Goal: Navigation & Orientation: Locate item on page

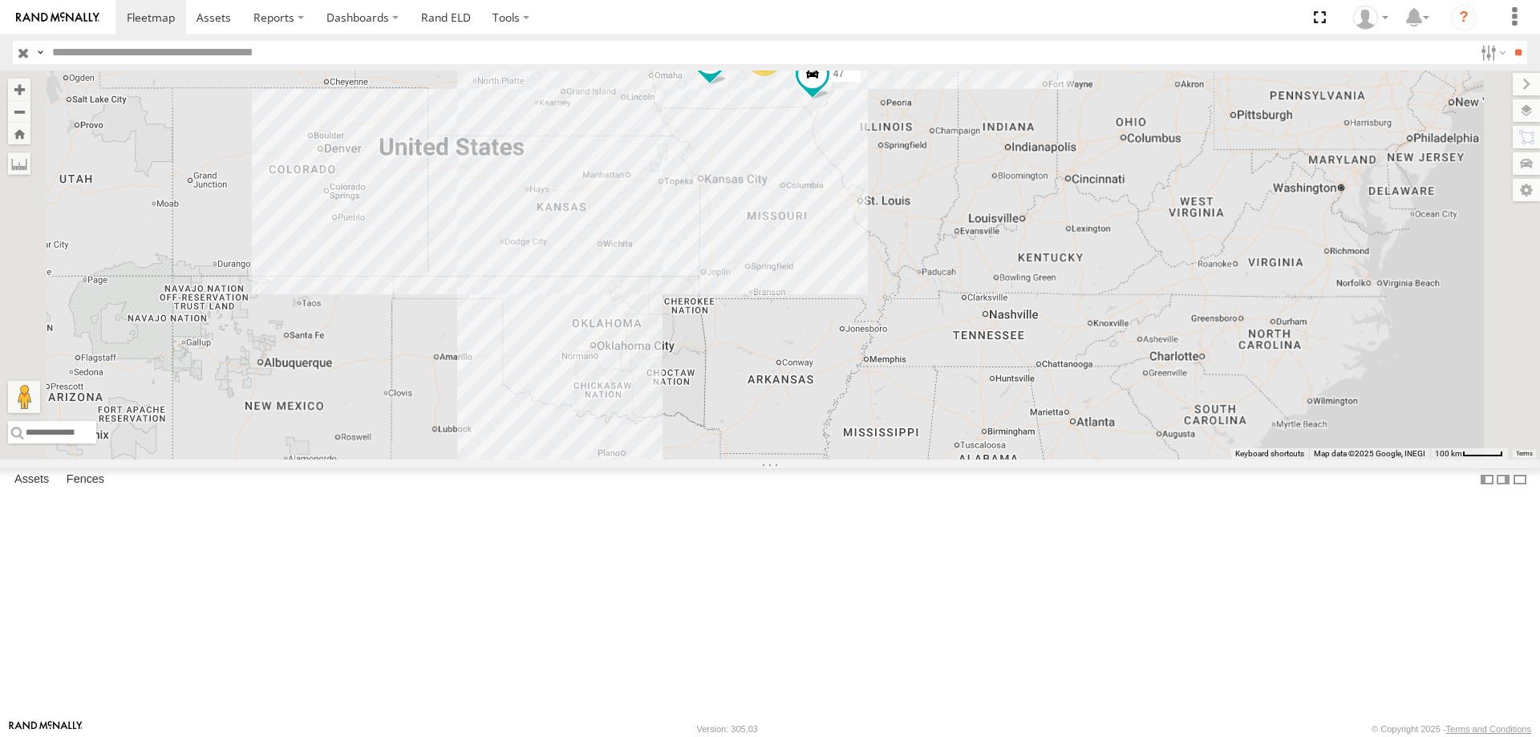
drag, startPoint x: 1021, startPoint y: 421, endPoint x: 933, endPoint y: 360, distance: 107.2
click at [933, 360] on div "545 0055 48 47 4" at bounding box center [770, 265] width 1540 height 389
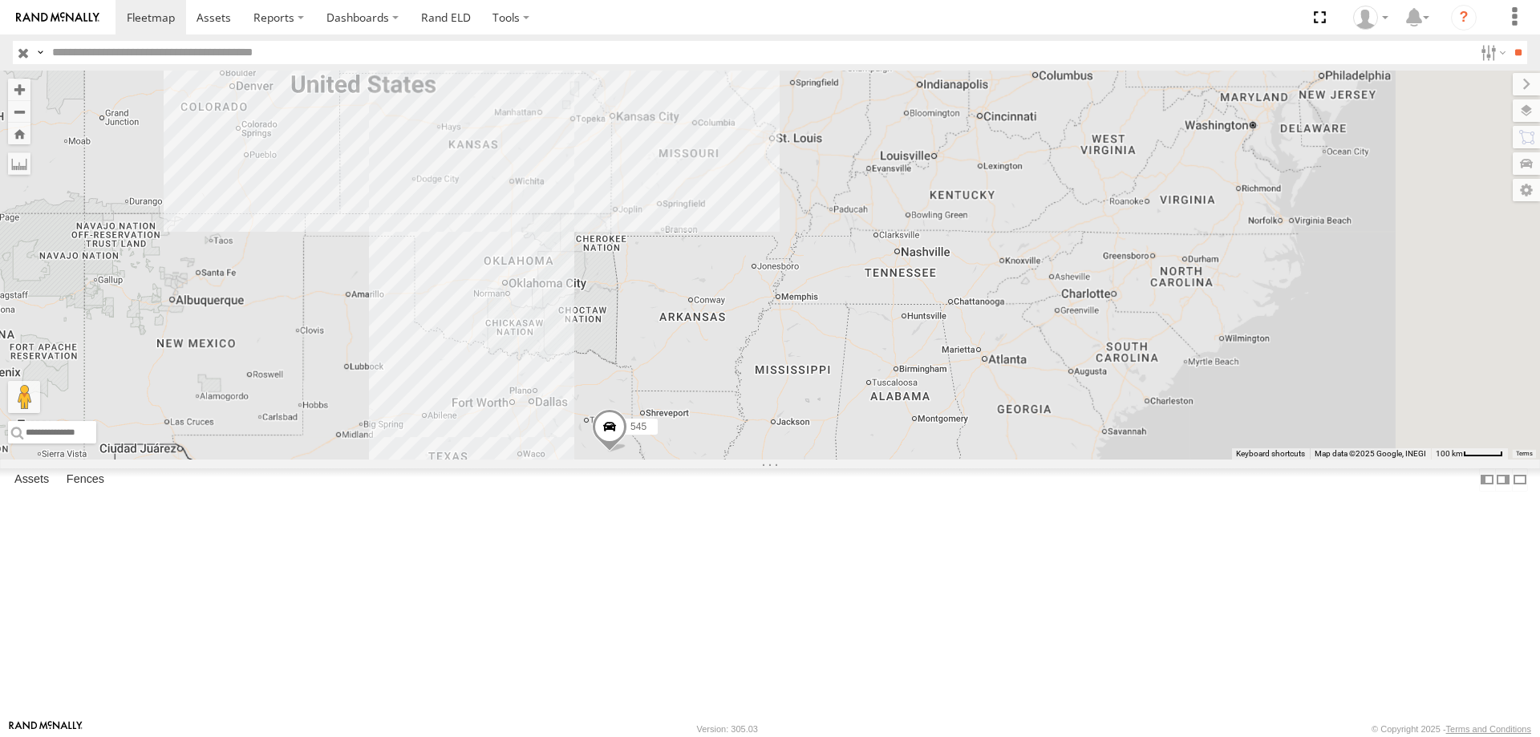
click at [627, 452] on span at bounding box center [609, 430] width 35 height 43
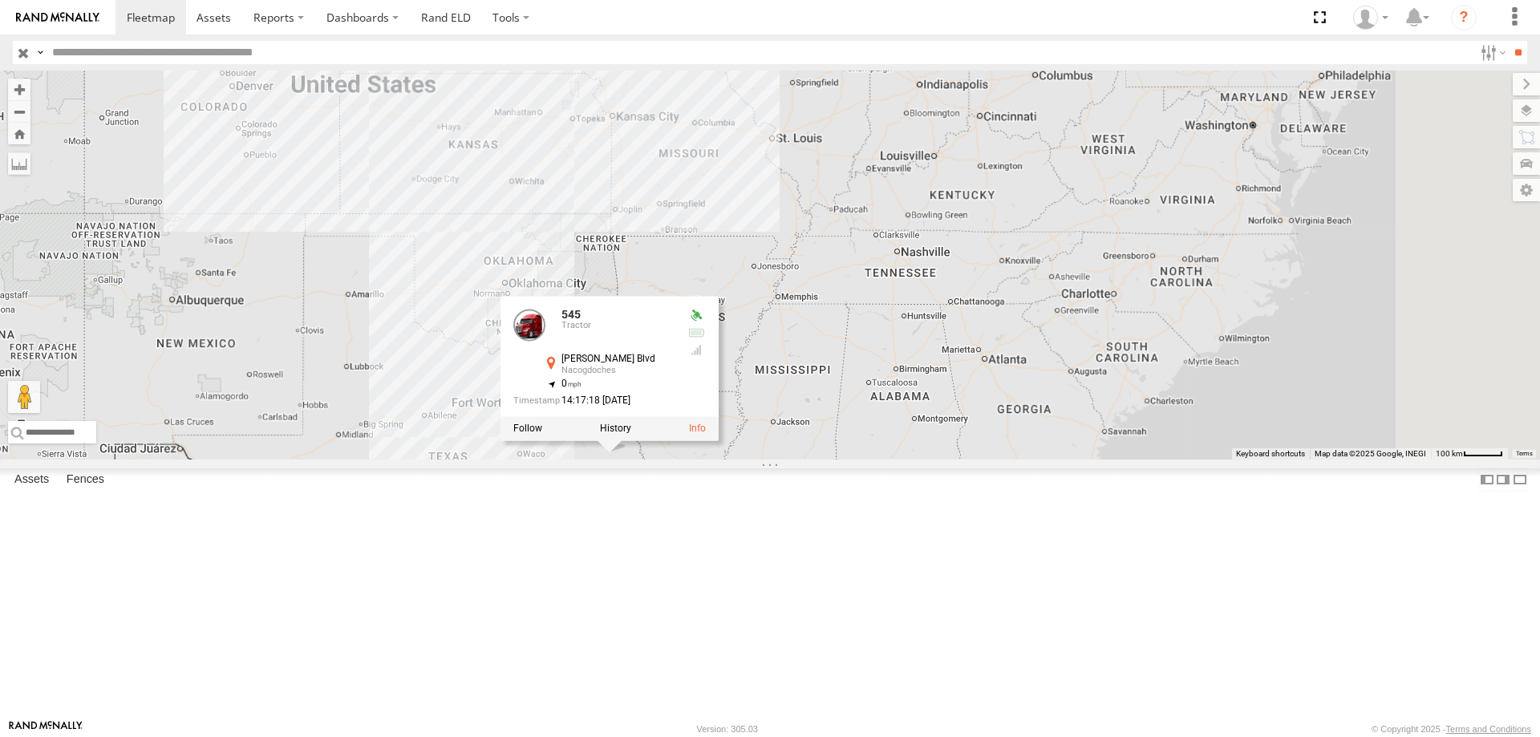
click at [1019, 419] on div "545 0055 48 47 4 545 Tractor [PERSON_NAME] Blvd Nacogdoches 31.59622 , -94.6574…" at bounding box center [770, 265] width 1540 height 389
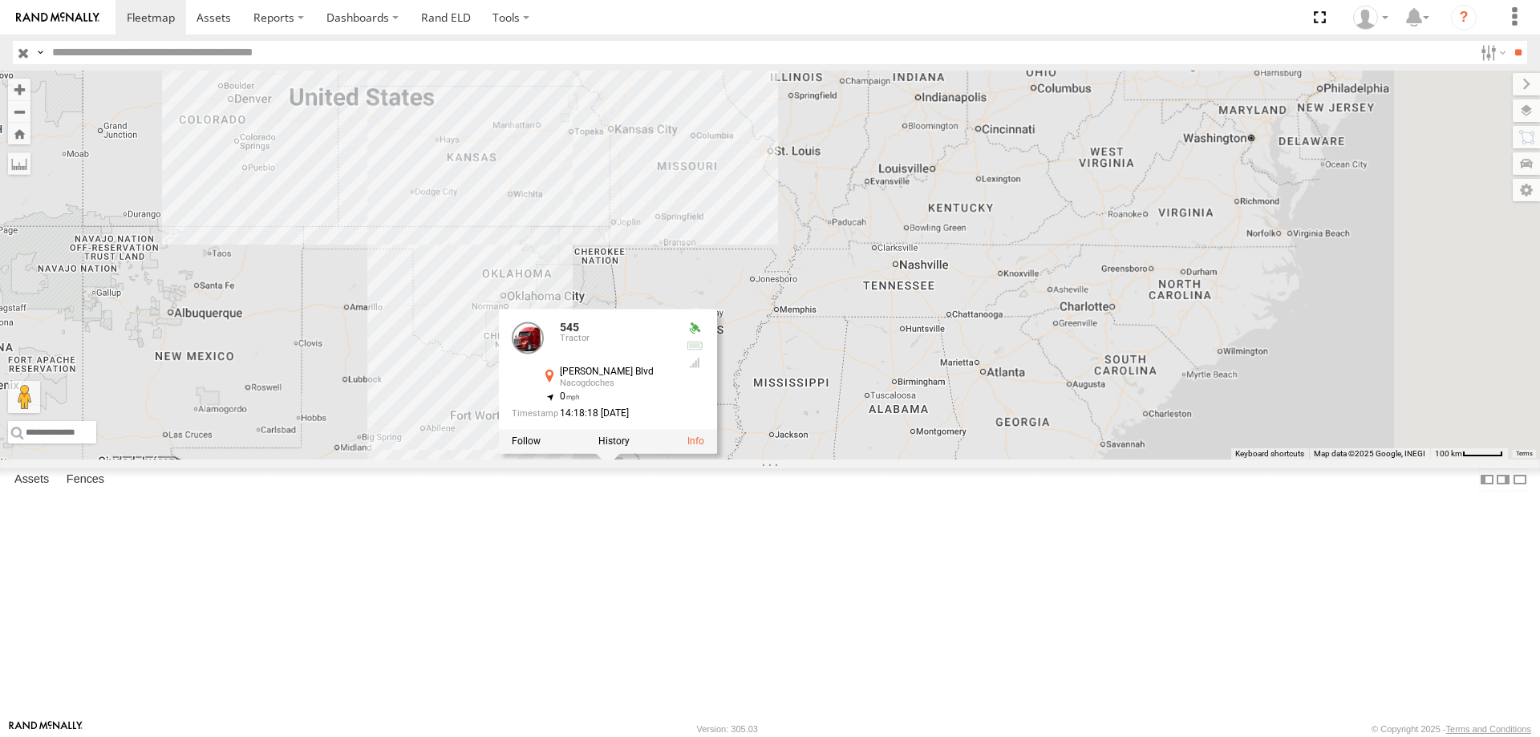
click at [1004, 358] on div "545 0055 48 47 4 545 Tractor [PERSON_NAME] Blvd Nacogdoches 31.59622 , -94.6574…" at bounding box center [770, 265] width 1540 height 389
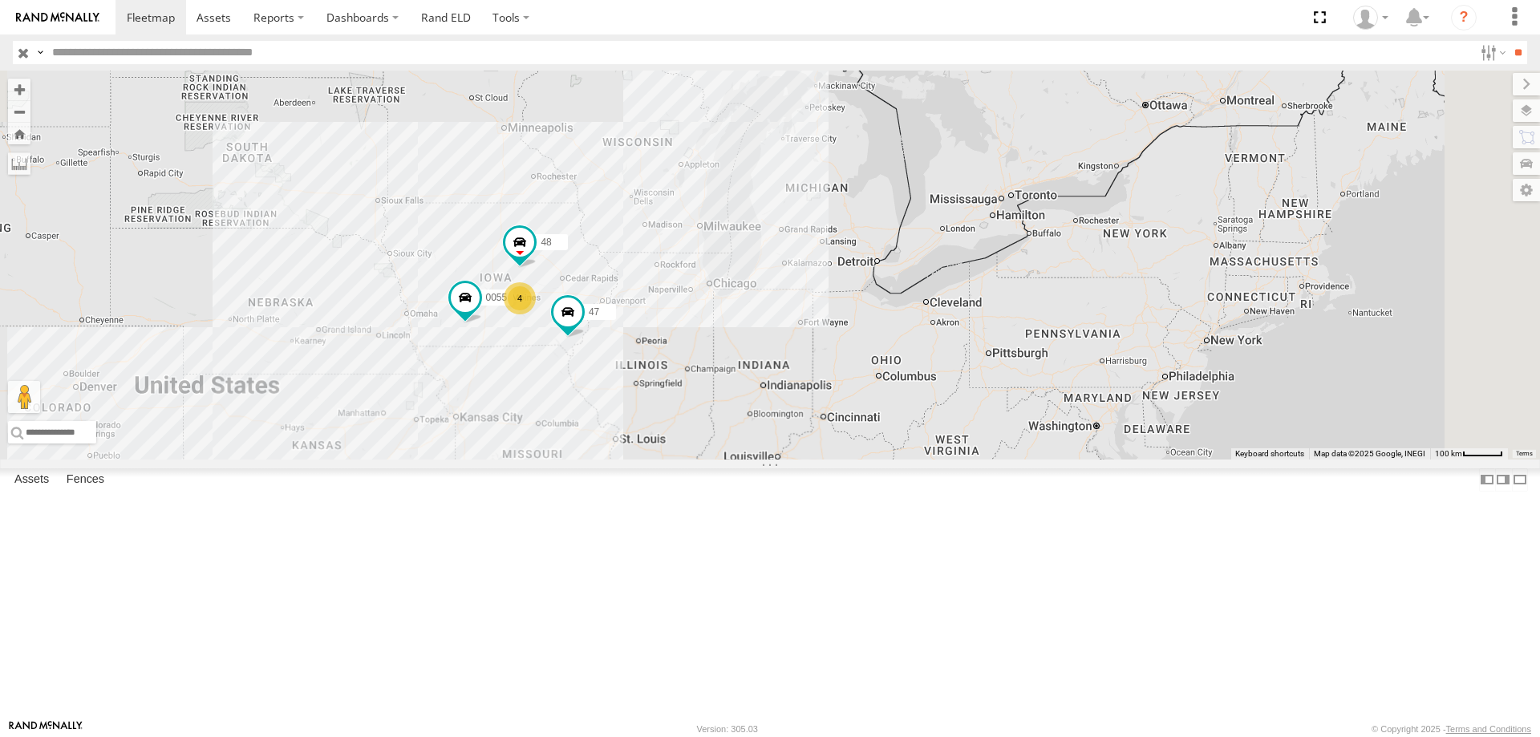
drag, startPoint x: 1014, startPoint y: 281, endPoint x: 859, endPoint y: 573, distance: 330.0
click at [859, 459] on div "545 0055 48 47 4" at bounding box center [770, 265] width 1540 height 389
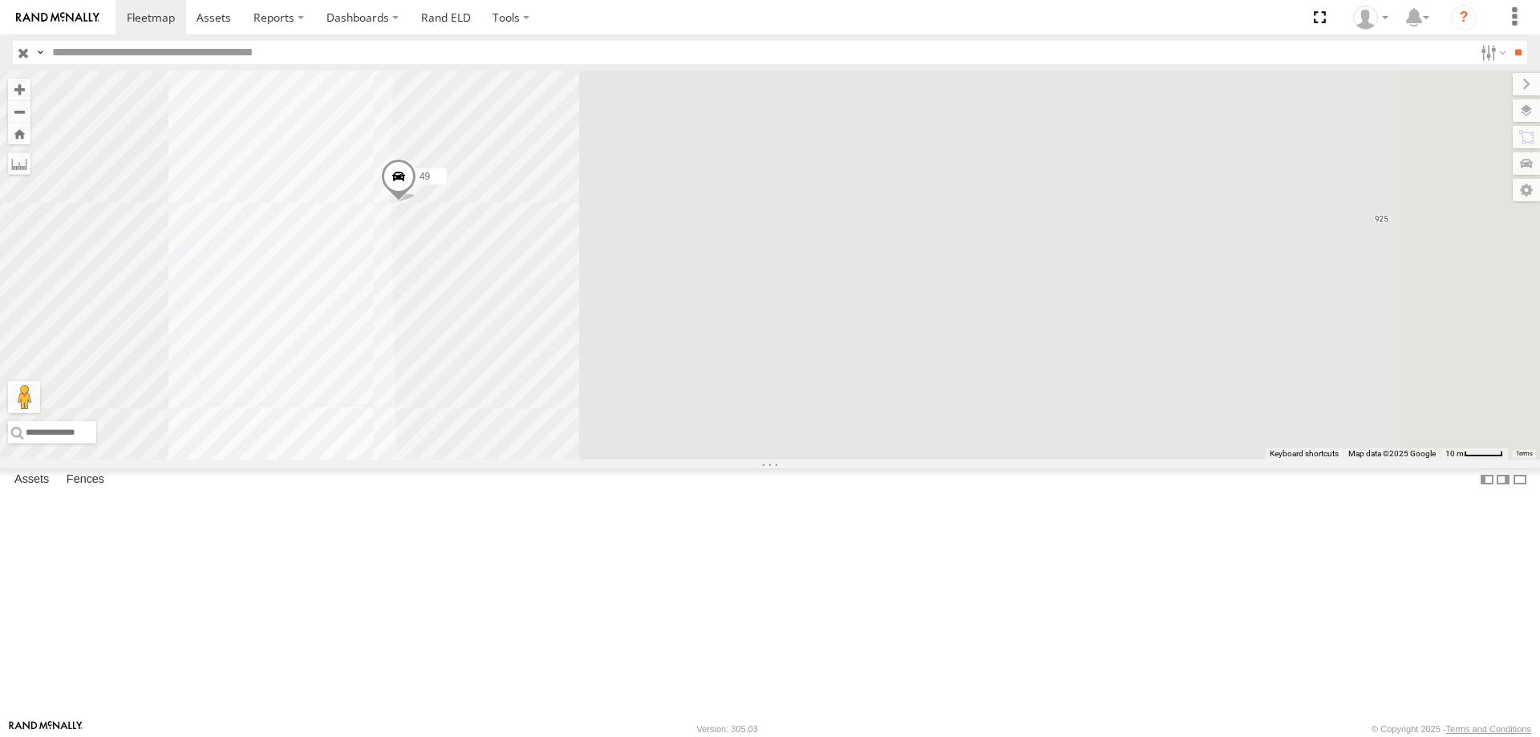
click at [0, 0] on span "Basemaps" at bounding box center [0, 0] width 0 height 0
click at [0, 0] on span "Satellite + Roadmap" at bounding box center [0, 0] width 0 height 0
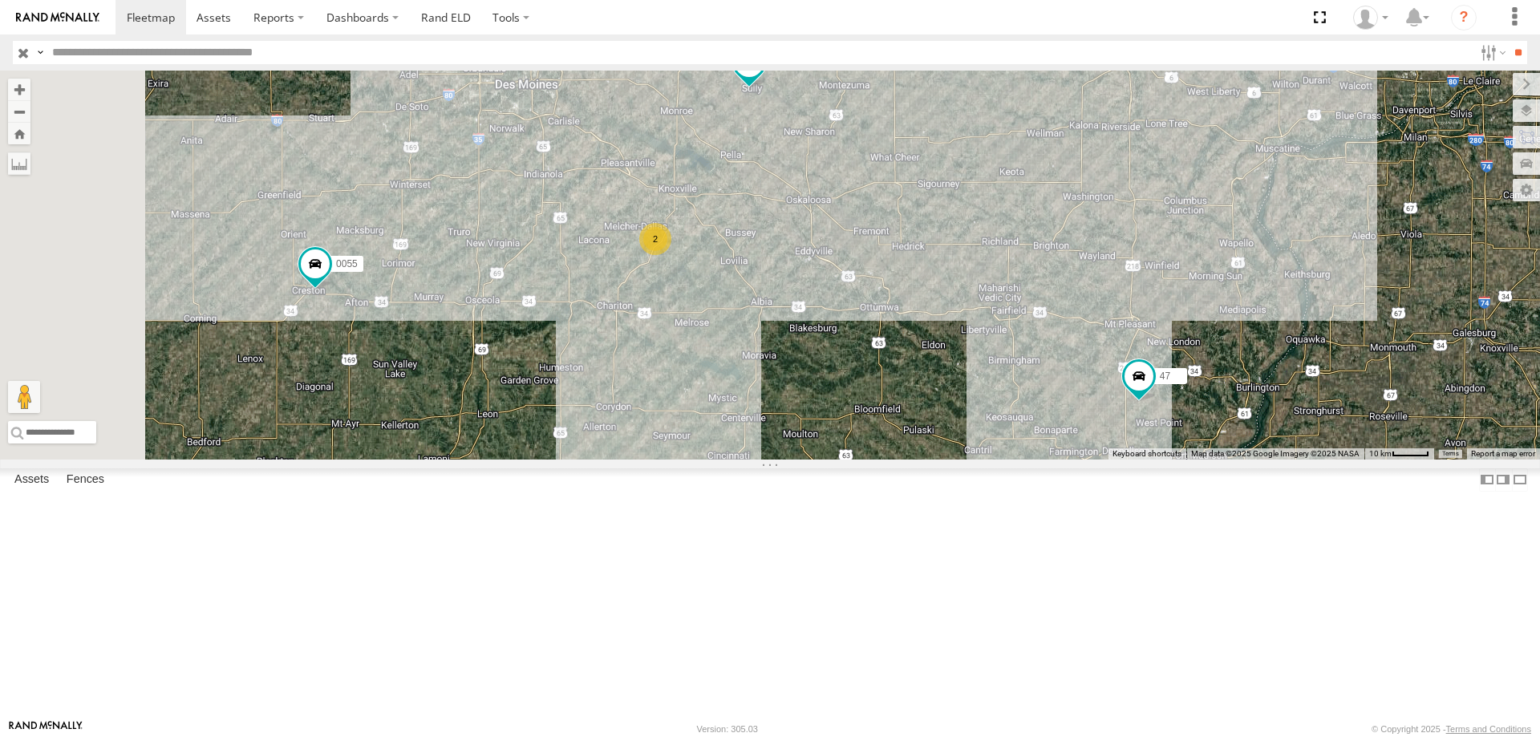
drag, startPoint x: 707, startPoint y: 326, endPoint x: 751, endPoint y: 273, distance: 69.0
click at [751, 273] on div "0055 48 47 46 49 2" at bounding box center [770, 265] width 1540 height 389
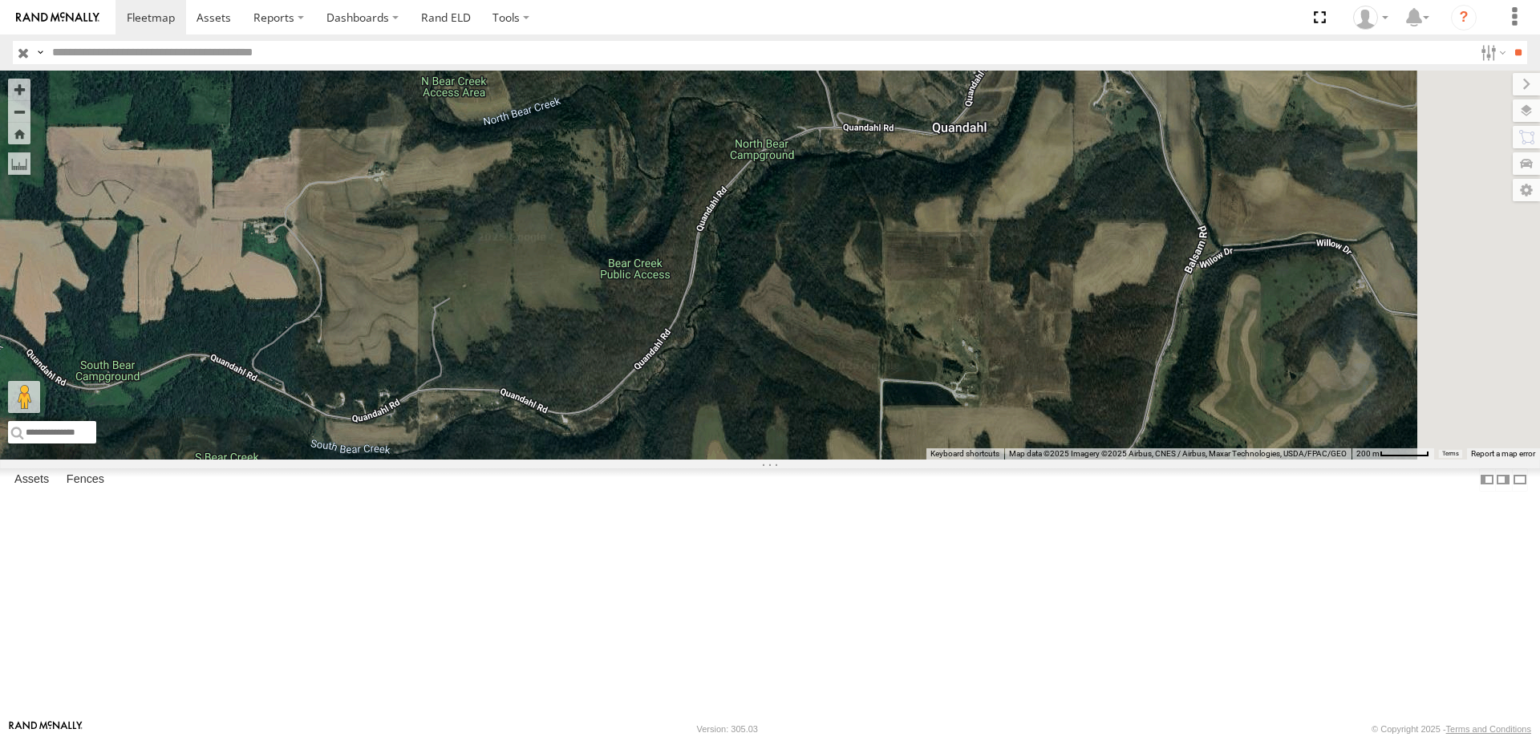
drag, startPoint x: 1009, startPoint y: 375, endPoint x: 971, endPoint y: 392, distance: 41.3
click at [971, 392] on div "0055 48 47" at bounding box center [770, 265] width 1540 height 389
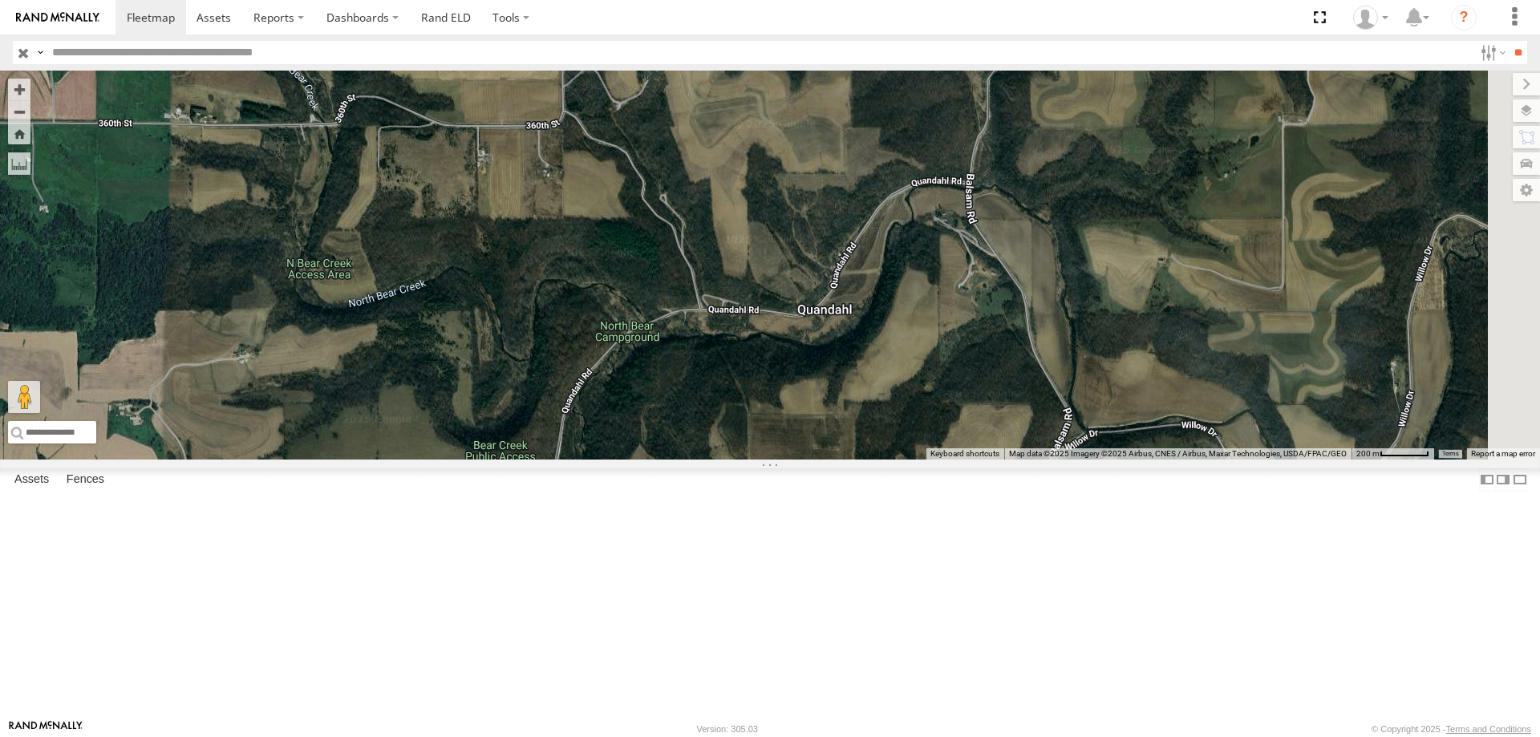
drag, startPoint x: 1014, startPoint y: 366, endPoint x: 912, endPoint y: 482, distance: 153.4
click at [912, 459] on div "0055 48 47" at bounding box center [770, 265] width 1540 height 389
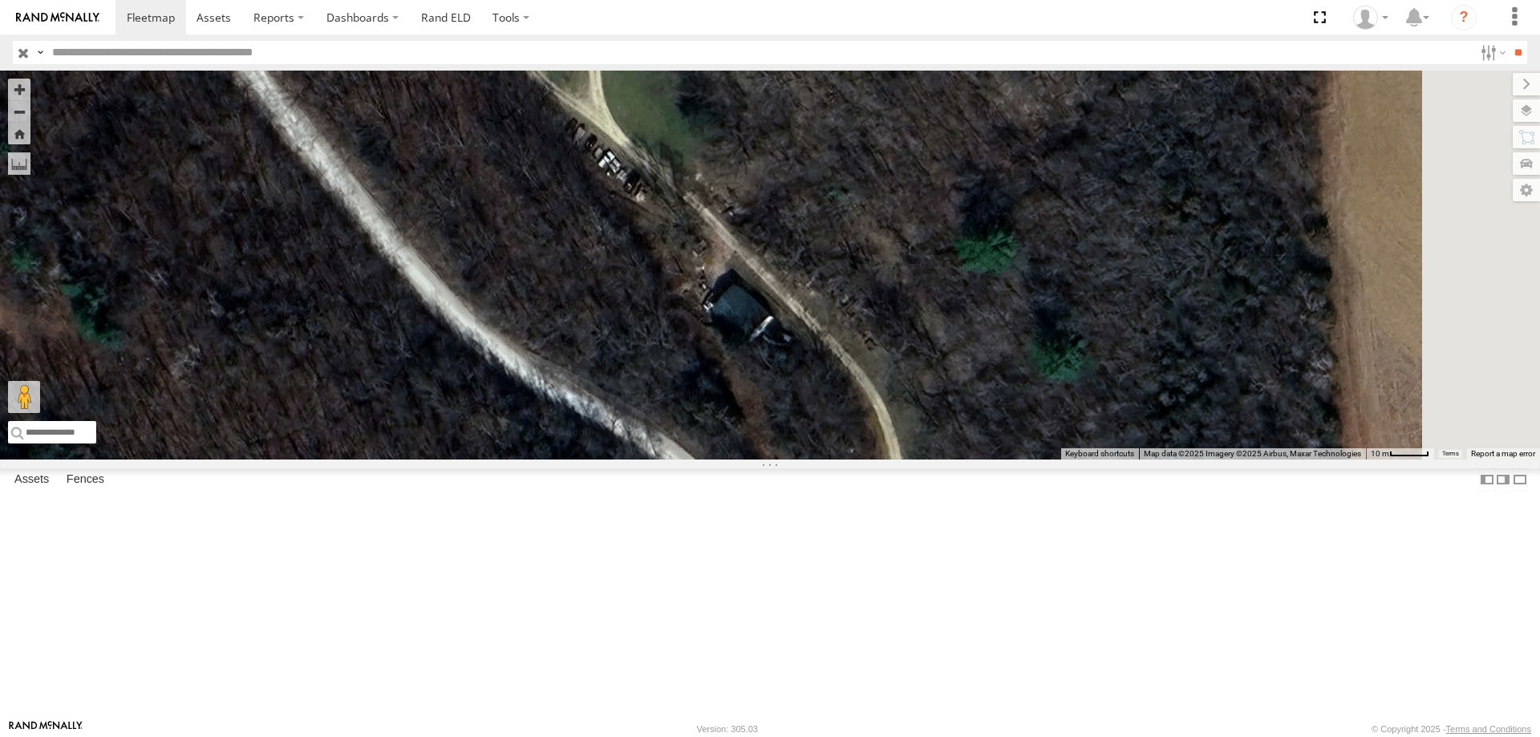
drag, startPoint x: 825, startPoint y: 177, endPoint x: 894, endPoint y: 342, distance: 178.3
click at [894, 342] on div "0055 48 47" at bounding box center [770, 265] width 1540 height 389
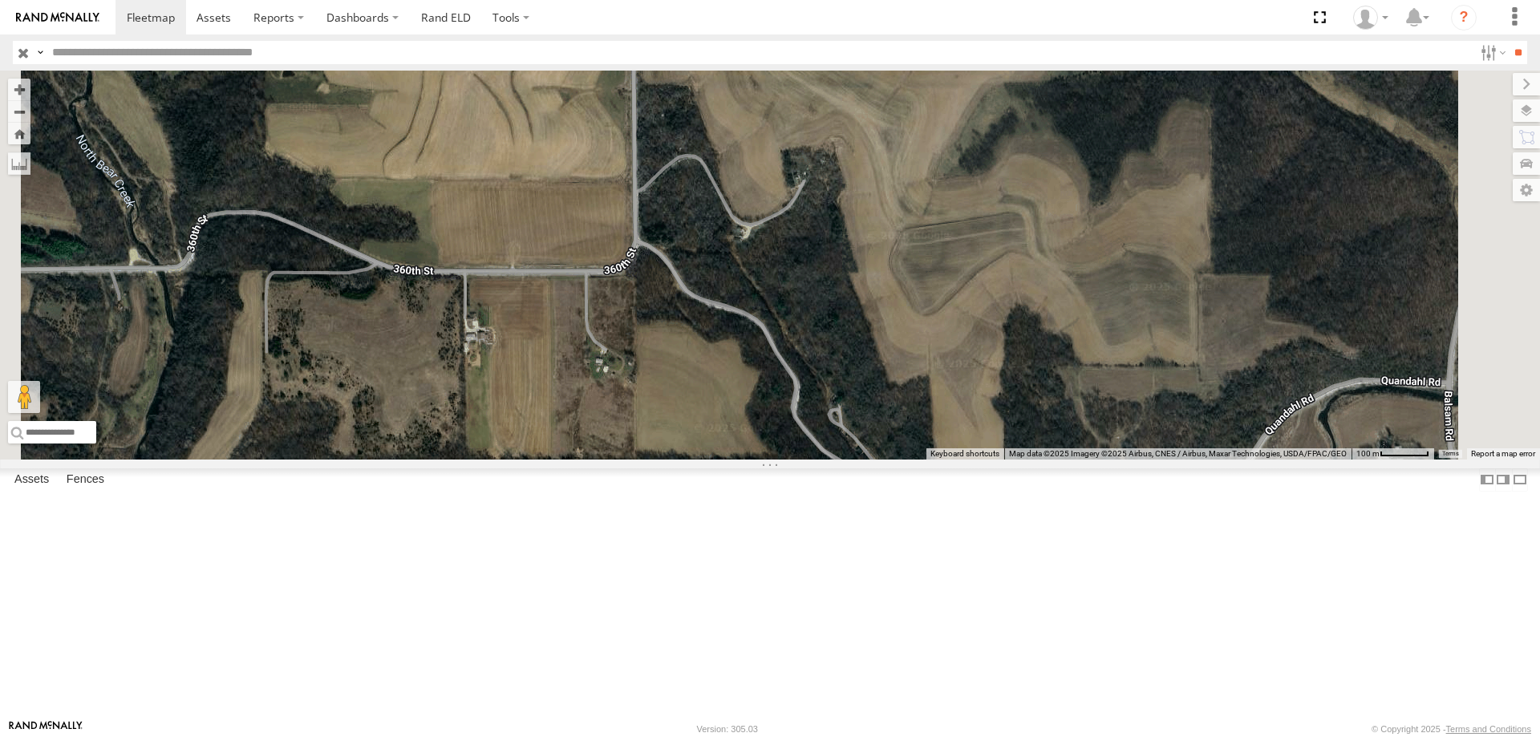
drag, startPoint x: 1001, startPoint y: 352, endPoint x: 1049, endPoint y: 484, distance: 140.5
click at [1049, 459] on div "0055 48 47" at bounding box center [770, 265] width 1540 height 389
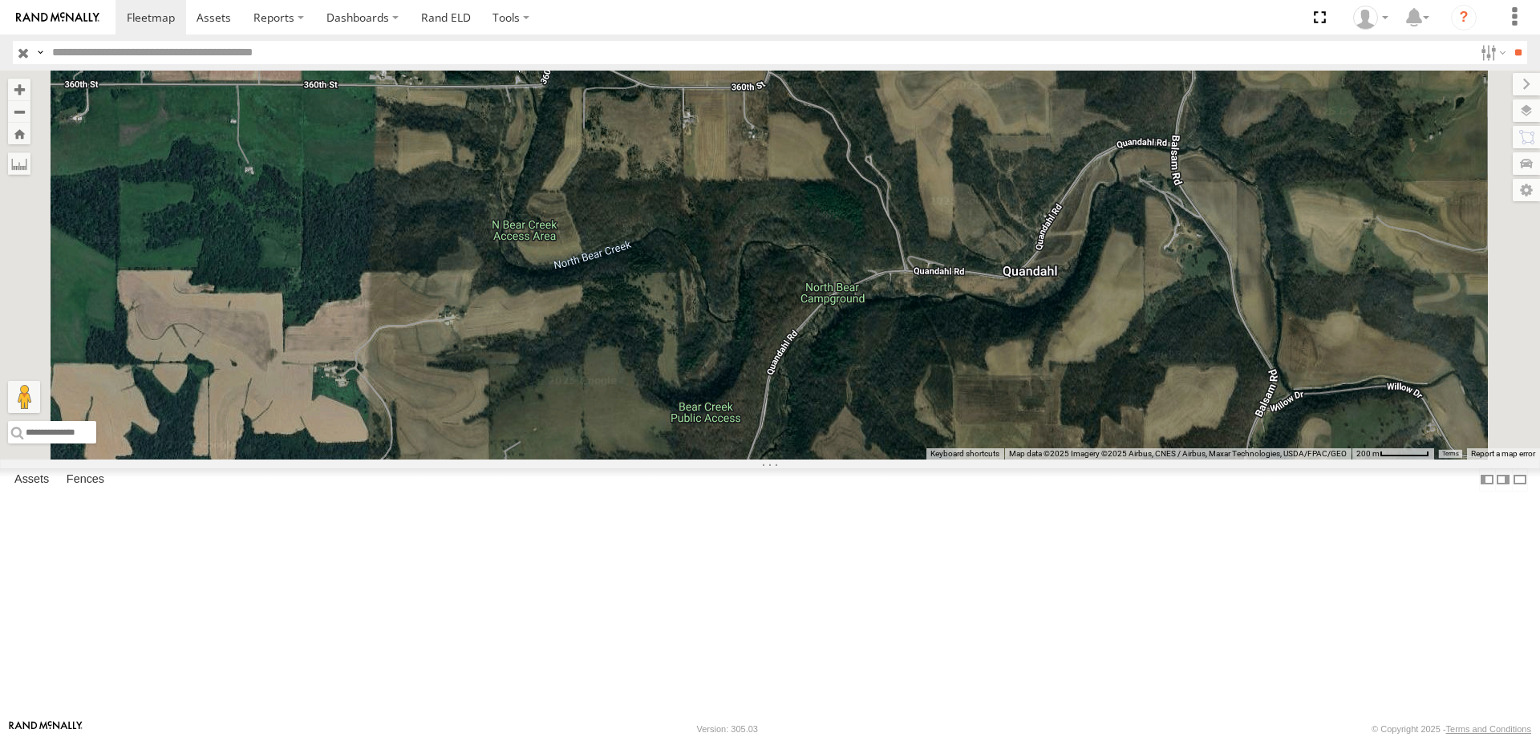
drag, startPoint x: 1009, startPoint y: 520, endPoint x: 1033, endPoint y: 293, distance: 228.2
click at [1033, 293] on div "0055 48 47" at bounding box center [770, 265] width 1540 height 389
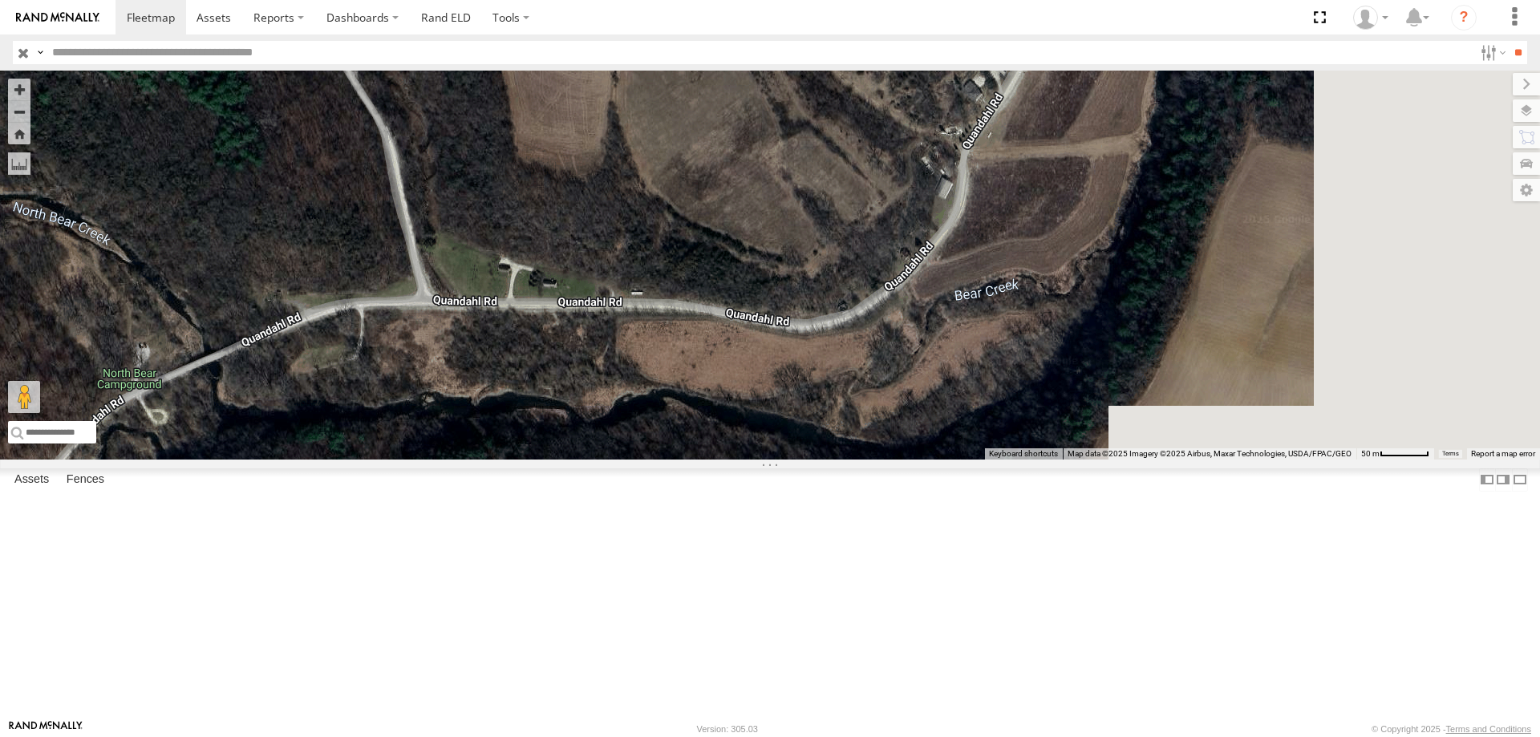
drag, startPoint x: 1208, startPoint y: 401, endPoint x: 734, endPoint y: 455, distance: 476.1
click at [734, 455] on div "0055 48 47" at bounding box center [770, 265] width 1540 height 389
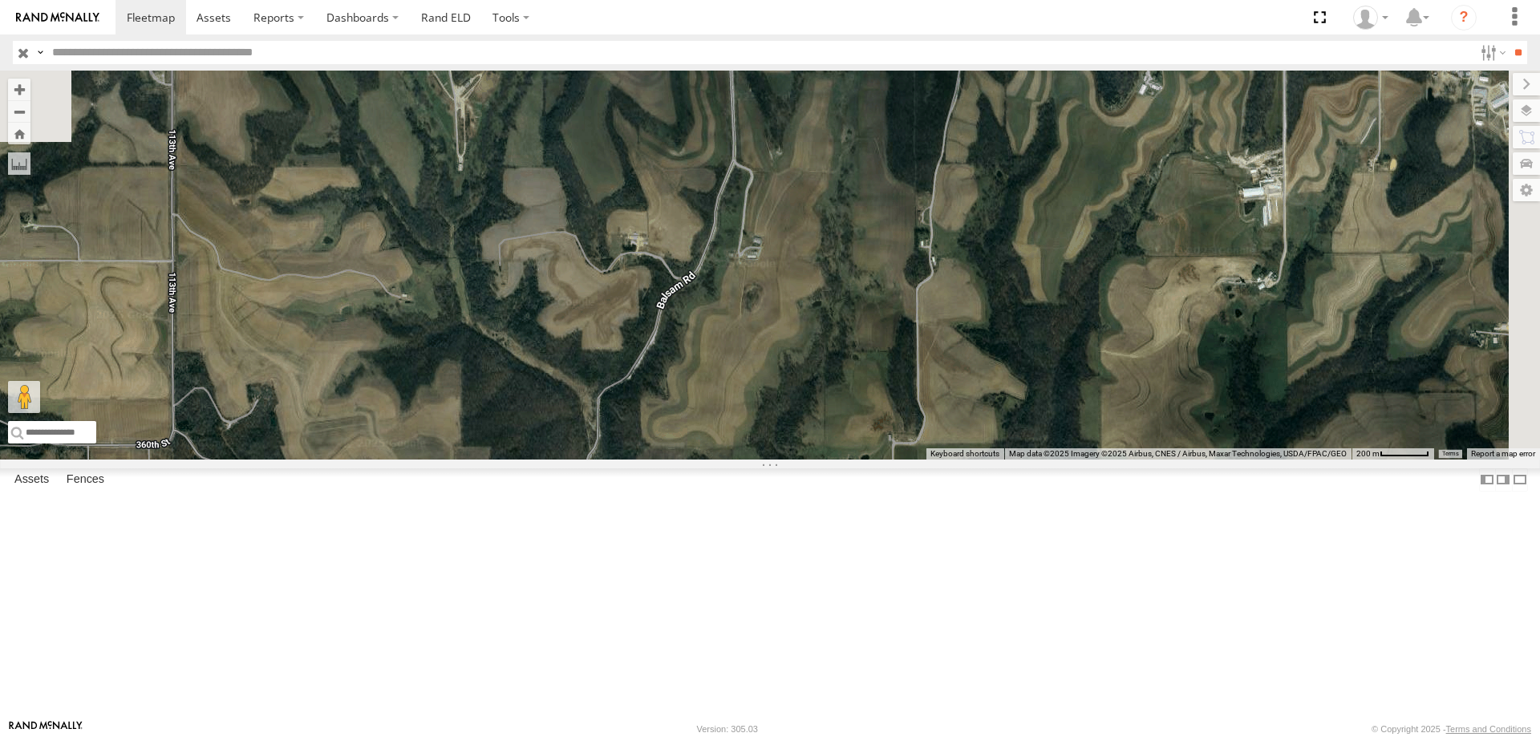
drag, startPoint x: 985, startPoint y: 285, endPoint x: 806, endPoint y: 585, distance: 349.6
click at [806, 459] on div "0055 48 47" at bounding box center [770, 265] width 1540 height 389
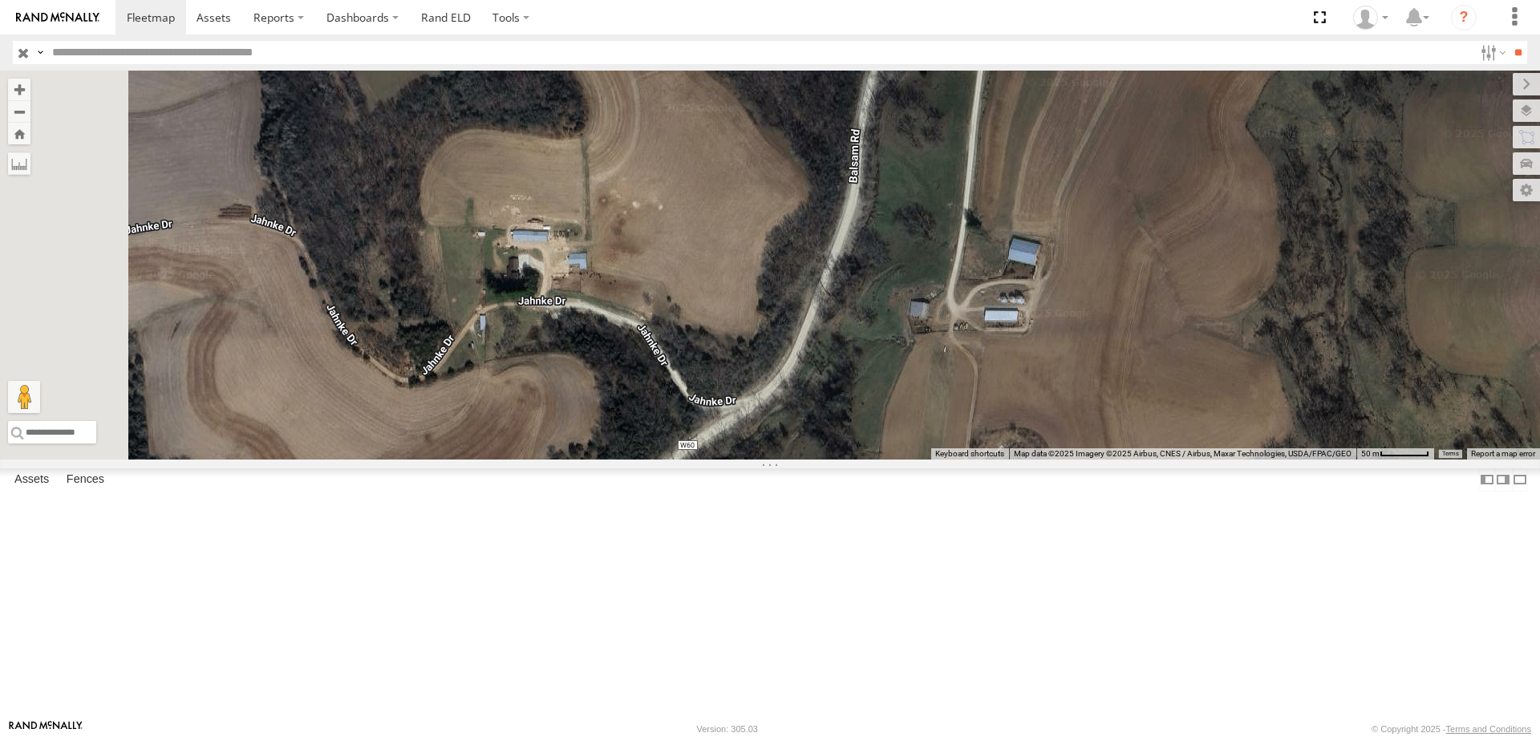
drag, startPoint x: 661, startPoint y: 370, endPoint x: 941, endPoint y: 317, distance: 285.7
click at [941, 317] on div "0055 48 47" at bounding box center [770, 265] width 1540 height 389
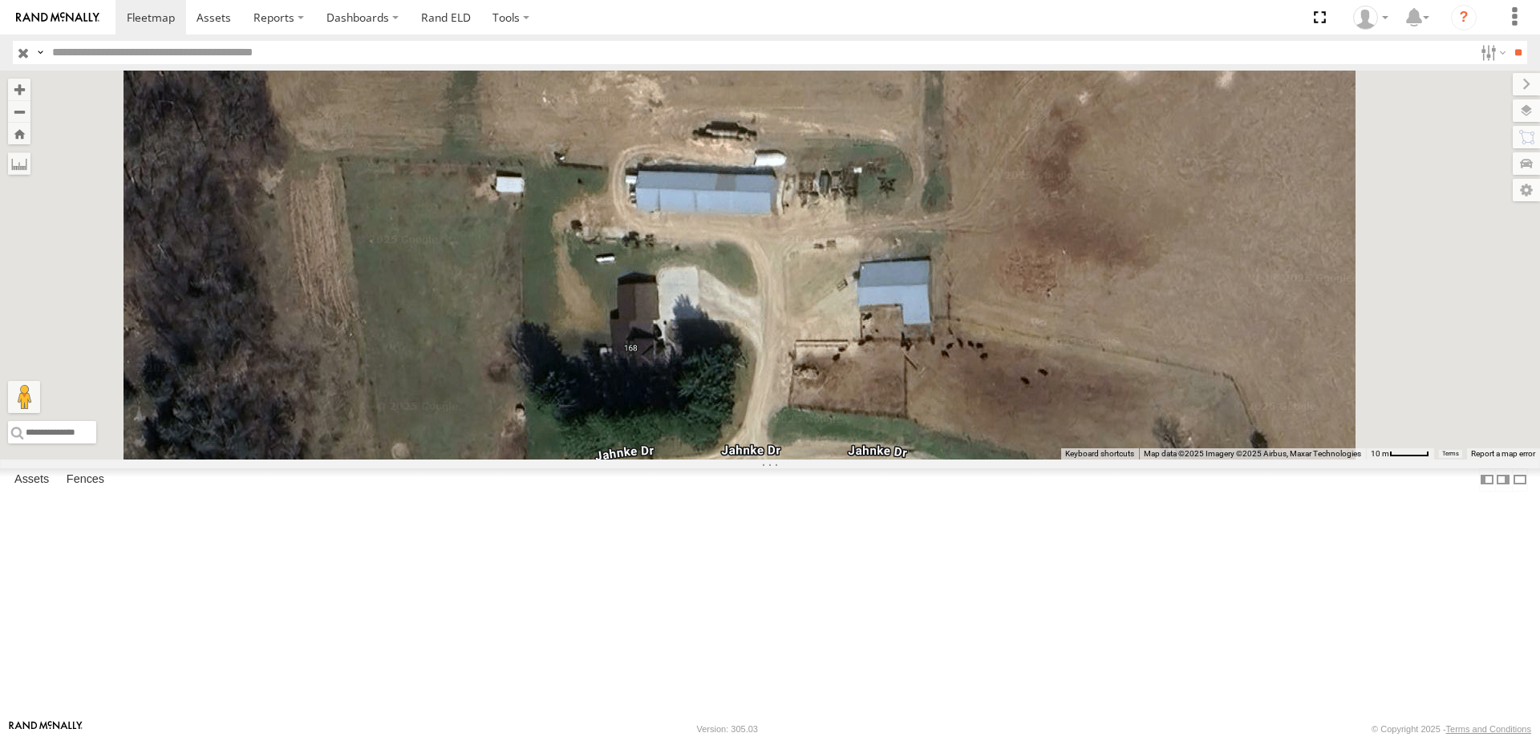
drag, startPoint x: 723, startPoint y: 282, endPoint x: 694, endPoint y: 537, distance: 256.6
click at [694, 459] on div "0055 48 47" at bounding box center [770, 265] width 1540 height 389
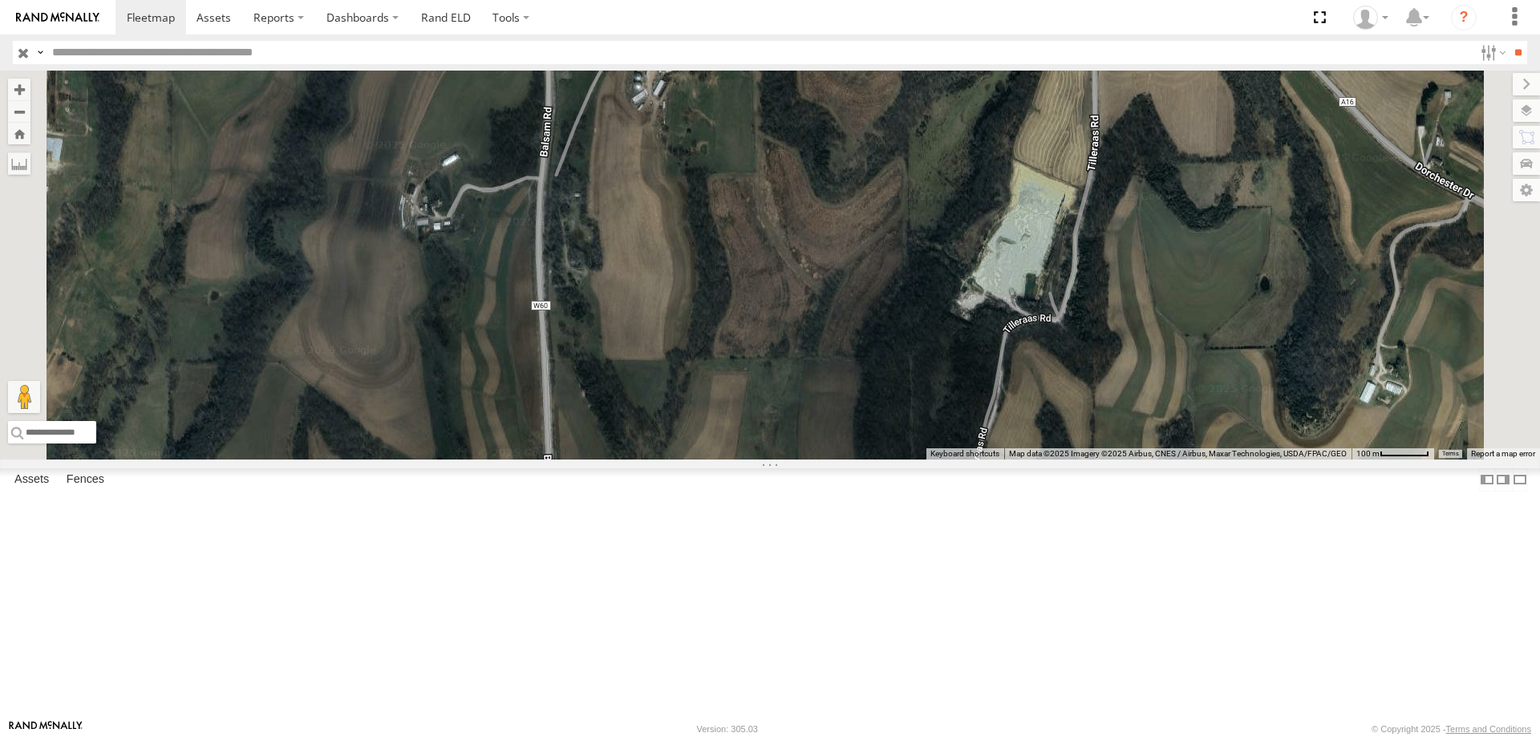
drag, startPoint x: 952, startPoint y: 294, endPoint x: 857, endPoint y: 661, distance: 378.5
click at [857, 459] on div "0055 48 47" at bounding box center [770, 265] width 1540 height 389
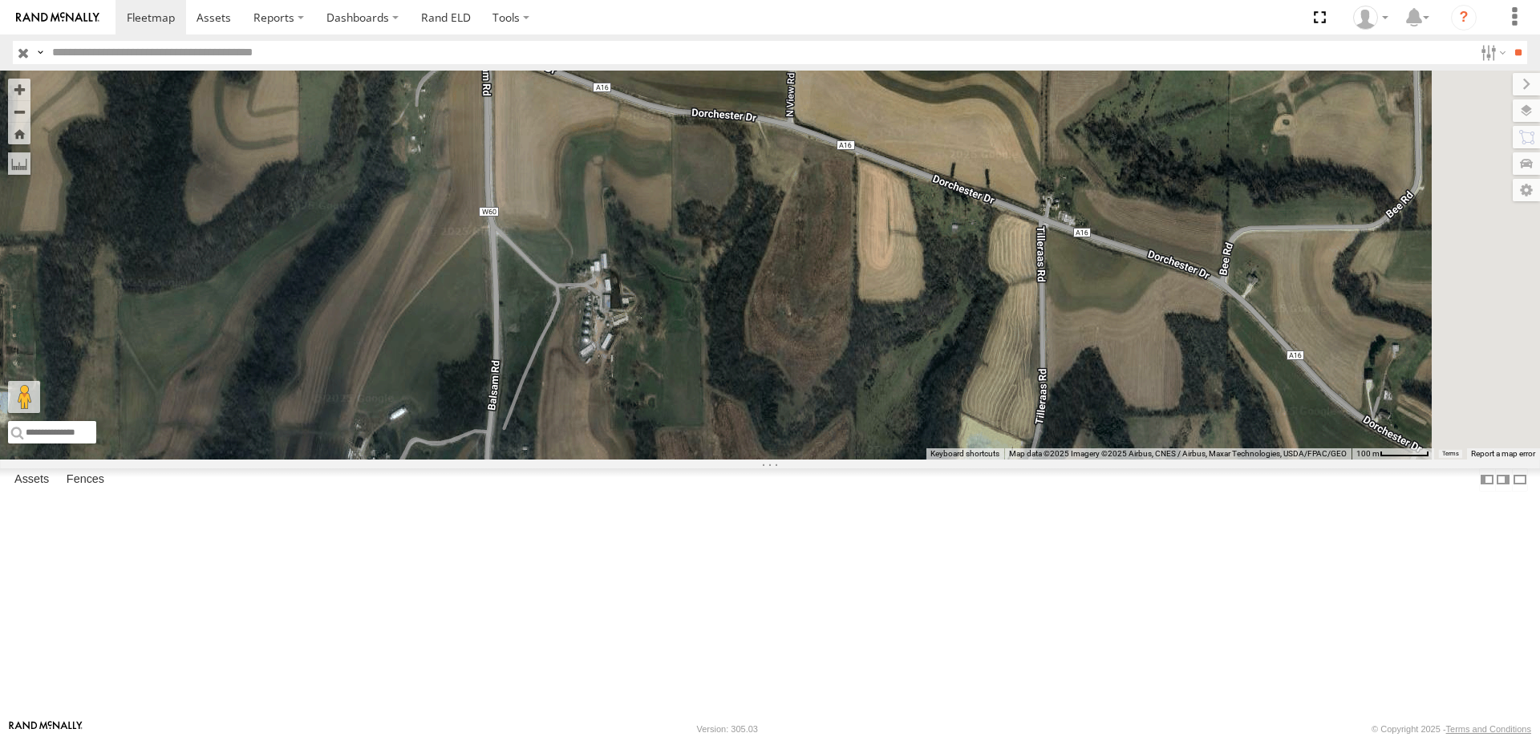
drag, startPoint x: 830, startPoint y: 410, endPoint x: 778, endPoint y: 666, distance: 261.8
click at [778, 459] on div "0055 48 47" at bounding box center [770, 265] width 1540 height 389
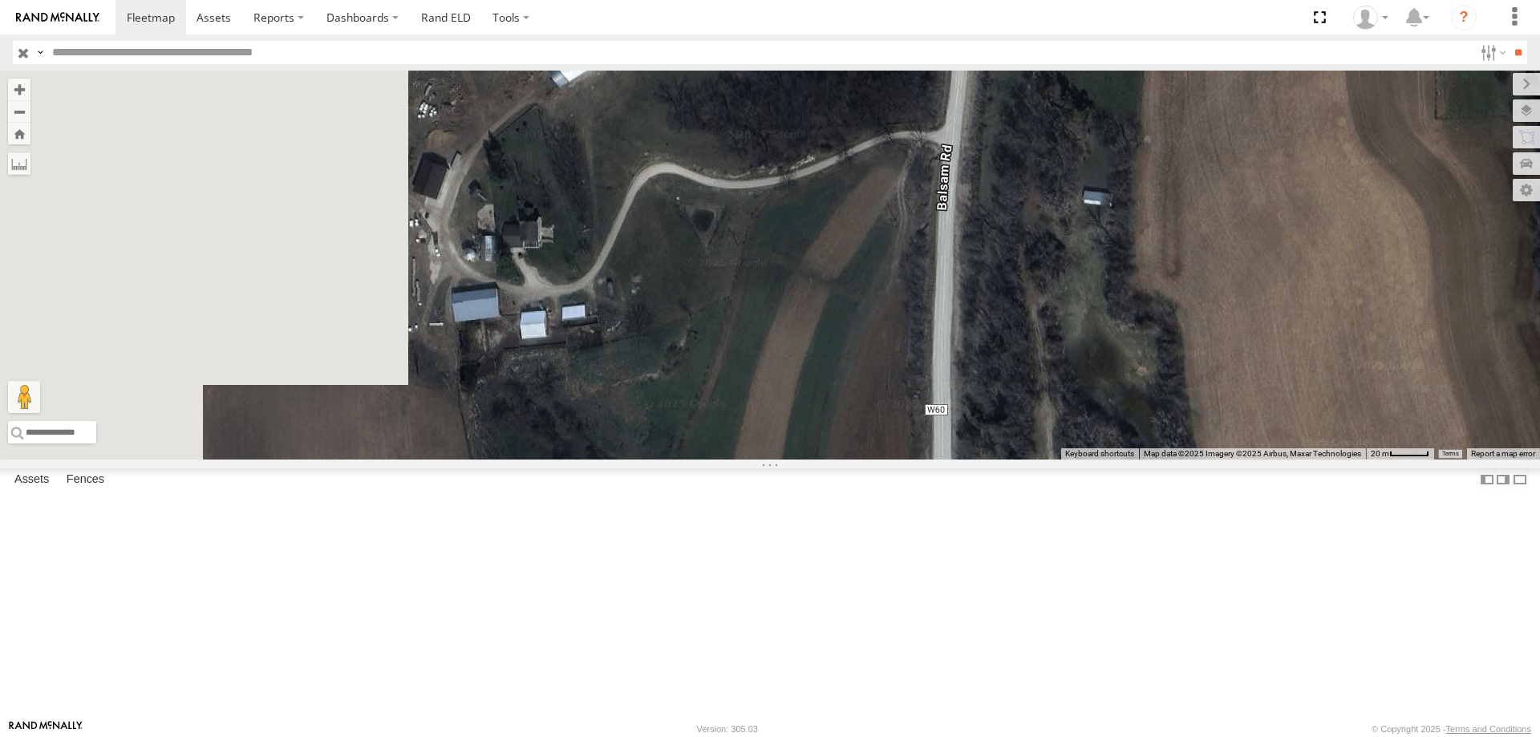
drag, startPoint x: 608, startPoint y: 588, endPoint x: 959, endPoint y: 443, distance: 379.7
click at [959, 443] on div "0055 48 47" at bounding box center [770, 265] width 1540 height 389
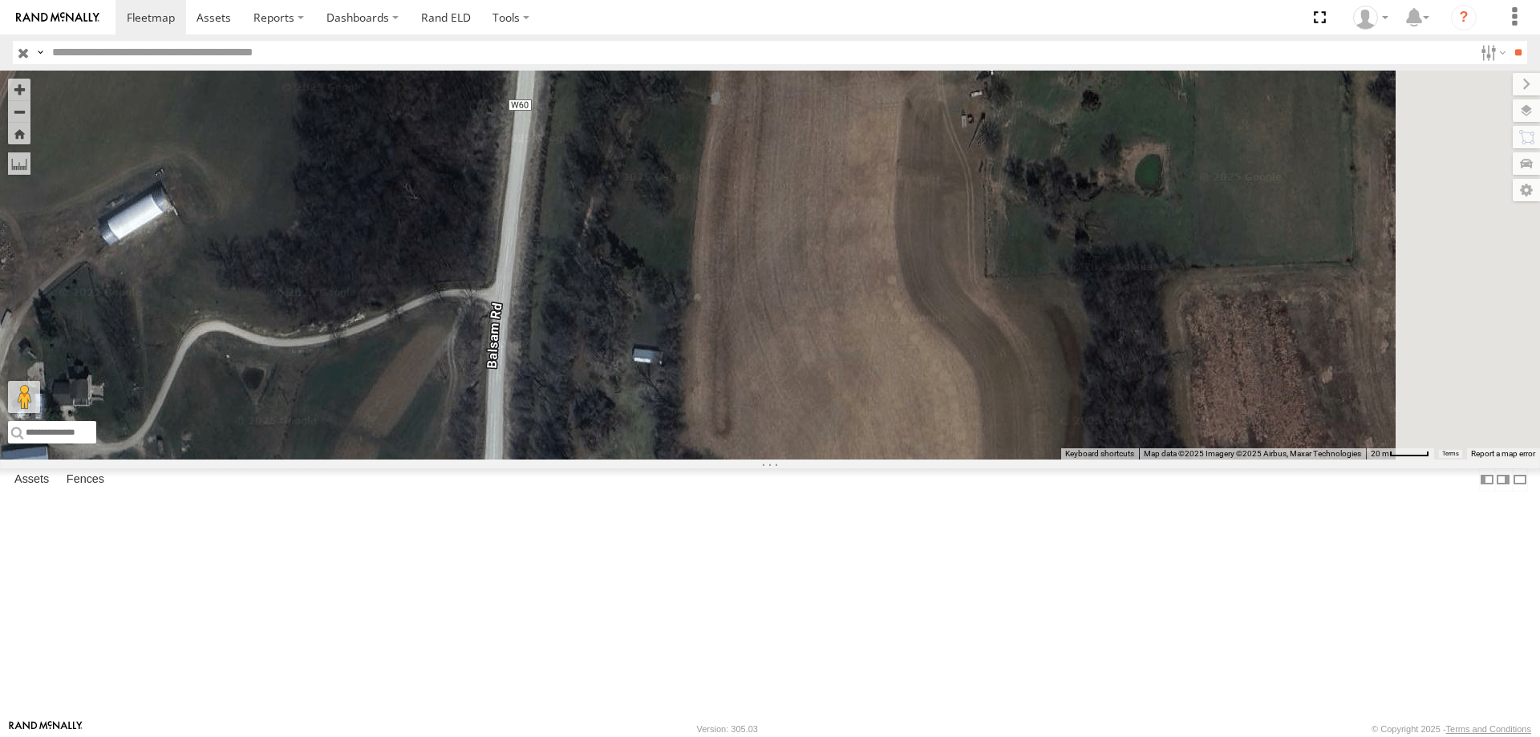
drag, startPoint x: 1040, startPoint y: 402, endPoint x: 580, endPoint y: 563, distance: 487.7
click at [580, 459] on div "0055 48 47" at bounding box center [770, 265] width 1540 height 389
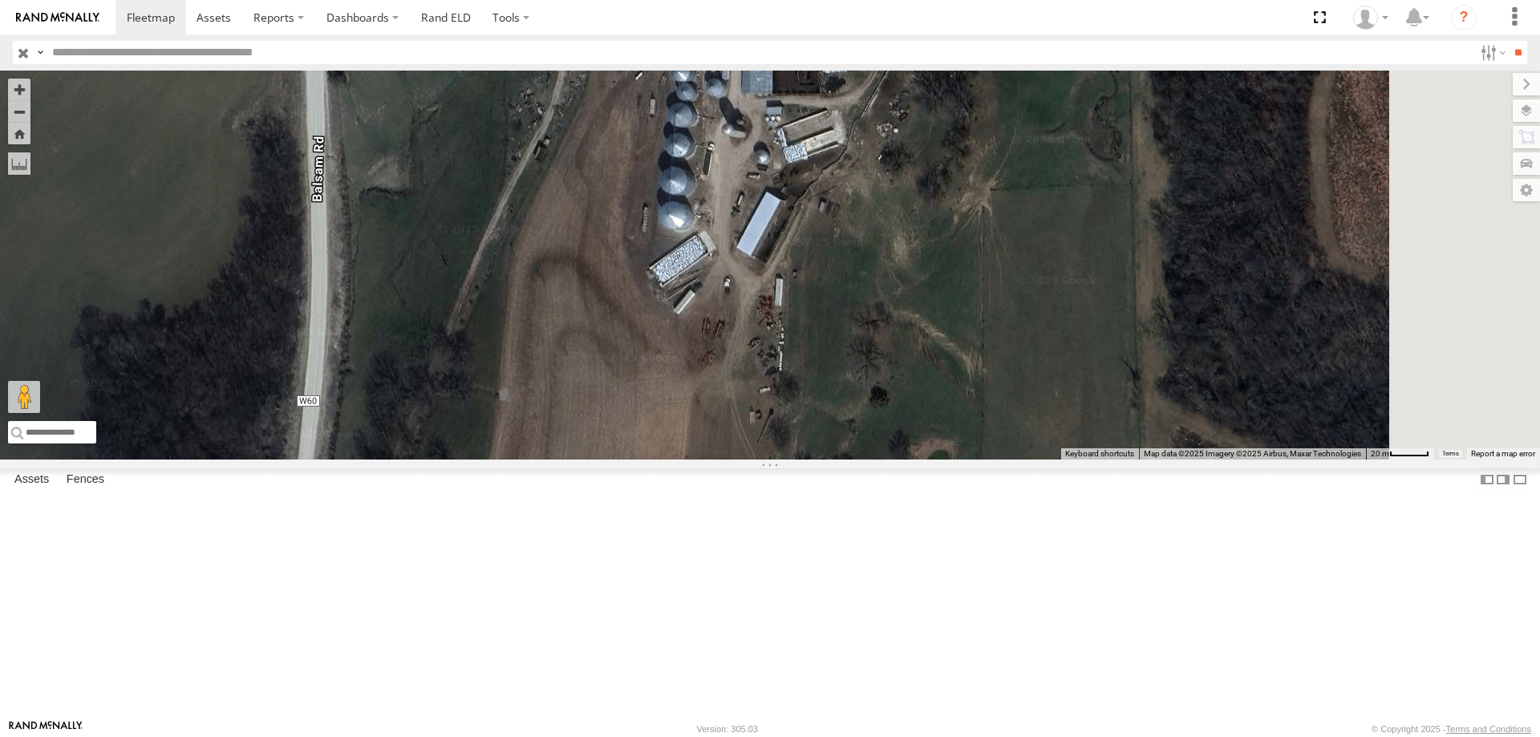
drag, startPoint x: 1069, startPoint y: 257, endPoint x: 830, endPoint y: 588, distance: 408.4
click at [830, 459] on div "0055 48 47" at bounding box center [770, 265] width 1540 height 389
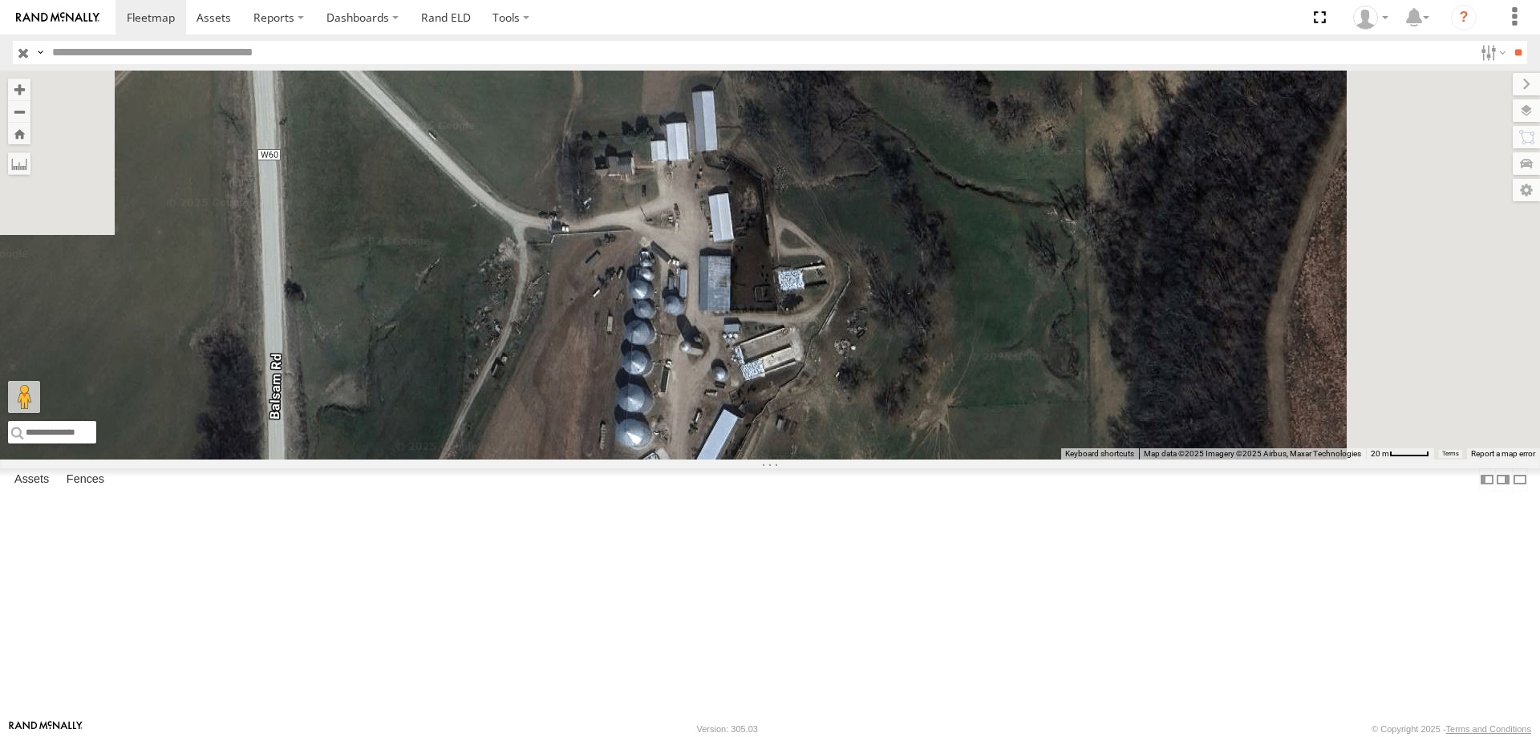
drag, startPoint x: 839, startPoint y: 571, endPoint x: 835, endPoint y: 582, distance: 11.9
click at [835, 459] on div "0055 48 47" at bounding box center [770, 265] width 1540 height 389
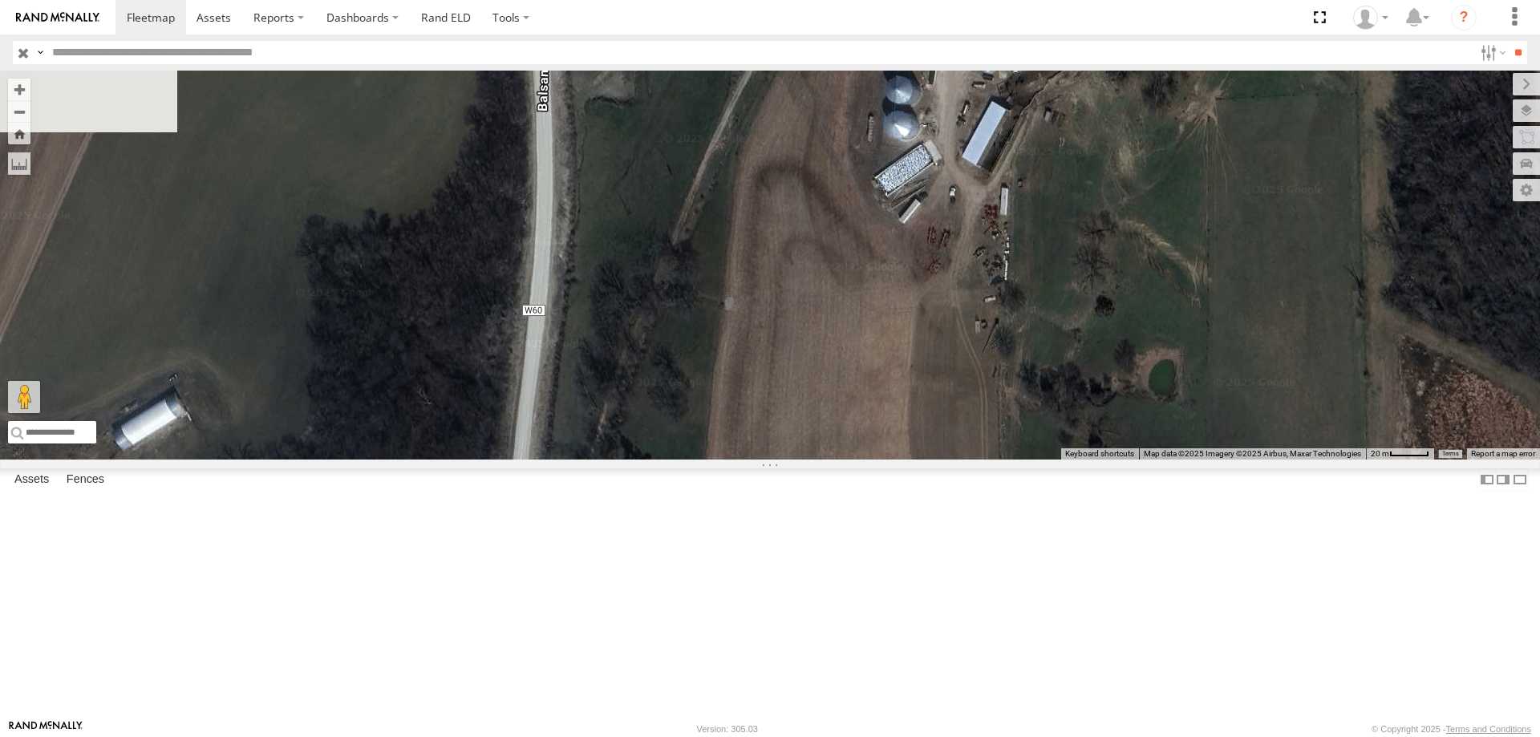
drag, startPoint x: 949, startPoint y: 422, endPoint x: 1036, endPoint y: 293, distance: 154.8
click at [1036, 293] on div "0055 48 47" at bounding box center [770, 265] width 1540 height 389
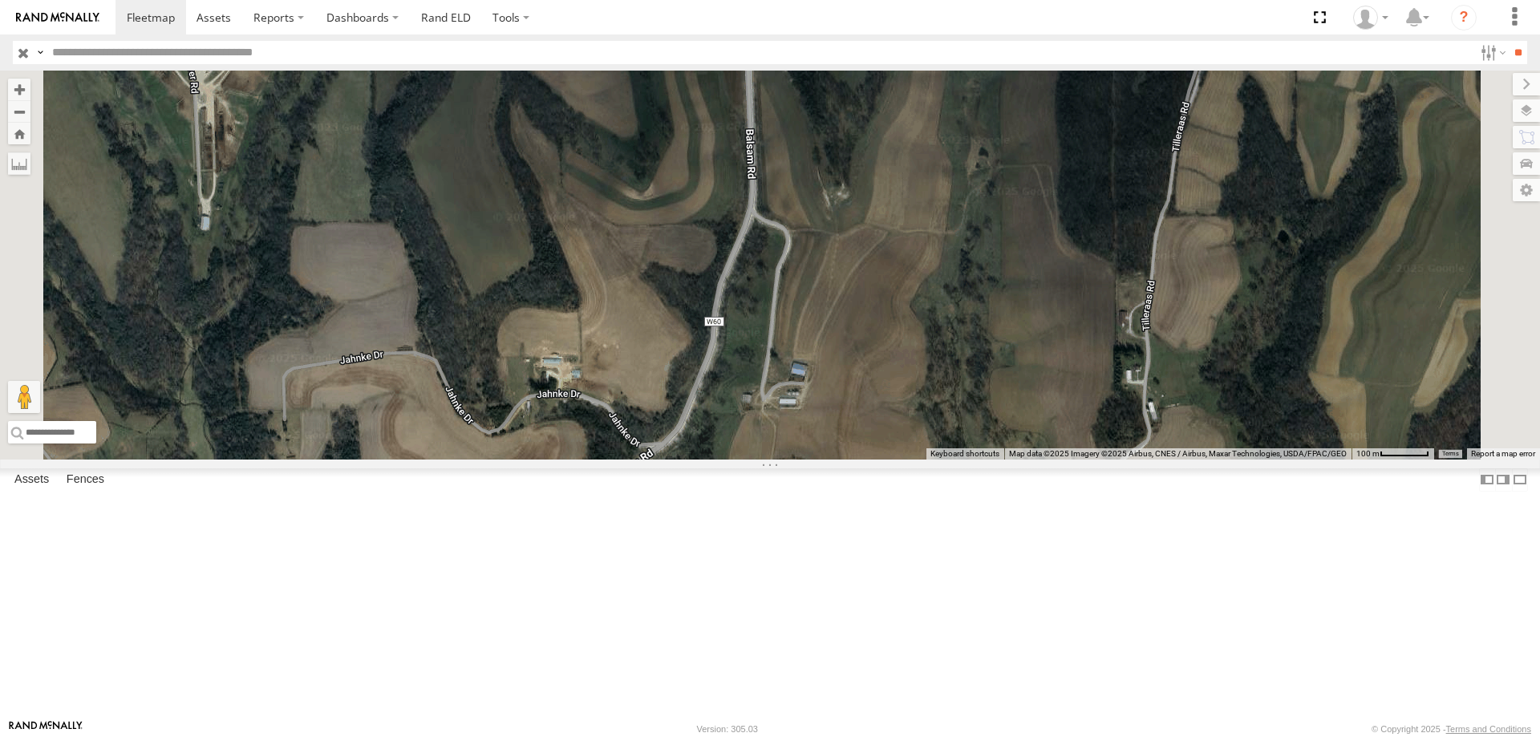
drag, startPoint x: 977, startPoint y: 272, endPoint x: 981, endPoint y: 240, distance: 32.2
click at [981, 240] on div "0055 48 47" at bounding box center [770, 265] width 1540 height 389
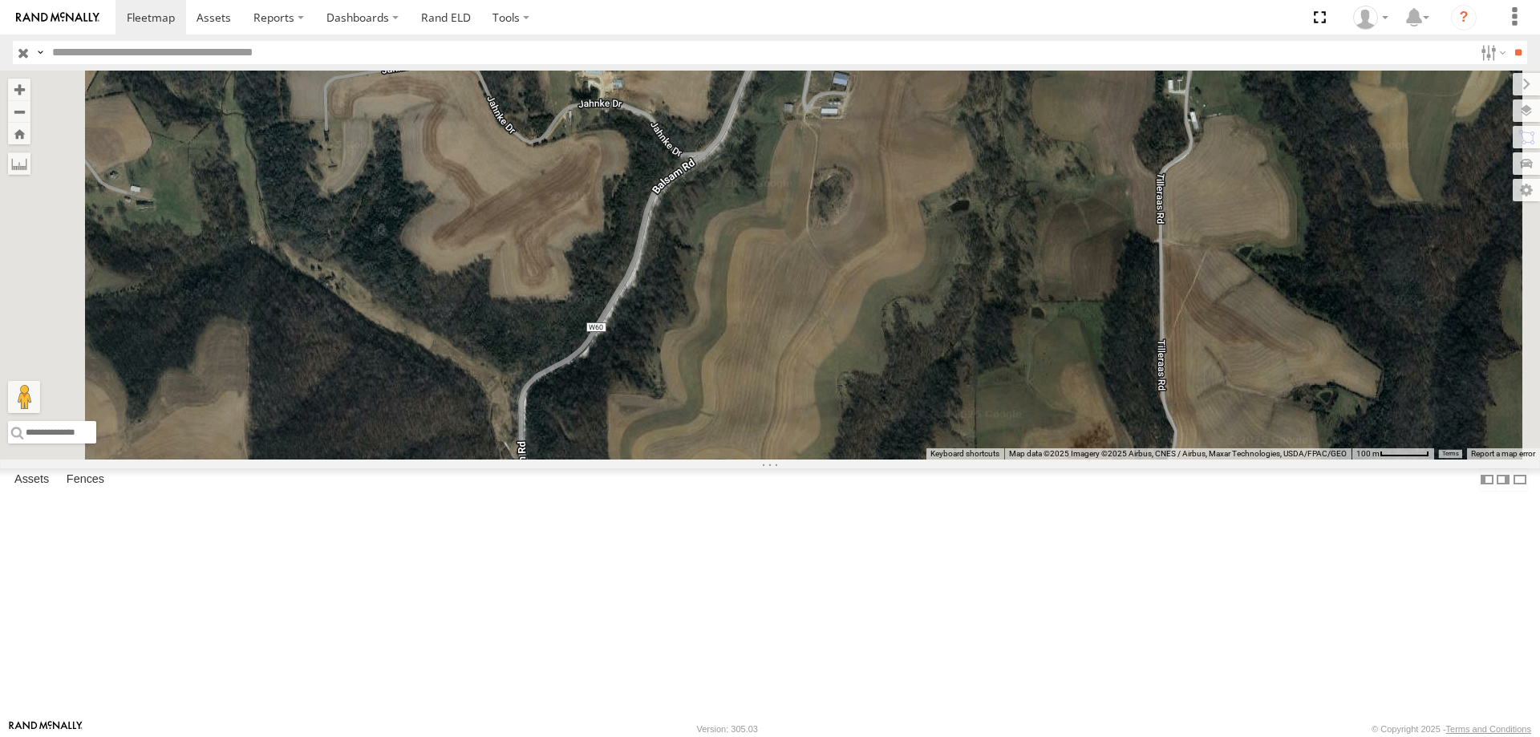
drag, startPoint x: 933, startPoint y: 535, endPoint x: 977, endPoint y: 225, distance: 313.4
click at [977, 225] on div "0055 48 47" at bounding box center [770, 265] width 1540 height 389
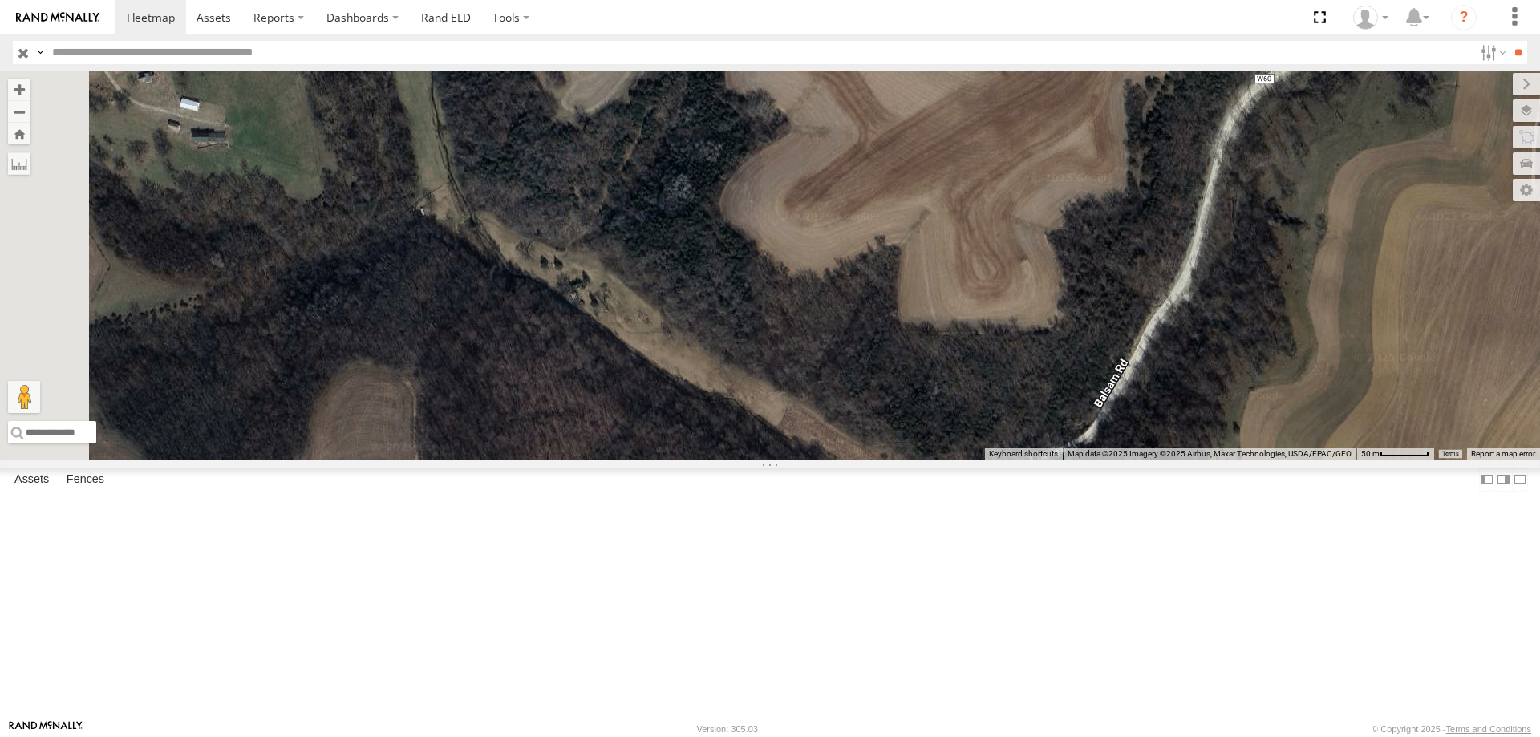
drag, startPoint x: 708, startPoint y: 429, endPoint x: 1128, endPoint y: 649, distance: 474.1
click at [1128, 459] on div "0055 48 47" at bounding box center [770, 265] width 1540 height 389
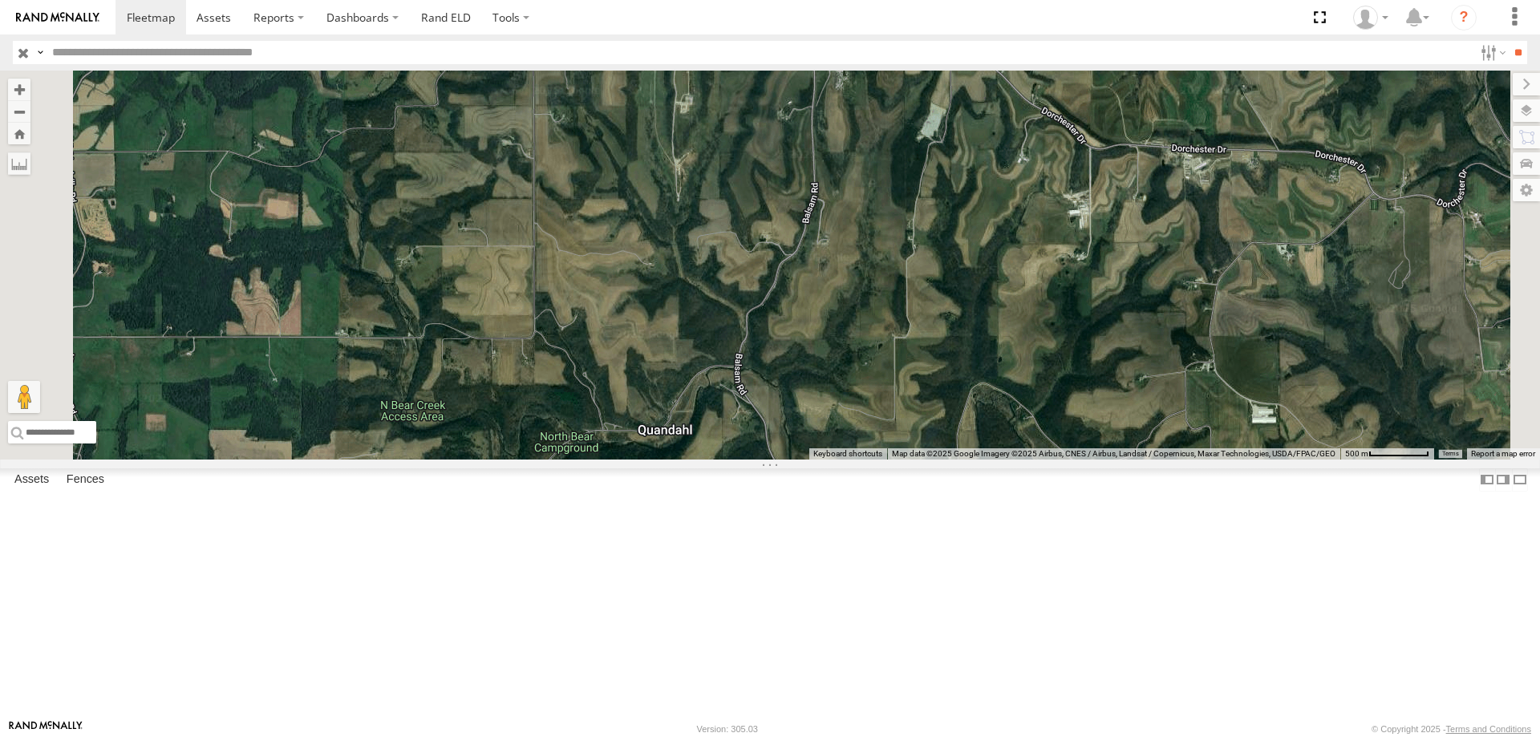
drag, startPoint x: 908, startPoint y: 602, endPoint x: 931, endPoint y: 556, distance: 50.9
click at [930, 459] on div "0055 48 47" at bounding box center [770, 265] width 1540 height 389
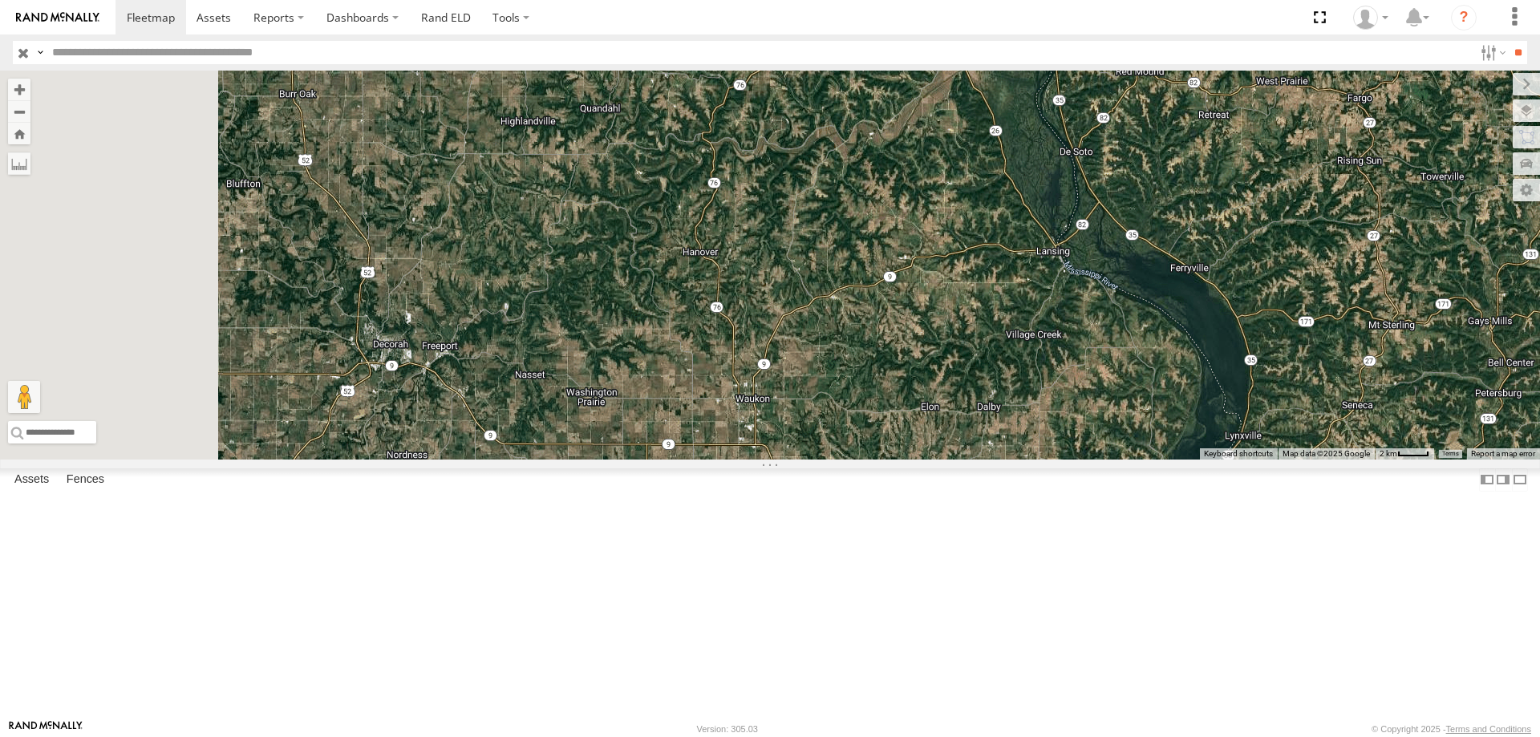
drag, startPoint x: 815, startPoint y: 180, endPoint x: 884, endPoint y: 99, distance: 106.4
click at [884, 99] on div "0055 48 47" at bounding box center [770, 265] width 1540 height 389
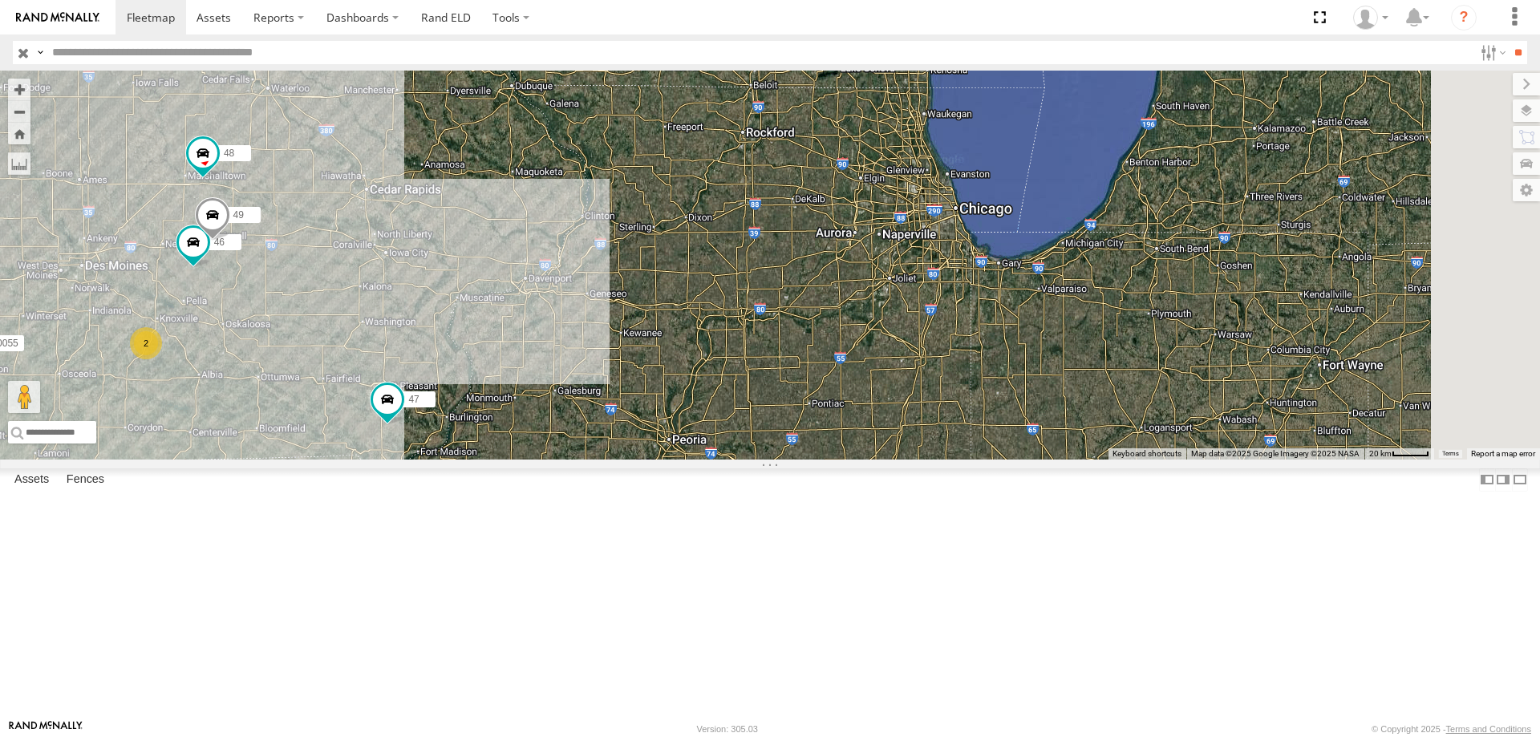
drag, startPoint x: 1140, startPoint y: 419, endPoint x: 798, endPoint y: 225, distance: 393.5
click at [798, 225] on div "0055 48 47 46 49 2" at bounding box center [770, 265] width 1540 height 389
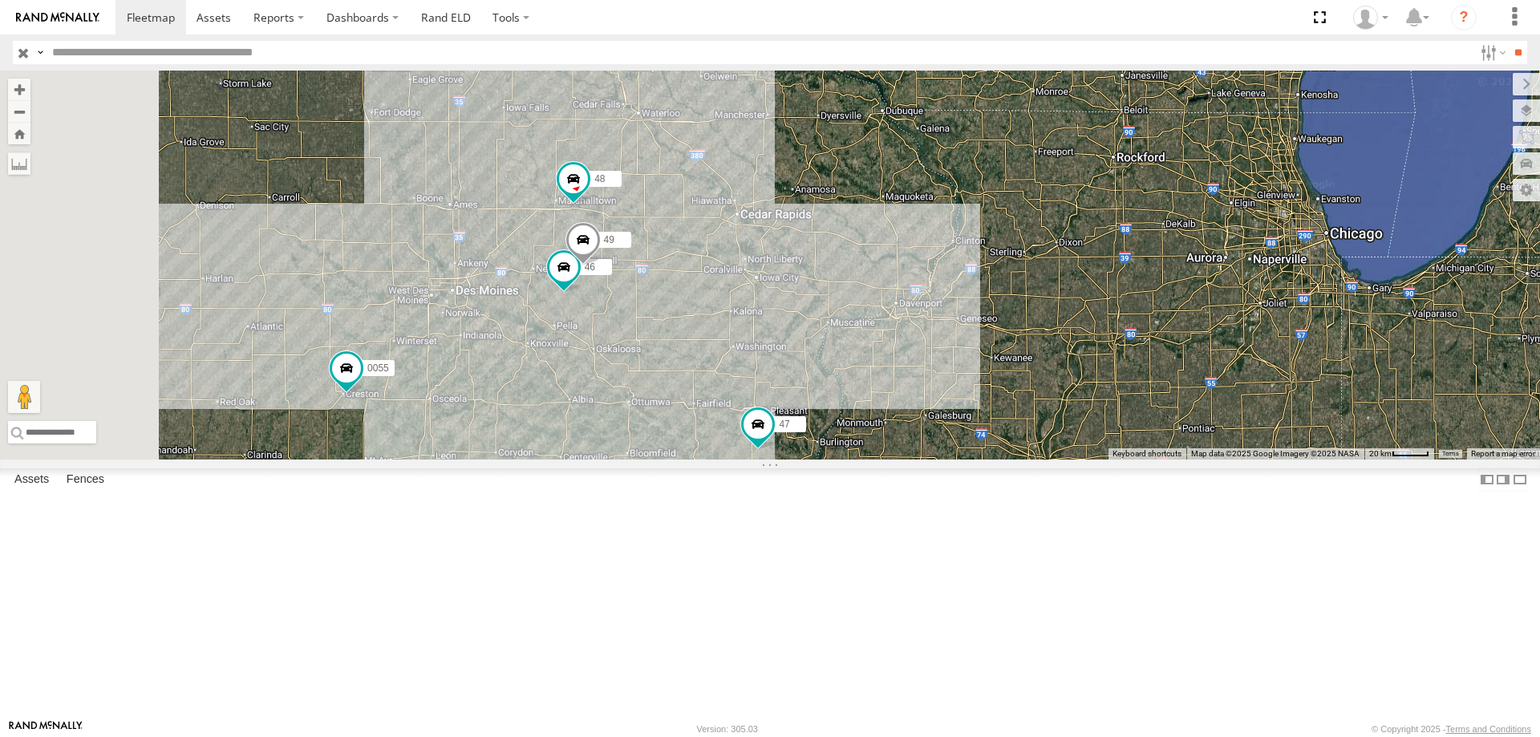
drag, startPoint x: 698, startPoint y: 378, endPoint x: 1054, endPoint y: 399, distance: 357.4
click at [1054, 399] on div "0055 48 47 46 49" at bounding box center [770, 265] width 1540 height 389
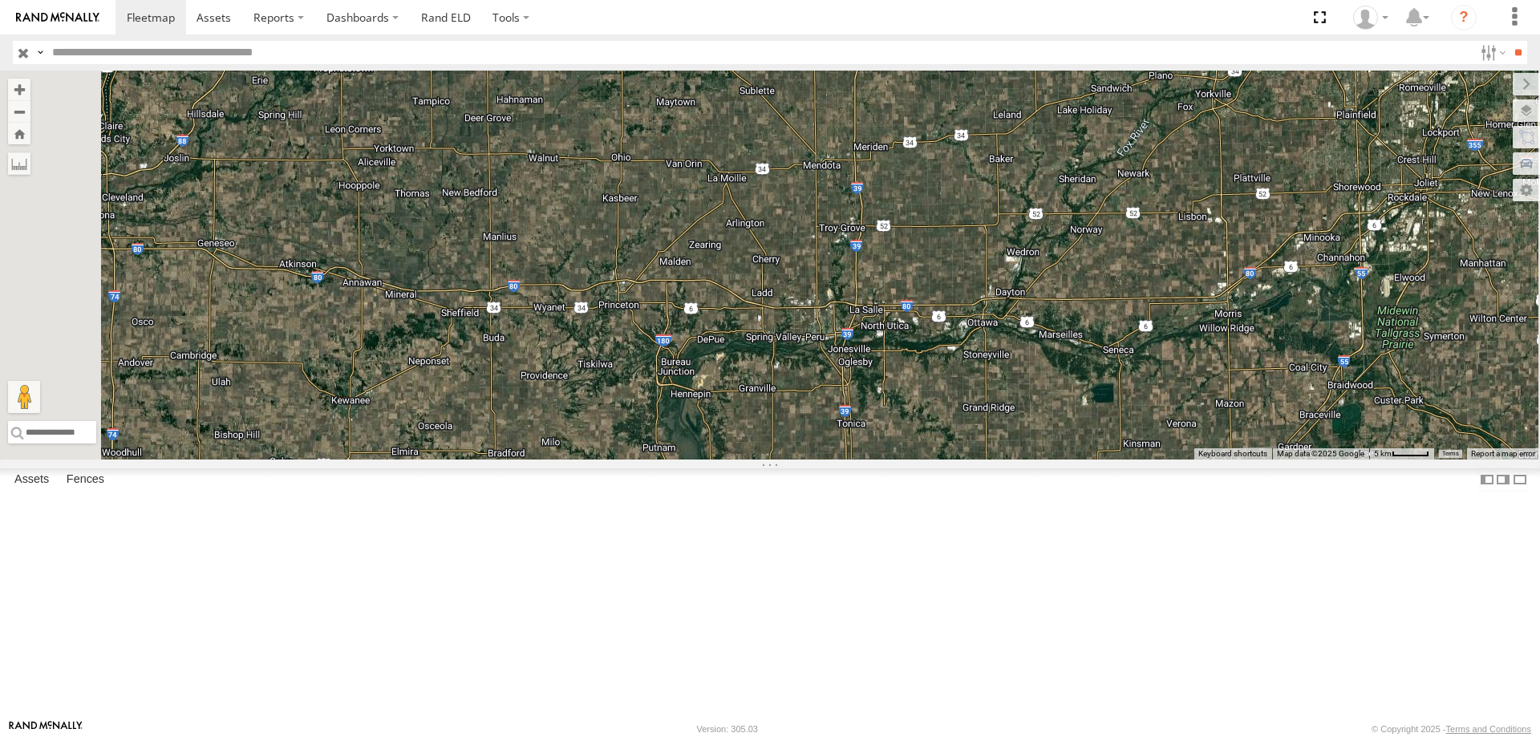
drag, startPoint x: 868, startPoint y: 366, endPoint x: 892, endPoint y: 281, distance: 89.1
click at [892, 281] on div "0055 48 47" at bounding box center [770, 265] width 1540 height 389
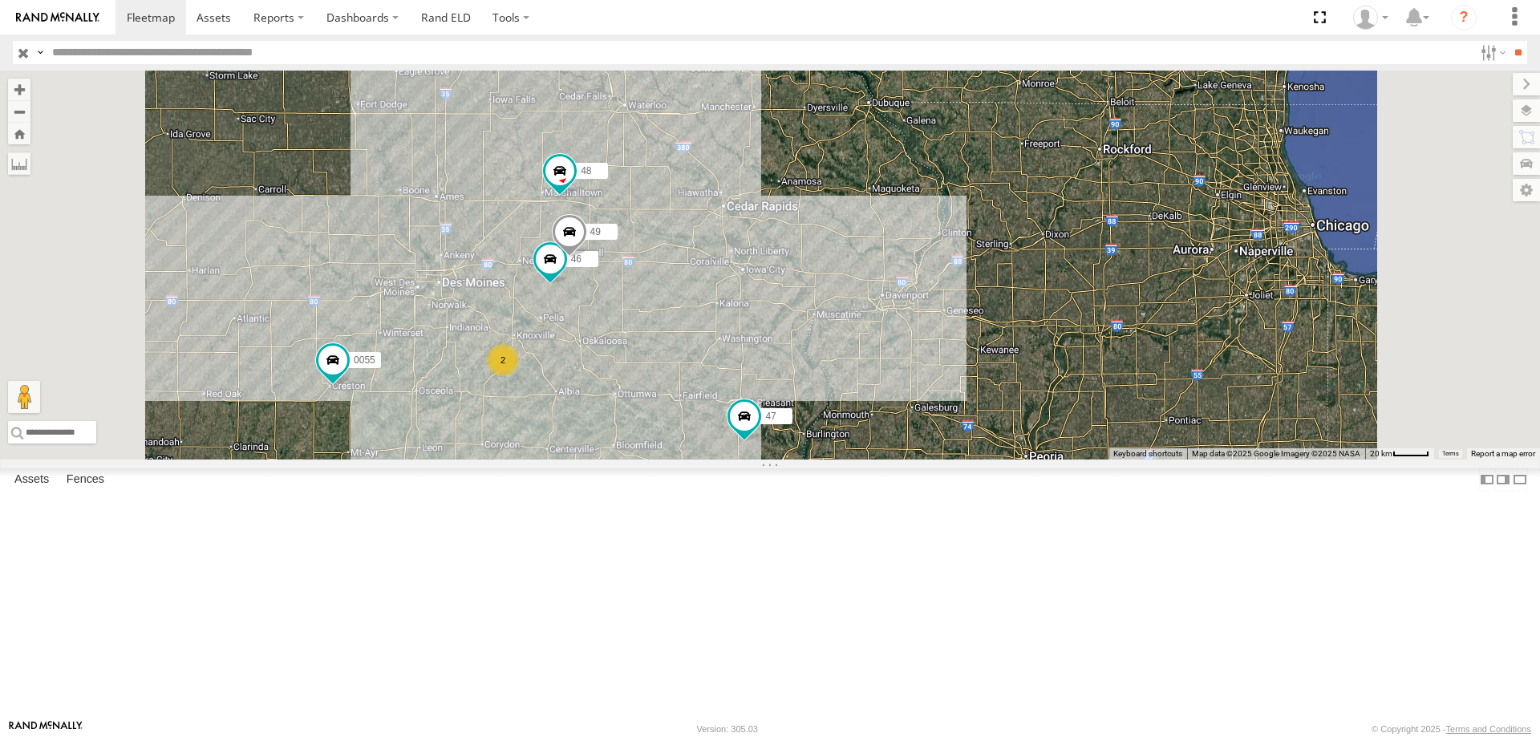
click at [875, 398] on div "0055 48 47 46 49 2" at bounding box center [770, 265] width 1540 height 389
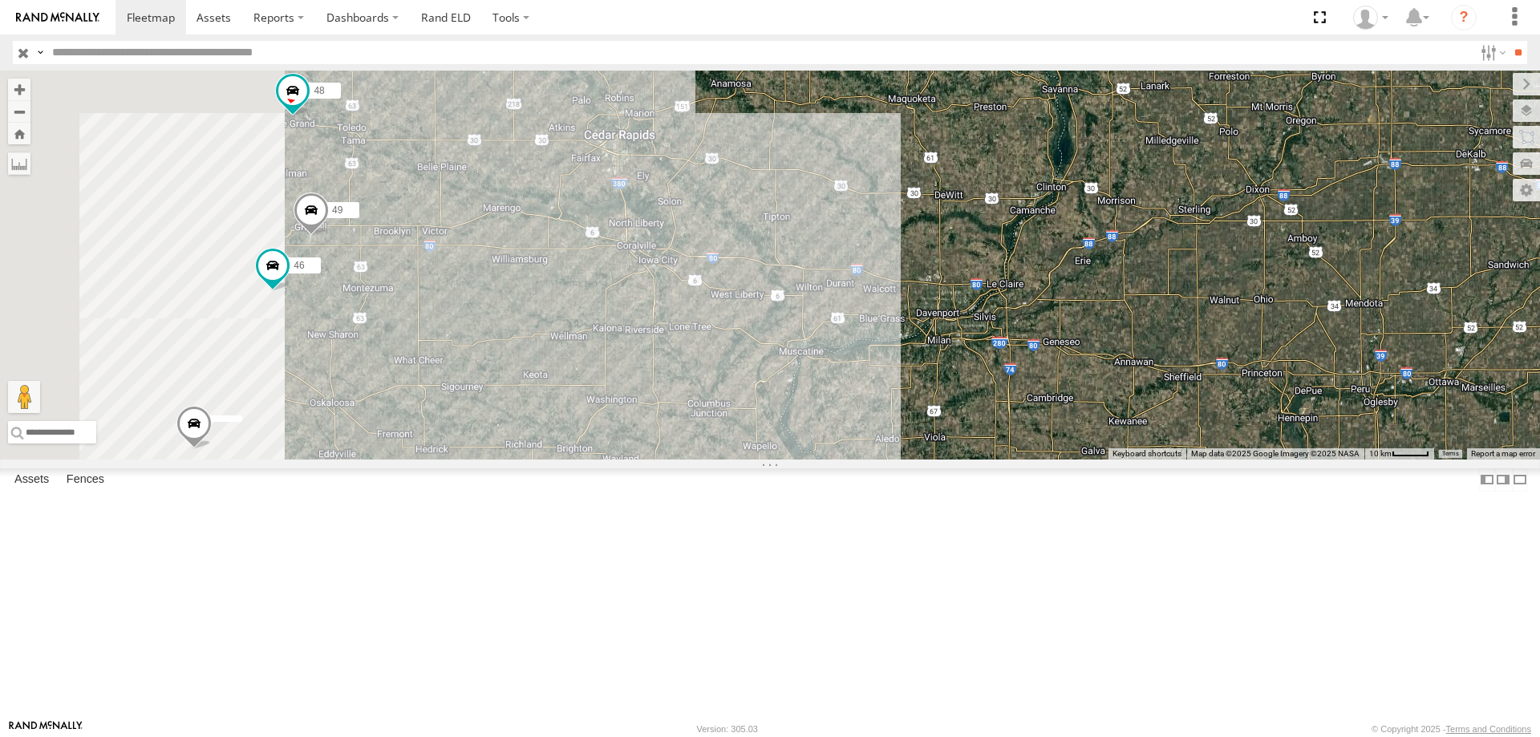
drag, startPoint x: 716, startPoint y: 443, endPoint x: 977, endPoint y: 420, distance: 261.6
click at [977, 420] on div "0055 47 48 46 49" at bounding box center [770, 265] width 1540 height 389
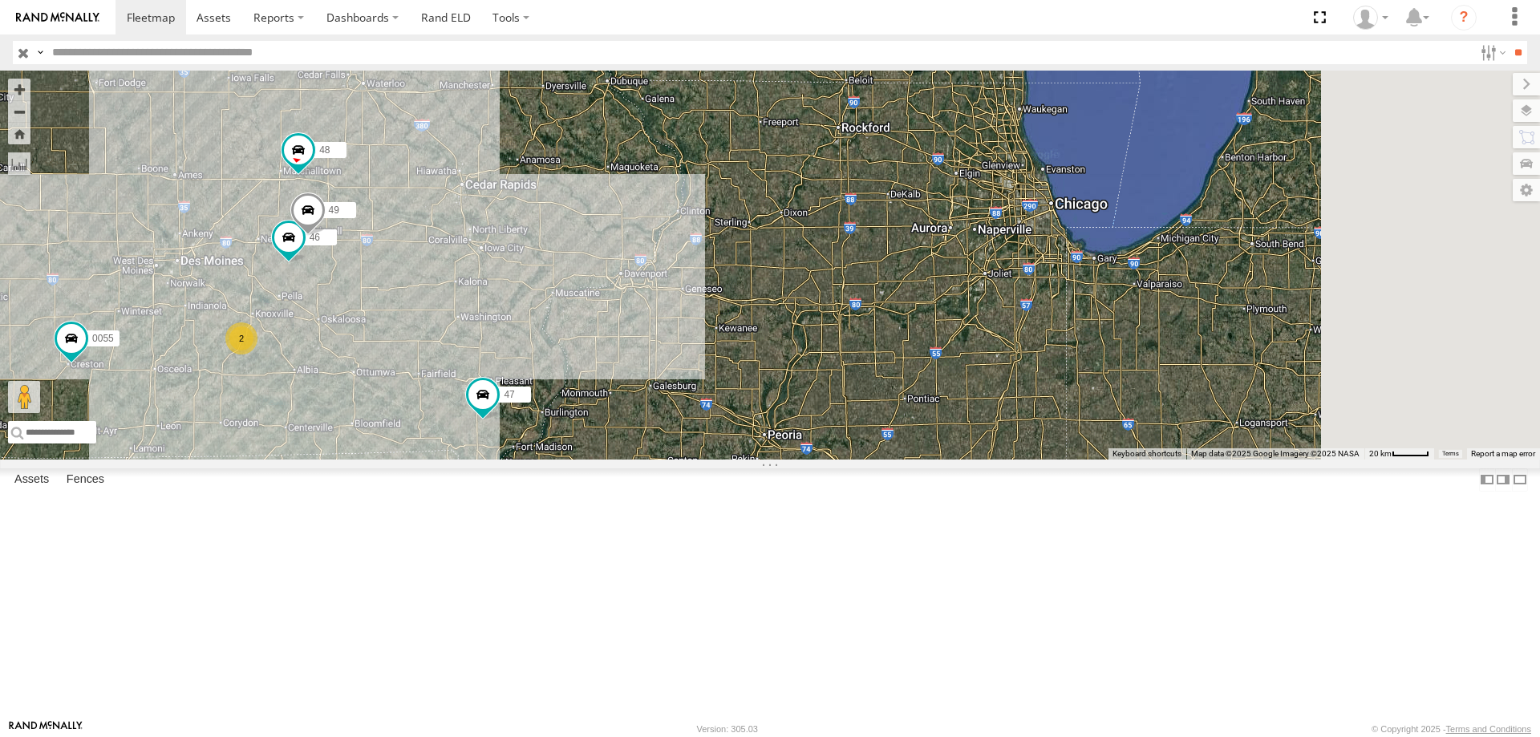
drag, startPoint x: 979, startPoint y: 417, endPoint x: 947, endPoint y: 416, distance: 32.1
click at [947, 416] on div "0055 47 48 46 49 2" at bounding box center [770, 265] width 1540 height 389
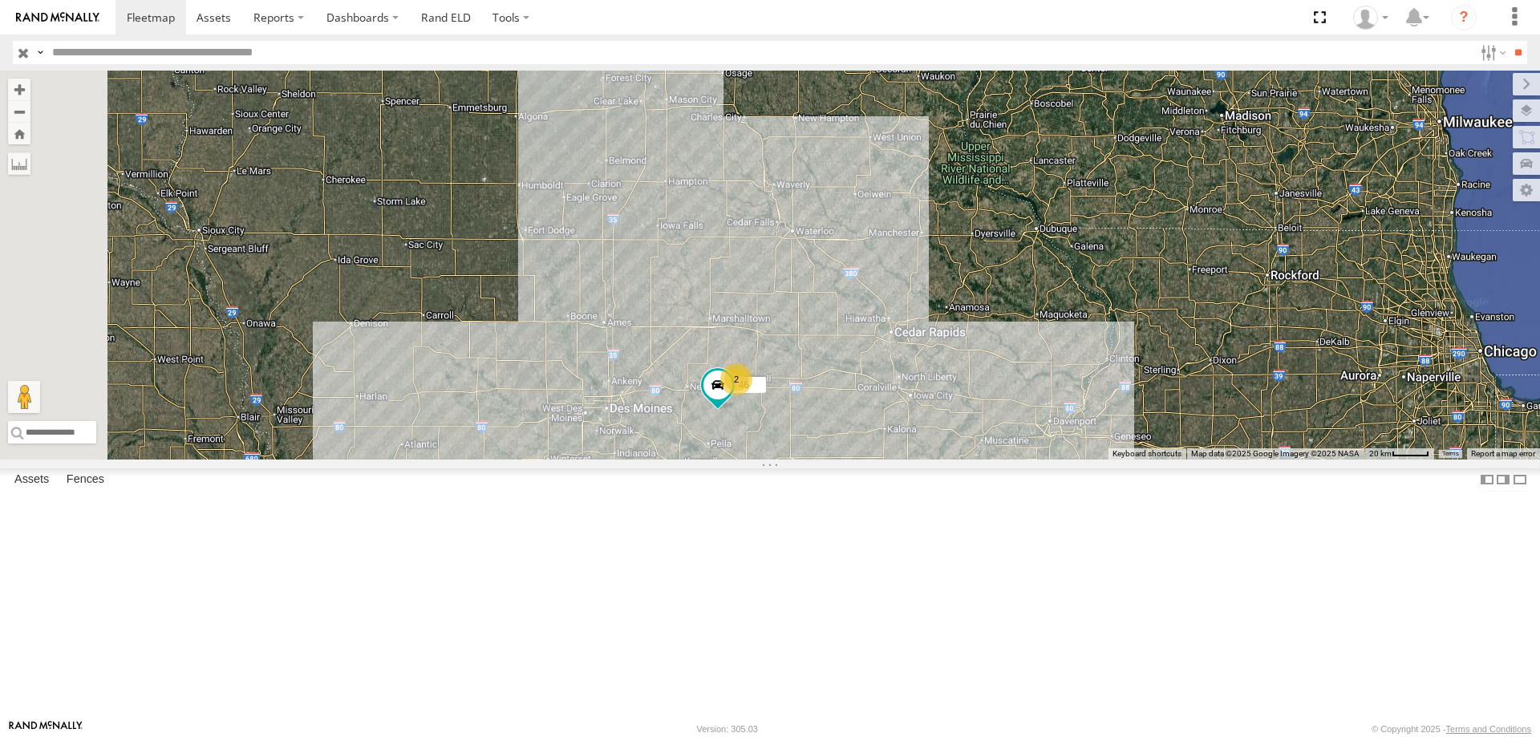
drag, startPoint x: 562, startPoint y: 397, endPoint x: 1106, endPoint y: 455, distance: 546.7
click at [1106, 455] on div "47 46 2" at bounding box center [770, 265] width 1540 height 389
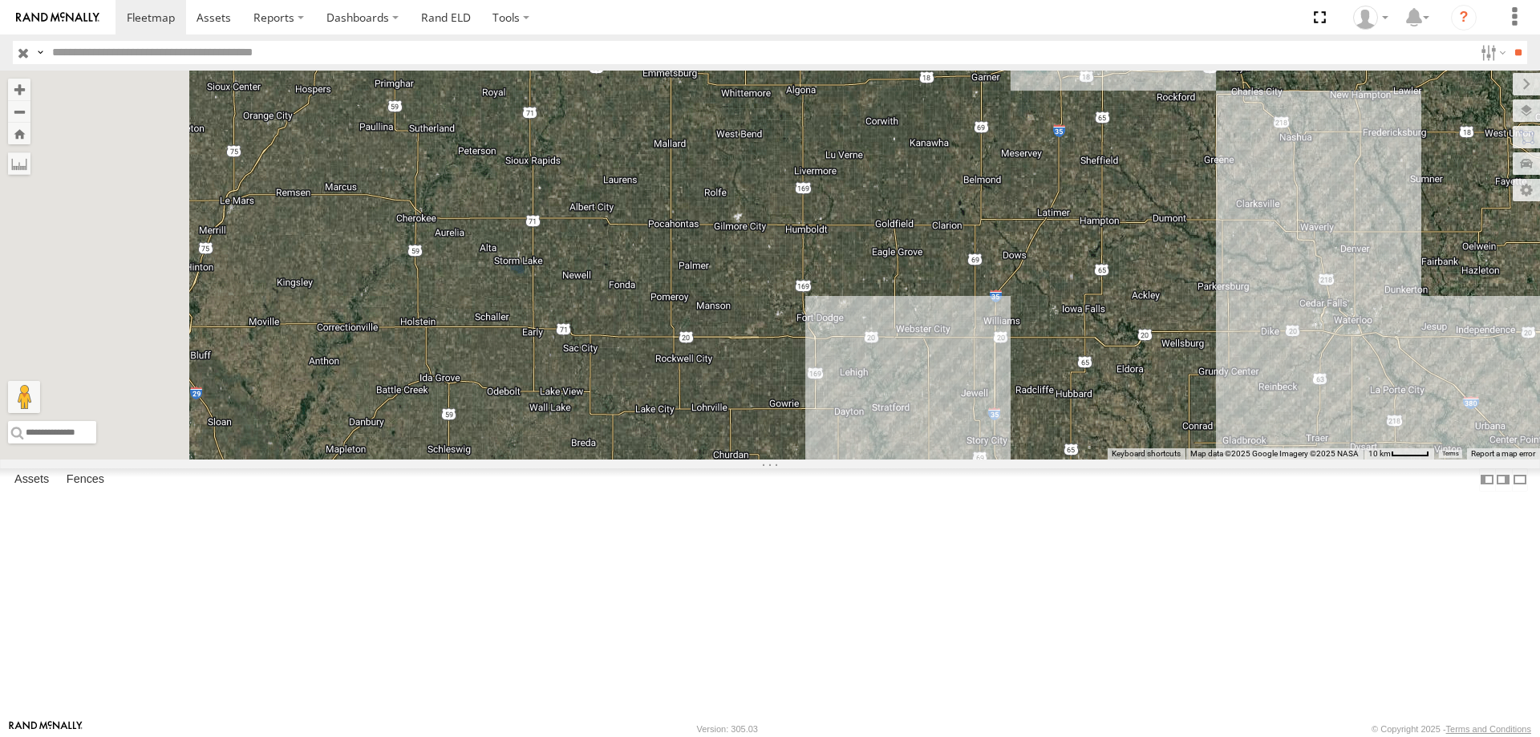
click at [670, 313] on div "47 46 0055 2" at bounding box center [770, 265] width 1540 height 389
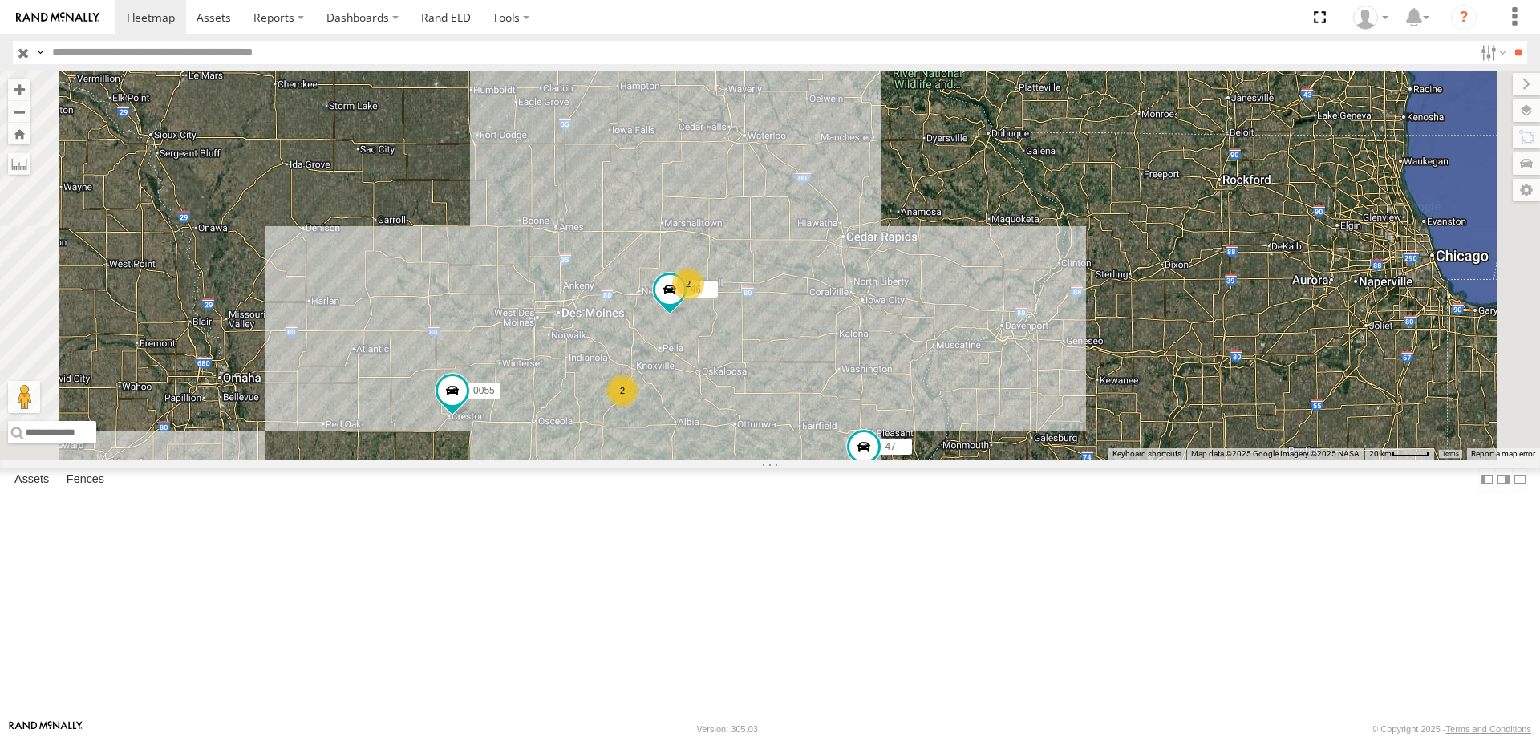
drag, startPoint x: 994, startPoint y: 648, endPoint x: 910, endPoint y: 529, distance: 145.5
click at [910, 459] on div "47 0055 2 46 2" at bounding box center [770, 265] width 1540 height 389
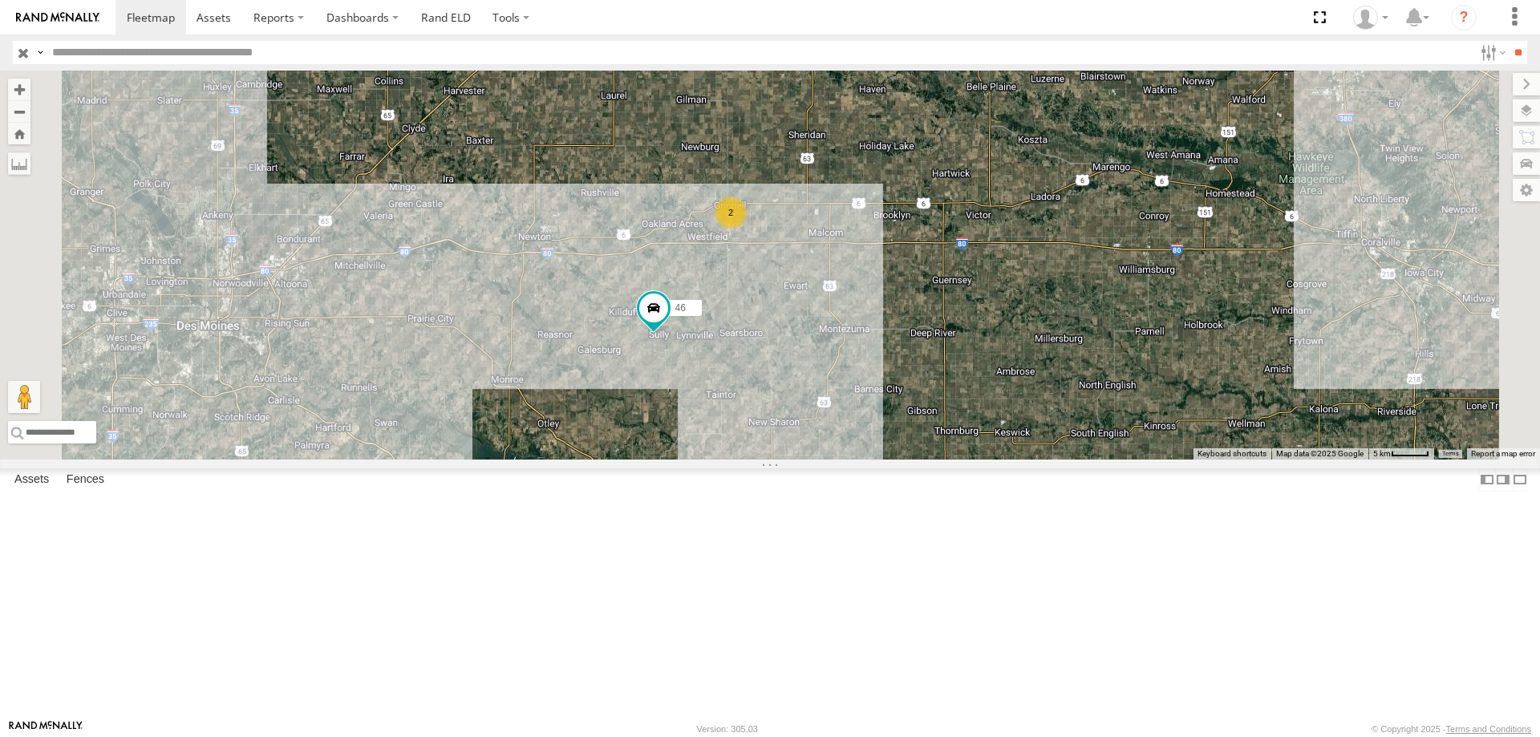
drag, startPoint x: 837, startPoint y: 629, endPoint x: 953, endPoint y: 467, distance: 200.0
click at [953, 459] on div "0055 47 46 2" at bounding box center [770, 265] width 1540 height 389
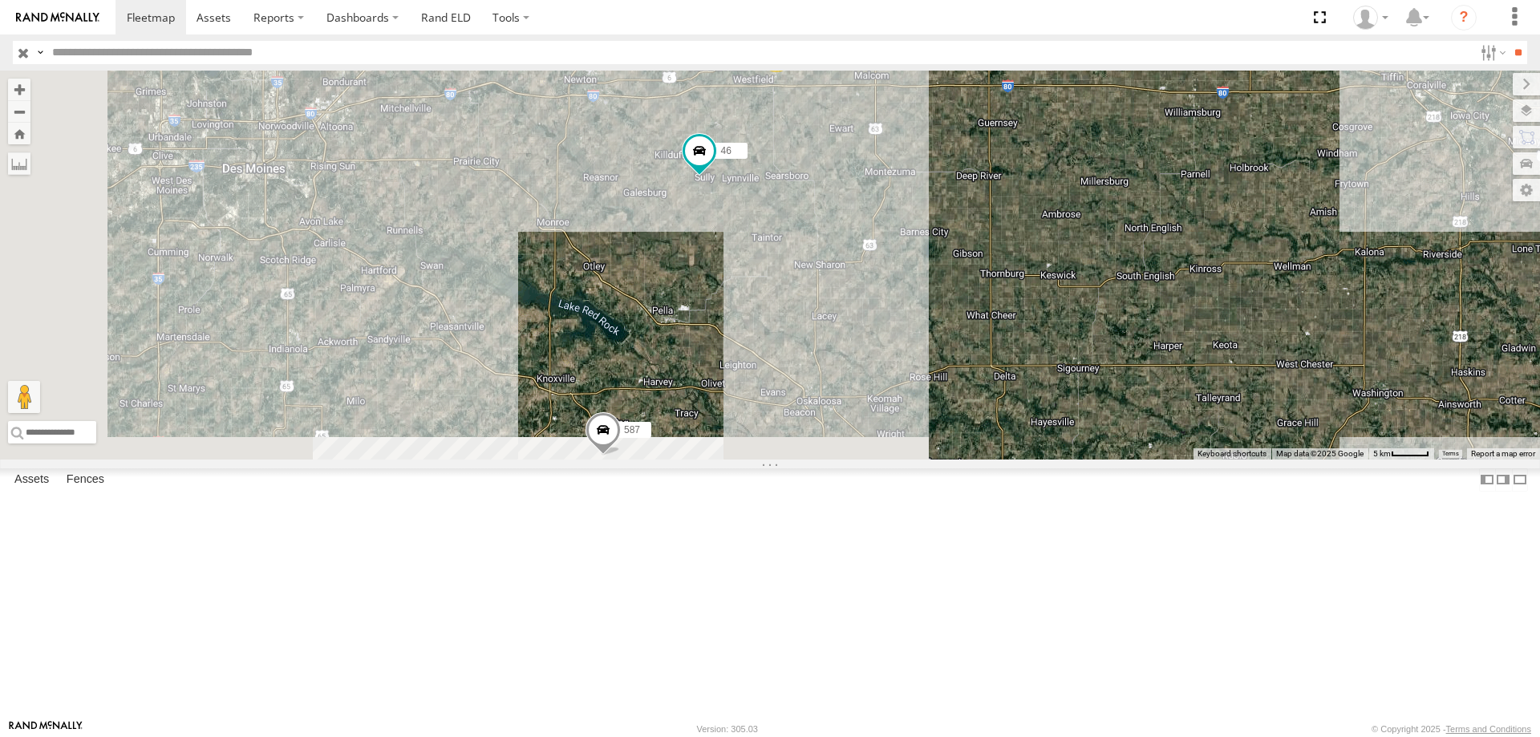
drag, startPoint x: 884, startPoint y: 556, endPoint x: 943, endPoint y: 355, distance: 208.8
click at [943, 355] on div "0055 47 46 2 587" at bounding box center [770, 265] width 1540 height 389
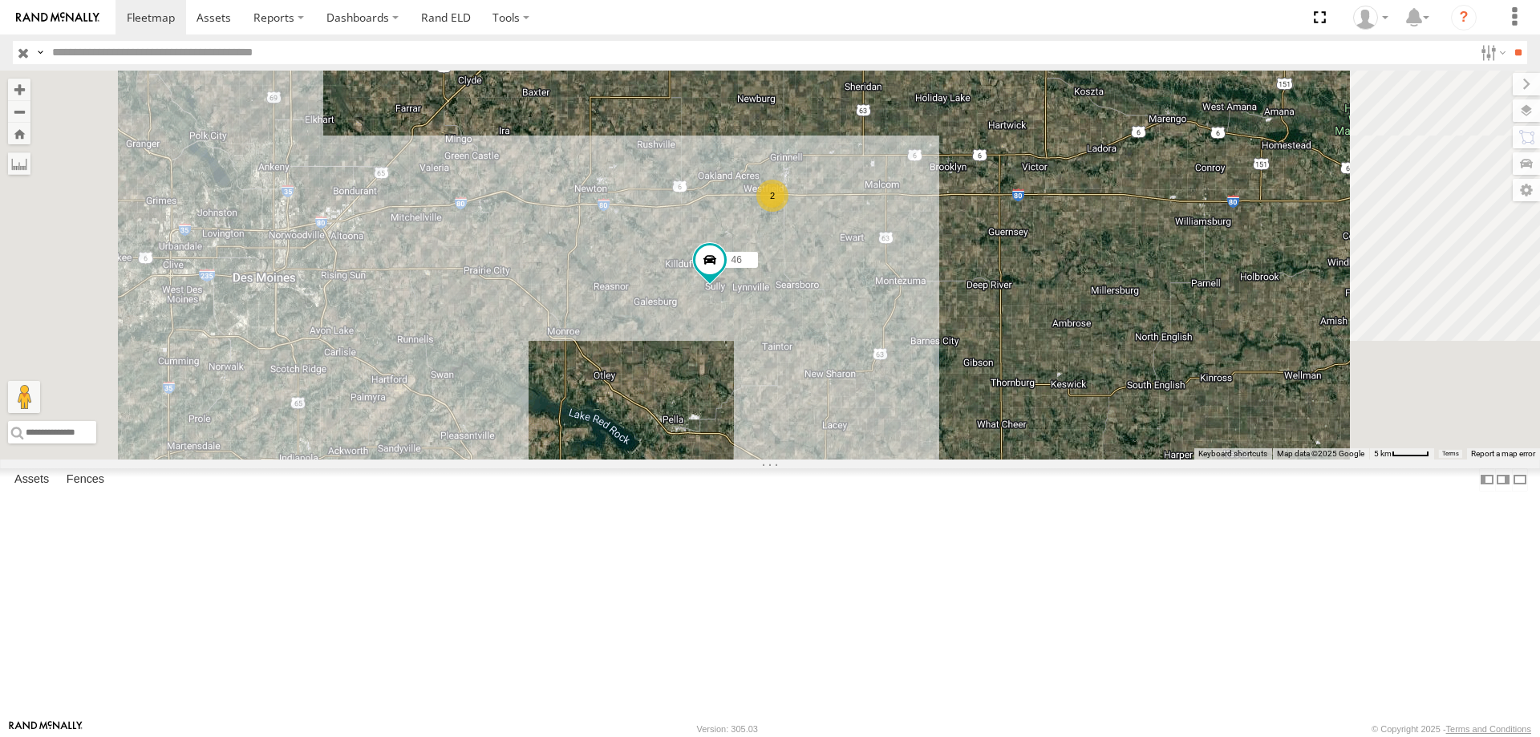
click at [627, 459] on div "46 597 587 2" at bounding box center [770, 265] width 1540 height 389
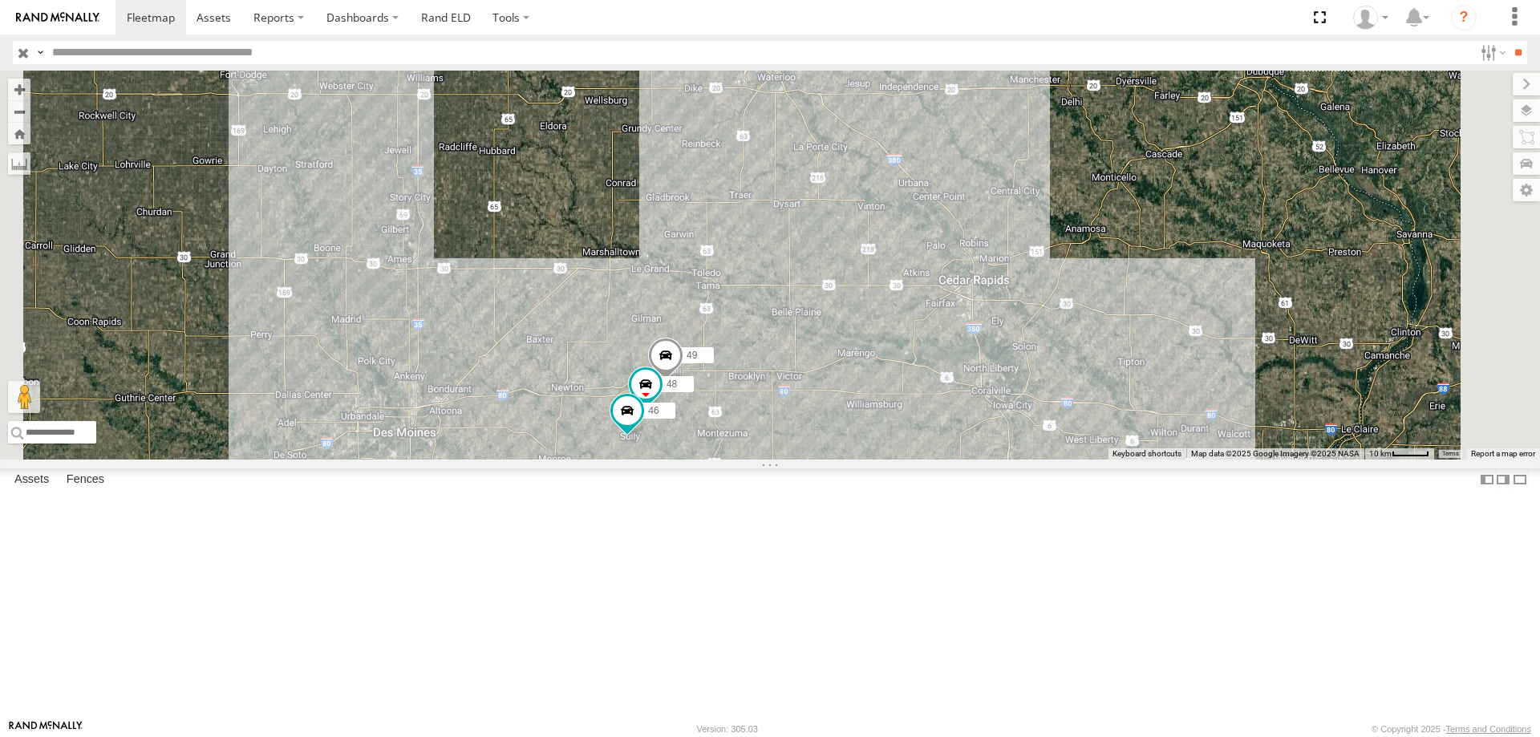
drag, startPoint x: 615, startPoint y: 567, endPoint x: 691, endPoint y: 498, distance: 102.8
click at [691, 459] on div "597 587 0055 47 49 48 46" at bounding box center [770, 265] width 1540 height 389
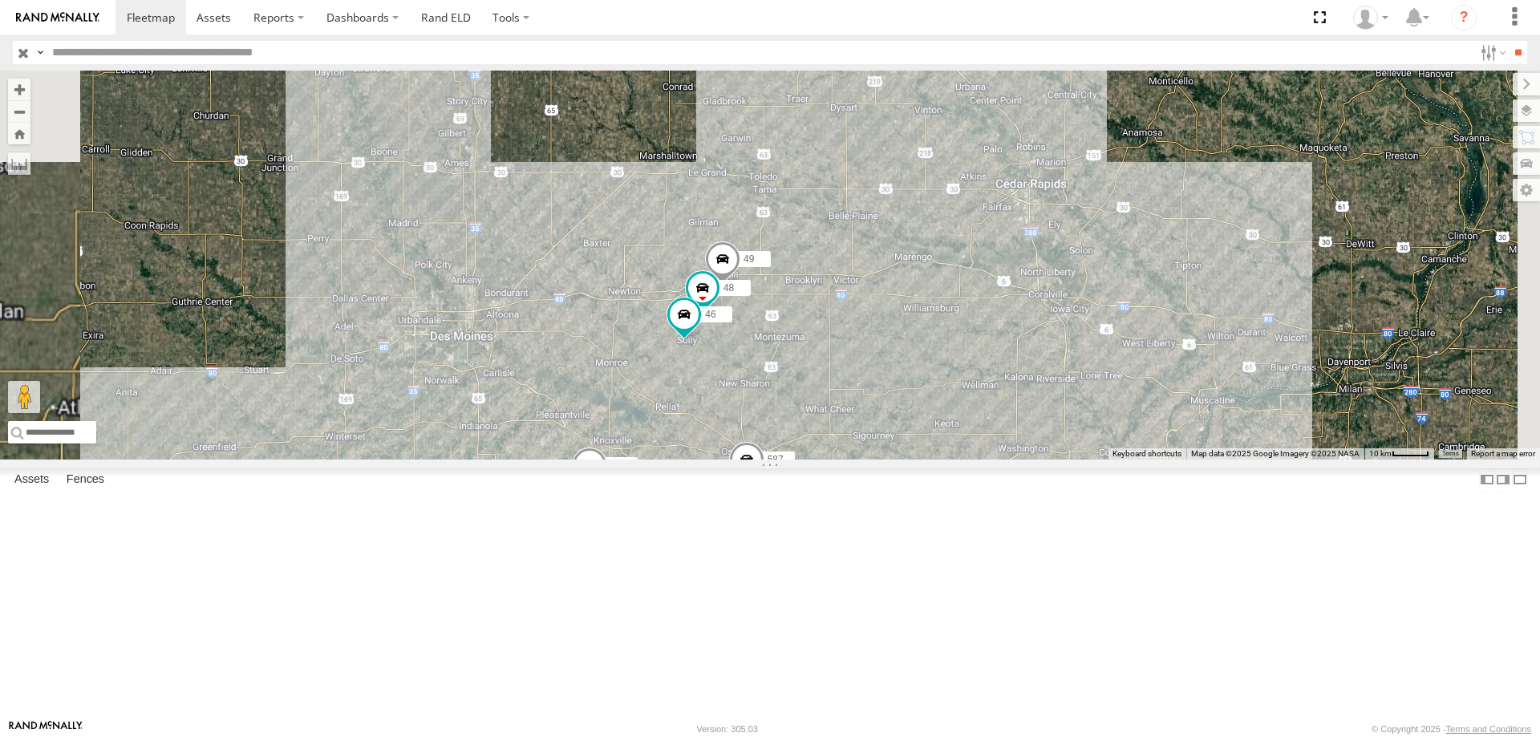
drag, startPoint x: 1130, startPoint y: 552, endPoint x: 1105, endPoint y: 479, distance: 77.1
click at [1105, 459] on div "597 587 0055 47 49 48 46" at bounding box center [770, 265] width 1540 height 389
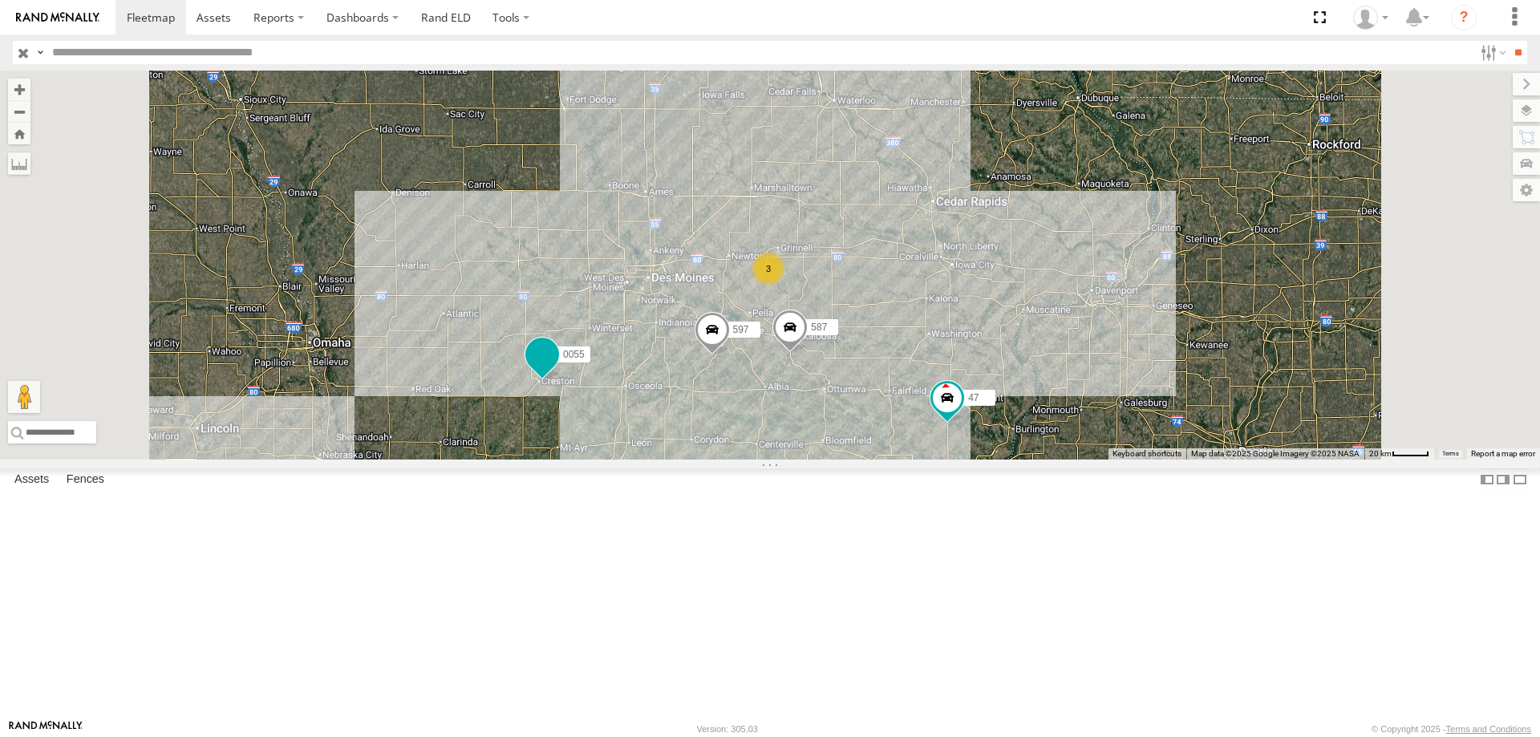
click at [556, 369] on span at bounding box center [542, 354] width 29 height 29
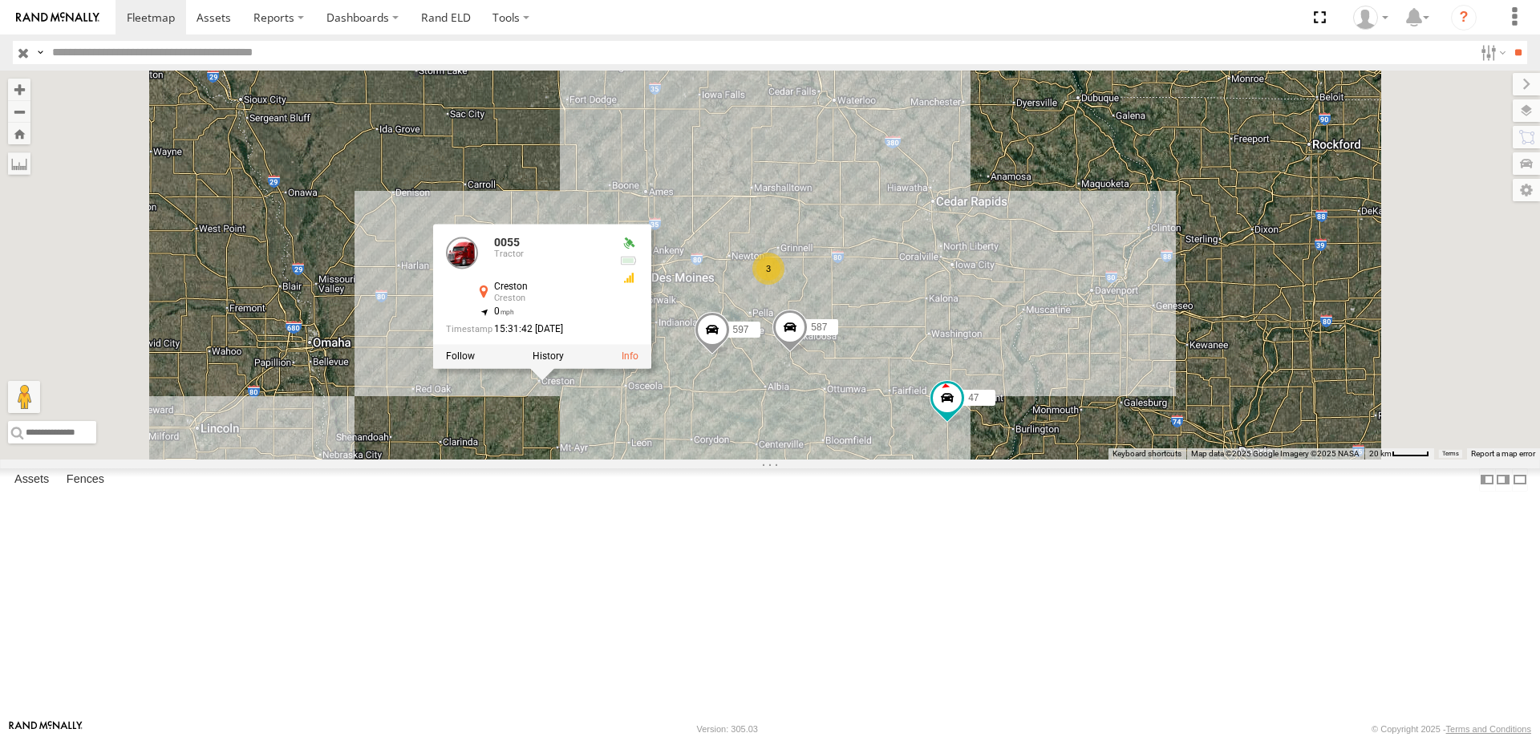
click at [900, 459] on div "597 587 0055 47 3 0055 Tractor Creston Creston 41.062 , -94.33974 0 15:31:42 [D…" at bounding box center [770, 265] width 1540 height 389
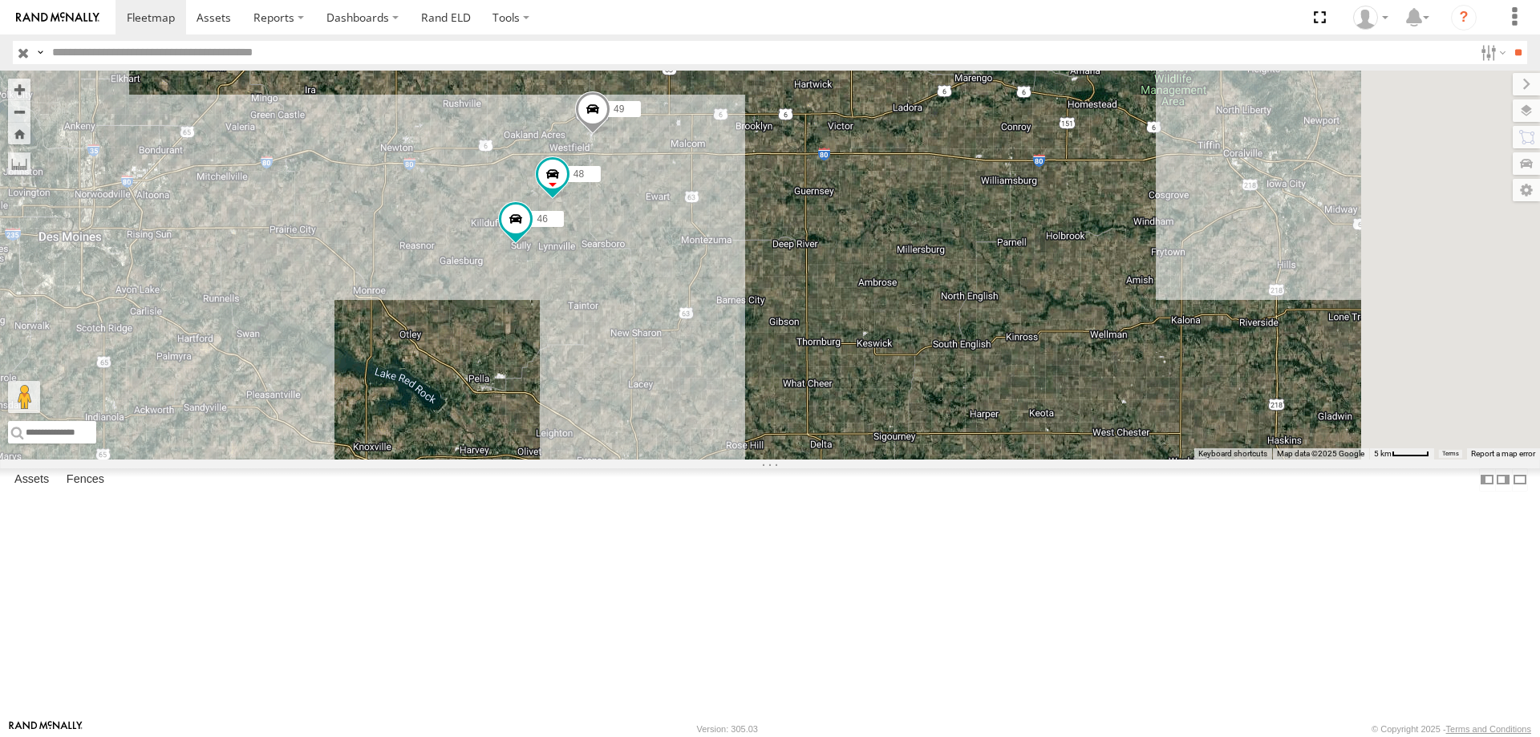
drag, startPoint x: 1122, startPoint y: 363, endPoint x: 645, endPoint y: 551, distance: 511.9
click at [636, 459] on div "597 587 0055 47 48 46 49" at bounding box center [770, 265] width 1540 height 389
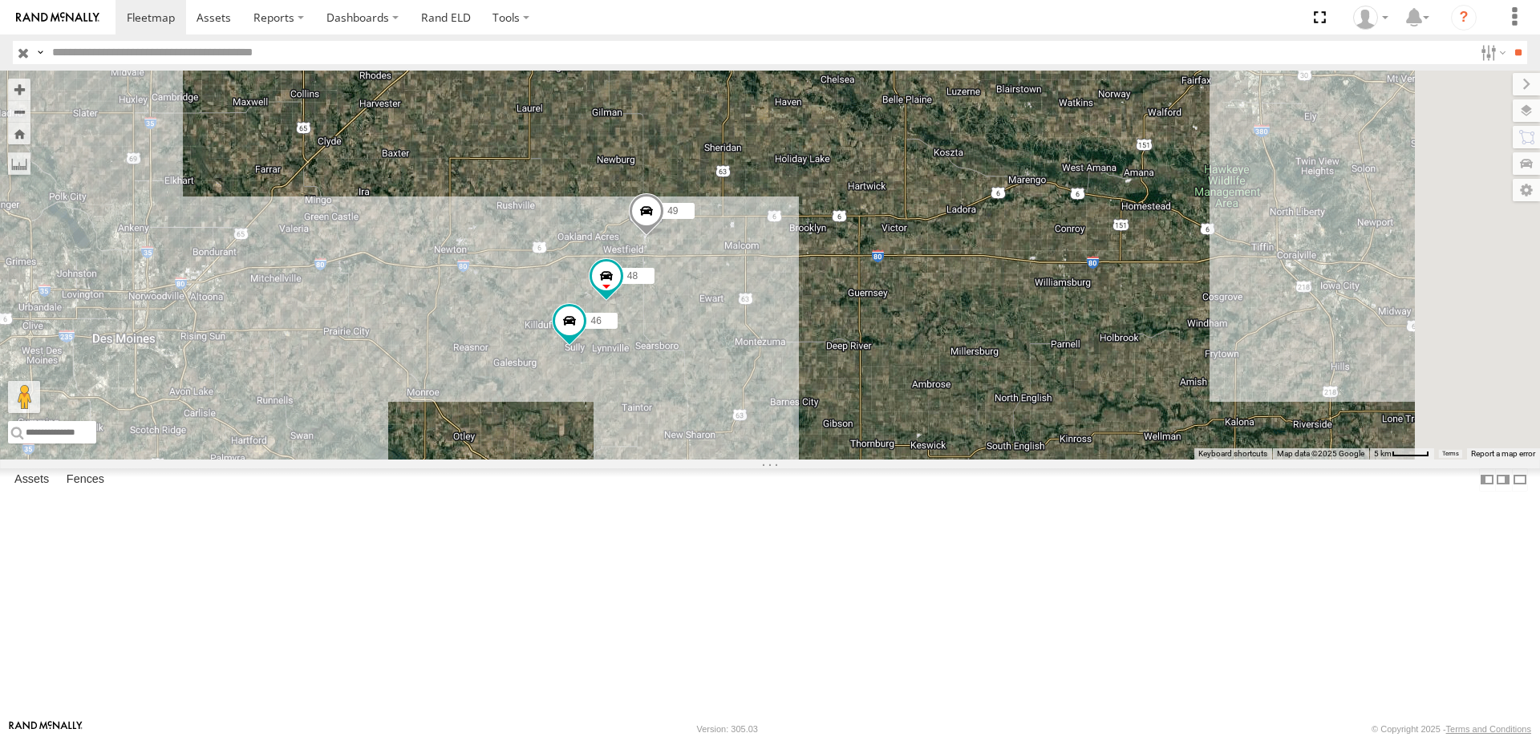
drag, startPoint x: 800, startPoint y: 459, endPoint x: 834, endPoint y: 548, distance: 95.2
click at [834, 459] on div "597 587 0055 47 48 46 49" at bounding box center [770, 265] width 1540 height 389
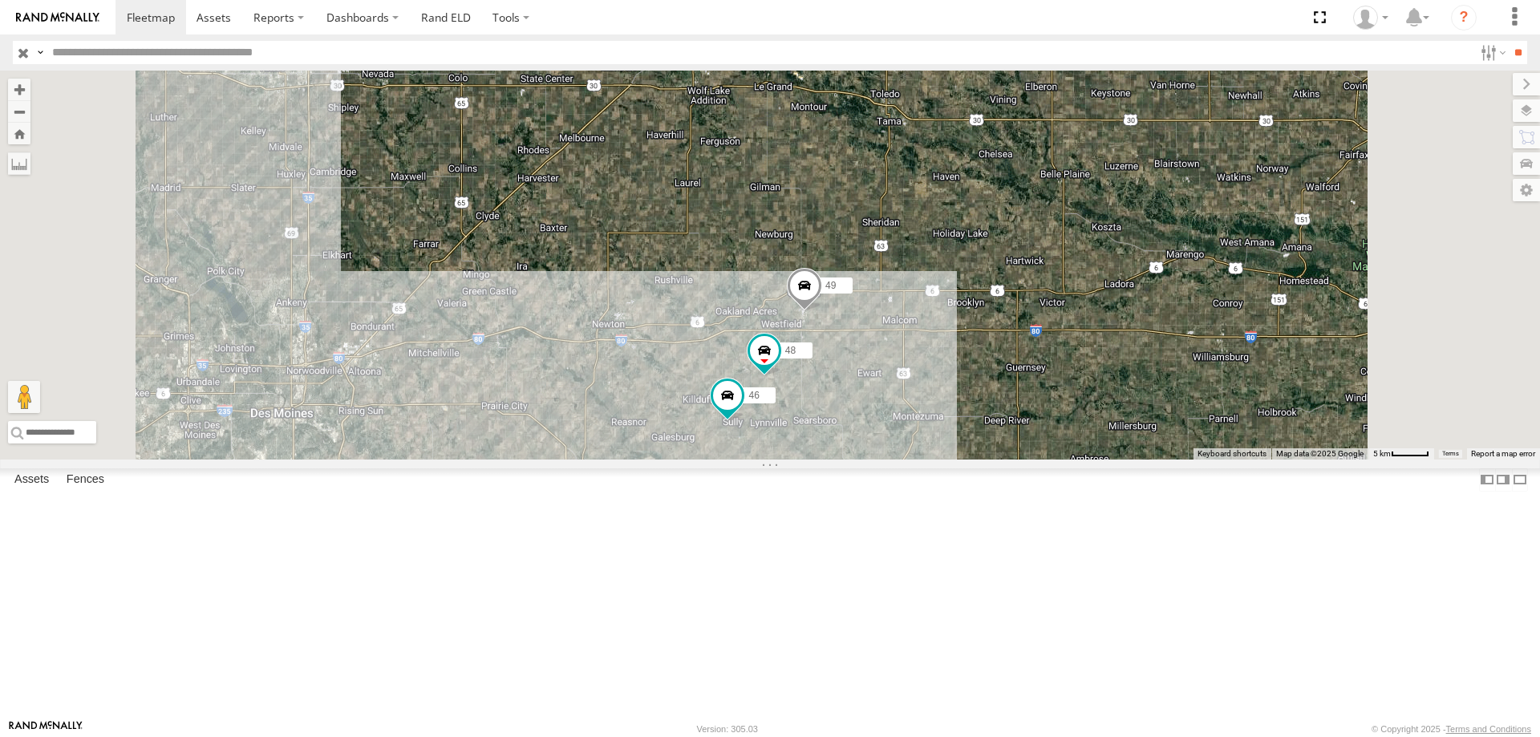
drag, startPoint x: 753, startPoint y: 452, endPoint x: 752, endPoint y: 463, distance: 11.3
click at [752, 459] on div "597 587 0055 47 49 48 46" at bounding box center [770, 265] width 1540 height 389
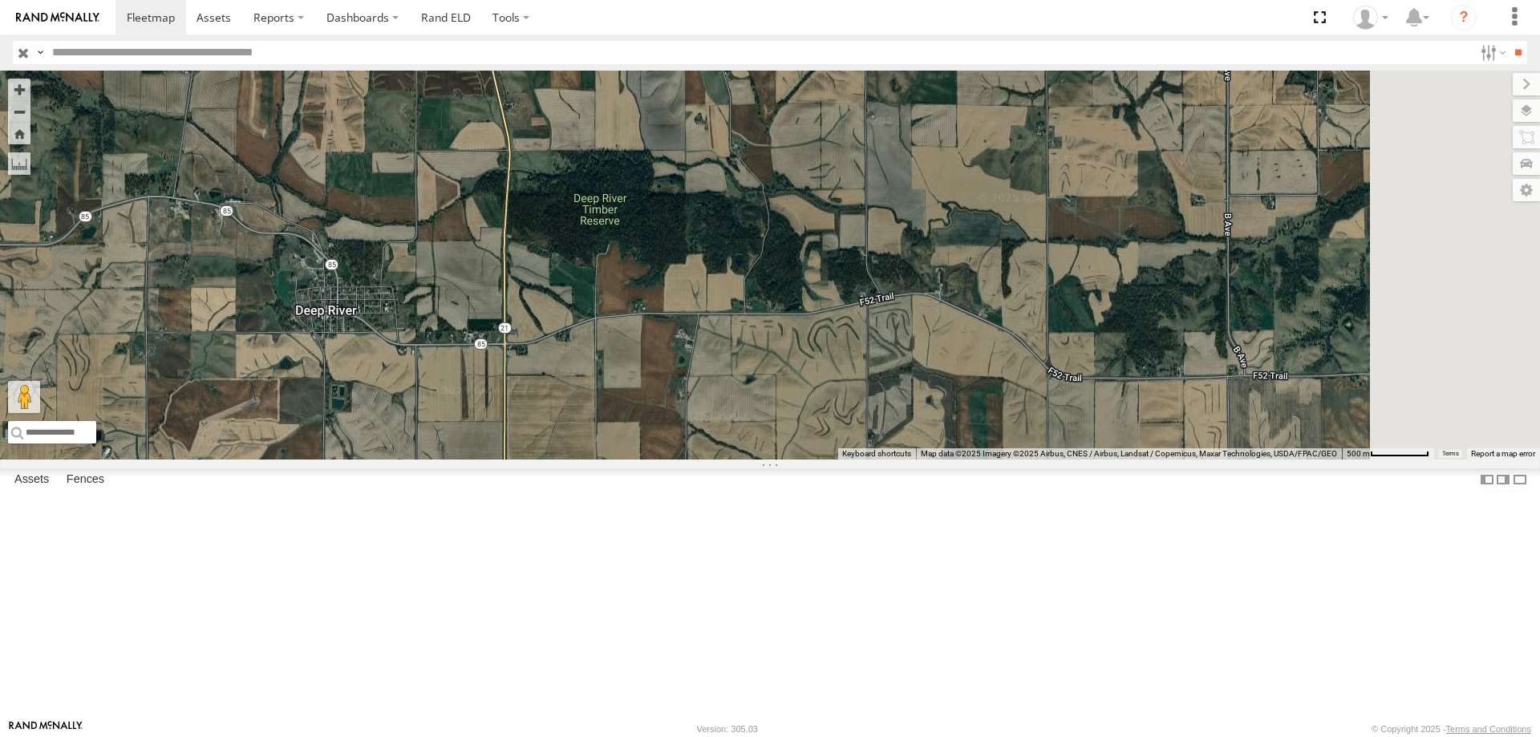
drag, startPoint x: 1158, startPoint y: 476, endPoint x: 758, endPoint y: 479, distance: 400.1
click at [758, 459] on div "597 587 0055 47 49 48 46" at bounding box center [770, 265] width 1540 height 389
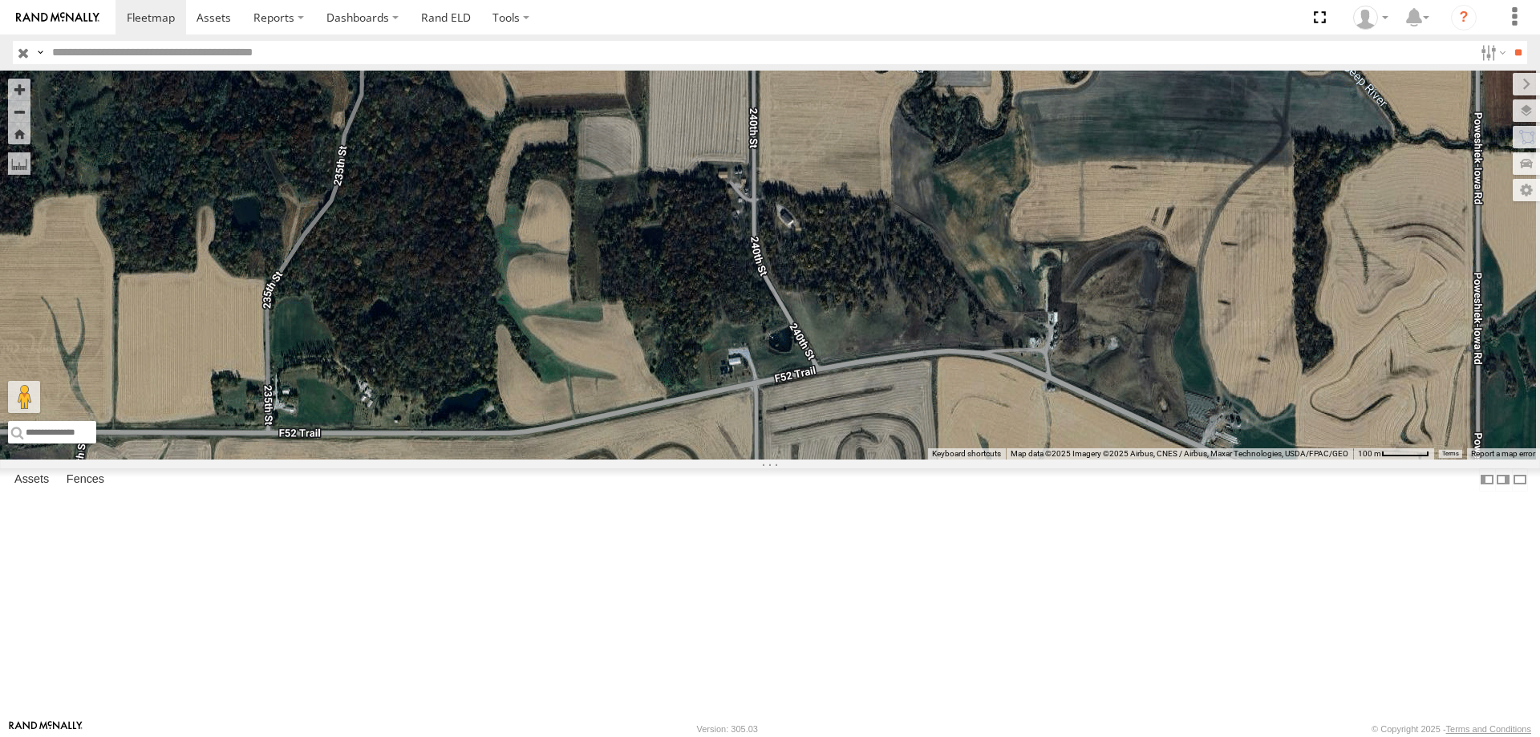
drag, startPoint x: 1171, startPoint y: 438, endPoint x: 888, endPoint y: 518, distance: 293.4
click at [888, 459] on div "597 587 0055 47 49 48 46" at bounding box center [770, 265] width 1540 height 389
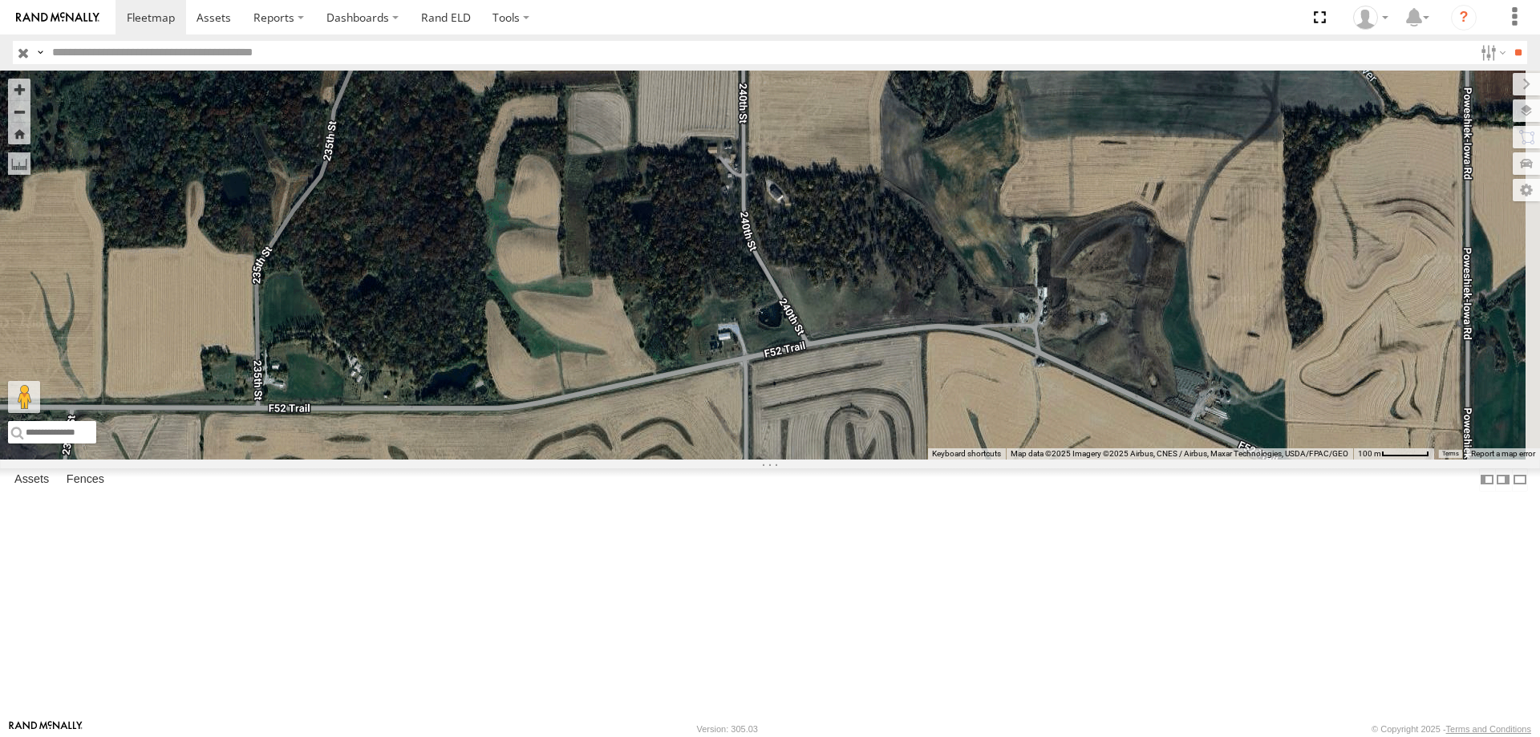
drag, startPoint x: 977, startPoint y: 476, endPoint x: 884, endPoint y: 418, distance: 109.9
click at [884, 418] on div "597 587 0055 47 49 48 46" at bounding box center [770, 265] width 1540 height 389
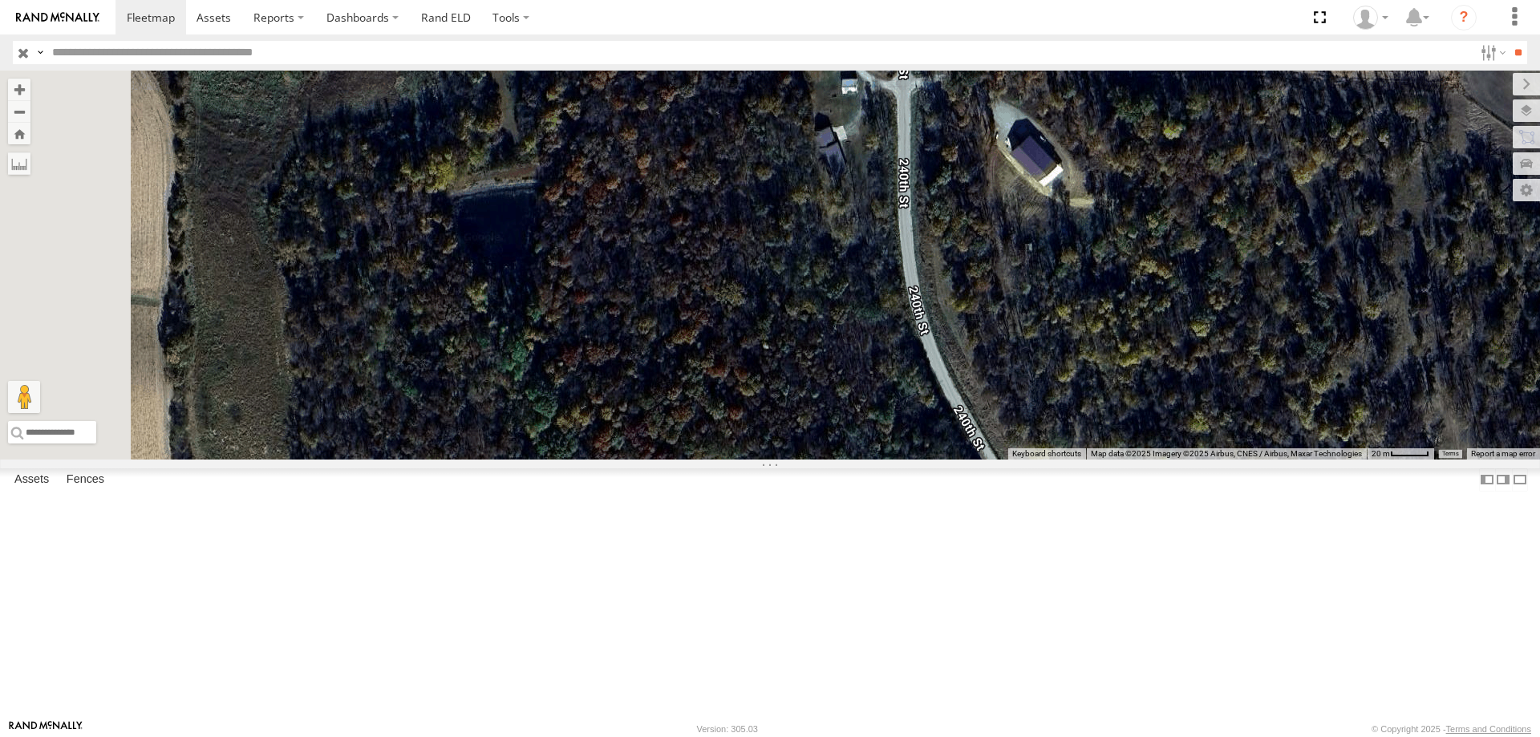
drag, startPoint x: 837, startPoint y: 362, endPoint x: 888, endPoint y: 560, distance: 205.2
click at [888, 459] on div "597 587 0055 47 49 48 46" at bounding box center [770, 265] width 1540 height 389
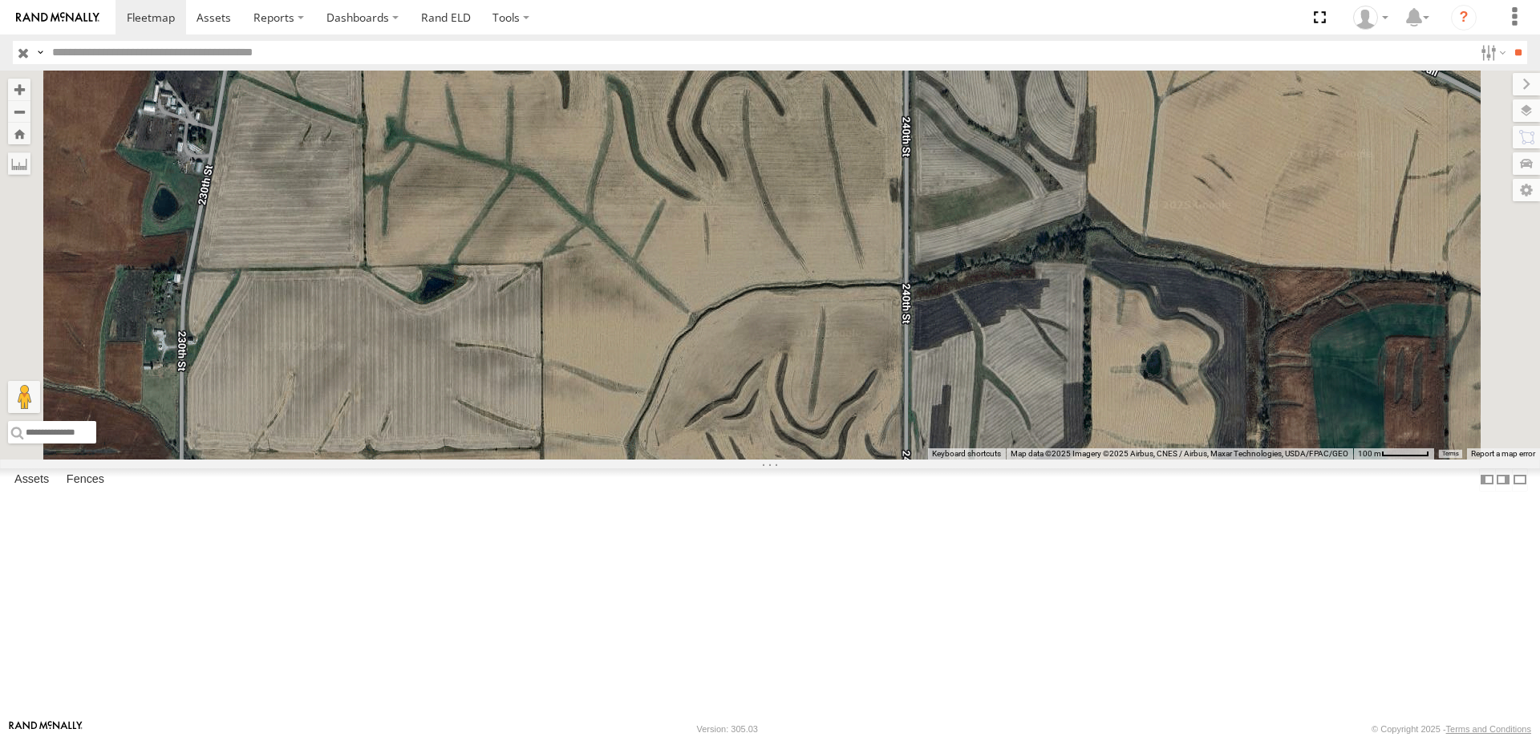
drag, startPoint x: 876, startPoint y: 565, endPoint x: 961, endPoint y: 370, distance: 212.9
click at [961, 370] on div "597 587 0055 47 49 48 46" at bounding box center [770, 265] width 1540 height 389
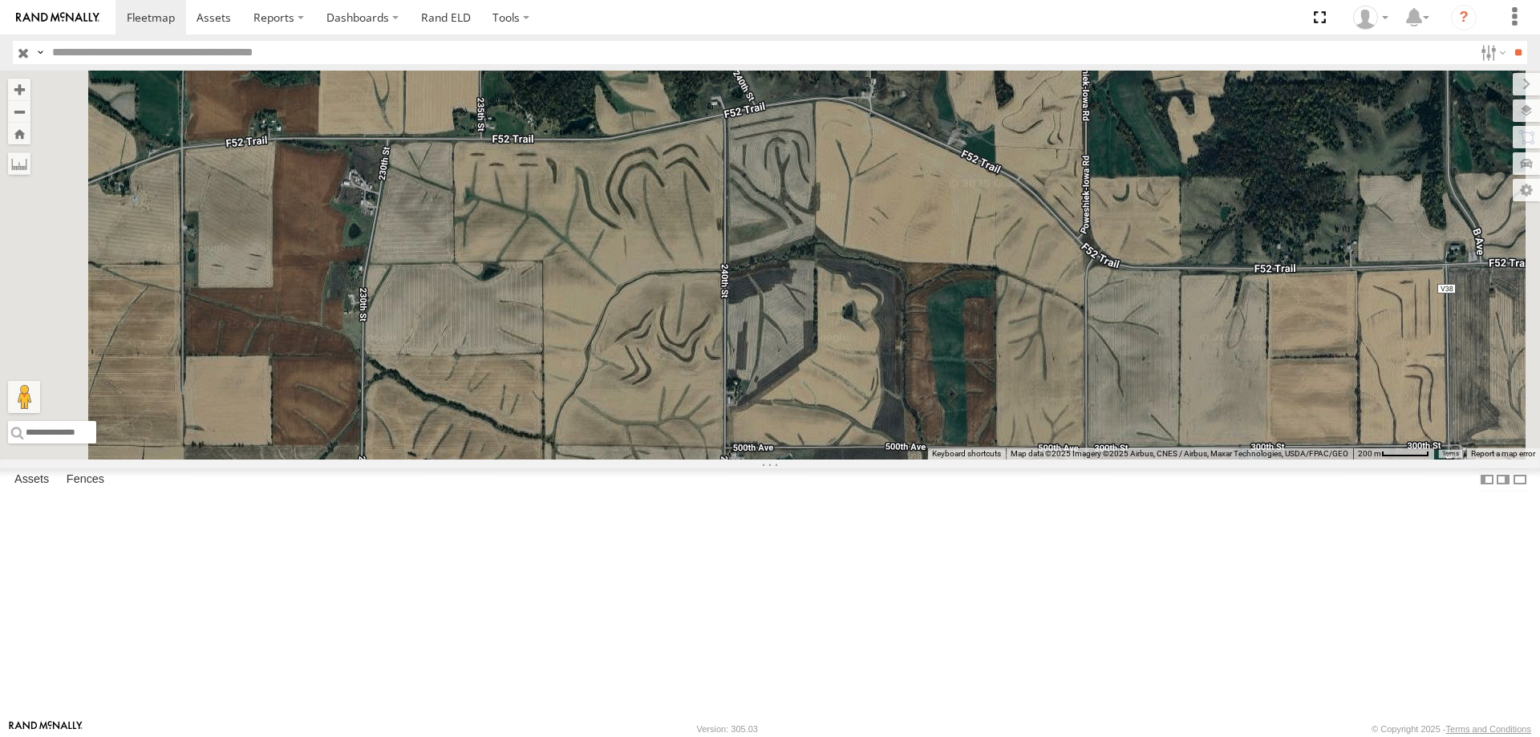
drag, startPoint x: 1020, startPoint y: 590, endPoint x: 905, endPoint y: 516, distance: 136.3
click at [905, 459] on div "597 587 0055 47 49 48 46" at bounding box center [770, 265] width 1540 height 389
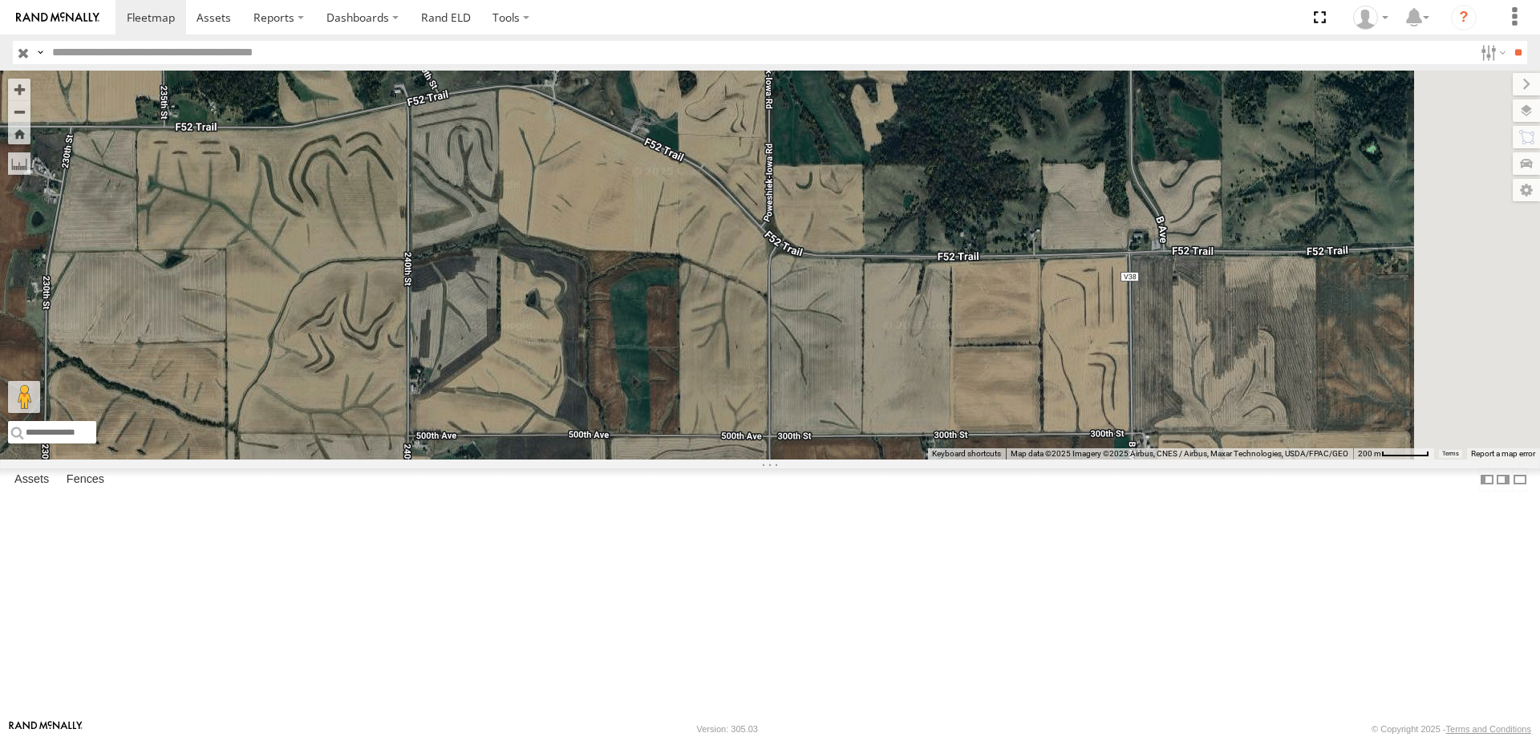
drag, startPoint x: 1151, startPoint y: 515, endPoint x: 842, endPoint y: 512, distance: 309.5
click at [842, 459] on div "597 587 0055 47 49 48 46" at bounding box center [770, 265] width 1540 height 389
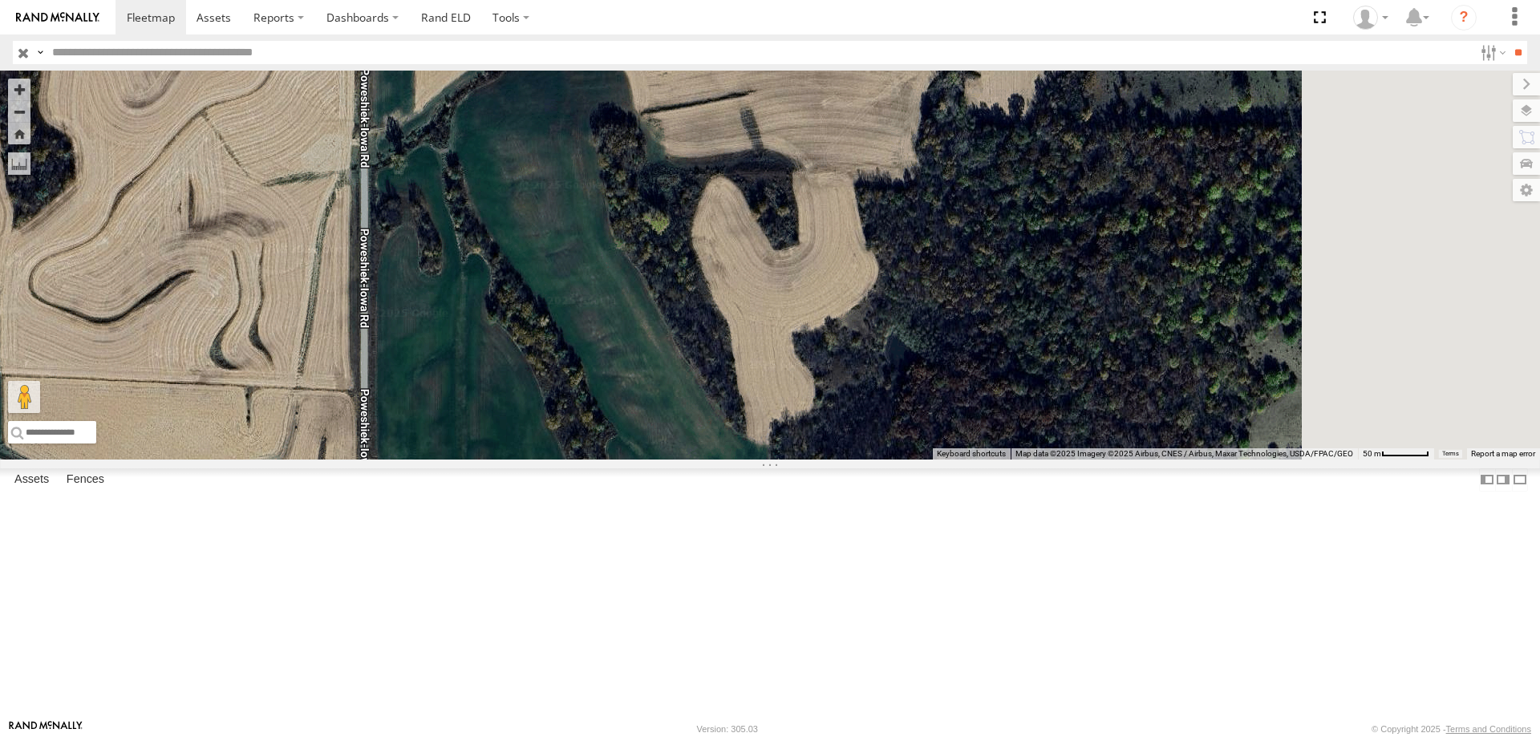
drag, startPoint x: 973, startPoint y: 451, endPoint x: 669, endPoint y: 619, distance: 347.4
click at [669, 459] on div "597 587 0055 47 49 48 46" at bounding box center [770, 265] width 1540 height 389
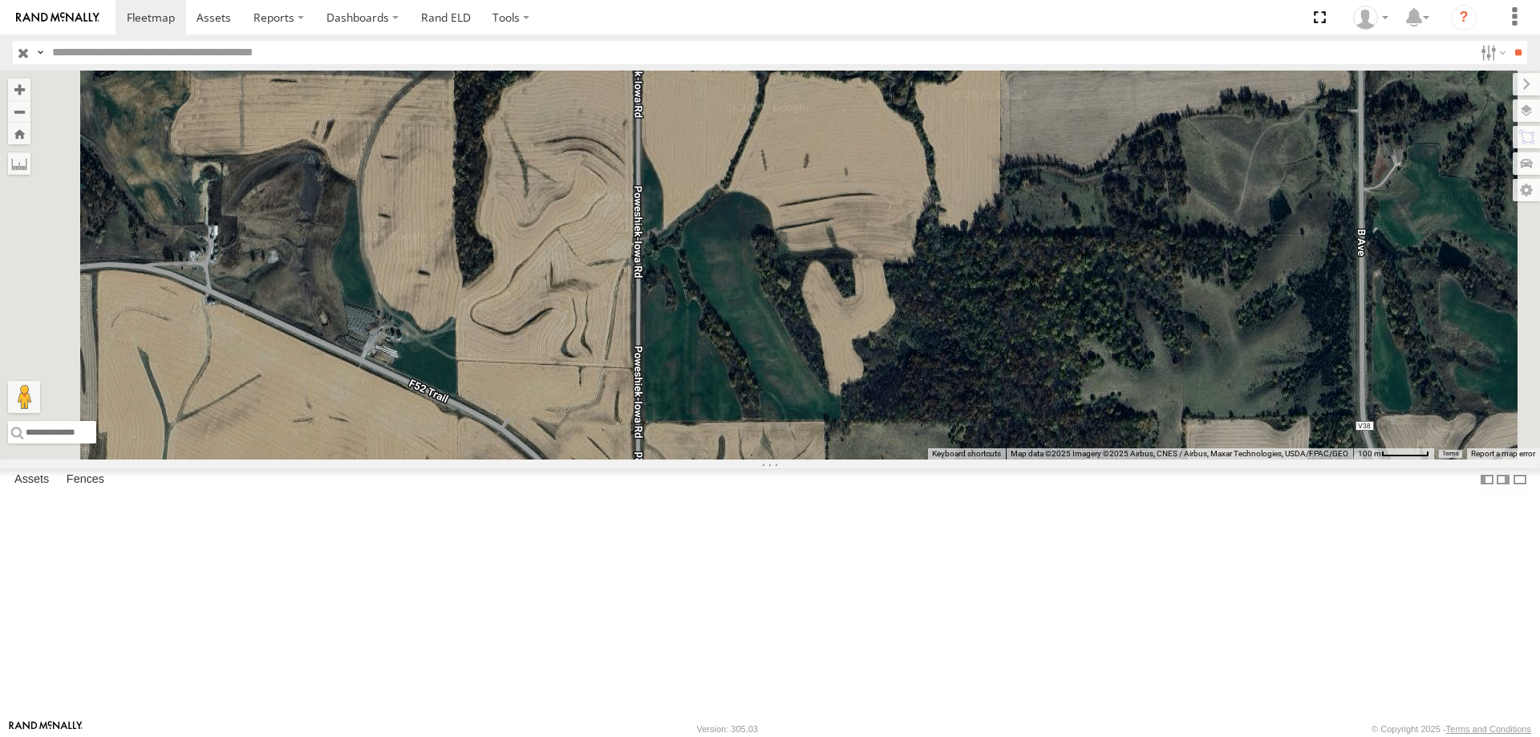
drag, startPoint x: 840, startPoint y: 450, endPoint x: 921, endPoint y: 436, distance: 82.9
click at [921, 436] on div "597 587 0055 47 49 48 46" at bounding box center [770, 265] width 1540 height 389
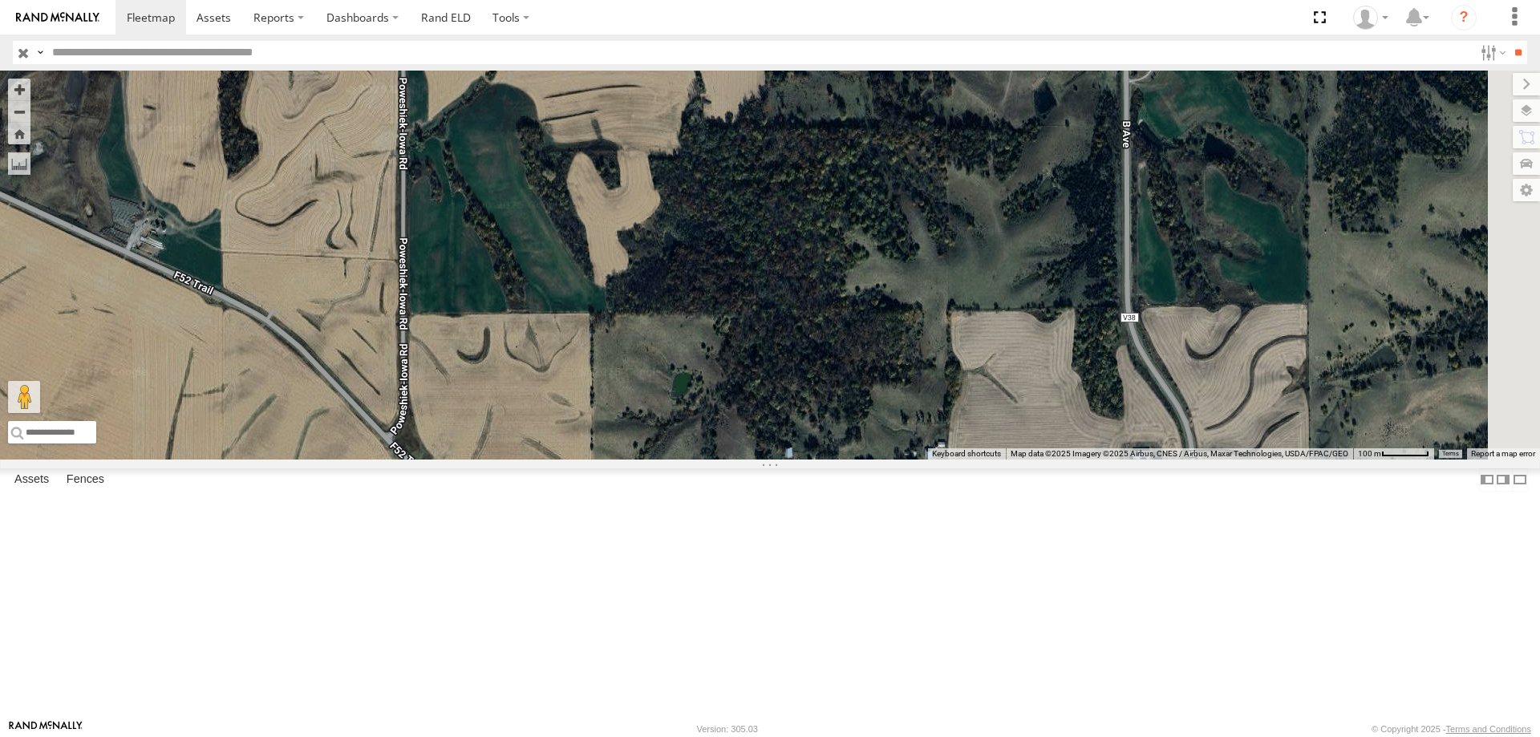
drag, startPoint x: 1165, startPoint y: 512, endPoint x: 932, endPoint y: 415, distance: 253.0
click at [932, 415] on div "597 587 0055 47 49 48 46" at bounding box center [770, 265] width 1540 height 389
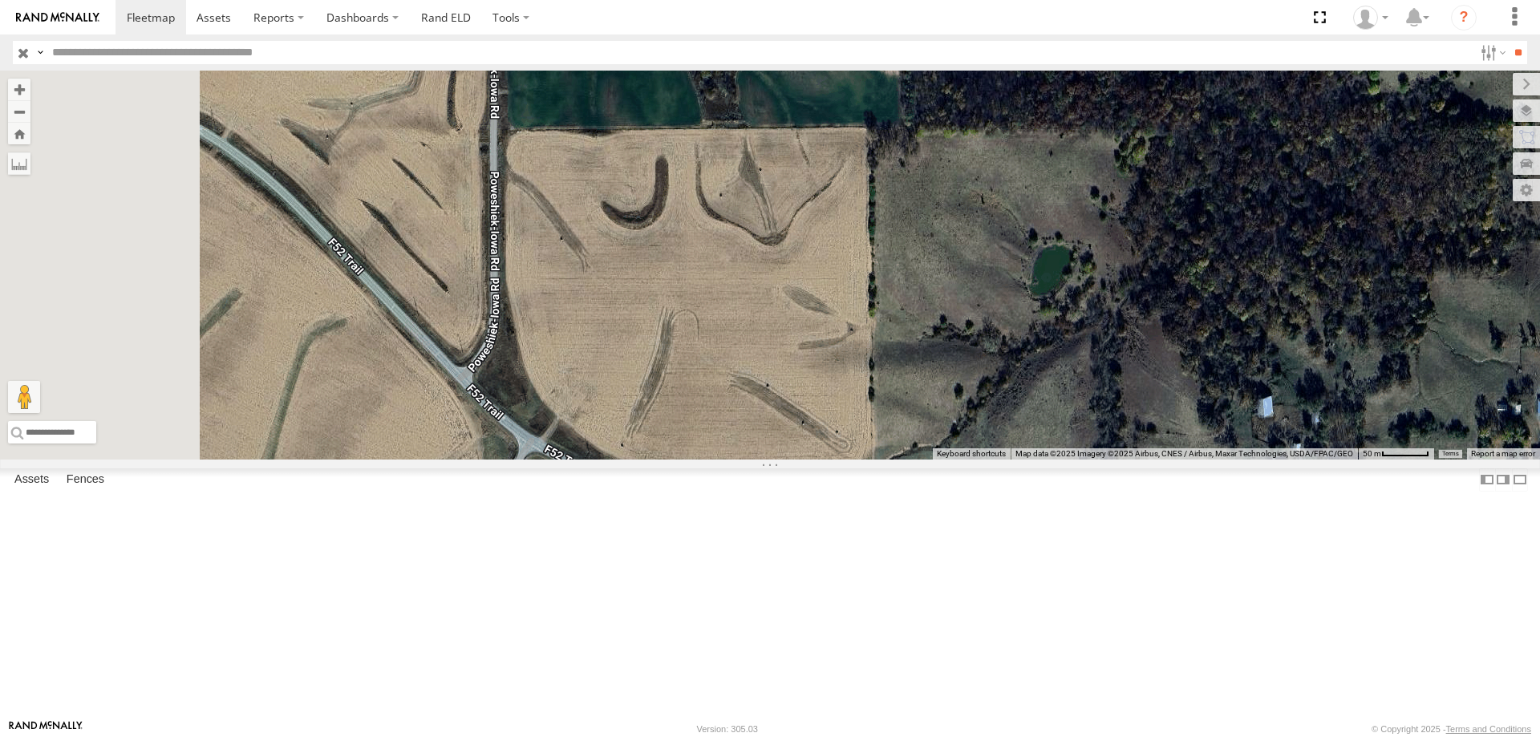
drag, startPoint x: 888, startPoint y: 478, endPoint x: 965, endPoint y: 343, distance: 154.8
click at [965, 343] on div "597 587 0055 47 49 48 46" at bounding box center [770, 265] width 1540 height 389
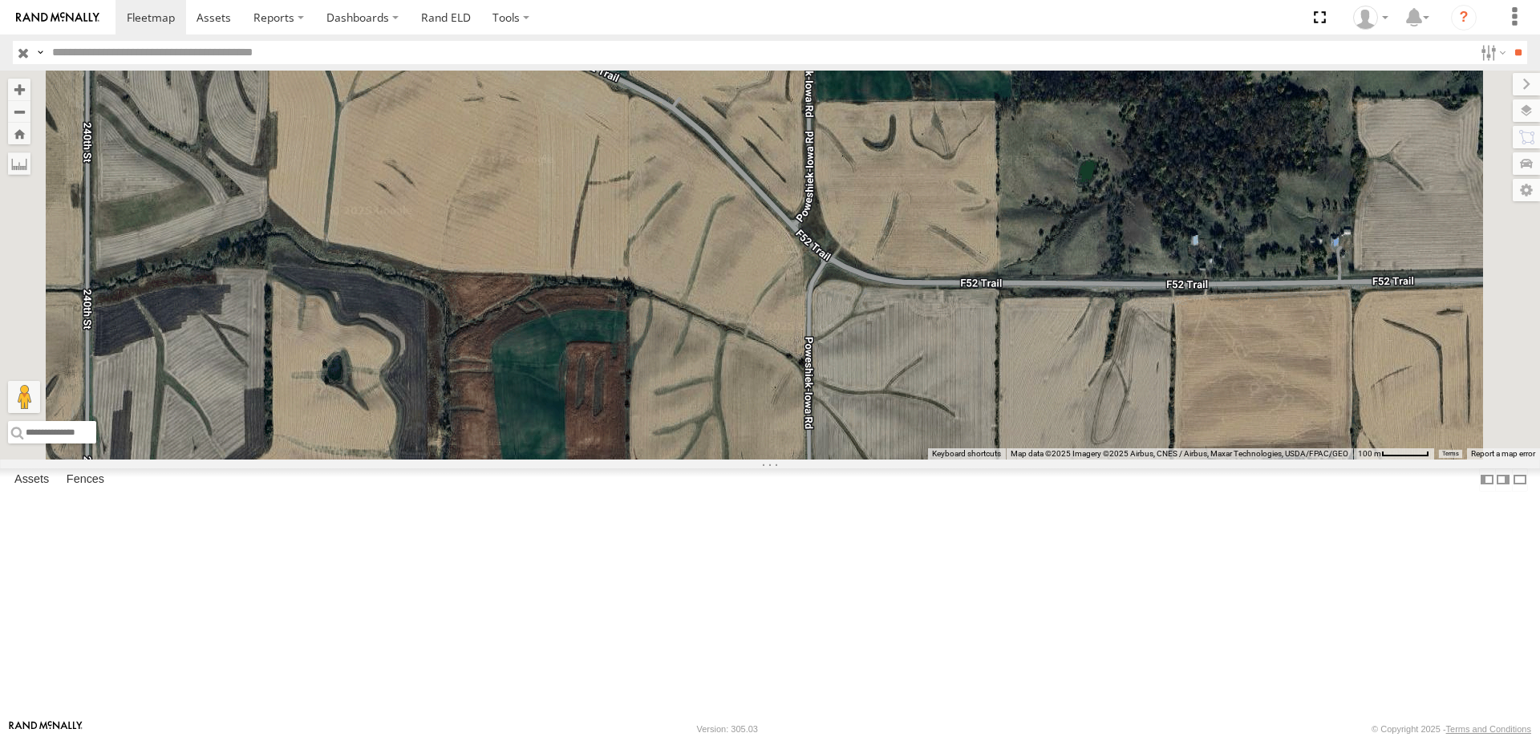
drag, startPoint x: 1005, startPoint y: 423, endPoint x: 910, endPoint y: 515, distance: 132.1
click at [910, 459] on div "597 587 0055 47 49 48 46" at bounding box center [770, 265] width 1540 height 389
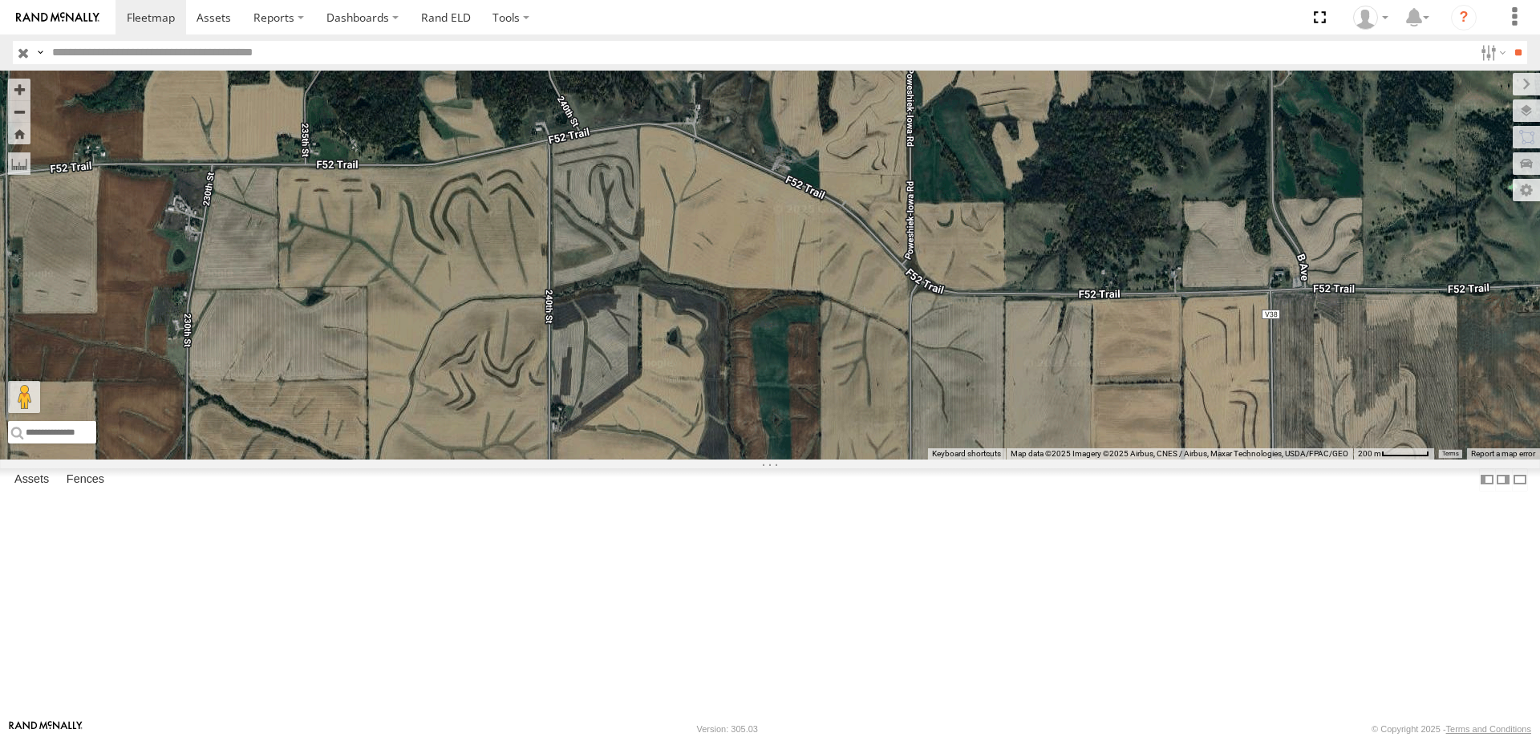
drag, startPoint x: 540, startPoint y: 435, endPoint x: 645, endPoint y: 449, distance: 106.0
click at [645, 449] on div "597 587 0055 47 49 48 46" at bounding box center [770, 265] width 1540 height 389
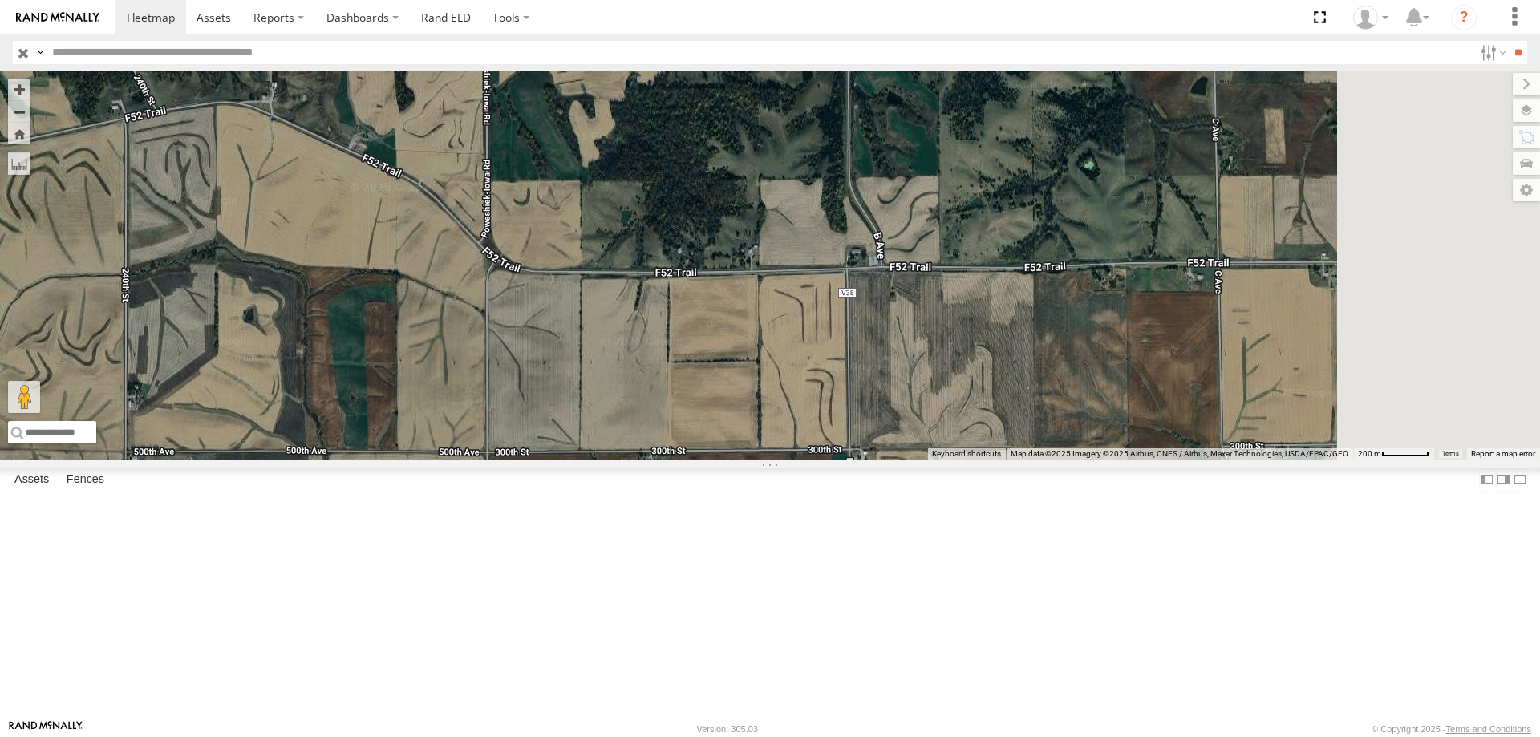
drag, startPoint x: 1122, startPoint y: 532, endPoint x: 771, endPoint y: 497, distance: 352.1
click at [771, 459] on div "597 587 0055 47 49 48 46" at bounding box center [770, 265] width 1540 height 389
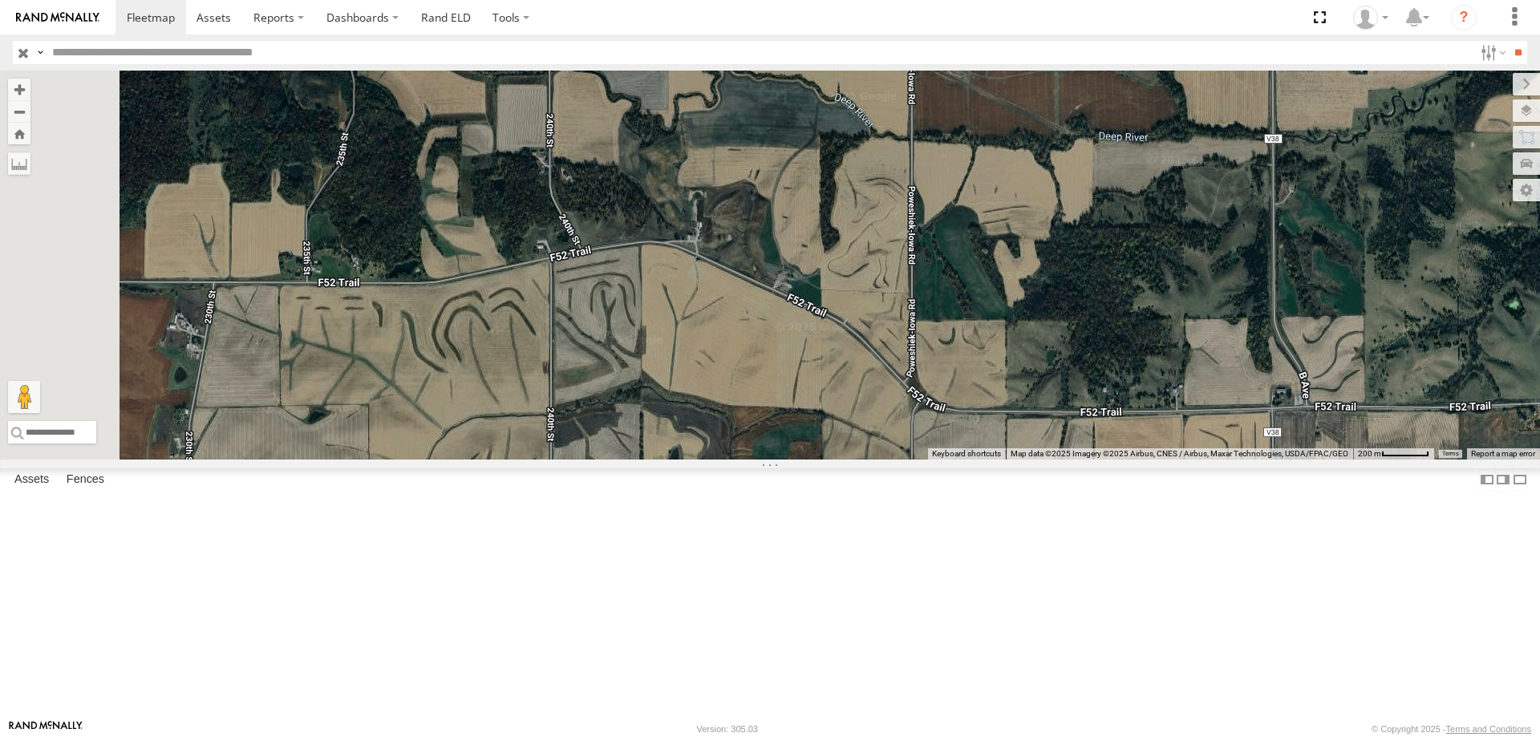
drag, startPoint x: 630, startPoint y: 380, endPoint x: 1094, endPoint y: 531, distance: 487.4
click at [1094, 459] on div "597 587 0055 47 49 48 46" at bounding box center [770, 265] width 1540 height 389
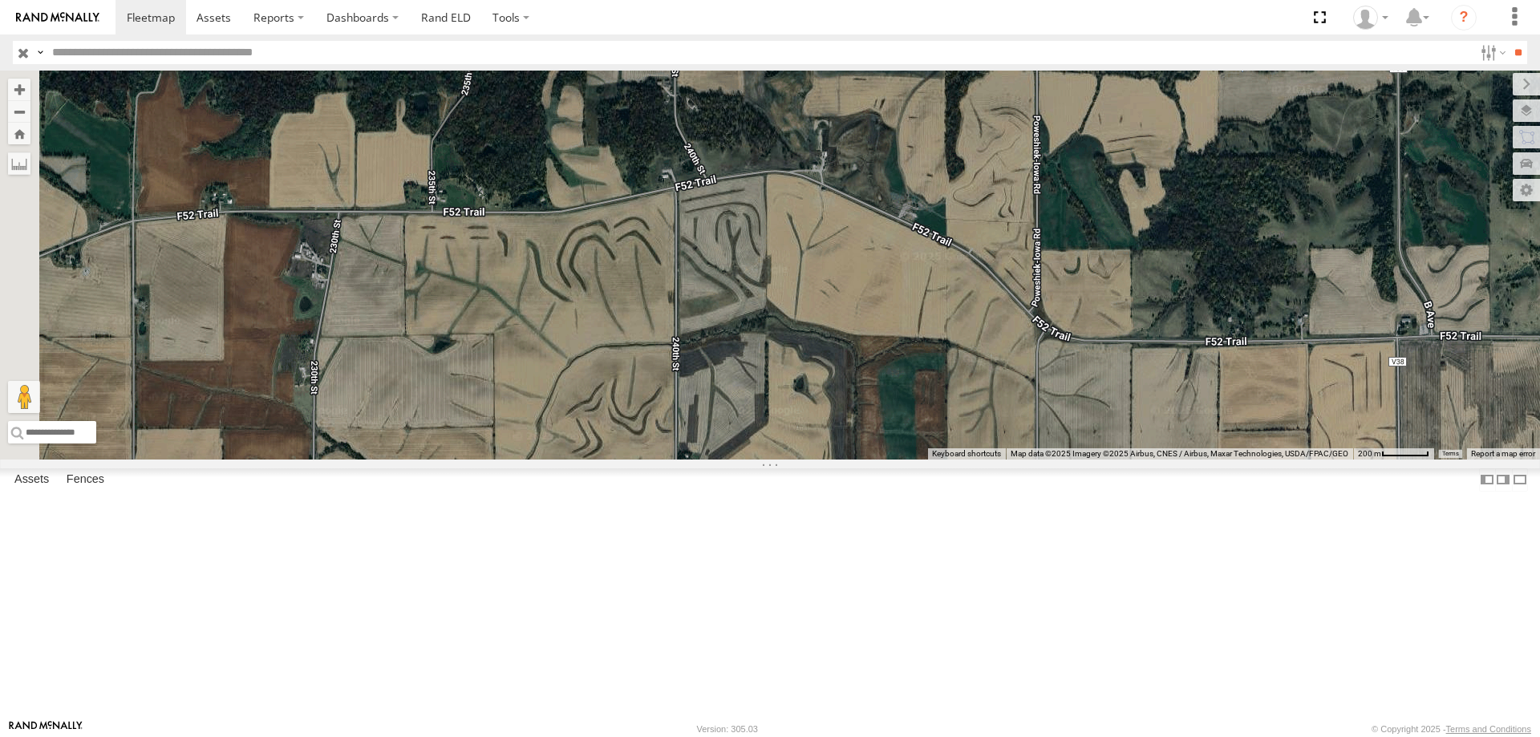
drag, startPoint x: 803, startPoint y: 512, endPoint x: 839, endPoint y: 473, distance: 52.2
click at [839, 459] on div "597 587 0055 47 49 48 46" at bounding box center [770, 265] width 1540 height 389
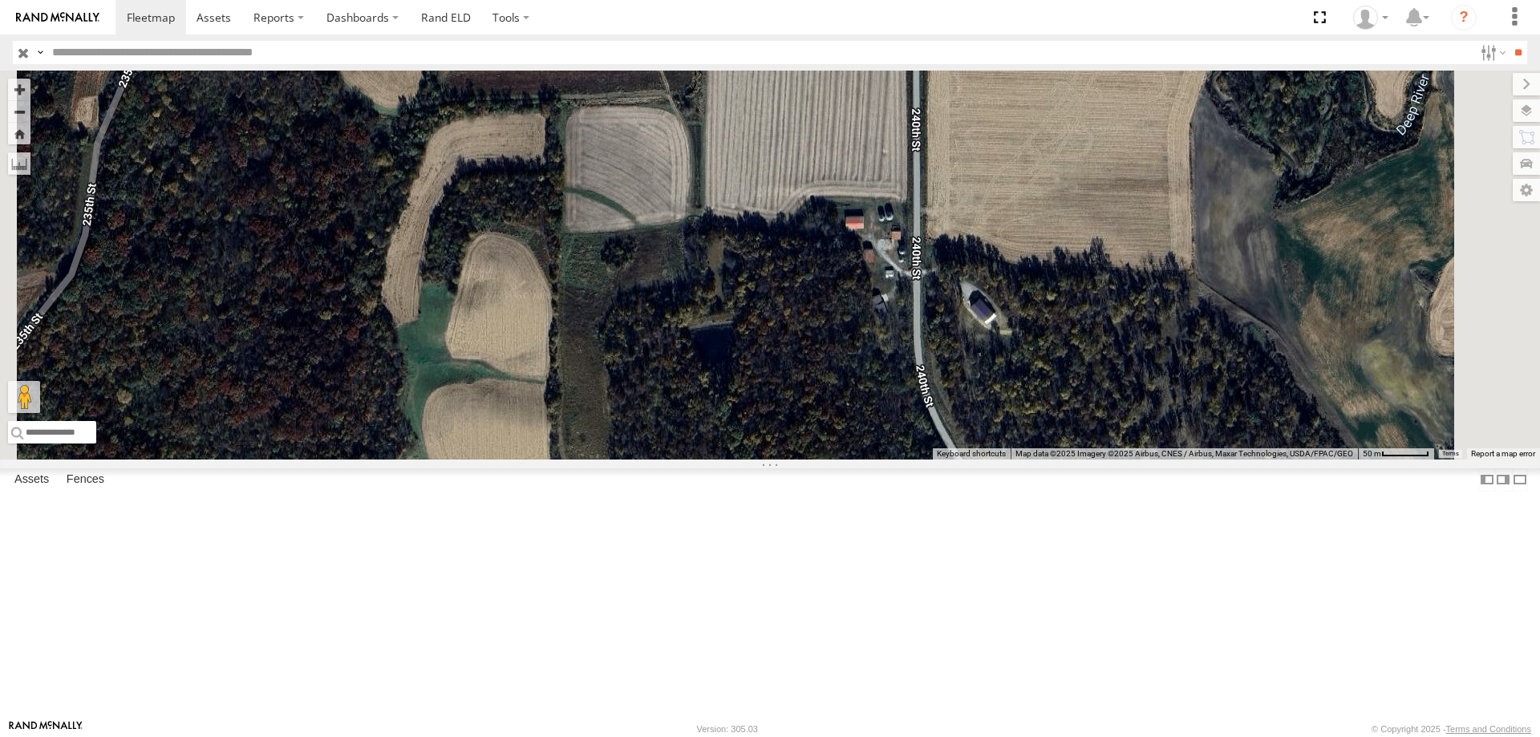
drag, startPoint x: 765, startPoint y: 399, endPoint x: 722, endPoint y: 530, distance: 137.4
click at [722, 459] on div at bounding box center [770, 265] width 1540 height 389
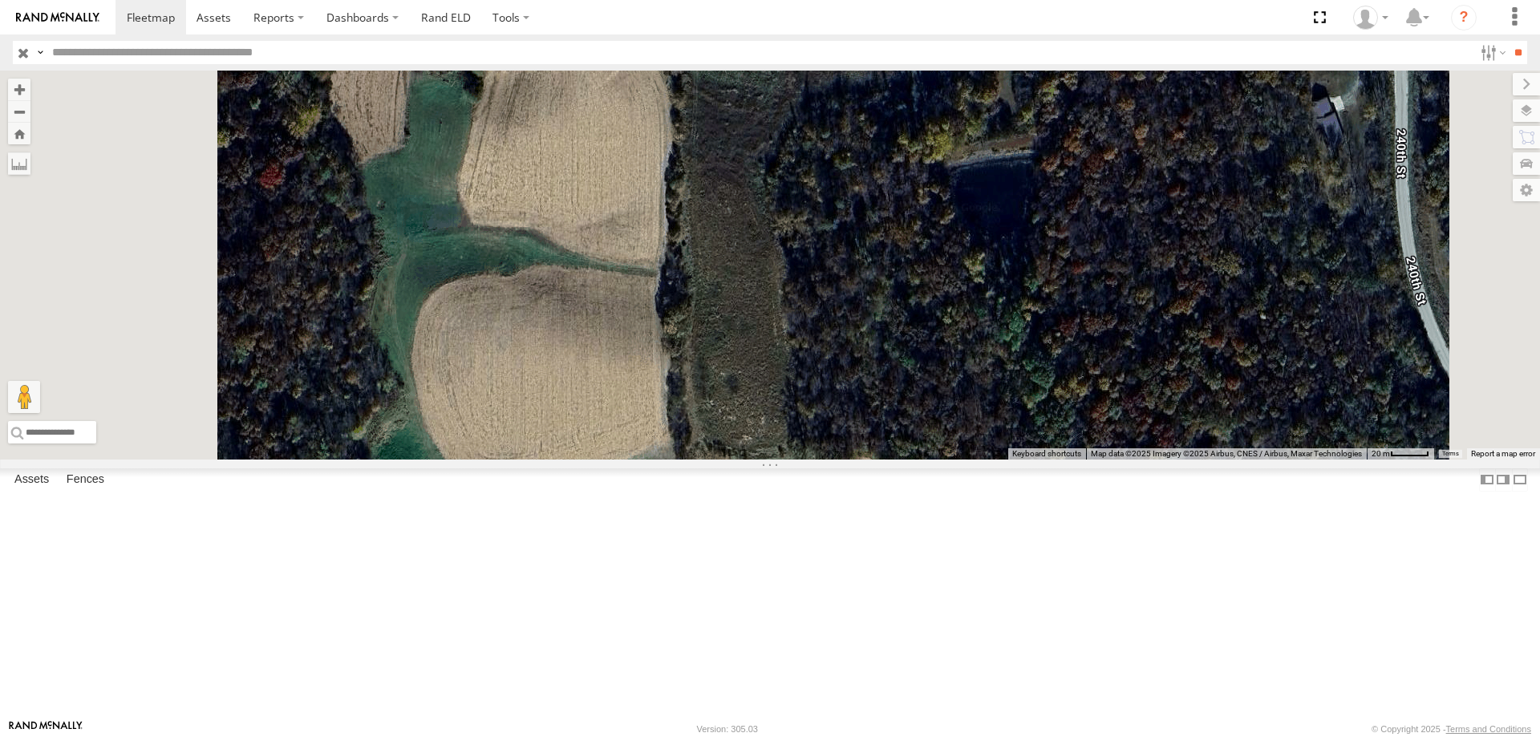
drag, startPoint x: 721, startPoint y: 366, endPoint x: 805, endPoint y: 460, distance: 126.7
click at [805, 459] on div at bounding box center [770, 265] width 1540 height 389
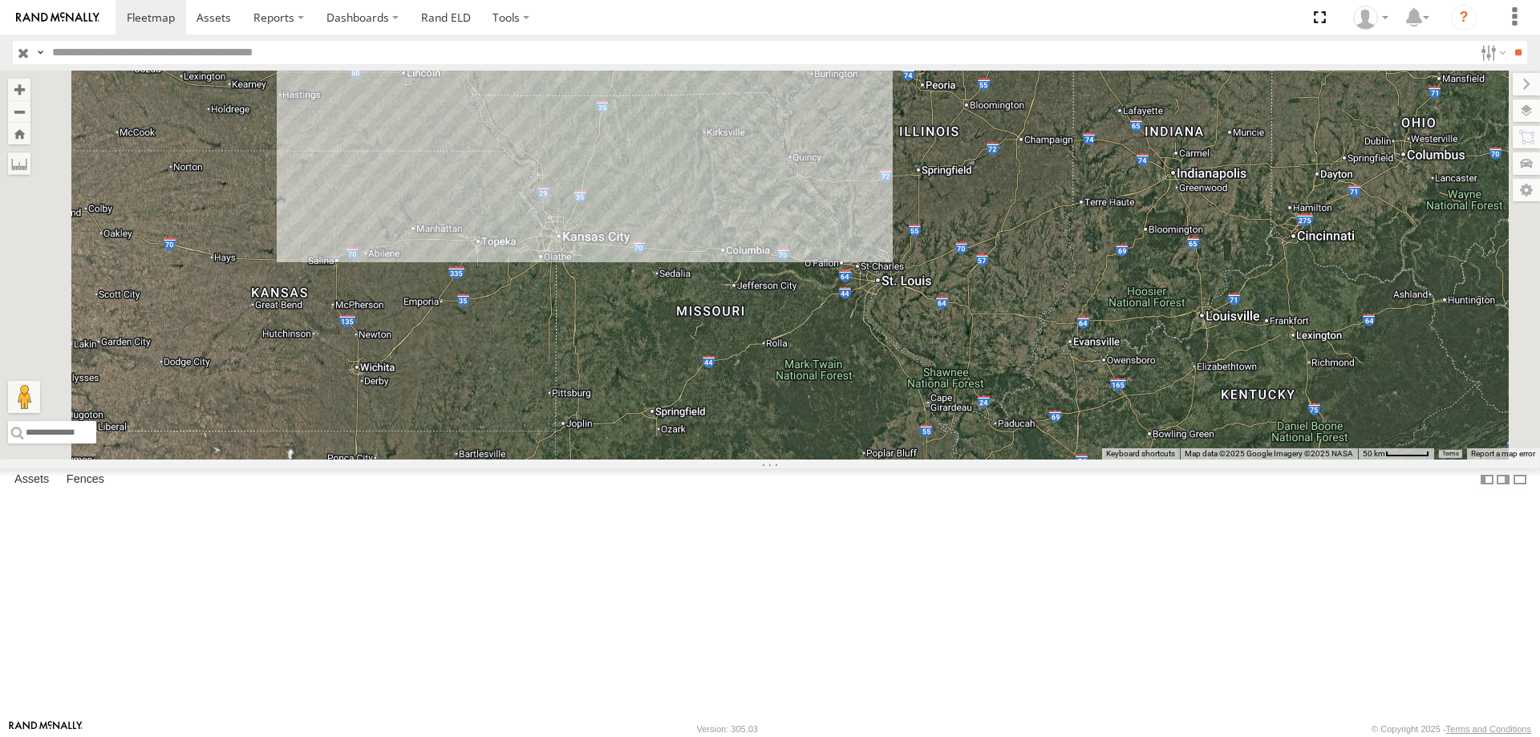
drag, startPoint x: 763, startPoint y: 515, endPoint x: 787, endPoint y: 375, distance: 141.4
click at [787, 375] on div "597 587 47 0055 3" at bounding box center [770, 265] width 1540 height 389
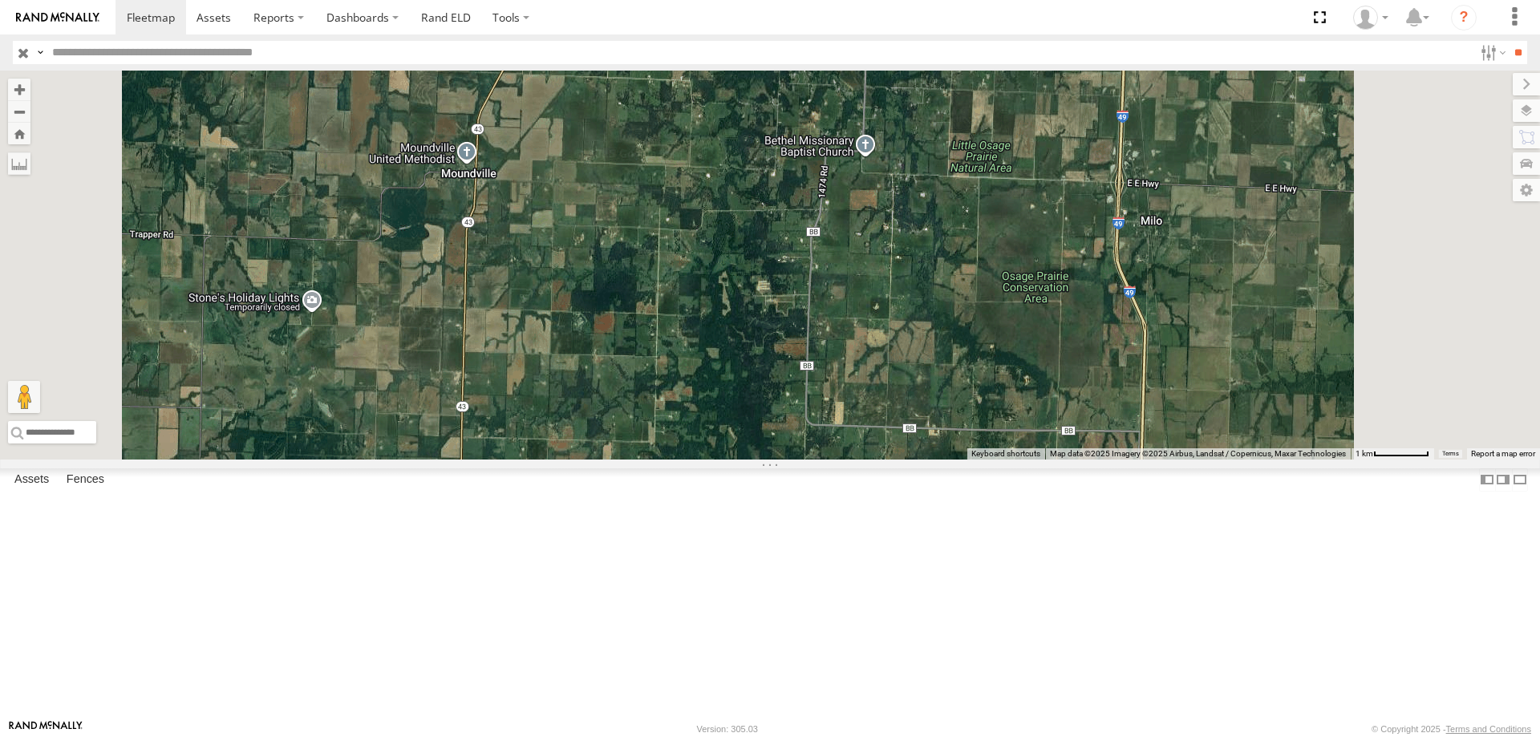
drag, startPoint x: 769, startPoint y: 516, endPoint x: 745, endPoint y: 349, distance: 169.3
click at [745, 349] on div "597 587 47 0055" at bounding box center [770, 265] width 1540 height 389
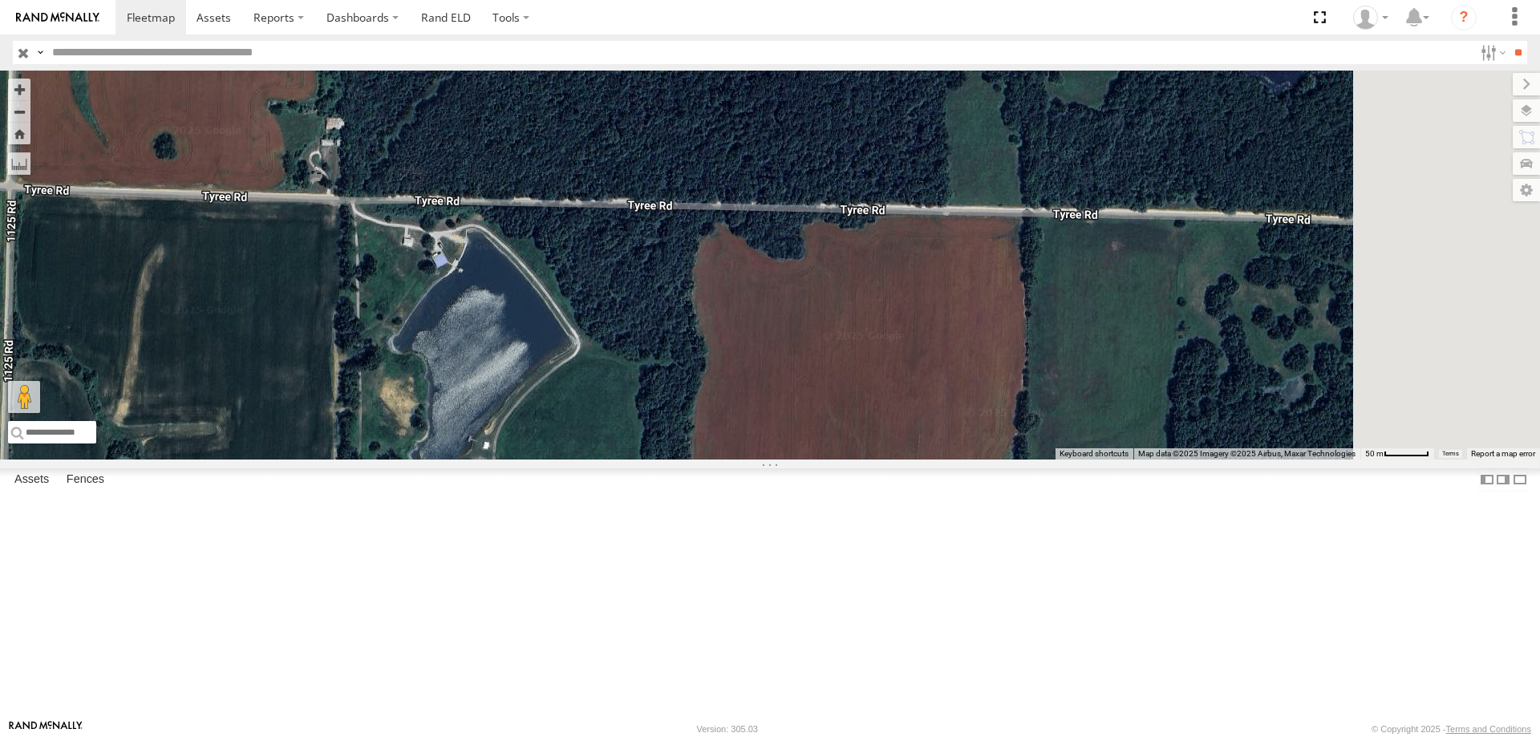
drag, startPoint x: 1100, startPoint y: 440, endPoint x: 843, endPoint y: 475, distance: 259.8
click at [843, 459] on div "597 587 47 0055" at bounding box center [770, 265] width 1540 height 389
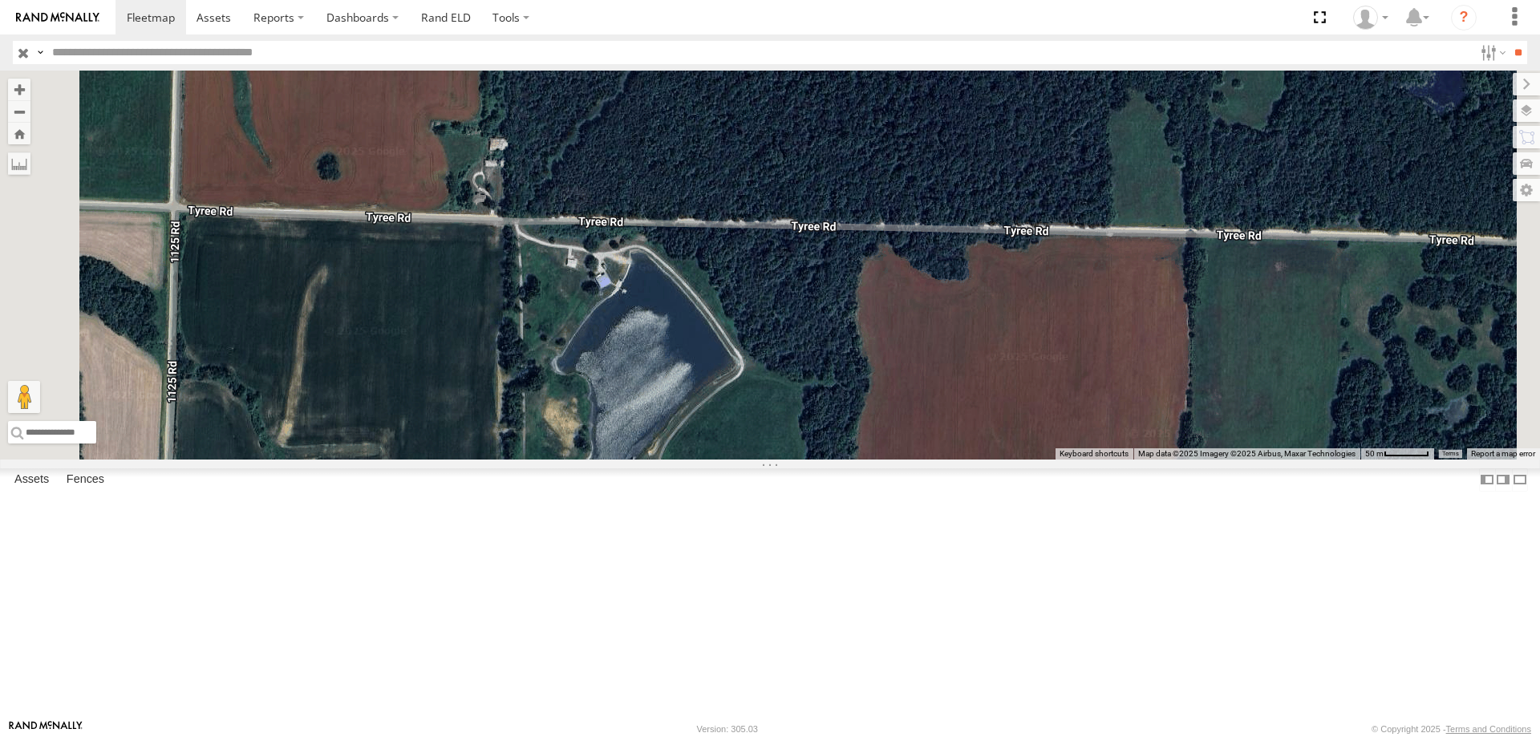
drag, startPoint x: 706, startPoint y: 455, endPoint x: 886, endPoint y: 480, distance: 181.3
click at [886, 459] on div "597 587 47 0055" at bounding box center [770, 265] width 1540 height 389
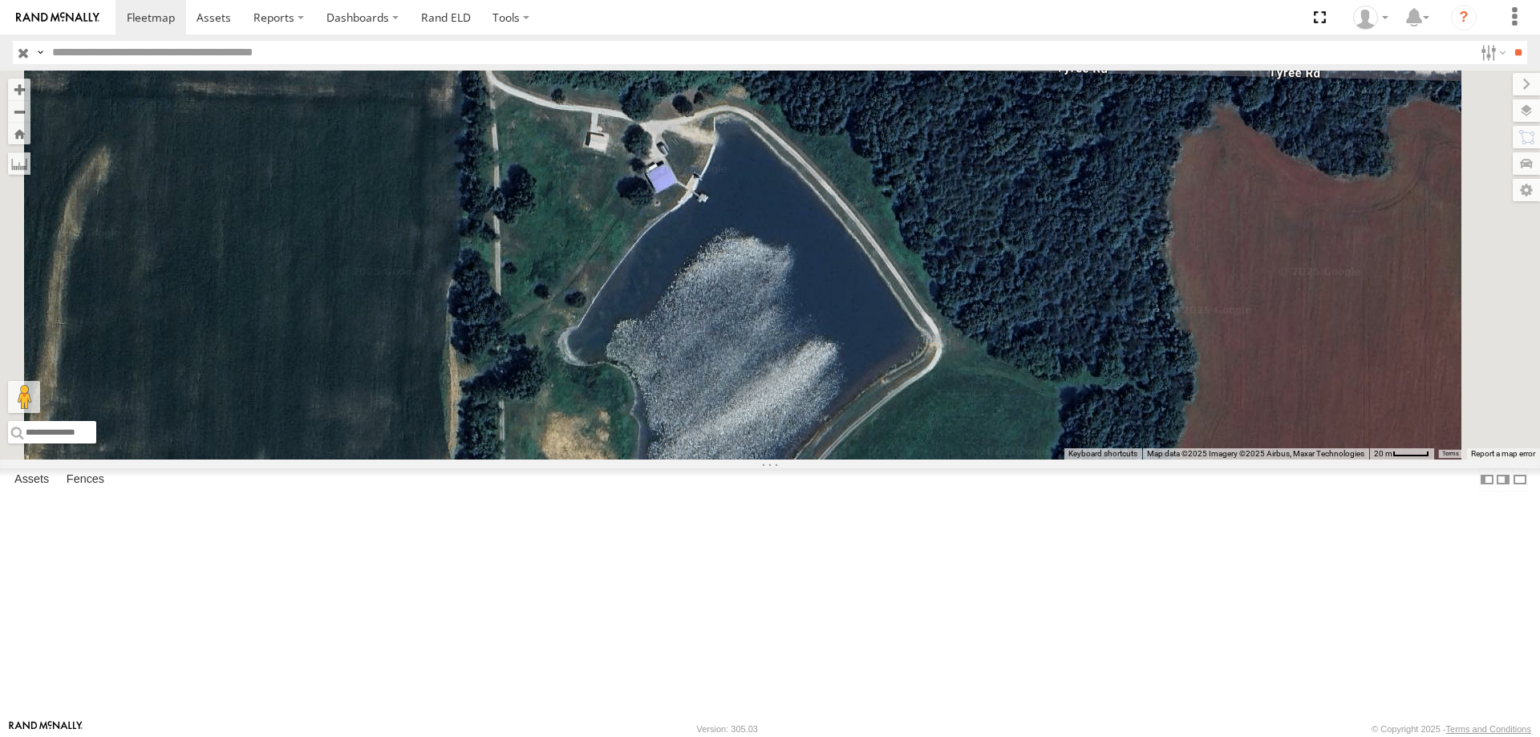
drag, startPoint x: 911, startPoint y: 409, endPoint x: 942, endPoint y: 512, distance: 107.3
click at [942, 459] on div "597 587 47 0055" at bounding box center [770, 265] width 1540 height 389
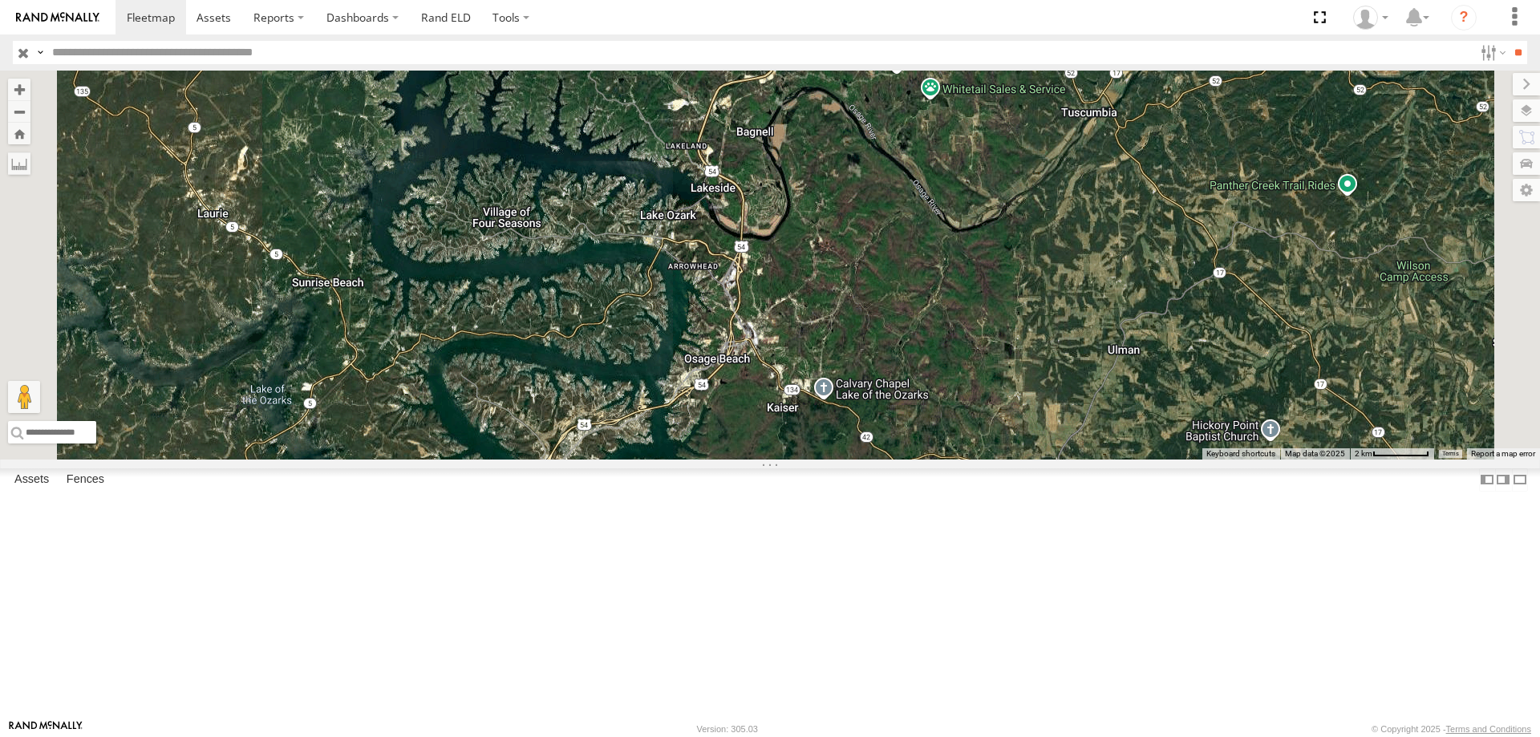
drag, startPoint x: 815, startPoint y: 366, endPoint x: 832, endPoint y: 249, distance: 119.1
click at [832, 249] on div "597 587 47 0055" at bounding box center [770, 265] width 1540 height 389
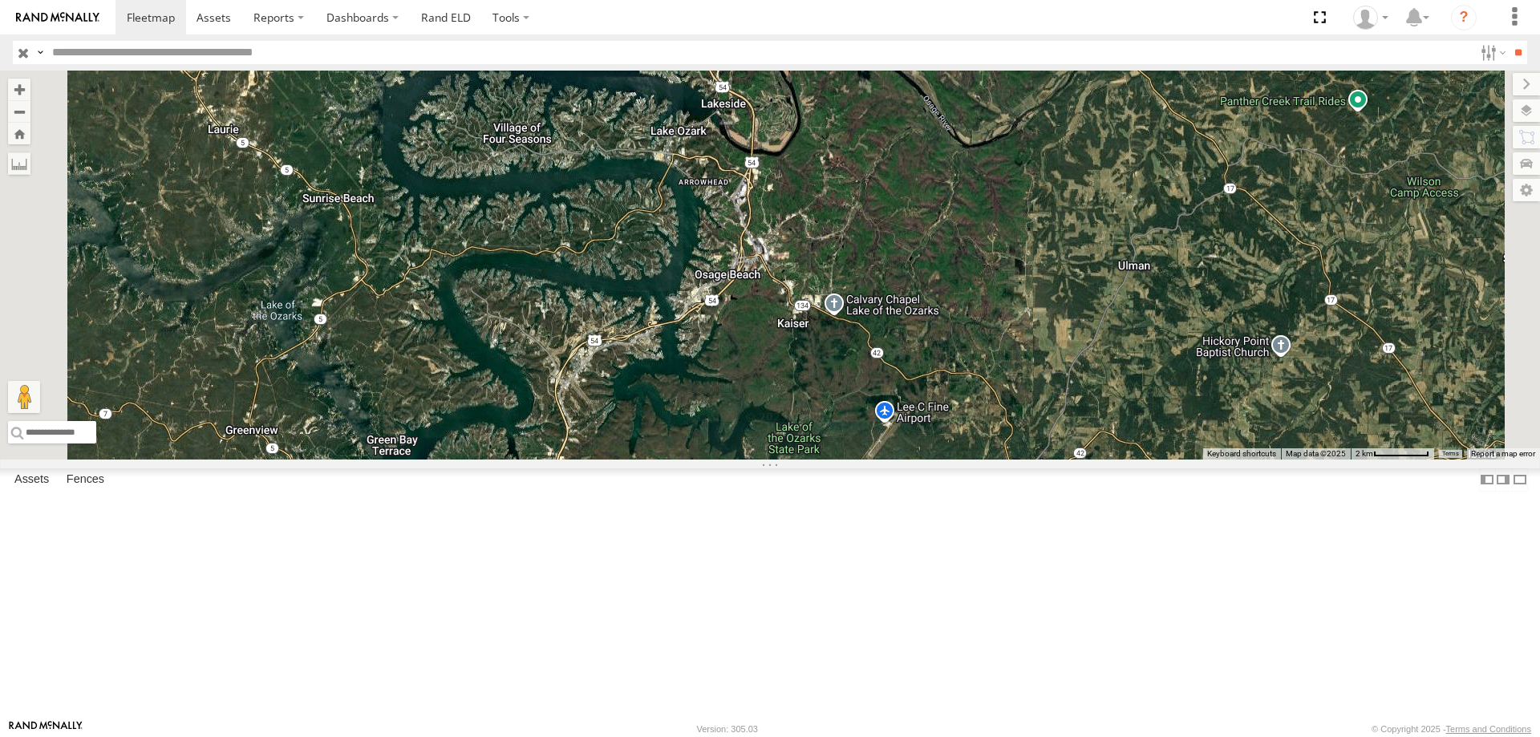
drag, startPoint x: 780, startPoint y: 565, endPoint x: 791, endPoint y: 463, distance: 102.4
click at [791, 459] on div "597 587 47 0055" at bounding box center [770, 265] width 1540 height 389
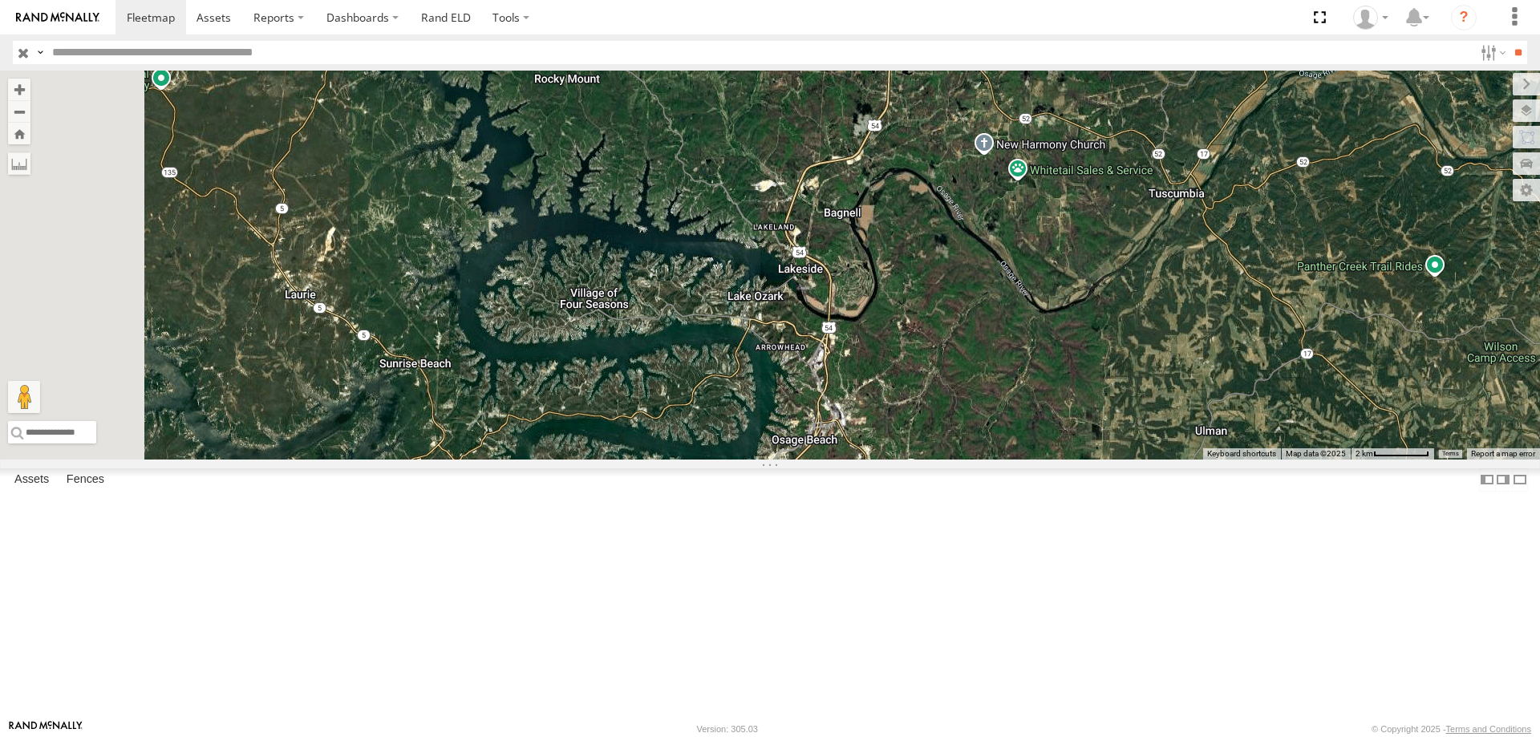
drag, startPoint x: 780, startPoint y: 204, endPoint x: 859, endPoint y: 374, distance: 188.0
click at [859, 374] on div "597 587 47 0055" at bounding box center [770, 265] width 1540 height 389
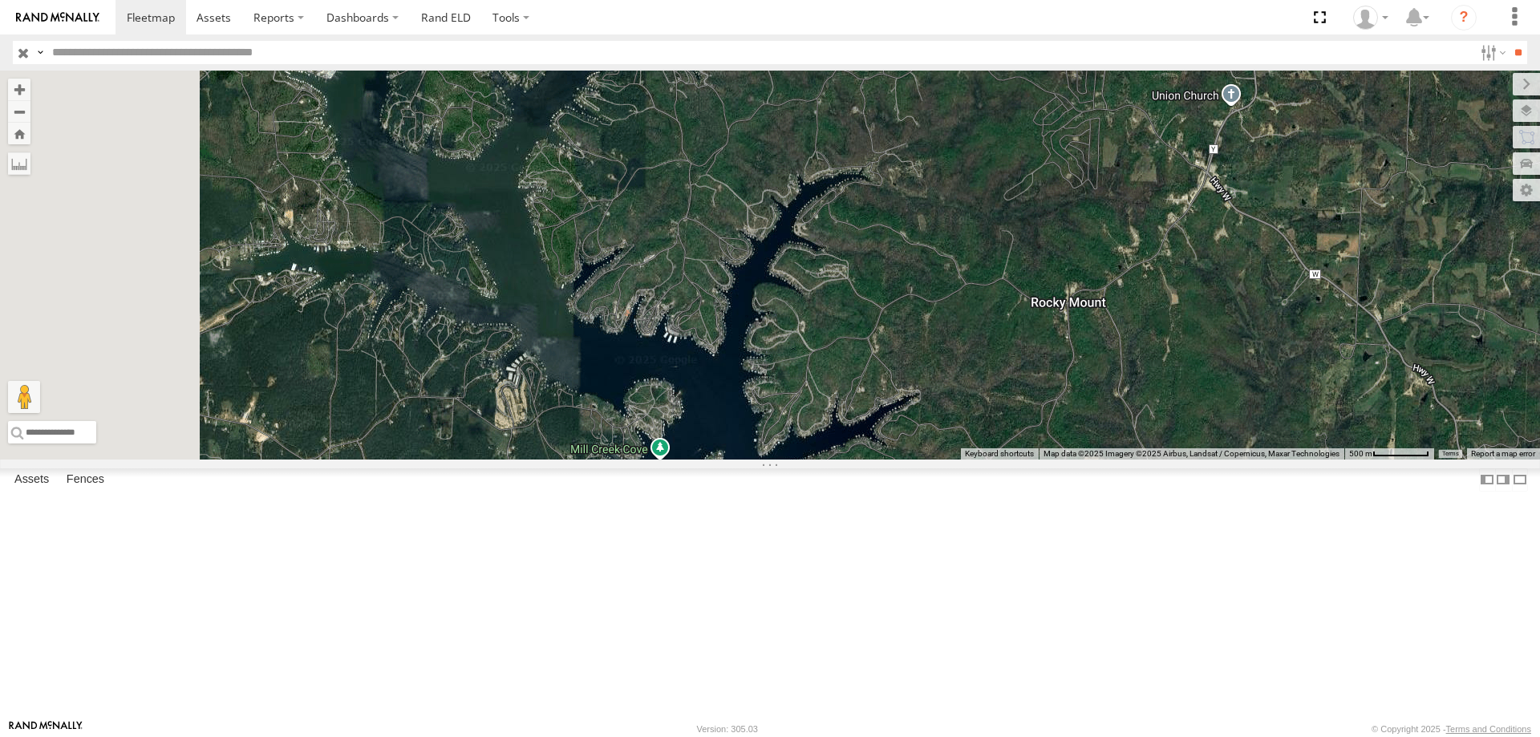
drag, startPoint x: 631, startPoint y: 199, endPoint x: 769, endPoint y: 365, distance: 215.8
click at [769, 365] on div "597 587 47 0055" at bounding box center [770, 265] width 1540 height 389
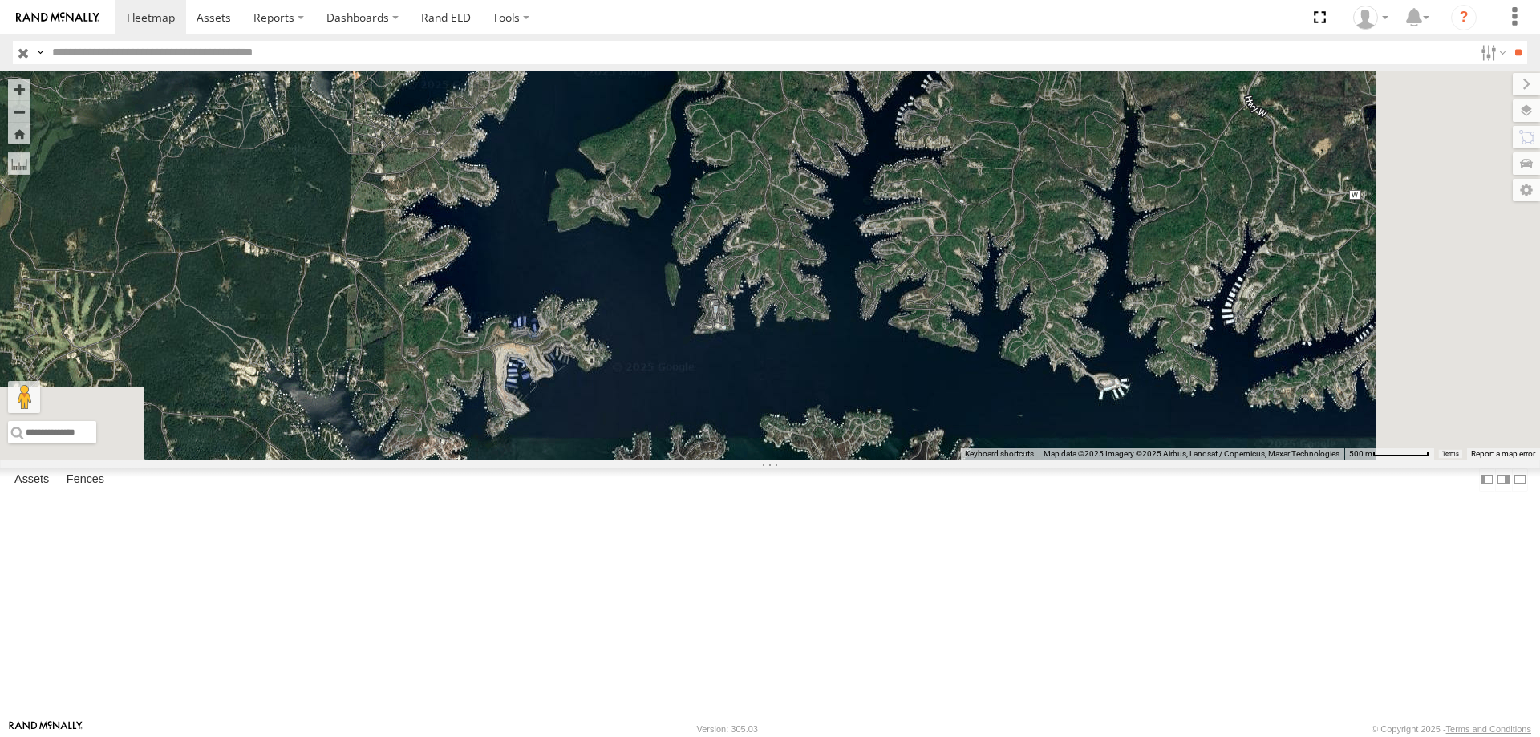
drag, startPoint x: 896, startPoint y: 512, endPoint x: 774, endPoint y: 201, distance: 334.4
click at [774, 201] on div "597 587 47 0055" at bounding box center [770, 265] width 1540 height 389
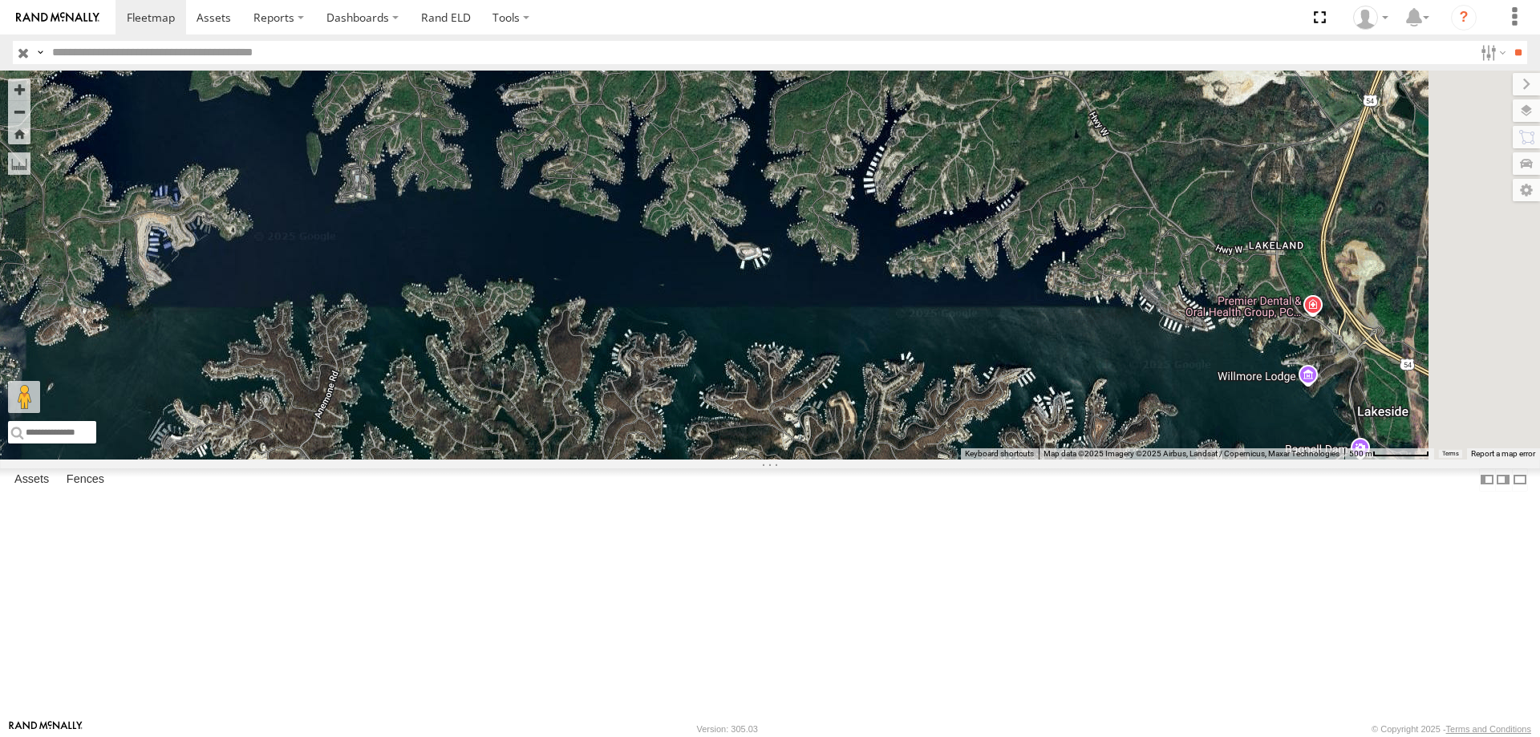
drag, startPoint x: 960, startPoint y: 482, endPoint x: 656, endPoint y: 382, distance: 320.0
click at [656, 382] on div "597 587 47 0055" at bounding box center [770, 265] width 1540 height 389
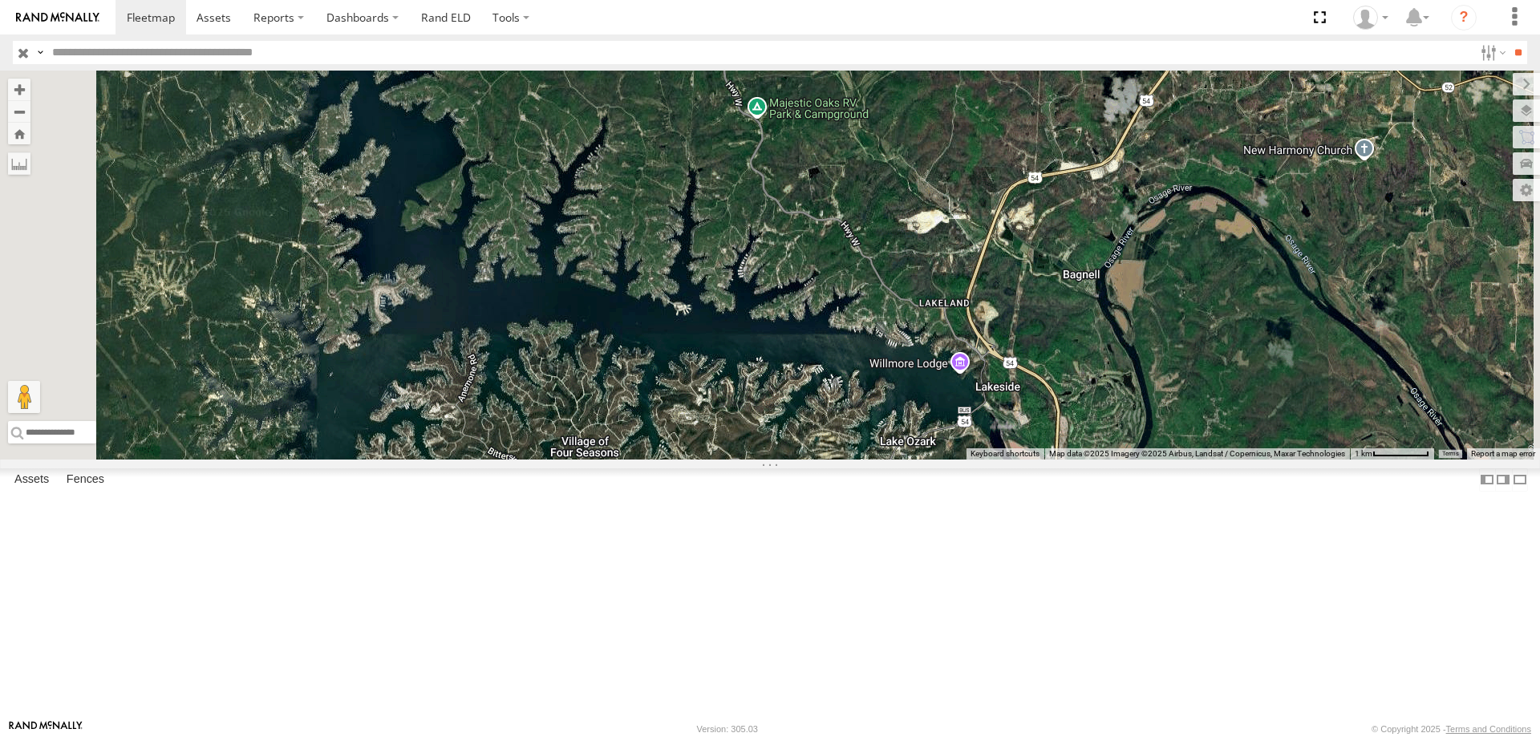
drag, startPoint x: 807, startPoint y: 358, endPoint x: 888, endPoint y: 413, distance: 98.1
click at [888, 413] on div "597 587 47 0055" at bounding box center [770, 265] width 1540 height 389
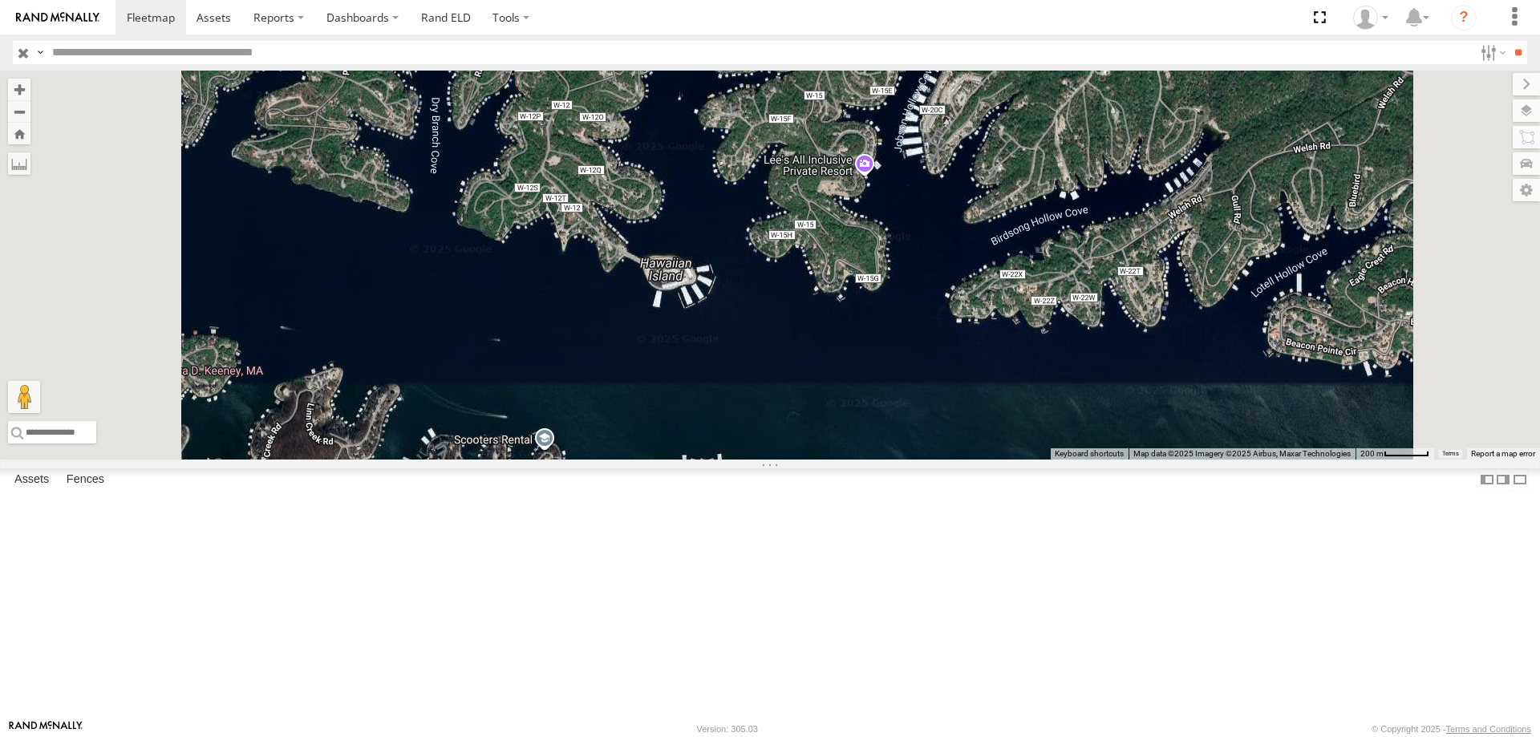
drag, startPoint x: 842, startPoint y: 455, endPoint x: 856, endPoint y: 286, distance: 169.7
click at [856, 286] on div "597 587 47 0055" at bounding box center [770, 265] width 1540 height 389
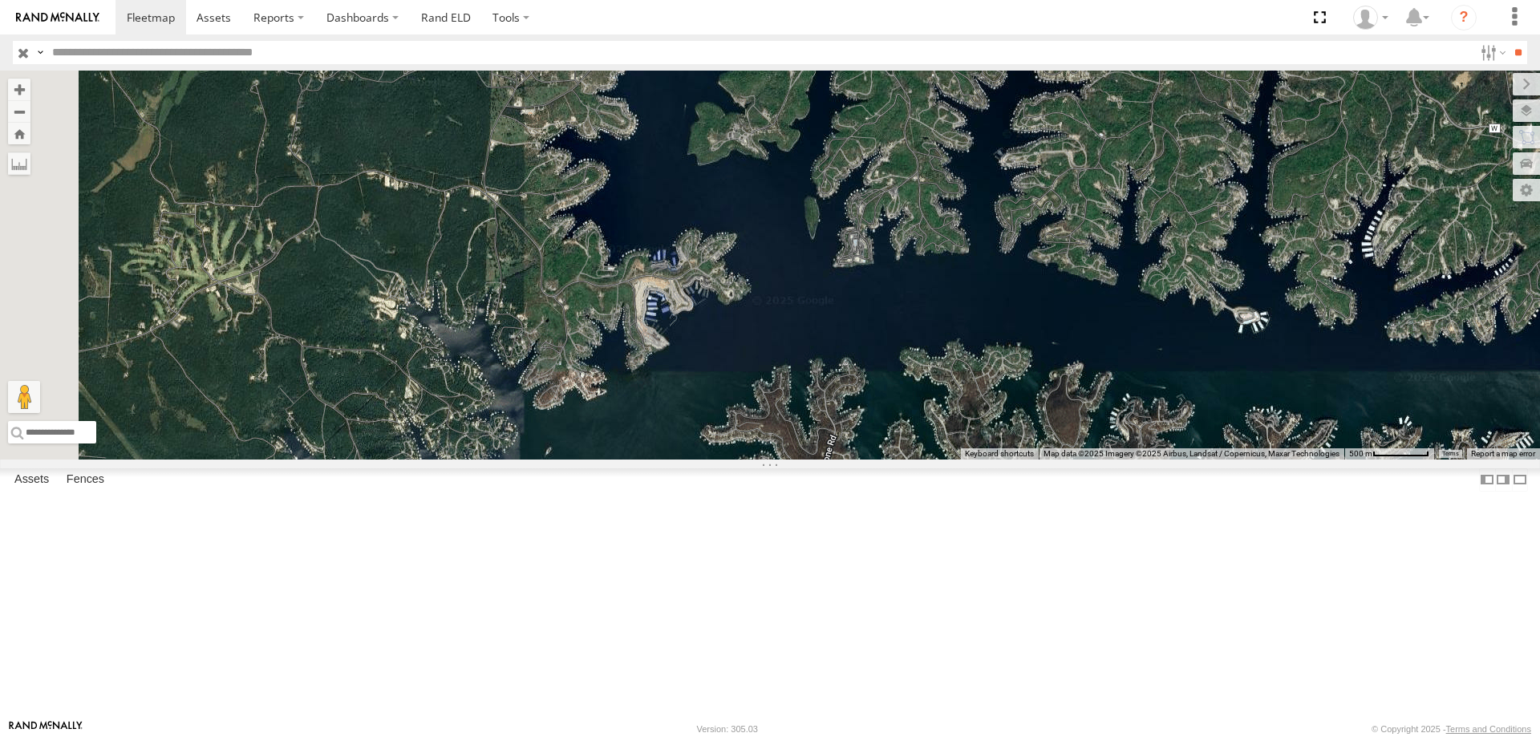
drag, startPoint x: 559, startPoint y: 484, endPoint x: 1136, endPoint y: 479, distance: 577.3
click at [1136, 459] on div "597 587 47 0055" at bounding box center [770, 265] width 1540 height 389
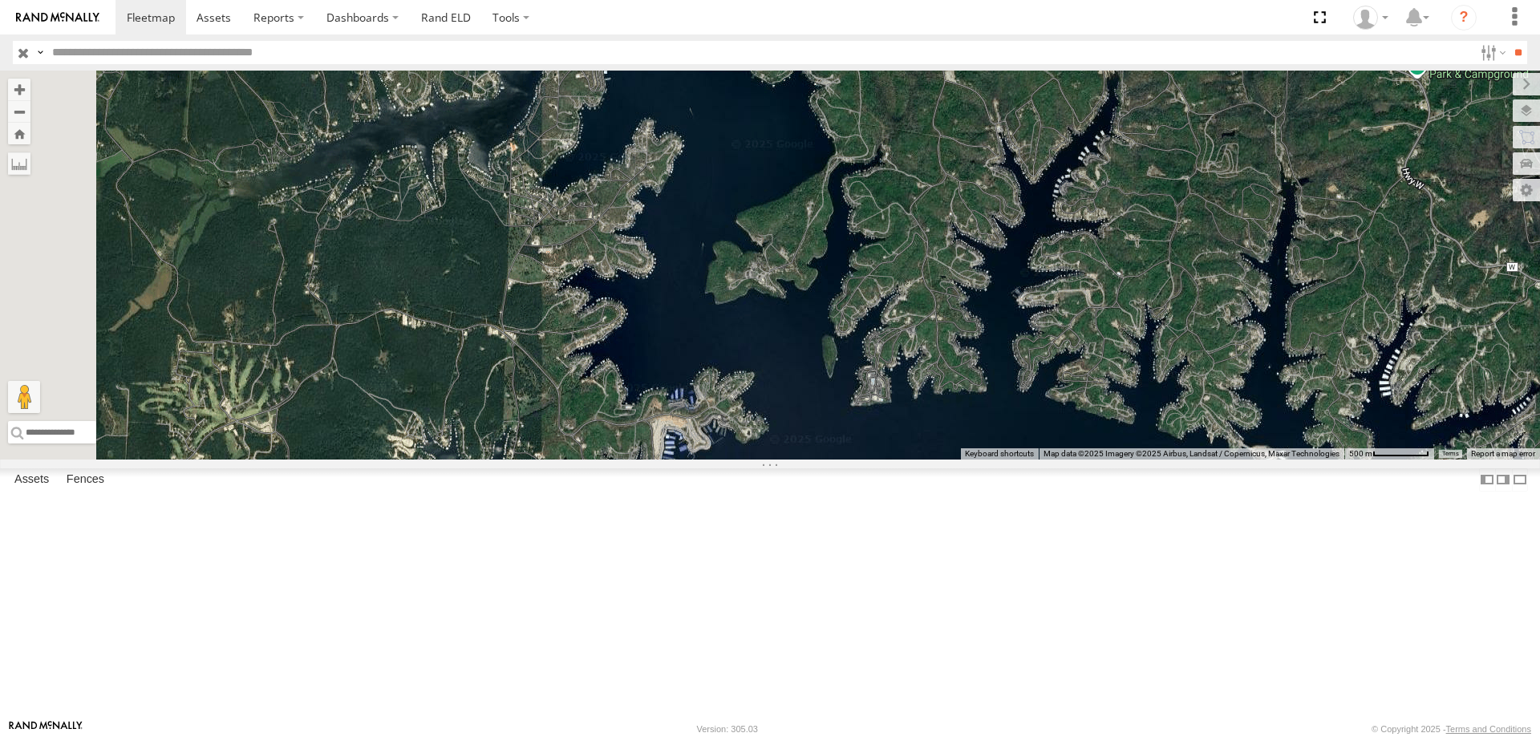
drag, startPoint x: 925, startPoint y: 310, endPoint x: 940, endPoint y: 484, distance: 174.7
click at [940, 459] on div "597 587 47 0055" at bounding box center [770, 265] width 1540 height 389
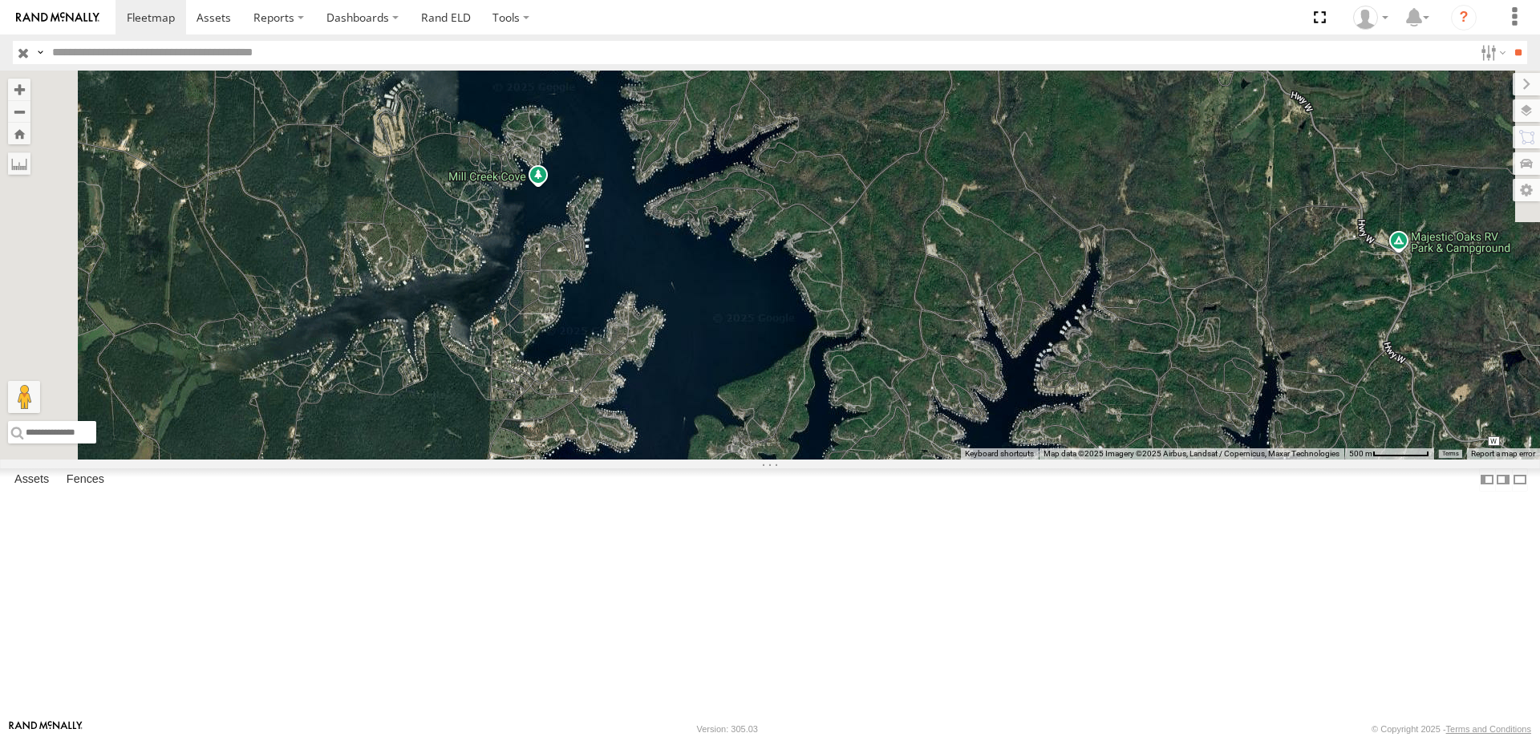
drag, startPoint x: 921, startPoint y: 275, endPoint x: 896, endPoint y: 443, distance: 169.3
click at [896, 443] on div "597 587 47 0055" at bounding box center [770, 265] width 1540 height 389
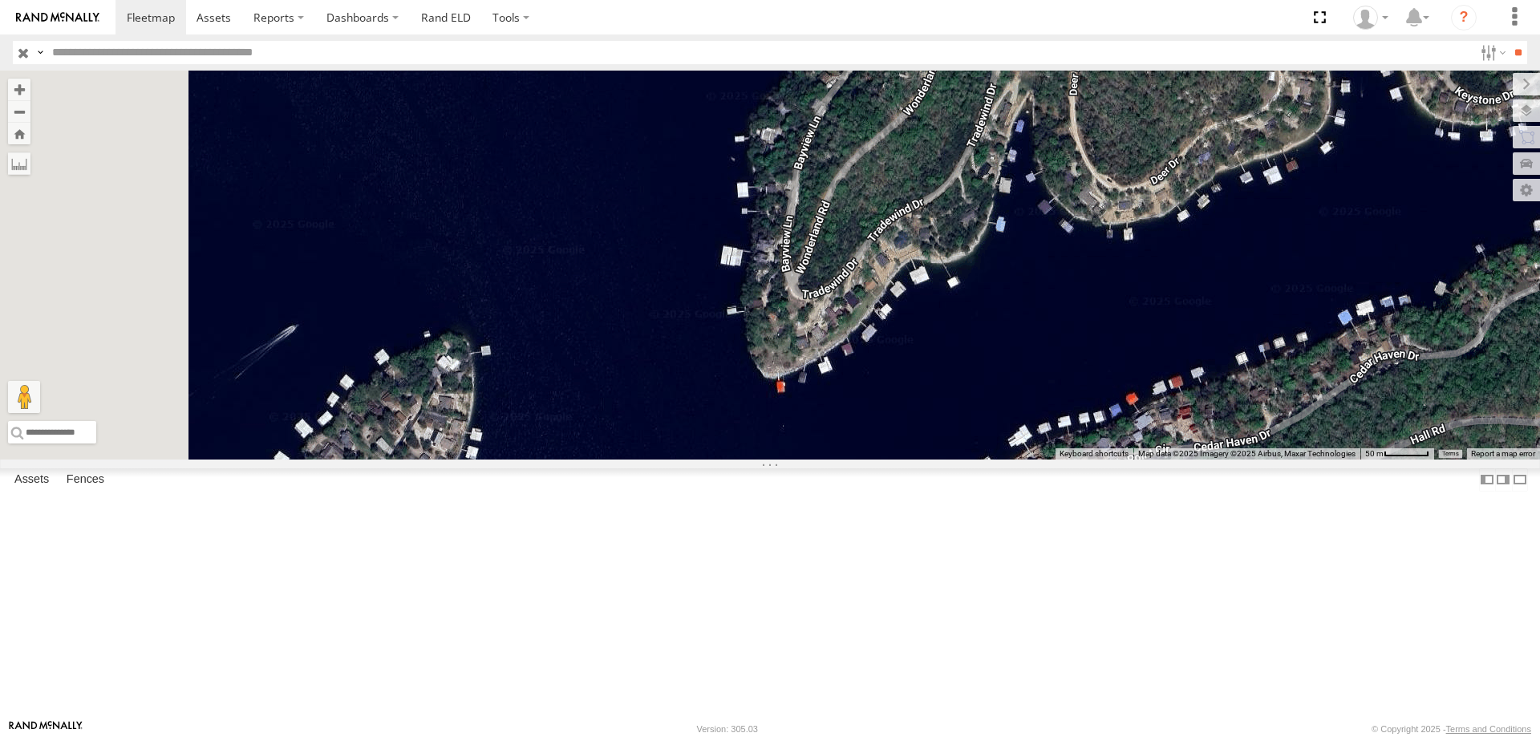
drag, startPoint x: 721, startPoint y: 439, endPoint x: 1074, endPoint y: 395, distance: 355.7
click at [1074, 395] on div "597 587 47 0055" at bounding box center [770, 265] width 1540 height 389
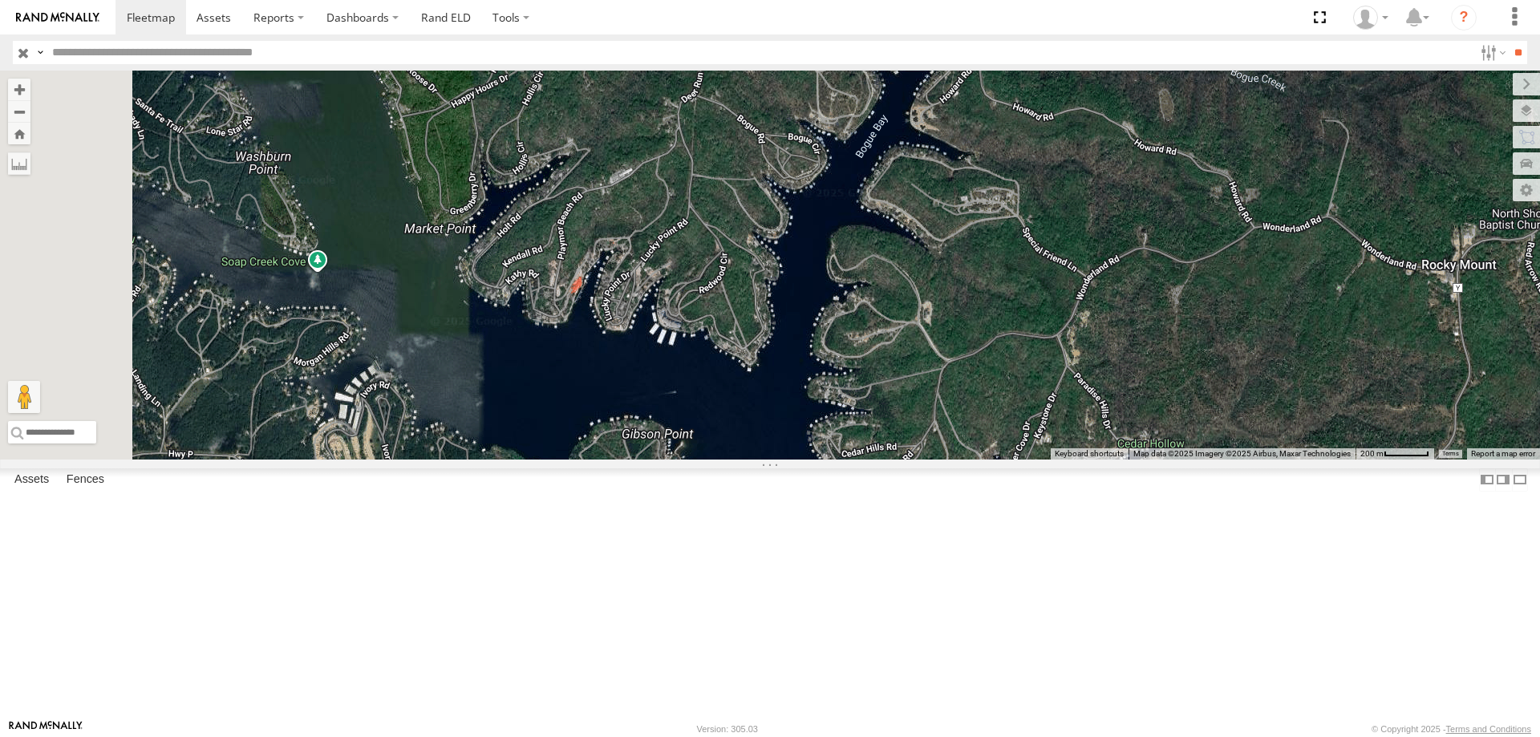
drag, startPoint x: 721, startPoint y: 360, endPoint x: 923, endPoint y: 546, distance: 274.7
click at [923, 459] on div "597 587 47 0055" at bounding box center [770, 265] width 1540 height 389
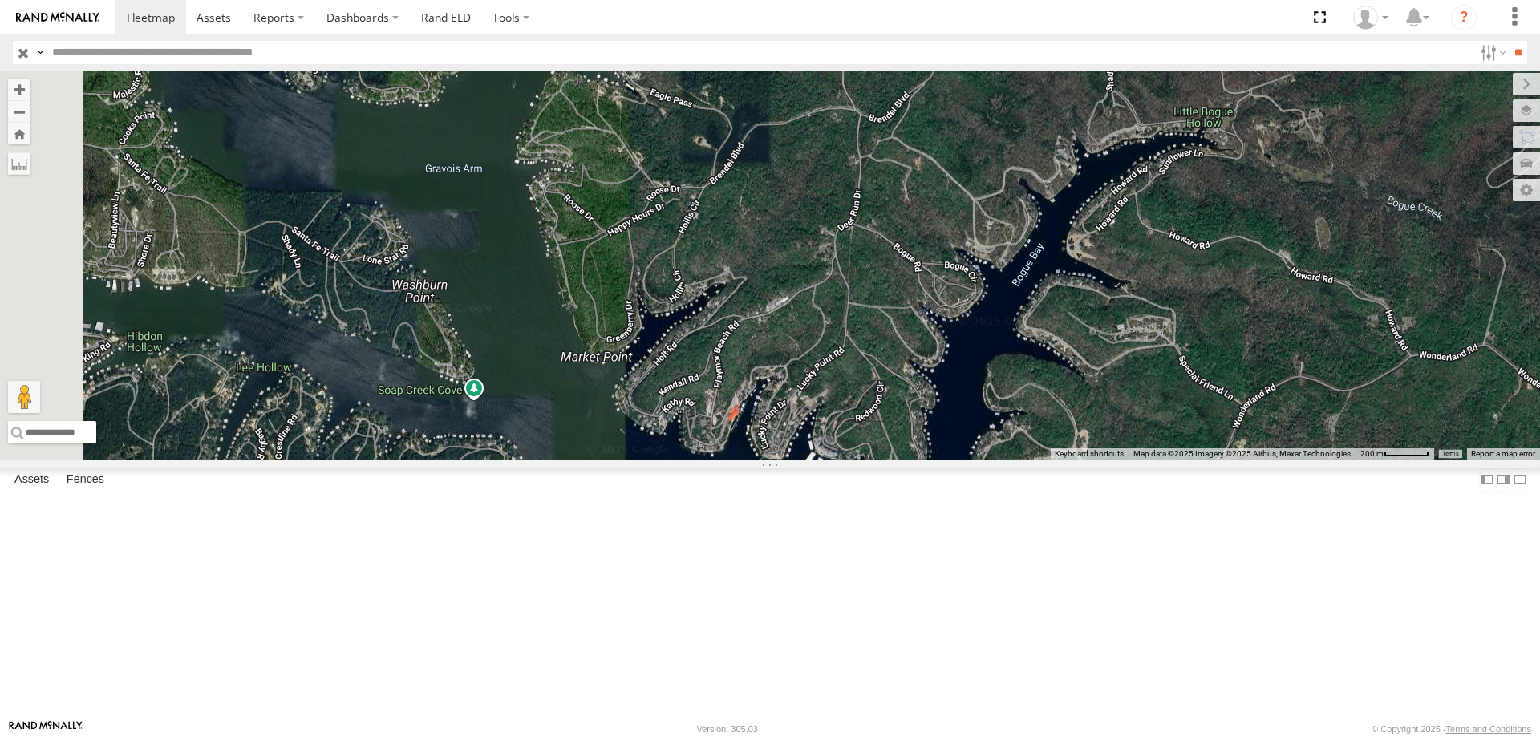
drag, startPoint x: 610, startPoint y: 439, endPoint x: 782, endPoint y: 577, distance: 220.7
click at [782, 459] on div "597 587 47 0055" at bounding box center [770, 265] width 1540 height 389
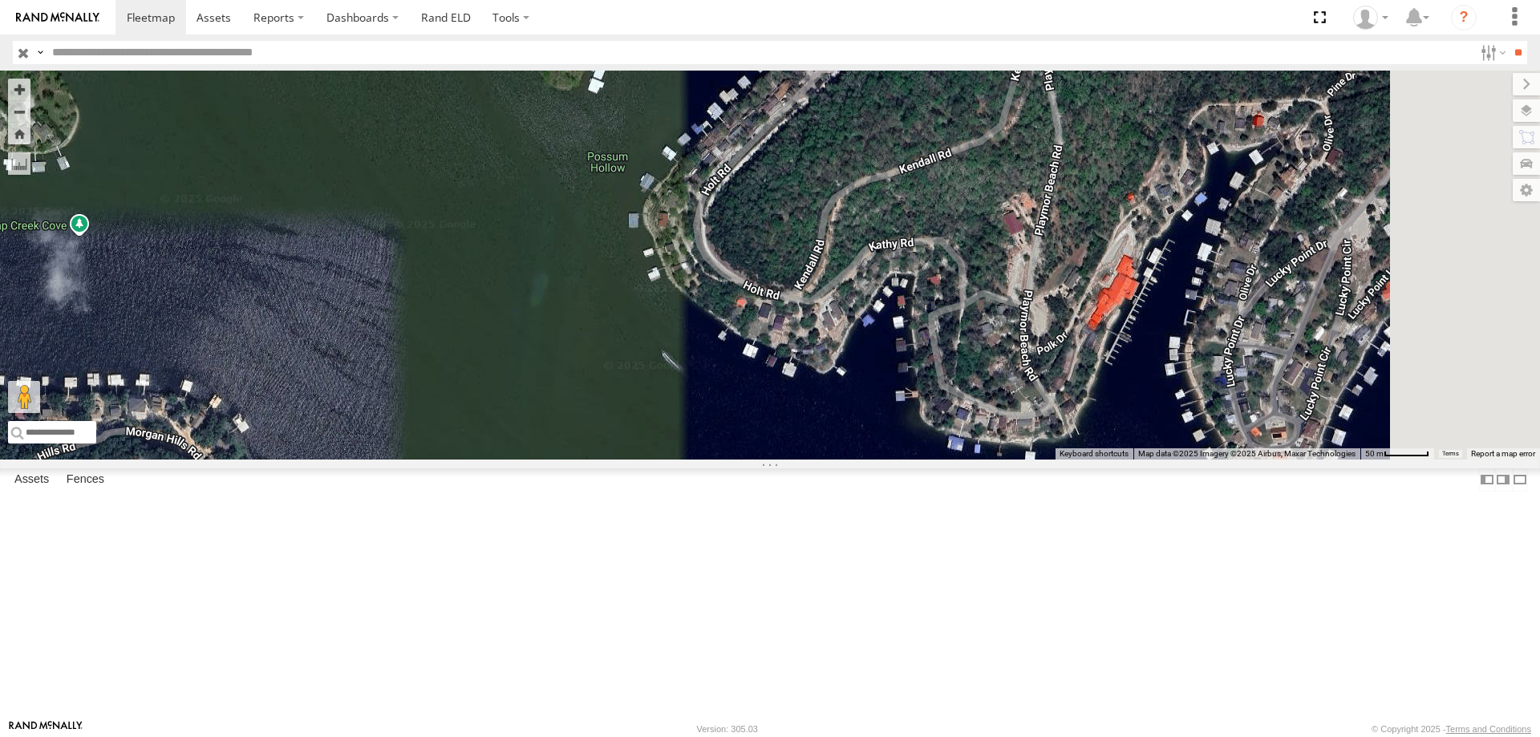
drag, startPoint x: 691, startPoint y: 392, endPoint x: 496, endPoint y: 326, distance: 205.6
click at [496, 326] on div "597 587 47 0055" at bounding box center [770, 265] width 1540 height 389
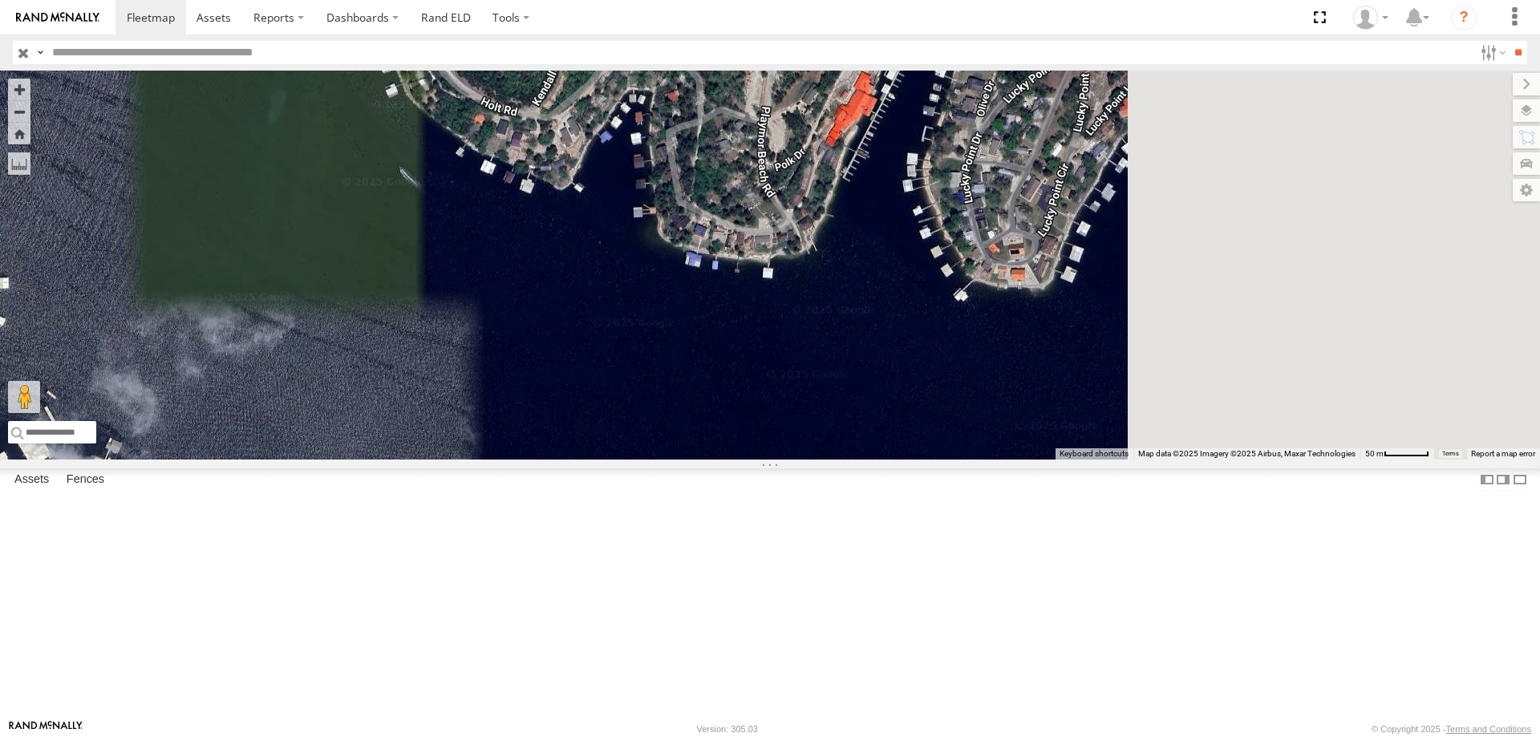
drag, startPoint x: 973, startPoint y: 564, endPoint x: 545, endPoint y: 306, distance: 498.9
click at [545, 306] on div "597 587 47 0055" at bounding box center [770, 265] width 1540 height 389
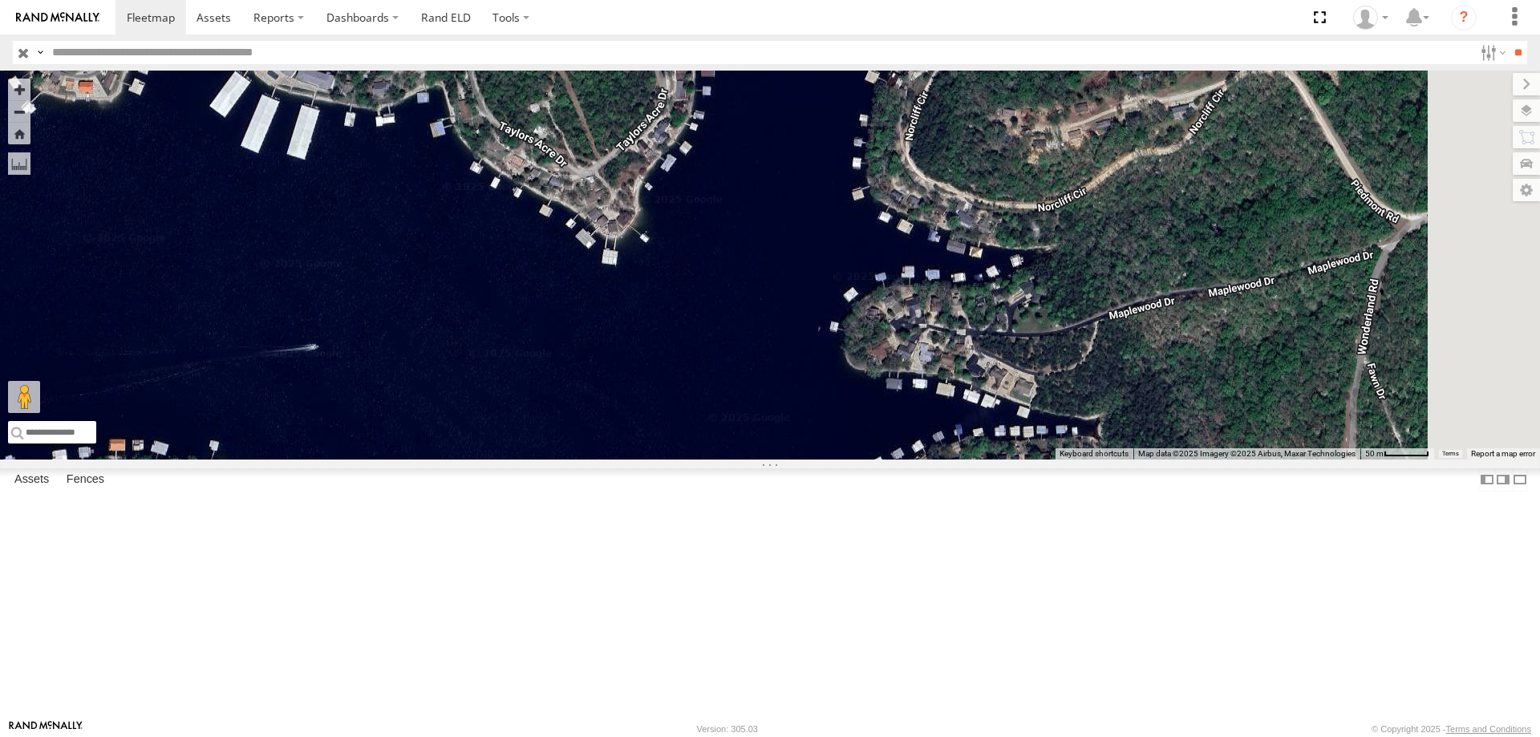
drag, startPoint x: 1173, startPoint y: 472, endPoint x: 819, endPoint y: 401, distance: 360.7
click at [819, 401] on div "597 587 47 0055" at bounding box center [770, 265] width 1540 height 389
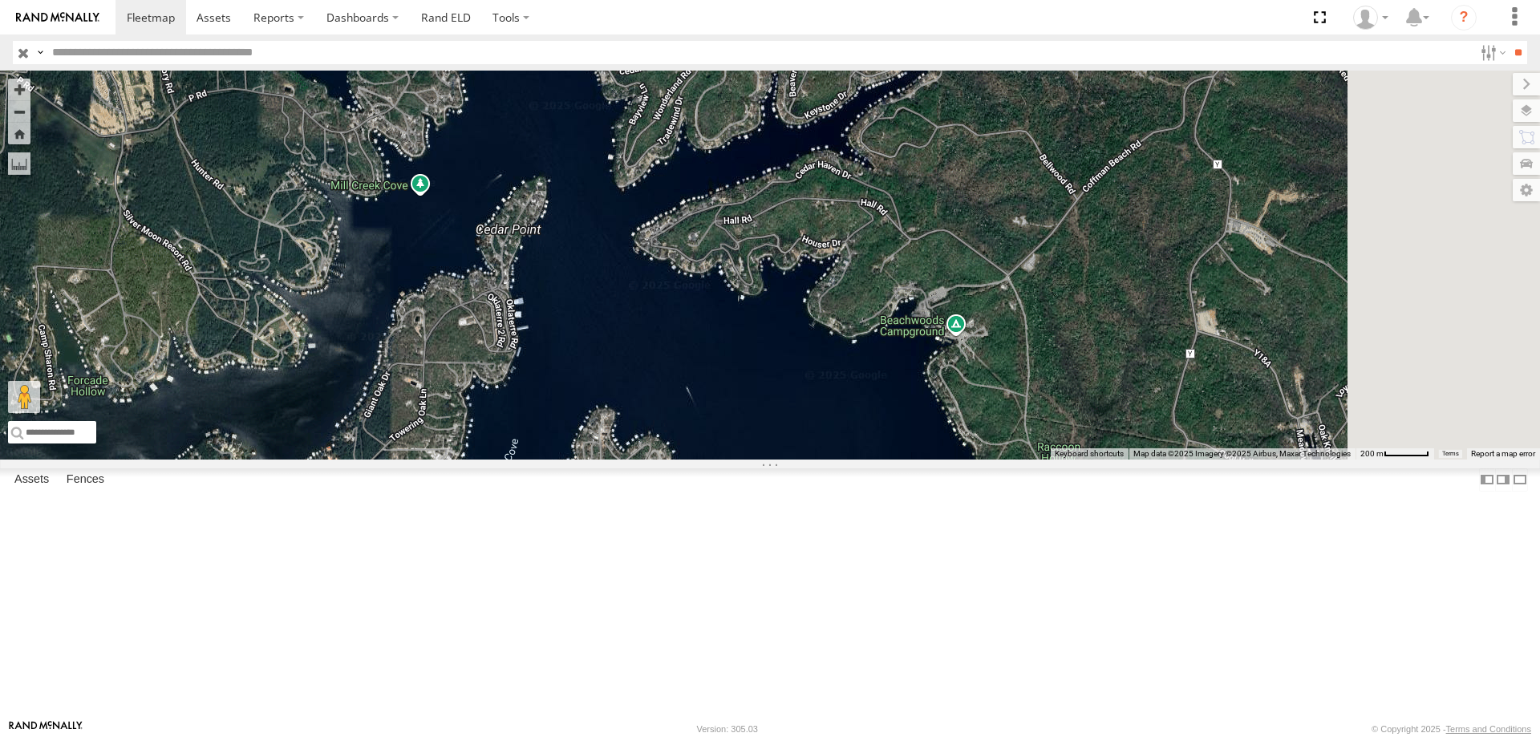
drag, startPoint x: 949, startPoint y: 498, endPoint x: 706, endPoint y: 180, distance: 400.9
click at [706, 180] on div "597 587 47 0055" at bounding box center [770, 265] width 1540 height 389
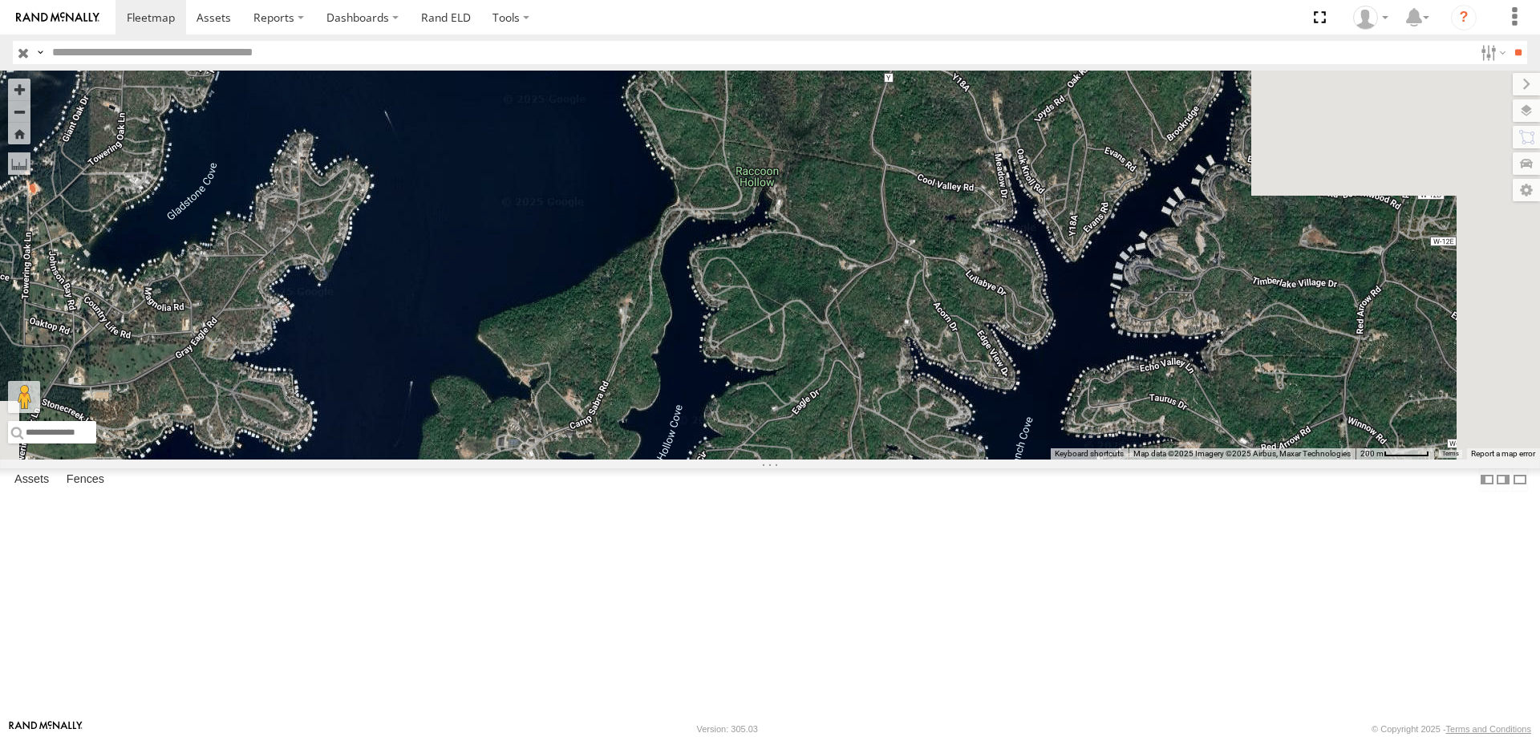
drag, startPoint x: 1001, startPoint y: 491, endPoint x: 711, endPoint y: 224, distance: 393.8
click at [711, 224] on div "597 587 47 0055" at bounding box center [770, 265] width 1540 height 389
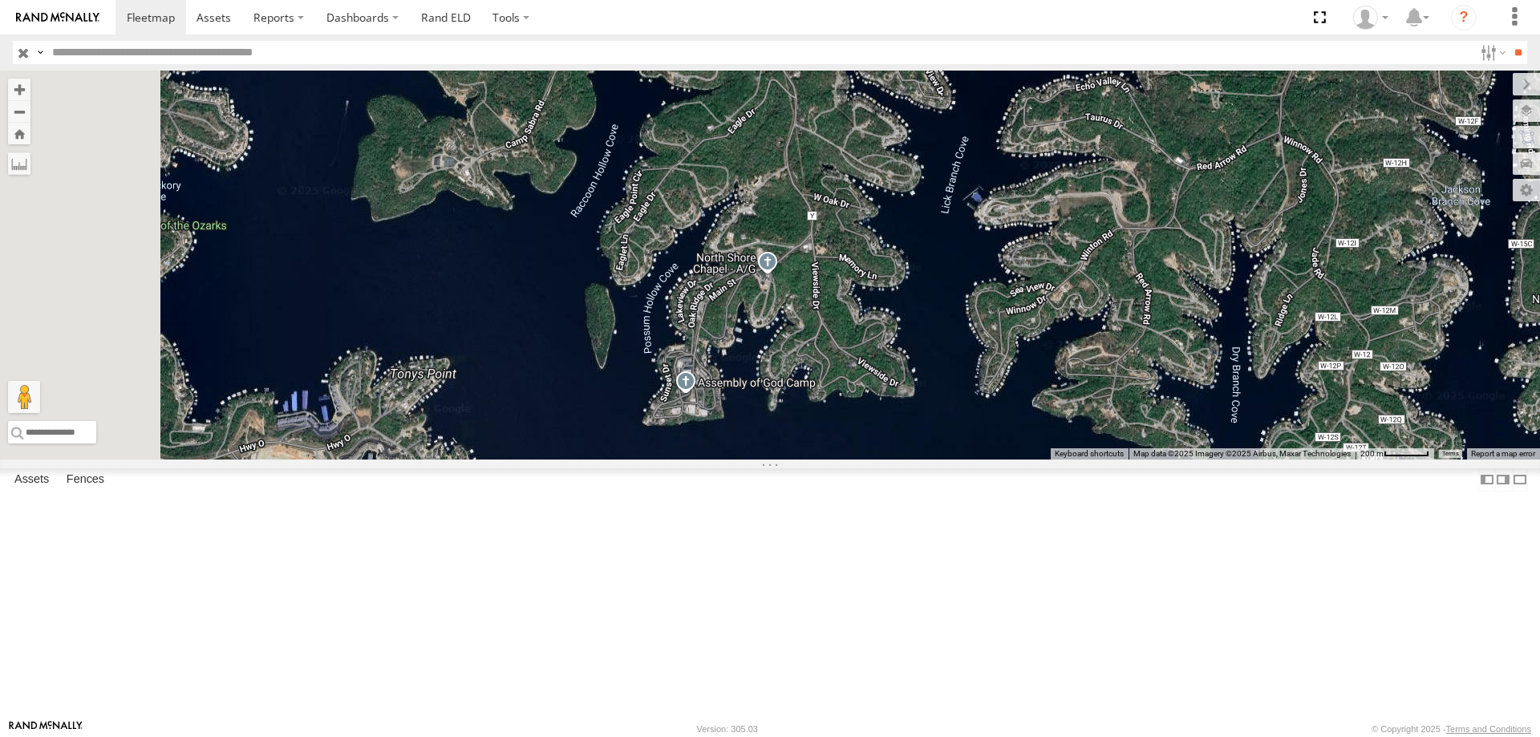
drag, startPoint x: 667, startPoint y: 255, endPoint x: 816, endPoint y: 537, distance: 319.2
click at [816, 459] on div "597 587 47 0055" at bounding box center [770, 265] width 1540 height 389
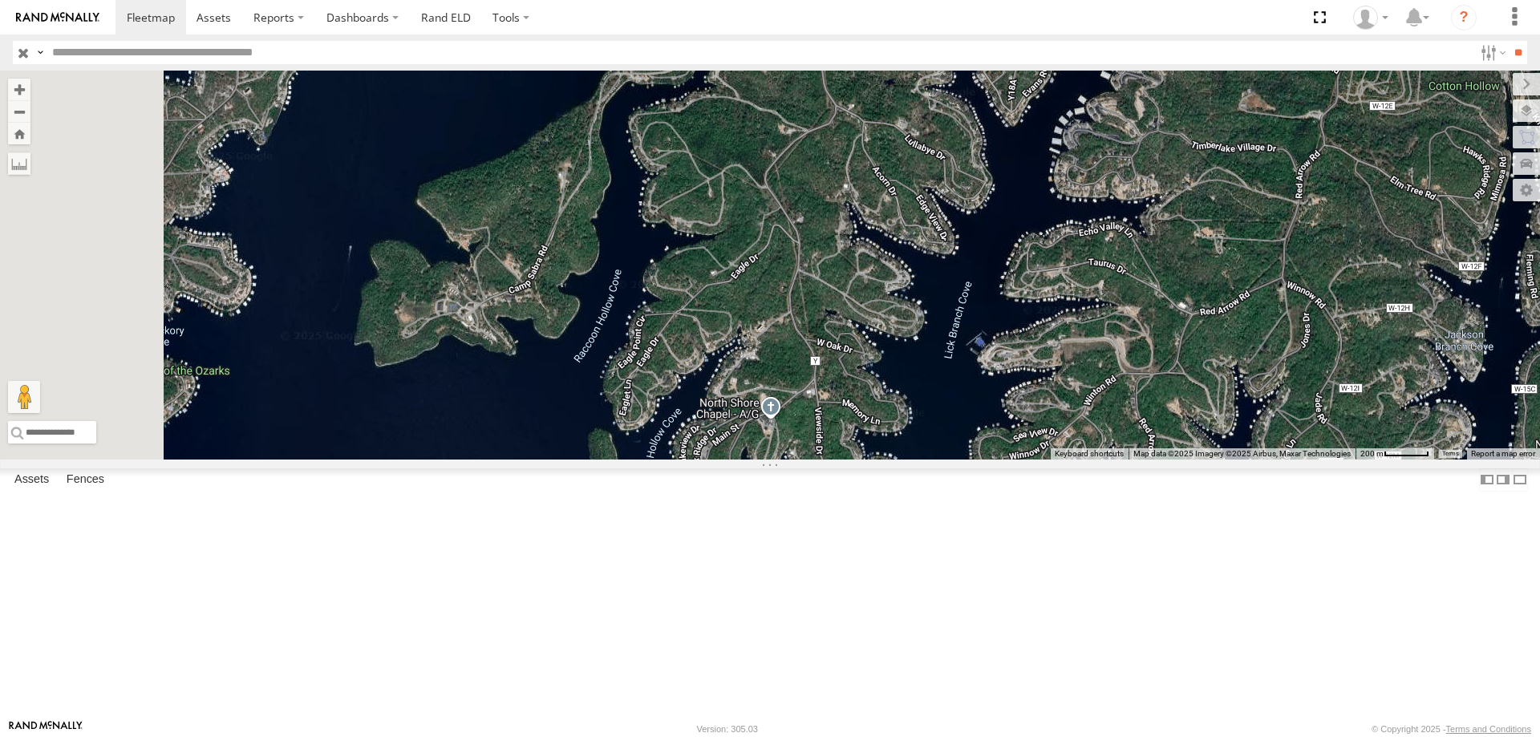
drag, startPoint x: 867, startPoint y: 298, endPoint x: 875, endPoint y: 464, distance: 166.2
click at [875, 459] on div "597 587 47 0055" at bounding box center [770, 265] width 1540 height 389
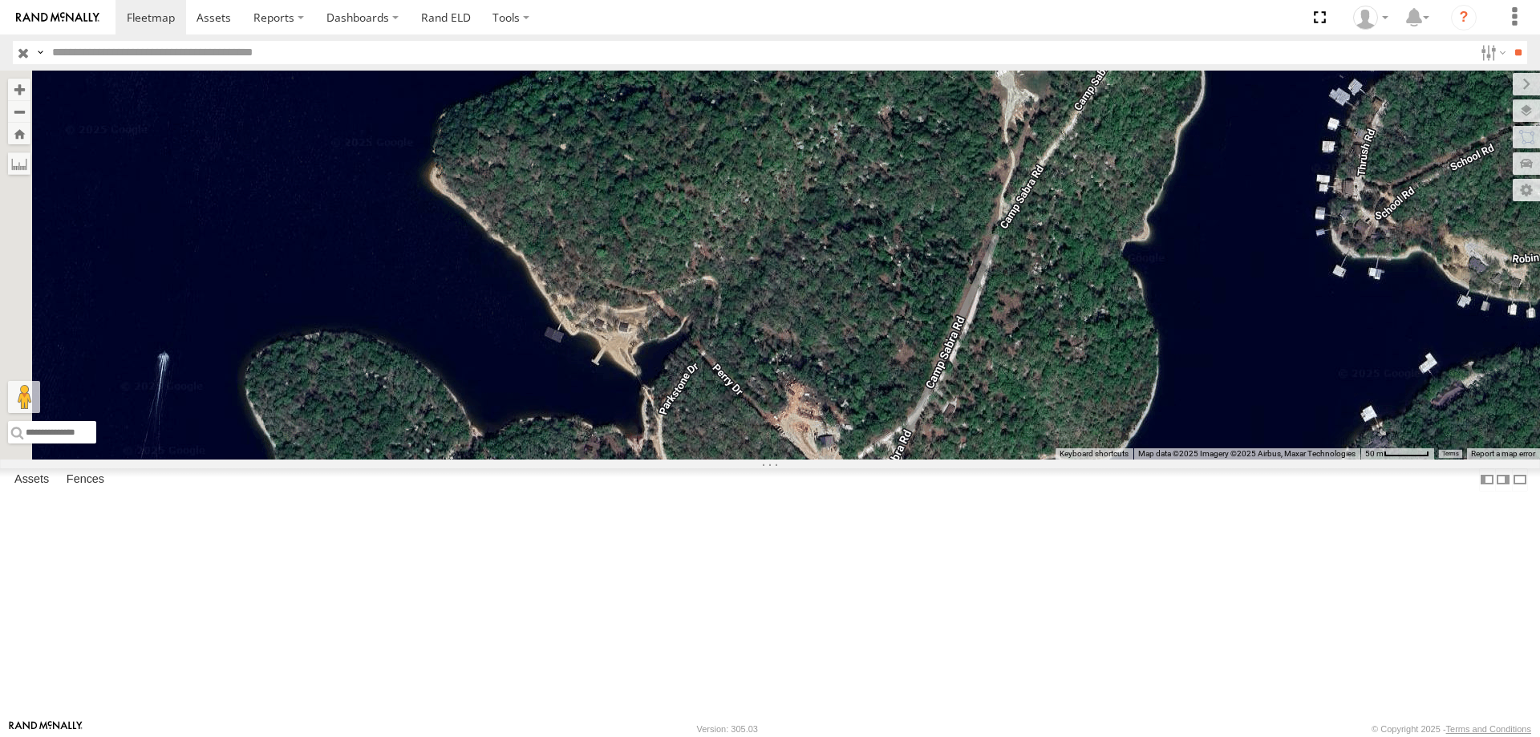
drag, startPoint x: 718, startPoint y: 407, endPoint x: 1037, endPoint y: 607, distance: 376.4
click at [1035, 459] on div "597 587 47 0055" at bounding box center [770, 265] width 1540 height 389
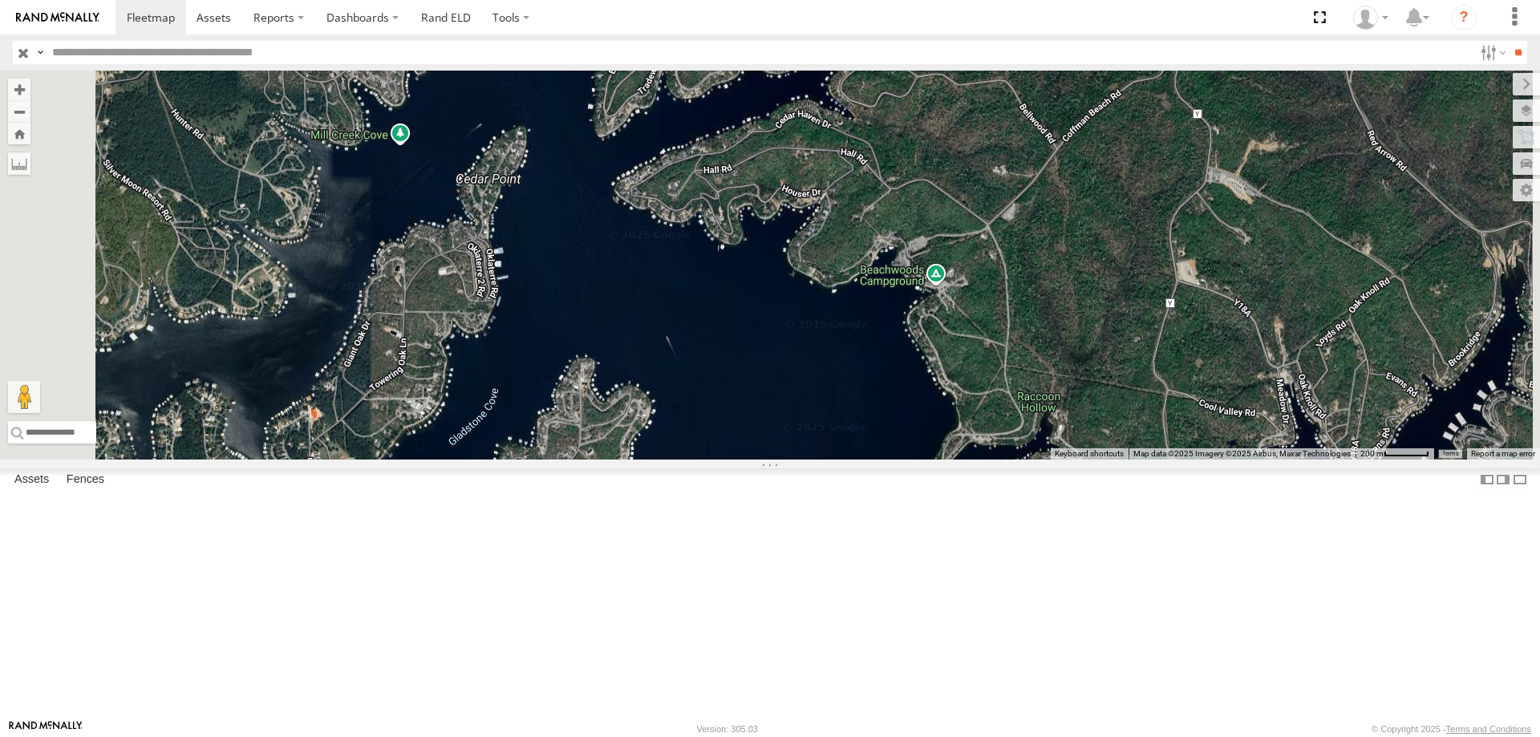
drag, startPoint x: 945, startPoint y: 265, endPoint x: 929, endPoint y: 424, distance: 160.4
click at [929, 424] on div "597 587 47 0055" at bounding box center [770, 265] width 1540 height 389
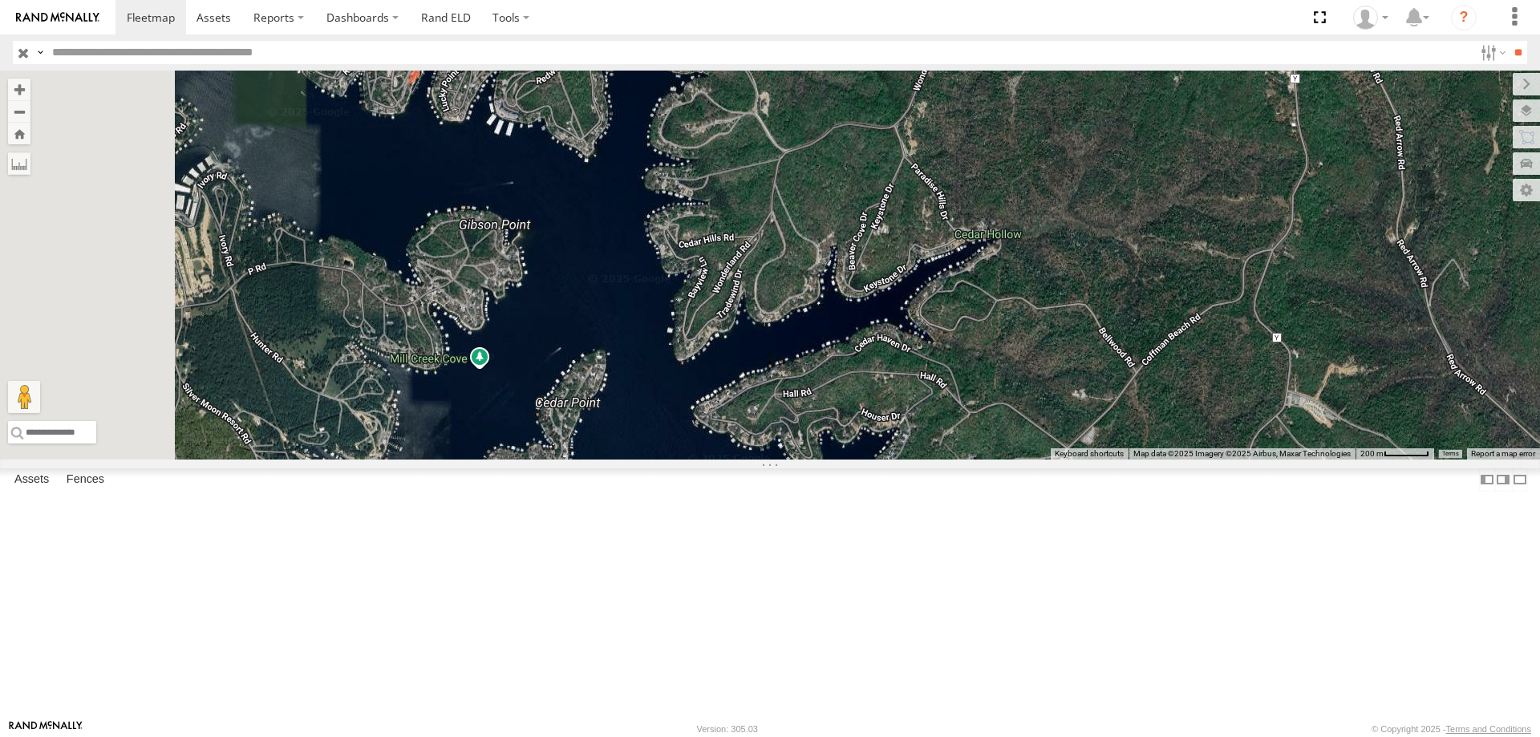
drag, startPoint x: 844, startPoint y: 350, endPoint x: 930, endPoint y: 629, distance: 291.9
click at [930, 459] on div "597 587 47 0055" at bounding box center [770, 265] width 1540 height 389
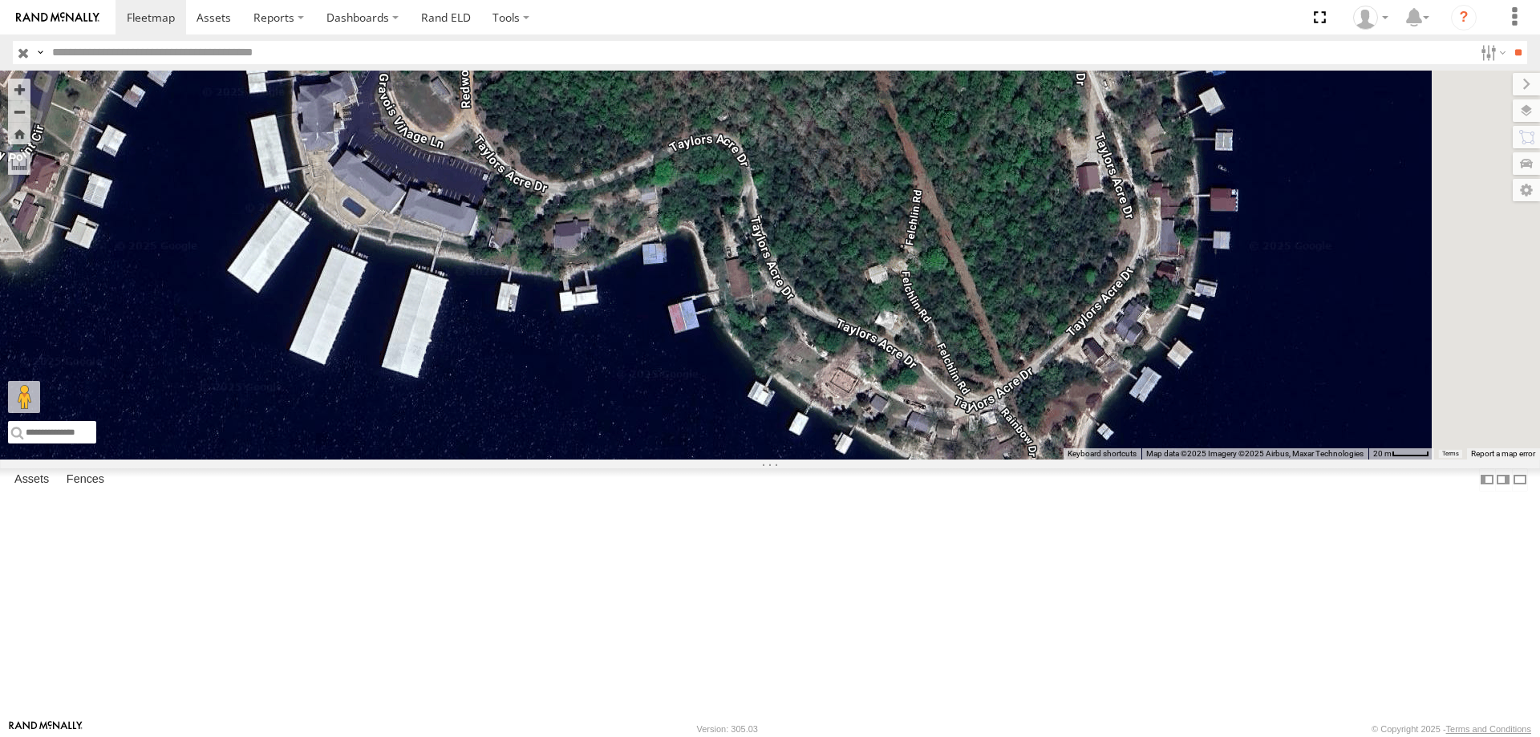
drag, startPoint x: 1055, startPoint y: 478, endPoint x: 616, endPoint y: 399, distance: 446.5
click at [616, 399] on div "597 587 47 0055" at bounding box center [770, 265] width 1540 height 389
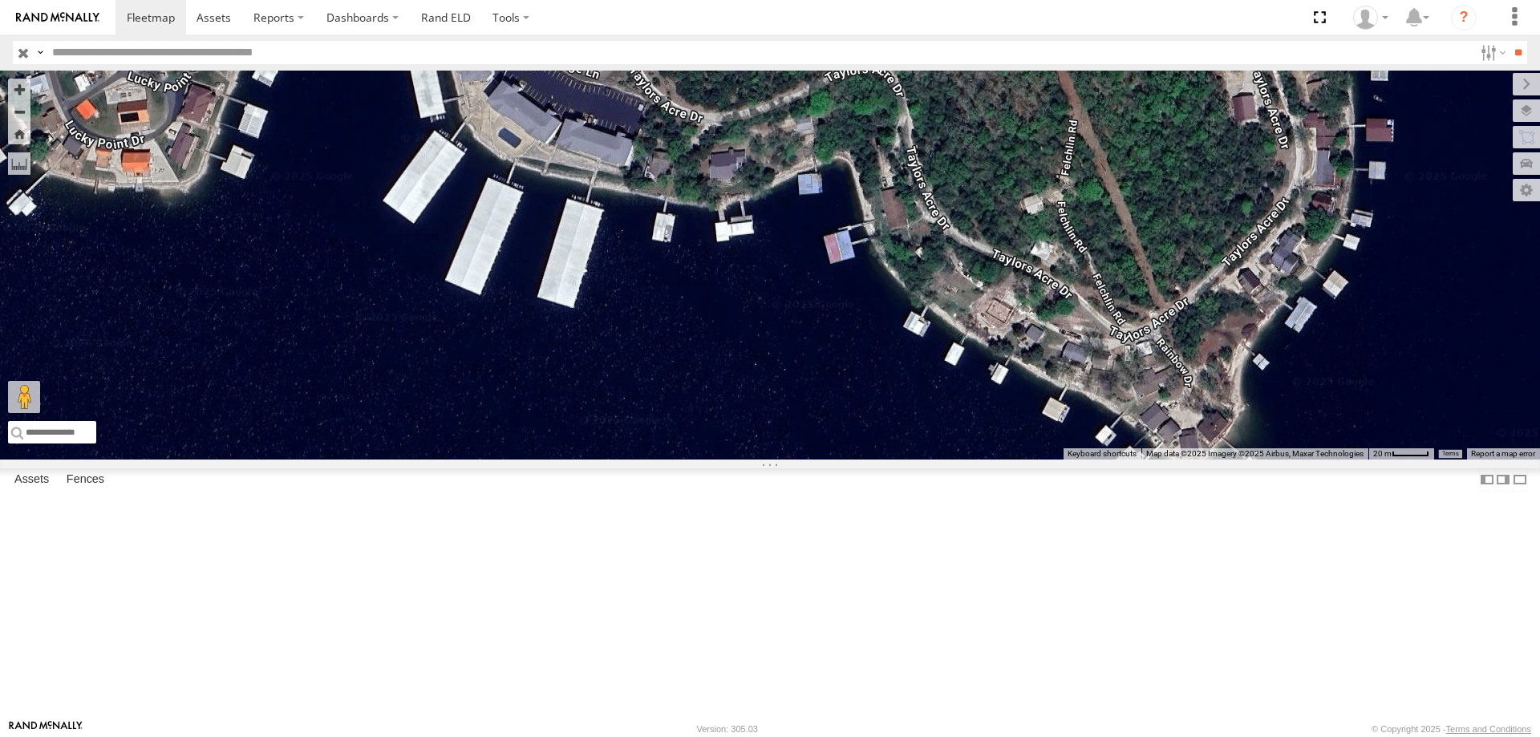
drag, startPoint x: 1010, startPoint y: 472, endPoint x: 1250, endPoint y: 423, distance: 244.8
click at [1250, 423] on div "597 587 47 0055" at bounding box center [770, 265] width 1540 height 389
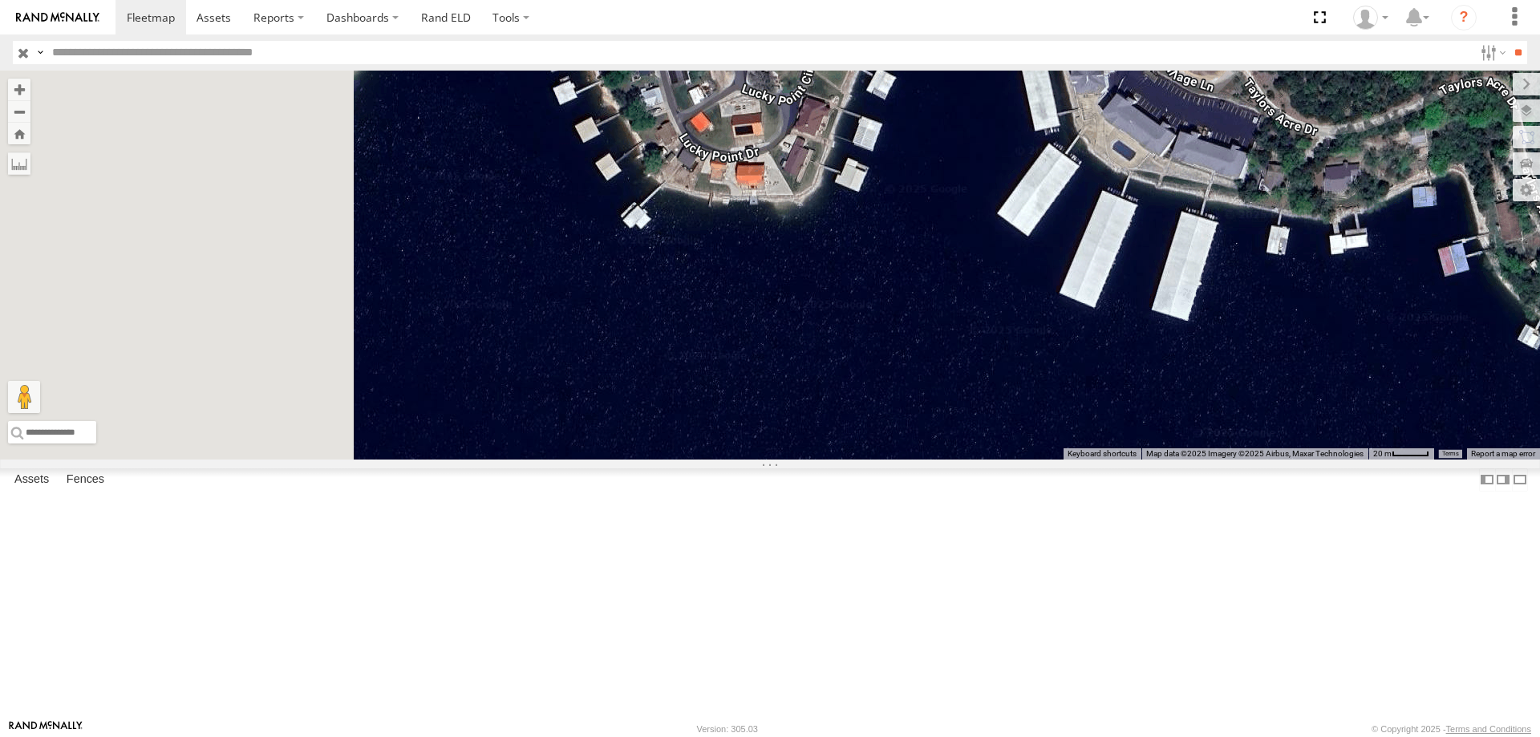
drag, startPoint x: 498, startPoint y: 305, endPoint x: 1132, endPoint y: 309, distance: 634.3
click at [1132, 309] on div "597 587 47 0055" at bounding box center [770, 265] width 1540 height 389
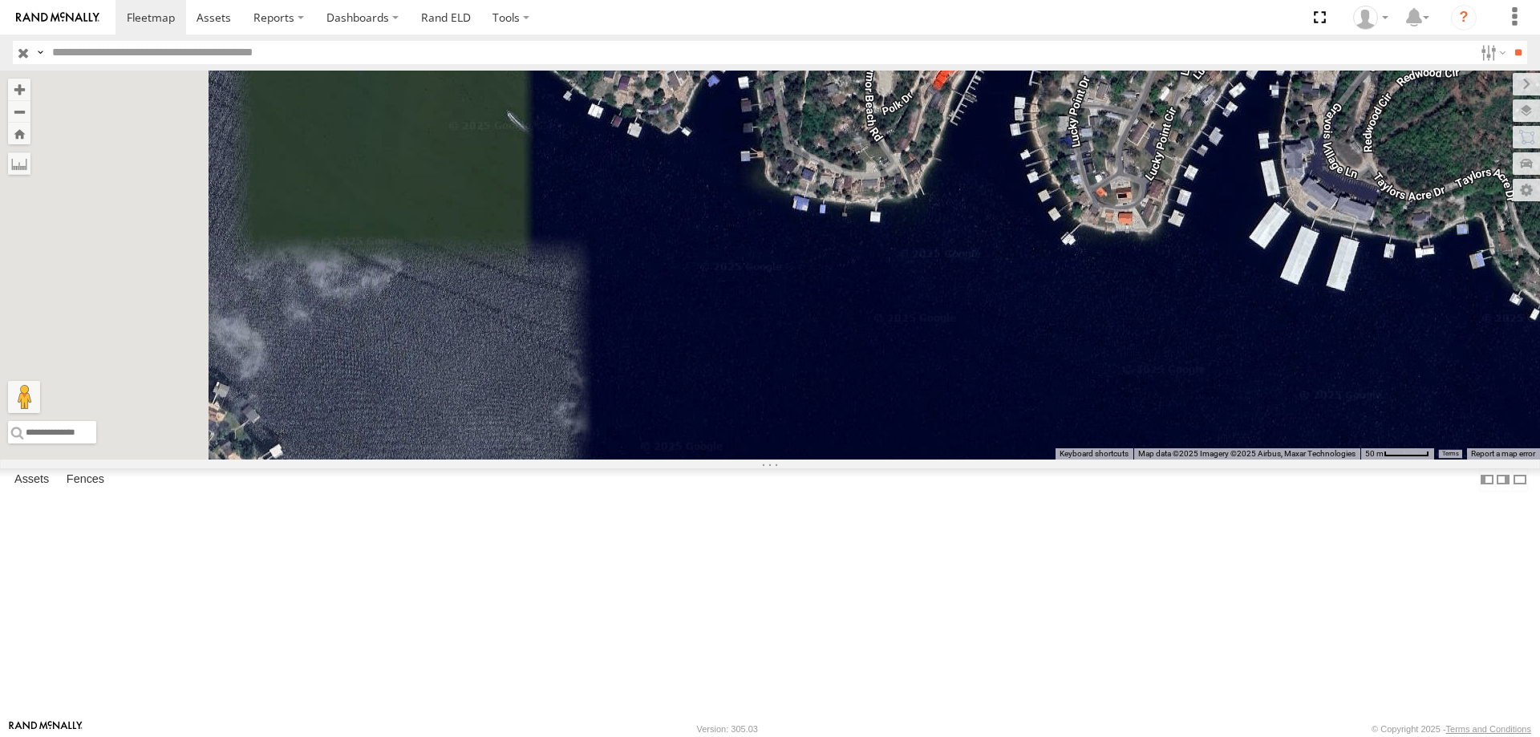
drag, startPoint x: 657, startPoint y: 322, endPoint x: 1034, endPoint y: 346, distance: 377.7
click at [1034, 346] on div "597 587 47 0055" at bounding box center [770, 265] width 1540 height 389
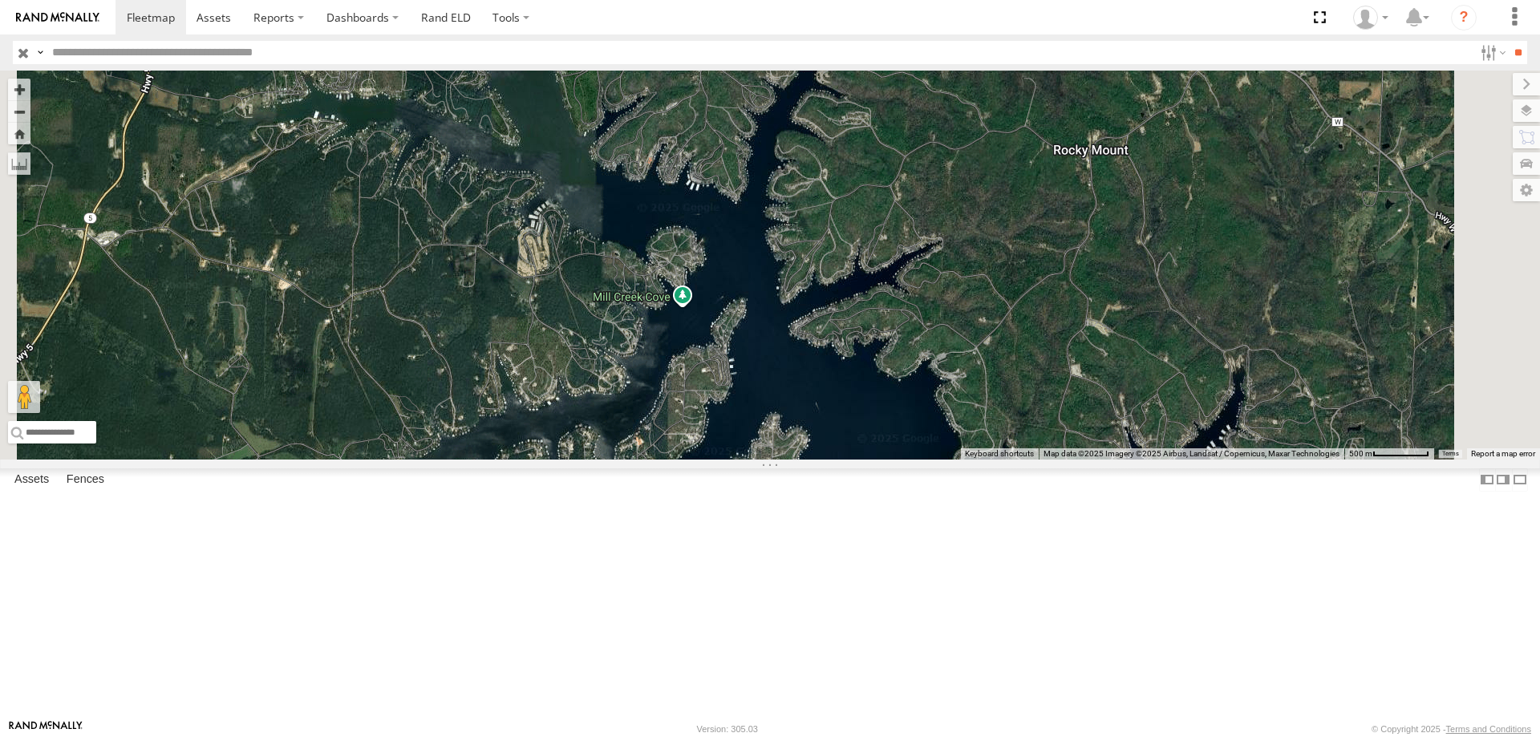
drag, startPoint x: 968, startPoint y: 458, endPoint x: 863, endPoint y: 304, distance: 186.4
click at [863, 304] on div "597 587 47 0055" at bounding box center [770, 265] width 1540 height 389
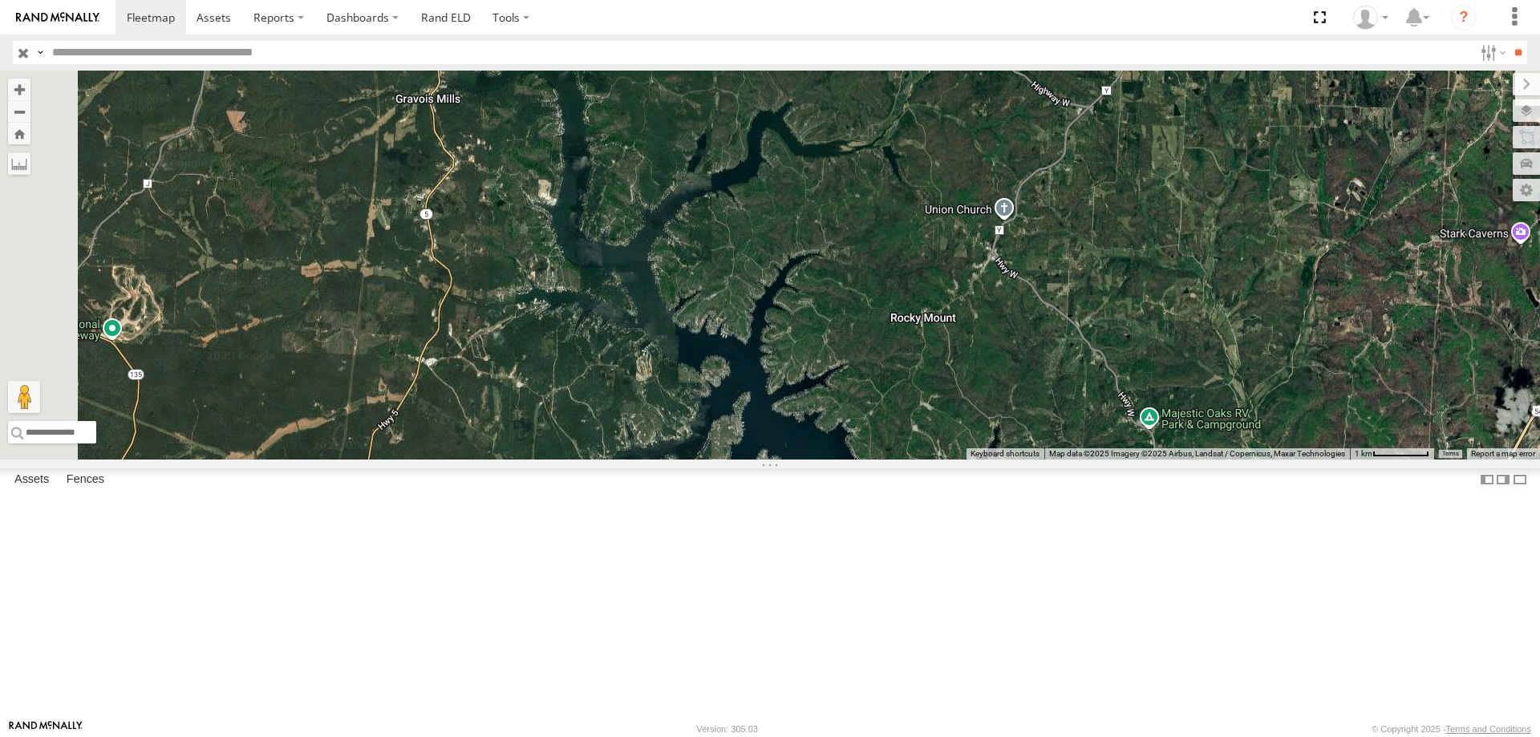
drag, startPoint x: 824, startPoint y: 439, endPoint x: 1227, endPoint y: 749, distance: 507.8
click at [1227, 736] on html at bounding box center [770, 368] width 1540 height 737
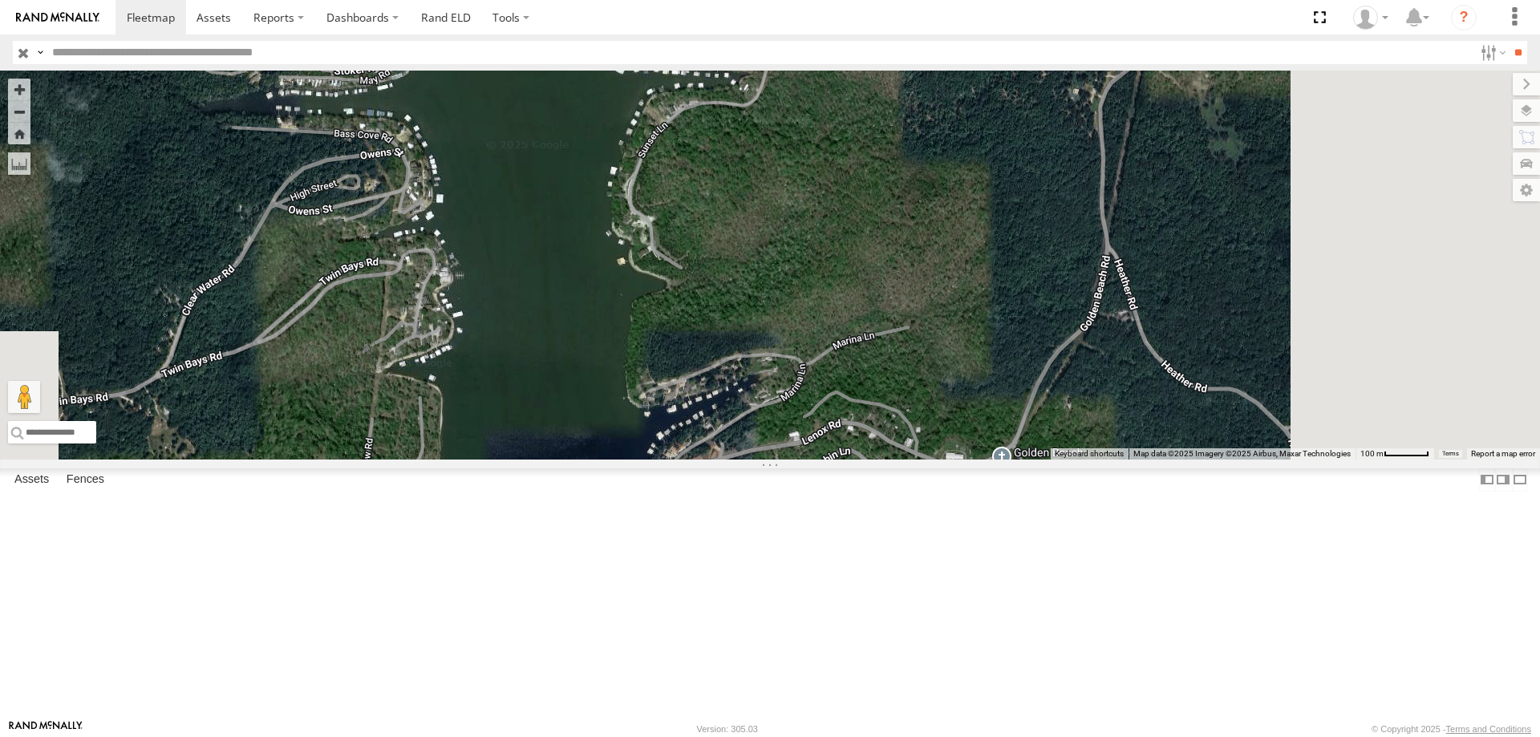
drag, startPoint x: 1151, startPoint y: 526, endPoint x: 682, endPoint y: 176, distance: 585.5
click at [682, 176] on div at bounding box center [770, 265] width 1540 height 389
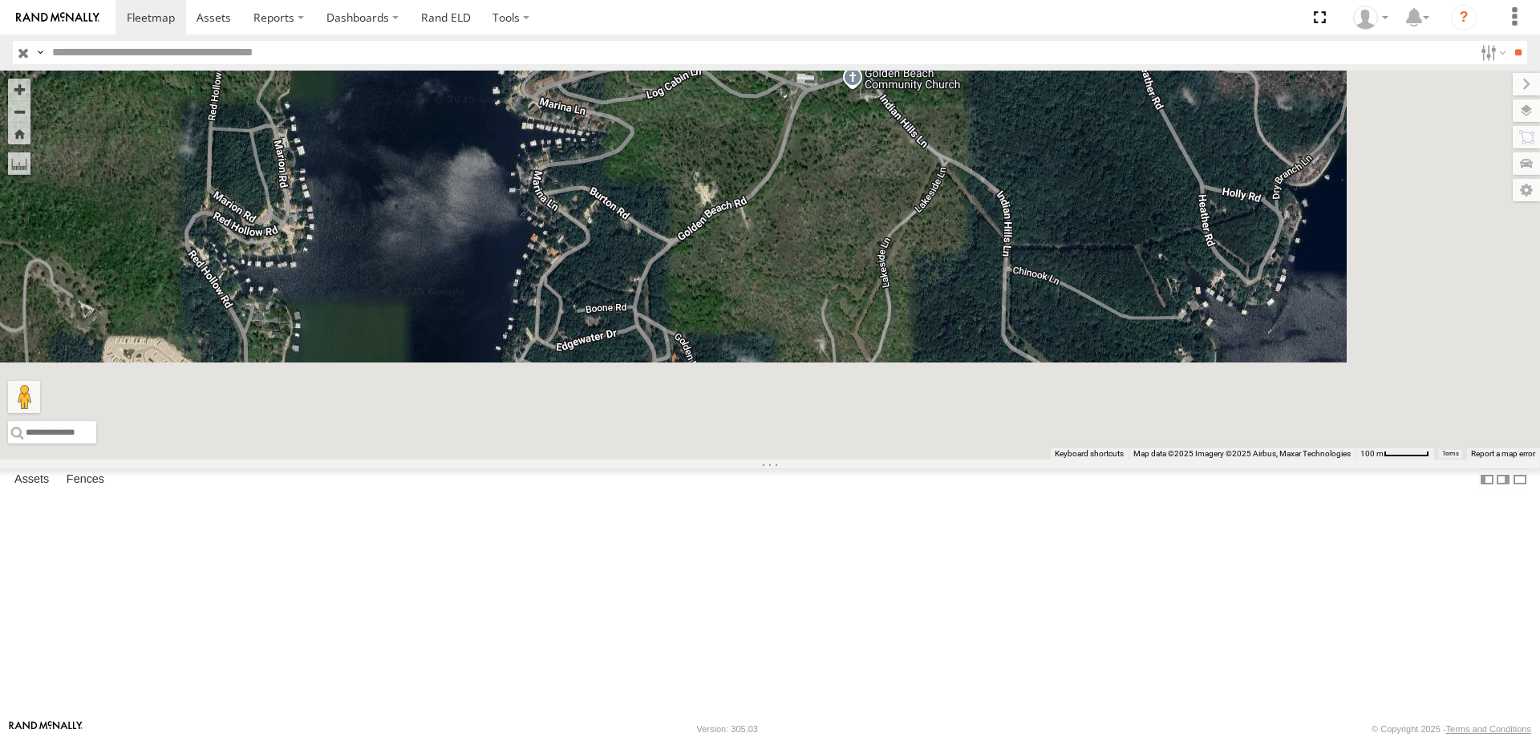
drag, startPoint x: 864, startPoint y: 562, endPoint x: 718, endPoint y: 176, distance: 413.1
click at [718, 176] on div at bounding box center [770, 265] width 1540 height 389
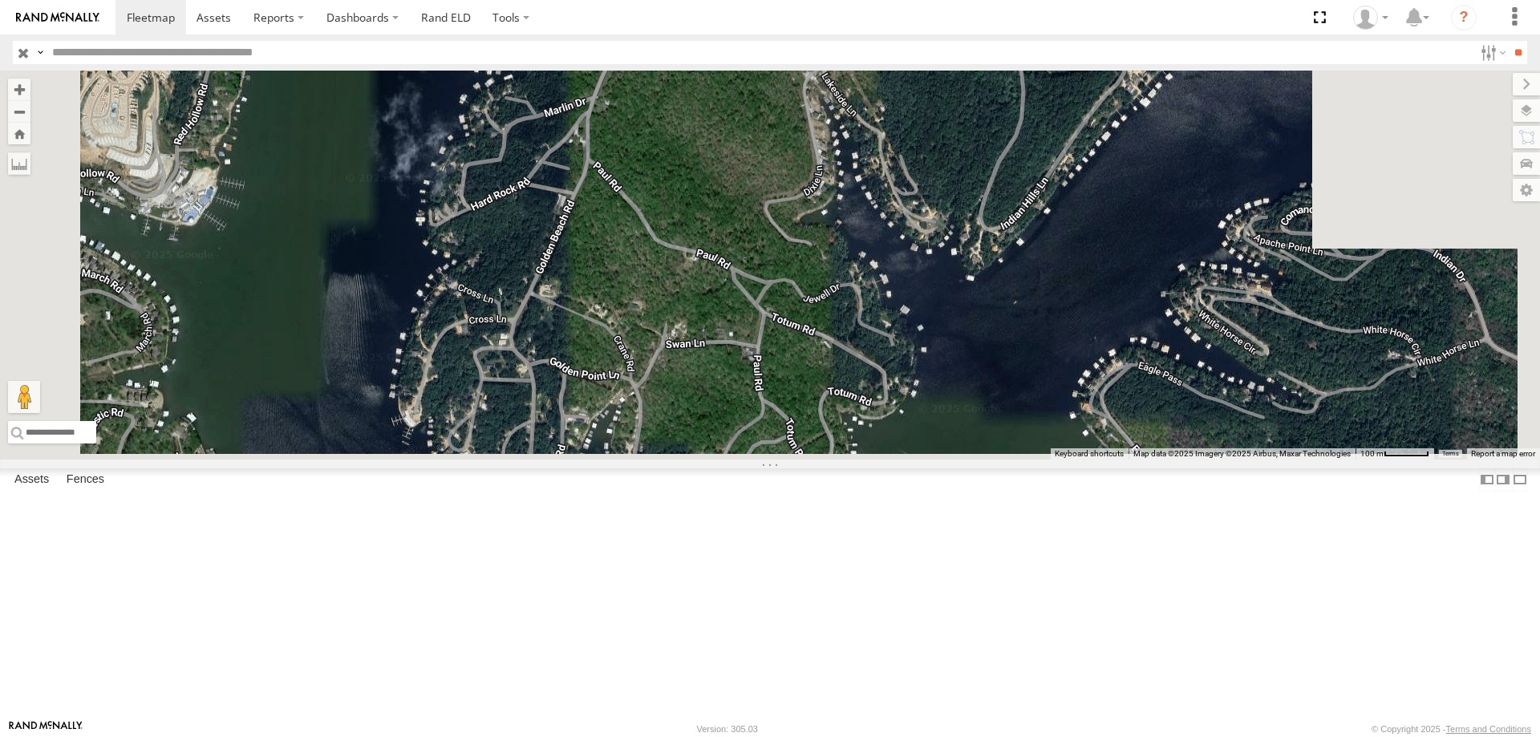
drag, startPoint x: 807, startPoint y: 343, endPoint x: 805, endPoint y: 98, distance: 245.4
click at [805, 98] on div at bounding box center [770, 265] width 1540 height 389
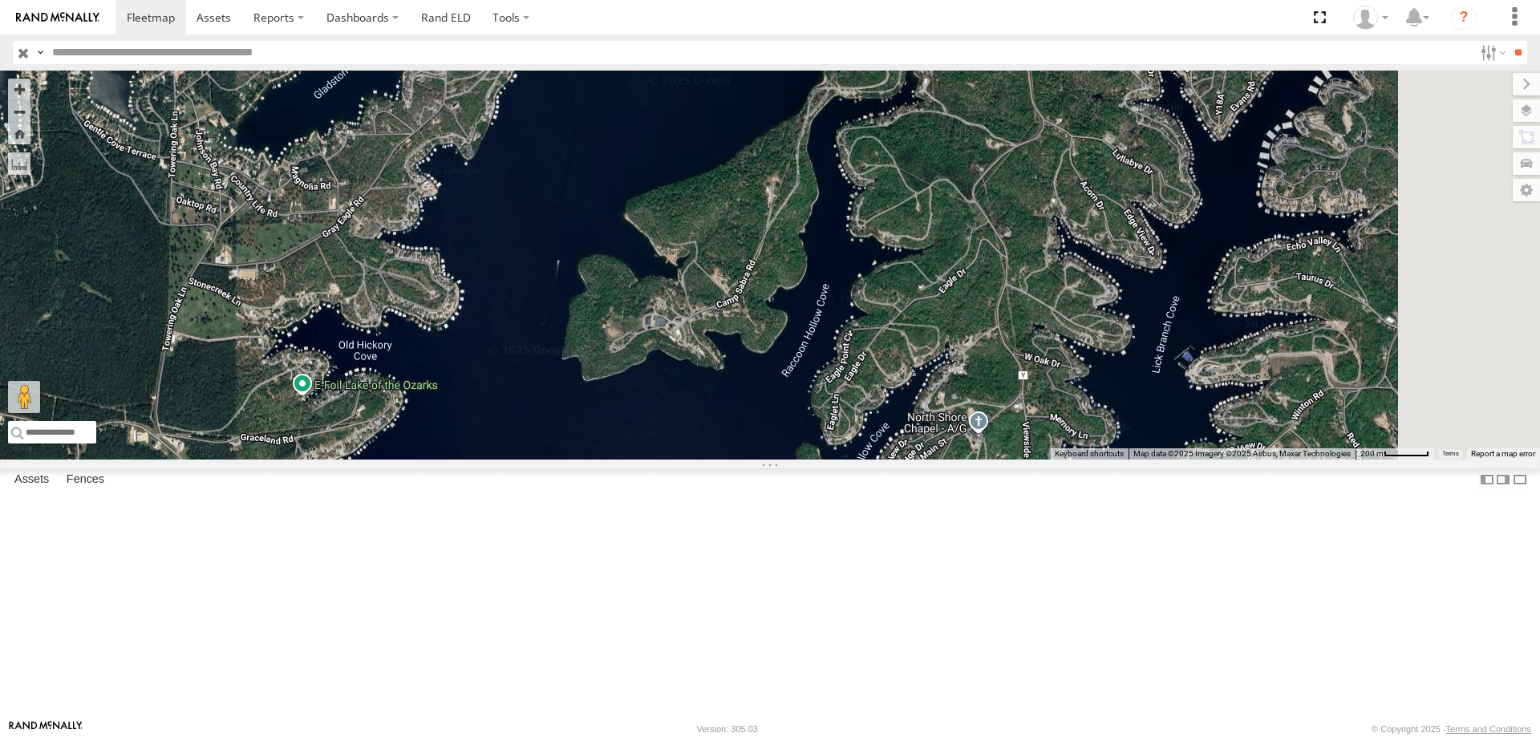
drag, startPoint x: 1030, startPoint y: 467, endPoint x: 827, endPoint y: -6, distance: 514.0
click at [827, 0] on html at bounding box center [770, 368] width 1540 height 737
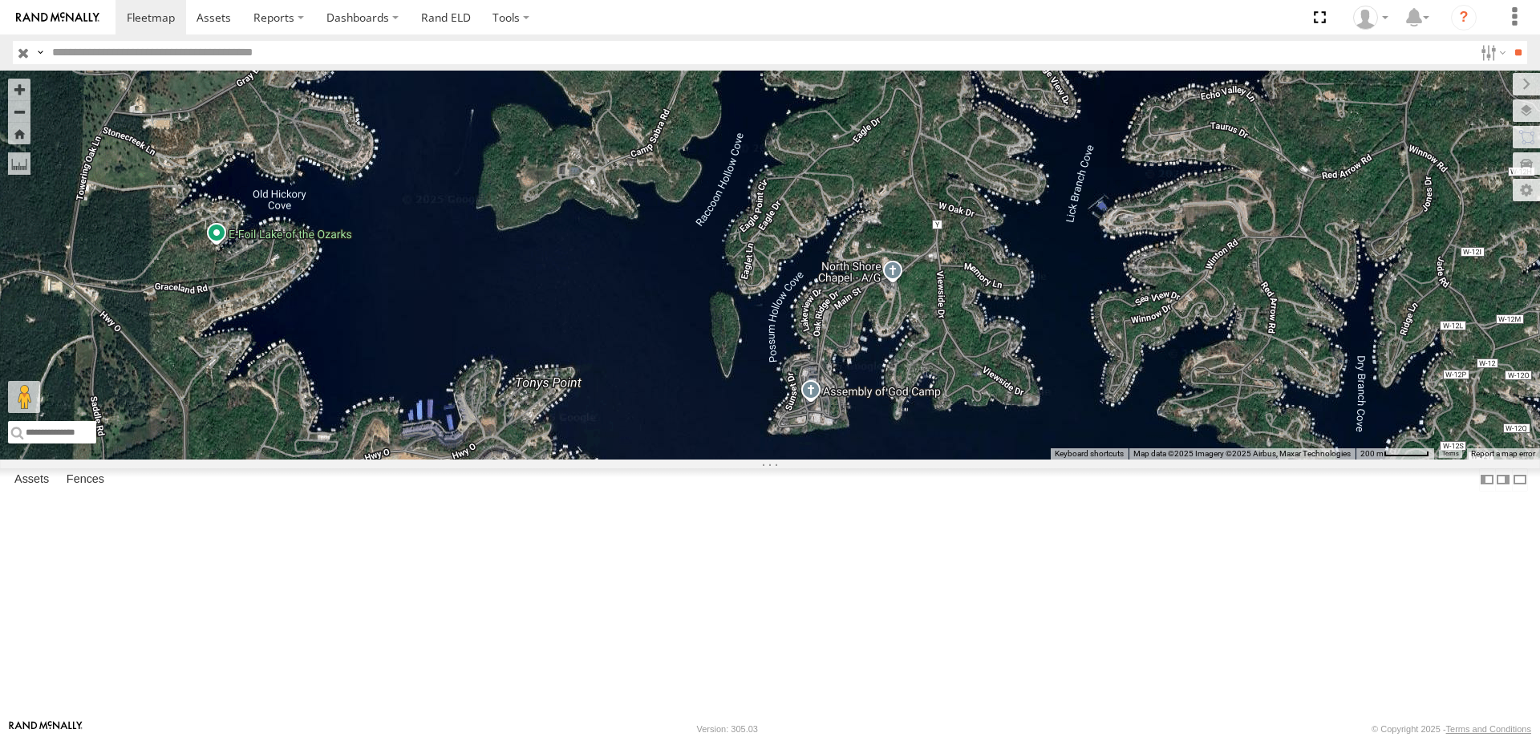
drag, startPoint x: 1181, startPoint y: 601, endPoint x: 1188, endPoint y: 531, distance: 70.1
click at [1188, 459] on div at bounding box center [770, 265] width 1540 height 389
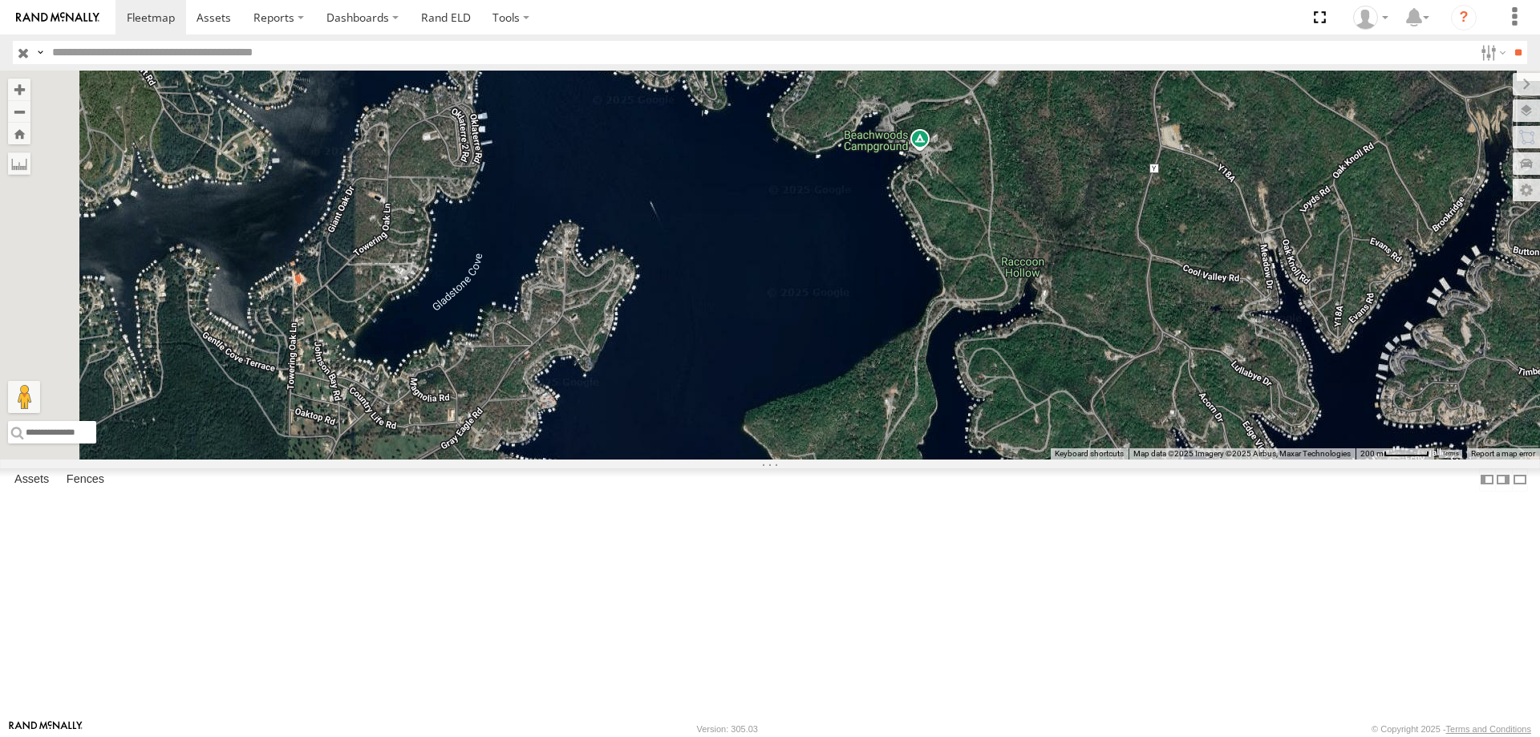
drag, startPoint x: 786, startPoint y: 366, endPoint x: 968, endPoint y: 723, distance: 400.6
click at [968, 723] on body at bounding box center [770, 368] width 1540 height 737
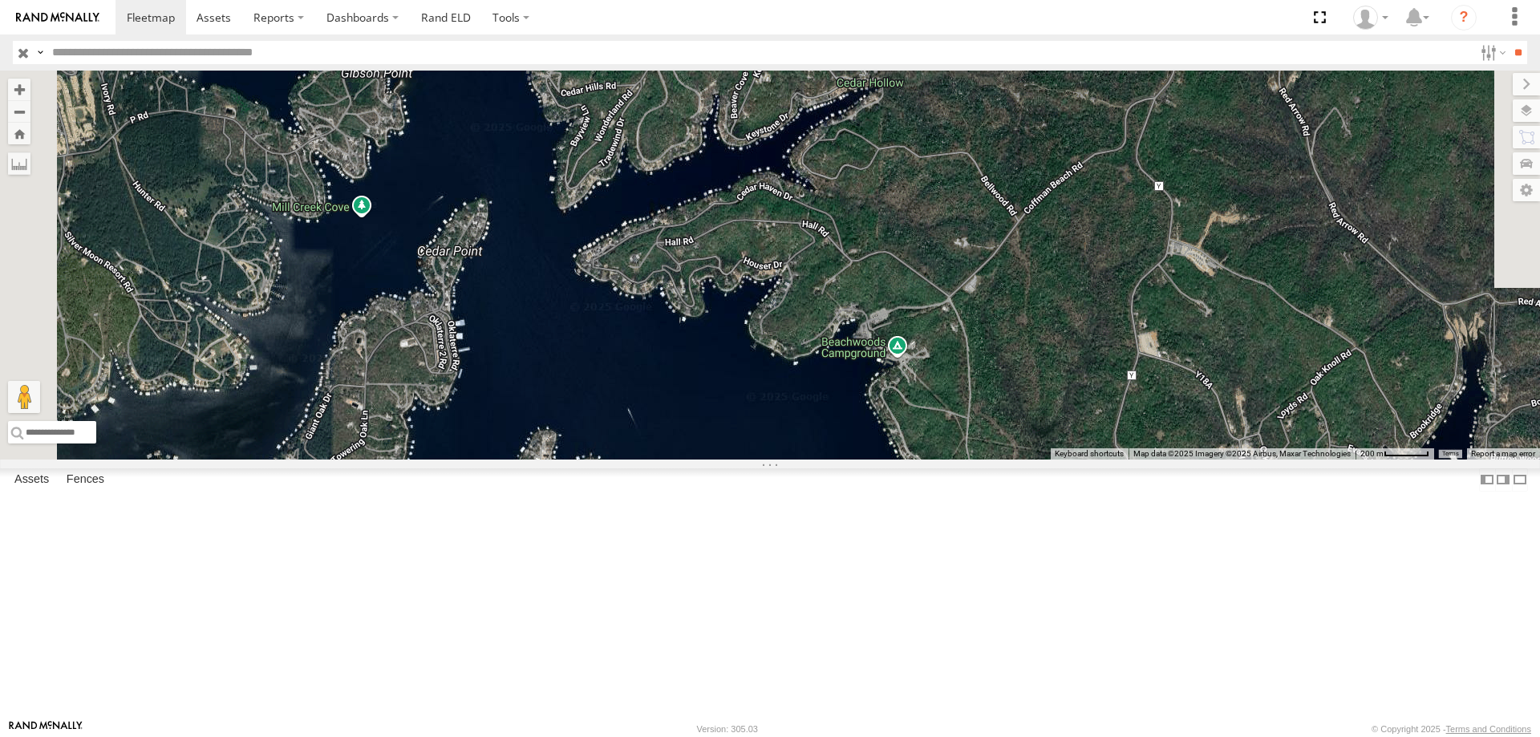
drag, startPoint x: 1070, startPoint y: 477, endPoint x: 1052, endPoint y: 585, distance: 109.0
click at [1052, 459] on div at bounding box center [770, 265] width 1540 height 389
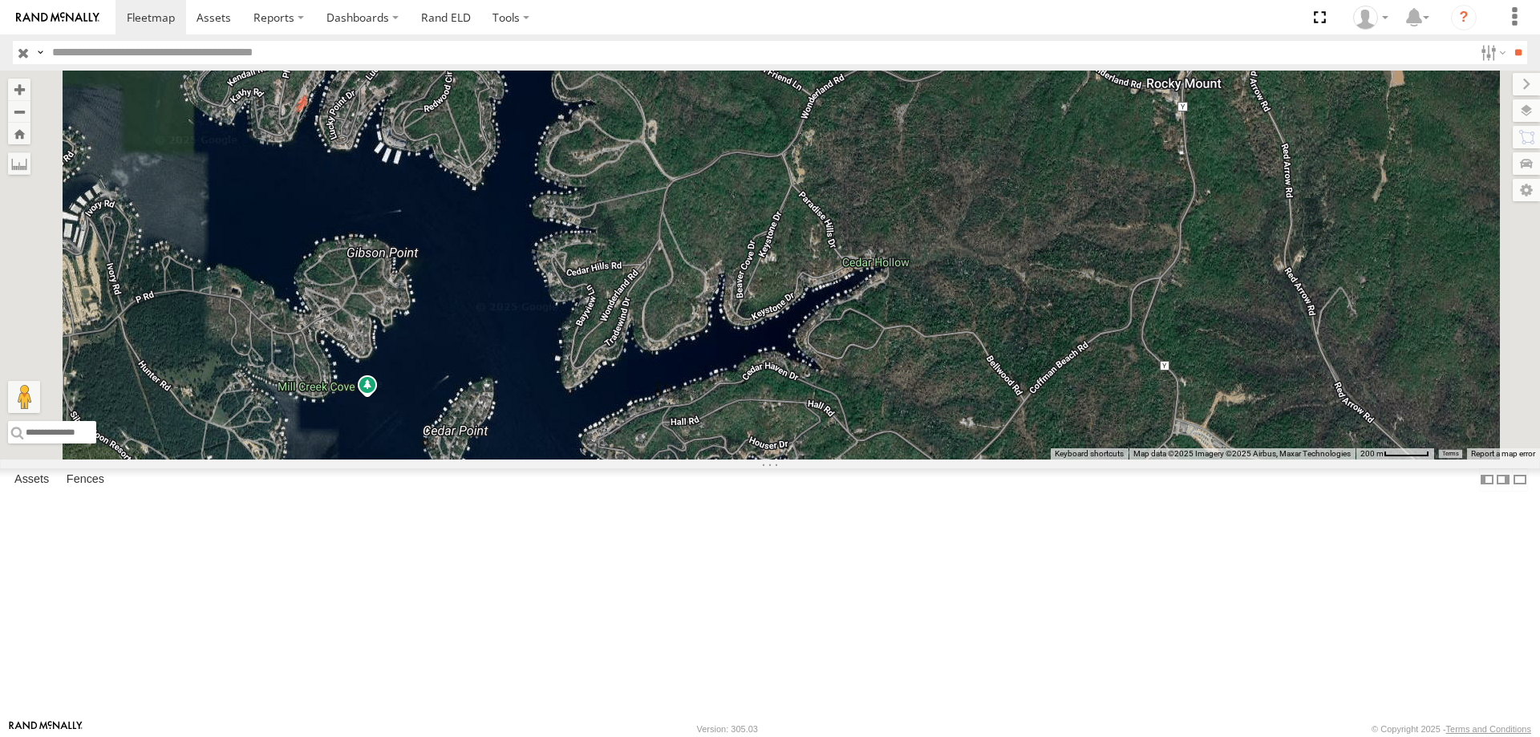
drag, startPoint x: 974, startPoint y: 529, endPoint x: 979, endPoint y: 710, distance: 181.3
click at [979, 459] on div at bounding box center [770, 265] width 1540 height 389
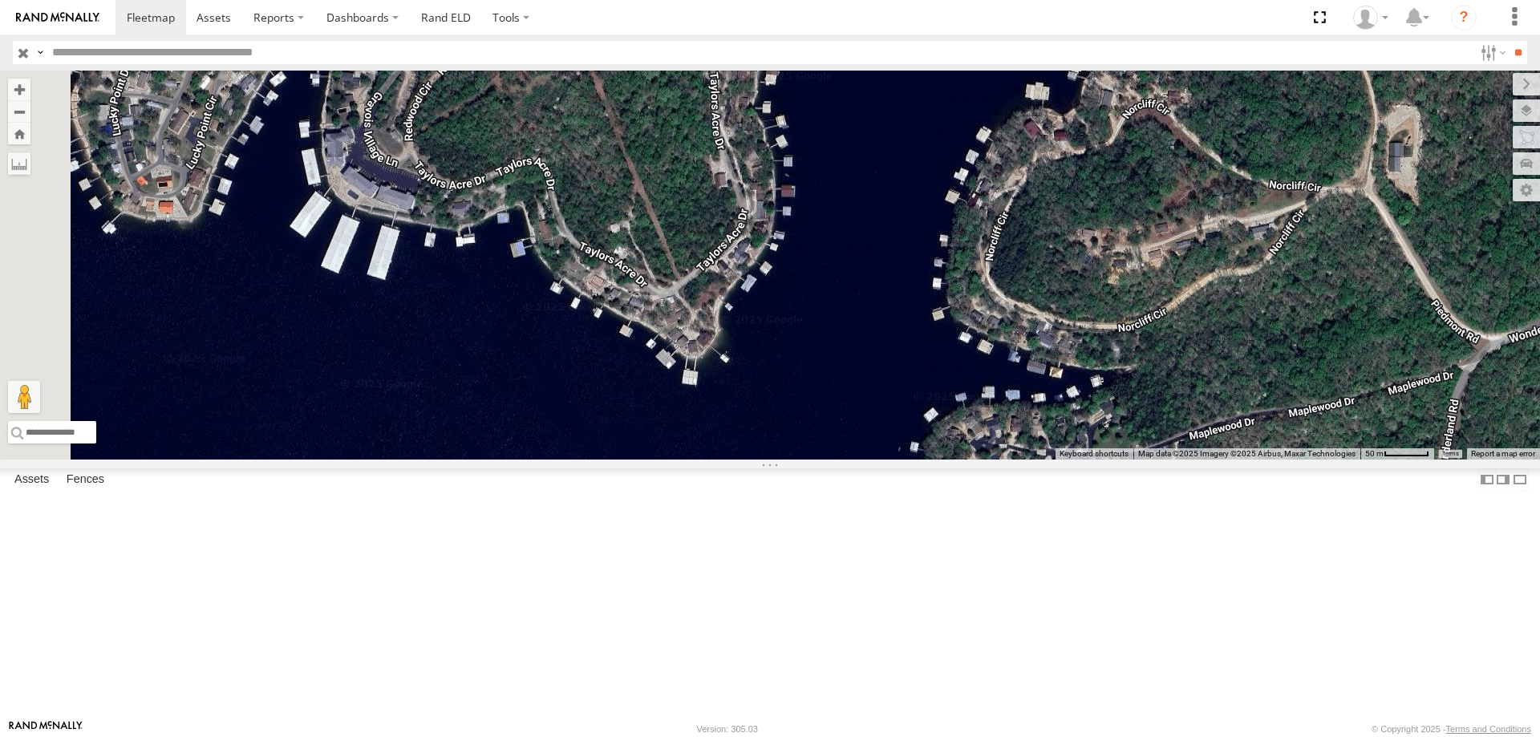
drag, startPoint x: 617, startPoint y: 278, endPoint x: 936, endPoint y: 362, distance: 329.8
click at [936, 362] on div at bounding box center [770, 265] width 1540 height 389
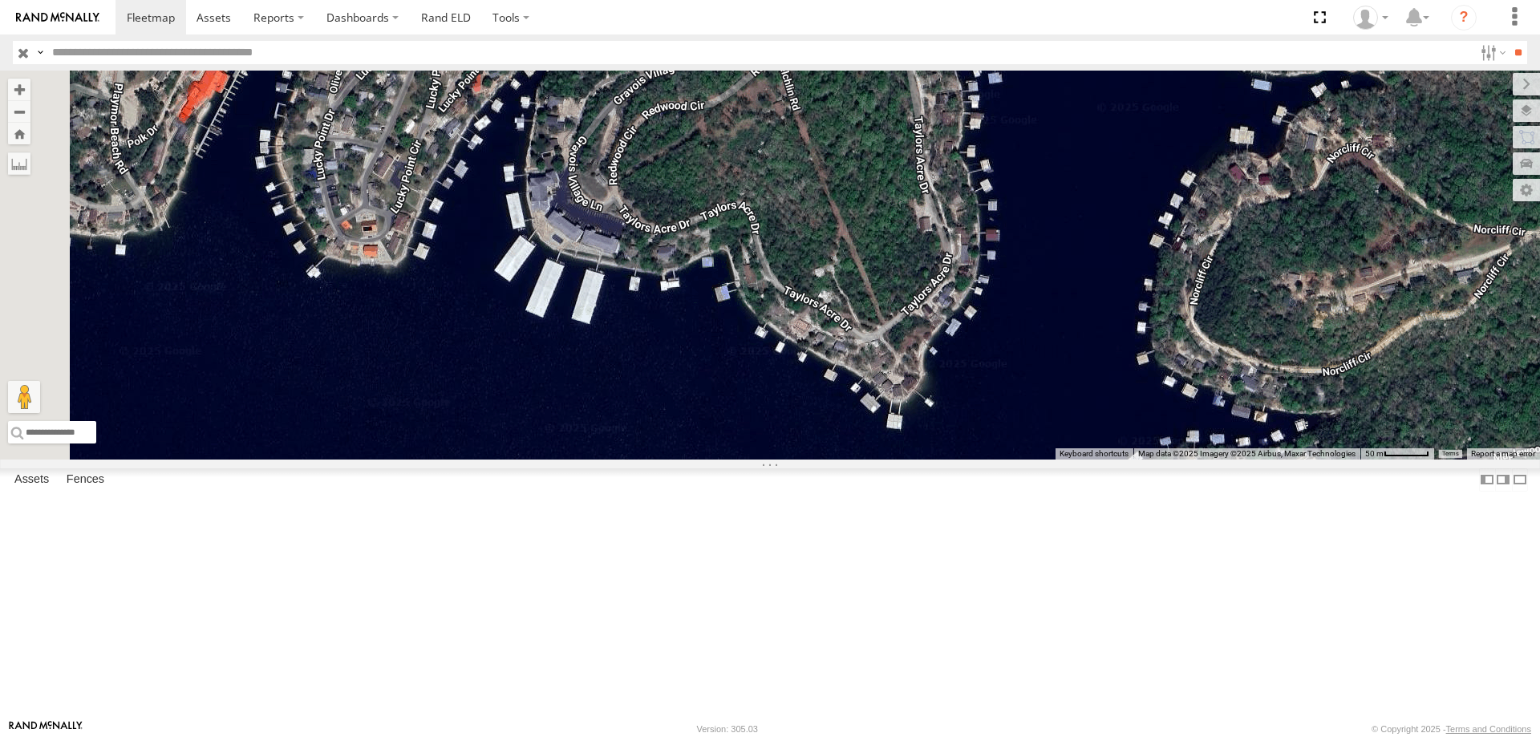
drag, startPoint x: 663, startPoint y: 314, endPoint x: 791, endPoint y: 342, distance: 131.3
click at [791, 342] on div at bounding box center [770, 265] width 1540 height 389
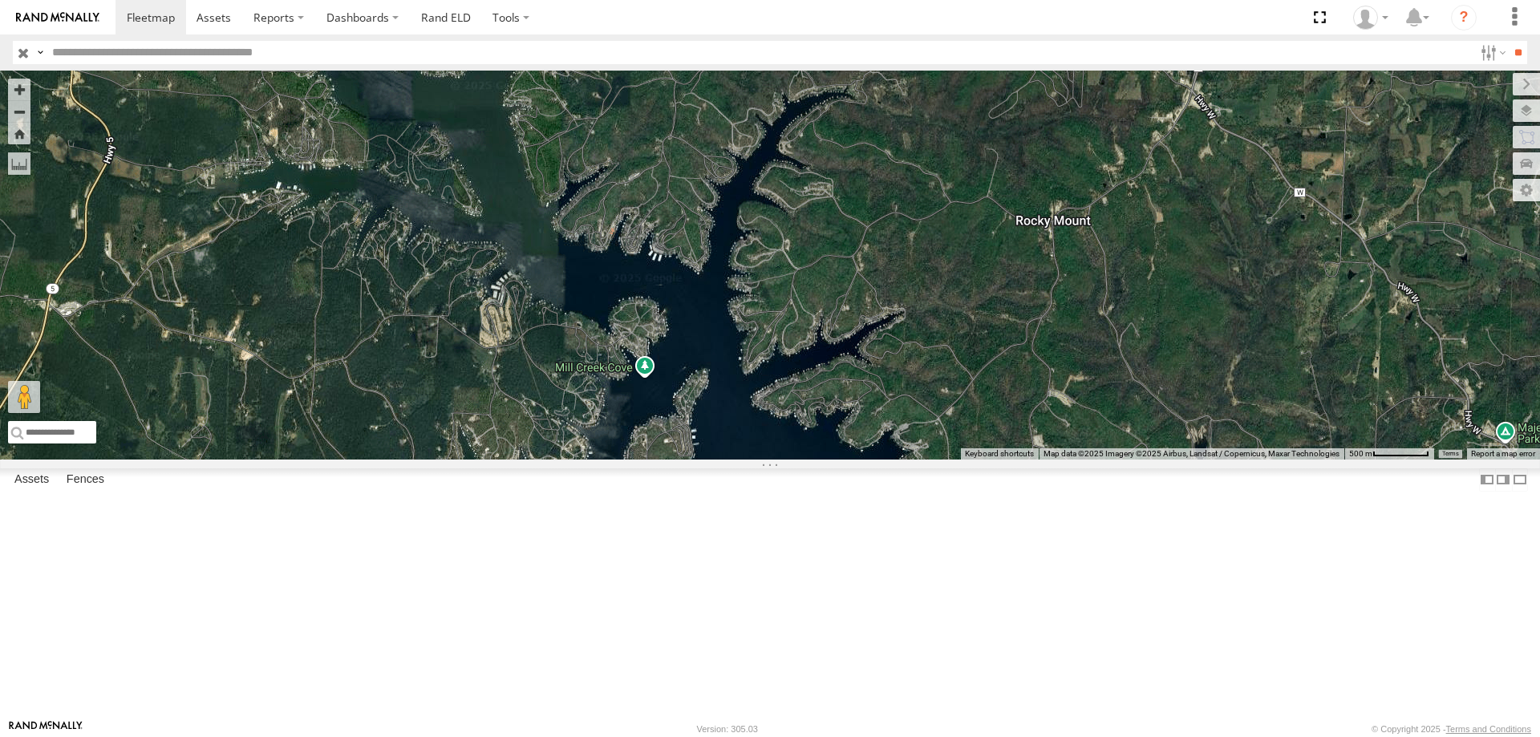
drag, startPoint x: 900, startPoint y: 319, endPoint x: 807, endPoint y: 361, distance: 101.2
click at [807, 361] on div at bounding box center [770, 265] width 1540 height 389
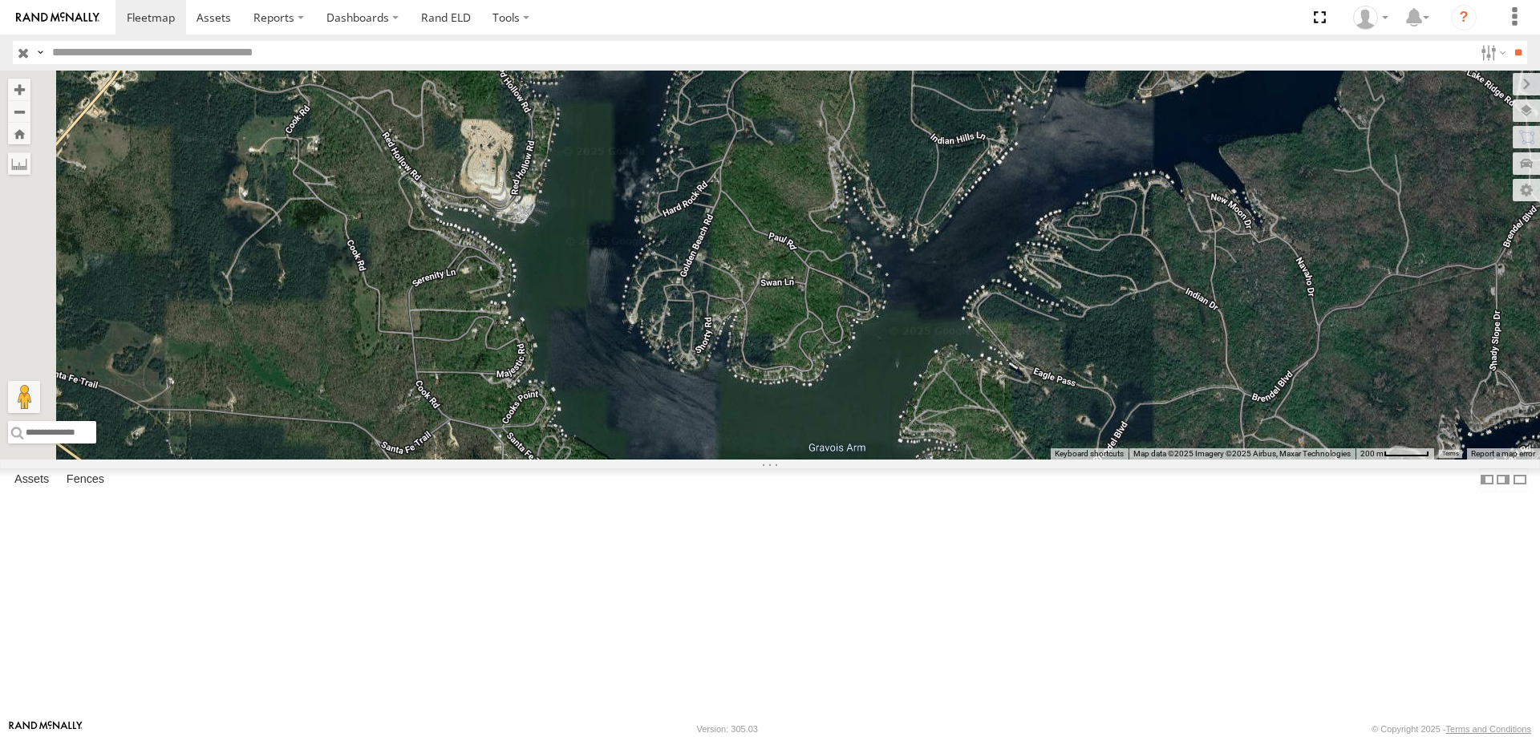
drag, startPoint x: 744, startPoint y: 278, endPoint x: 1112, endPoint y: 688, distance: 550.8
click at [1112, 459] on div at bounding box center [770, 265] width 1540 height 389
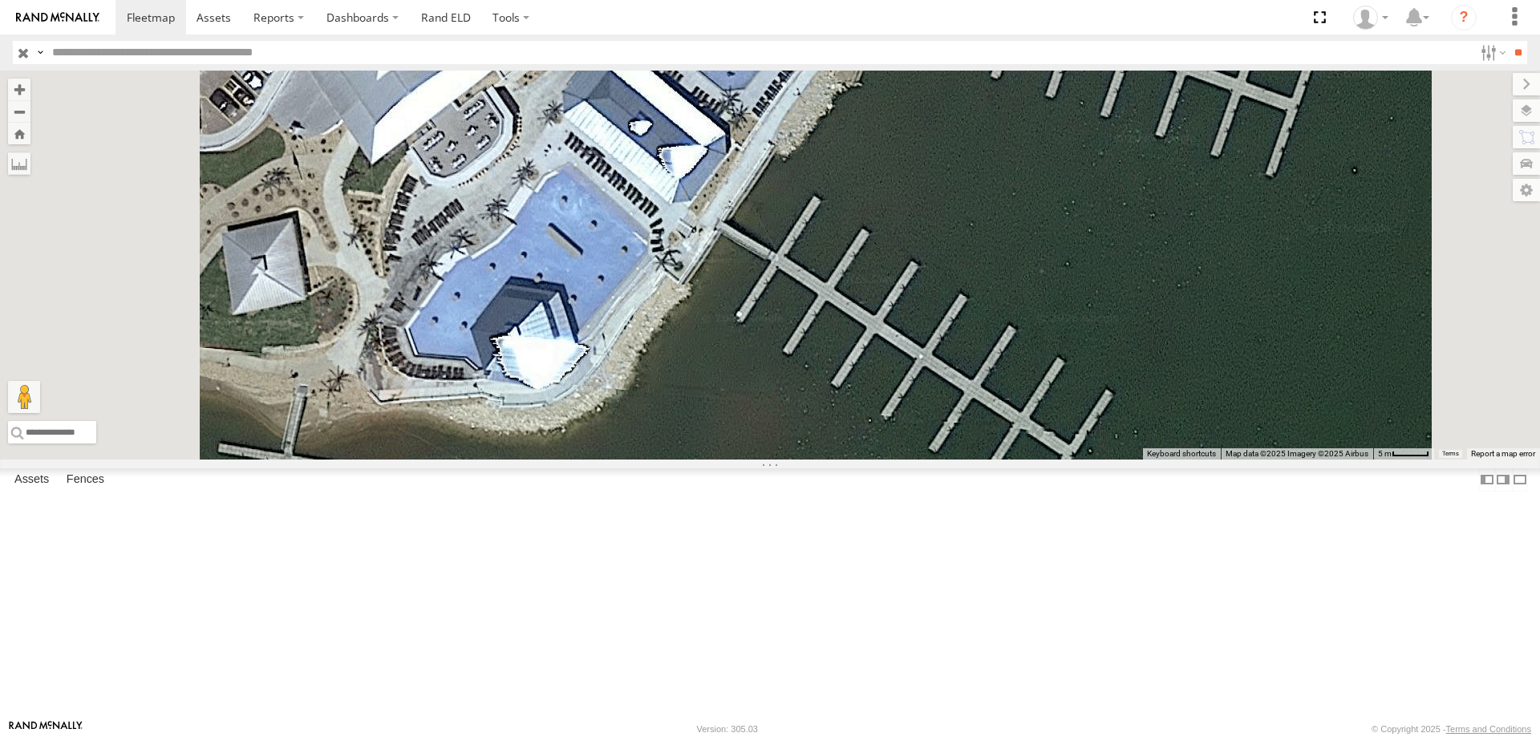
click at [702, 343] on div at bounding box center [770, 265] width 1540 height 389
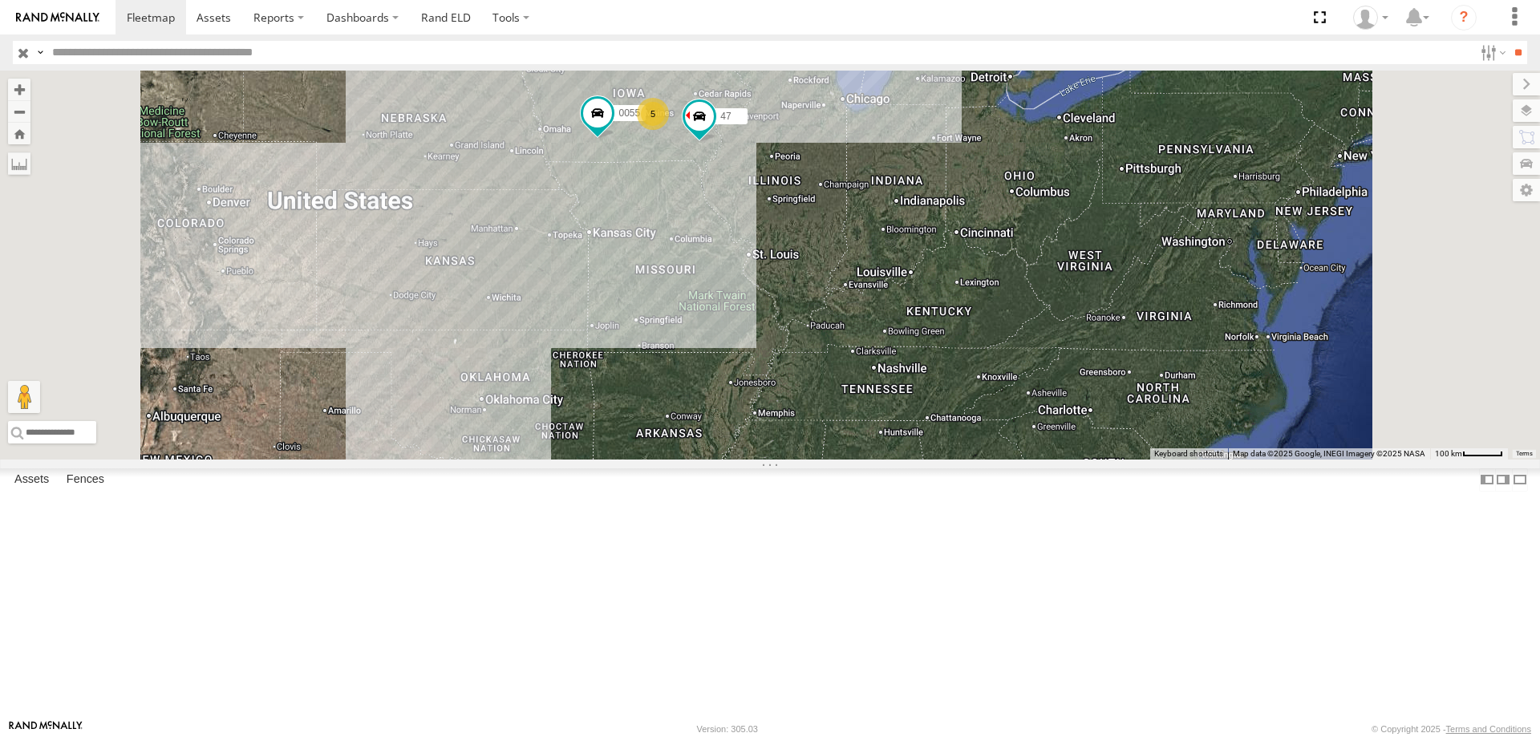
drag, startPoint x: 844, startPoint y: 216, endPoint x: 869, endPoint y: 370, distance: 155.9
click at [869, 370] on div "545 0055 5 47" at bounding box center [770, 265] width 1540 height 389
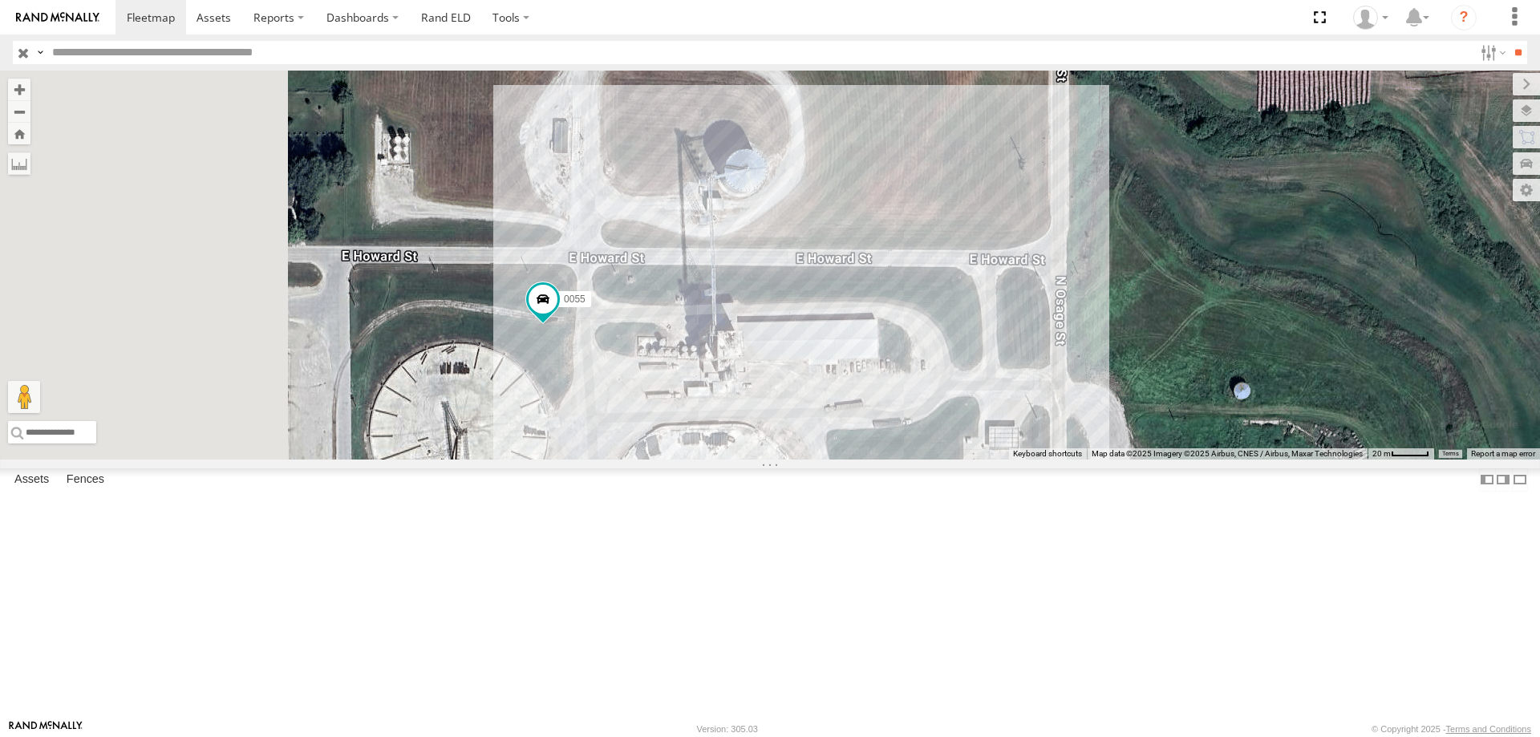
drag, startPoint x: 657, startPoint y: 439, endPoint x: 842, endPoint y: 495, distance: 193.5
click at [842, 459] on div "545 0055 47 49 597 587" at bounding box center [770, 265] width 1540 height 389
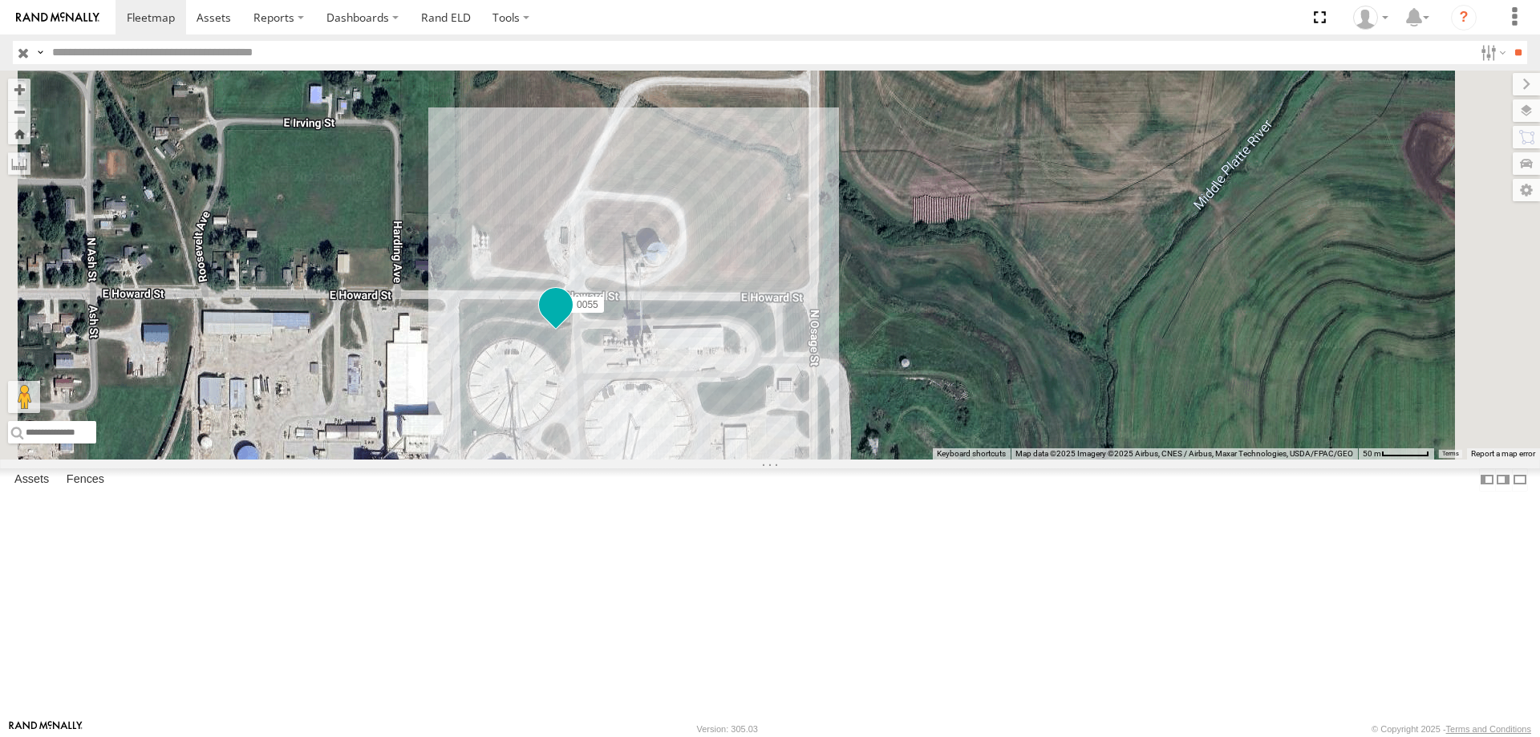
click at [570, 318] on span at bounding box center [555, 303] width 29 height 29
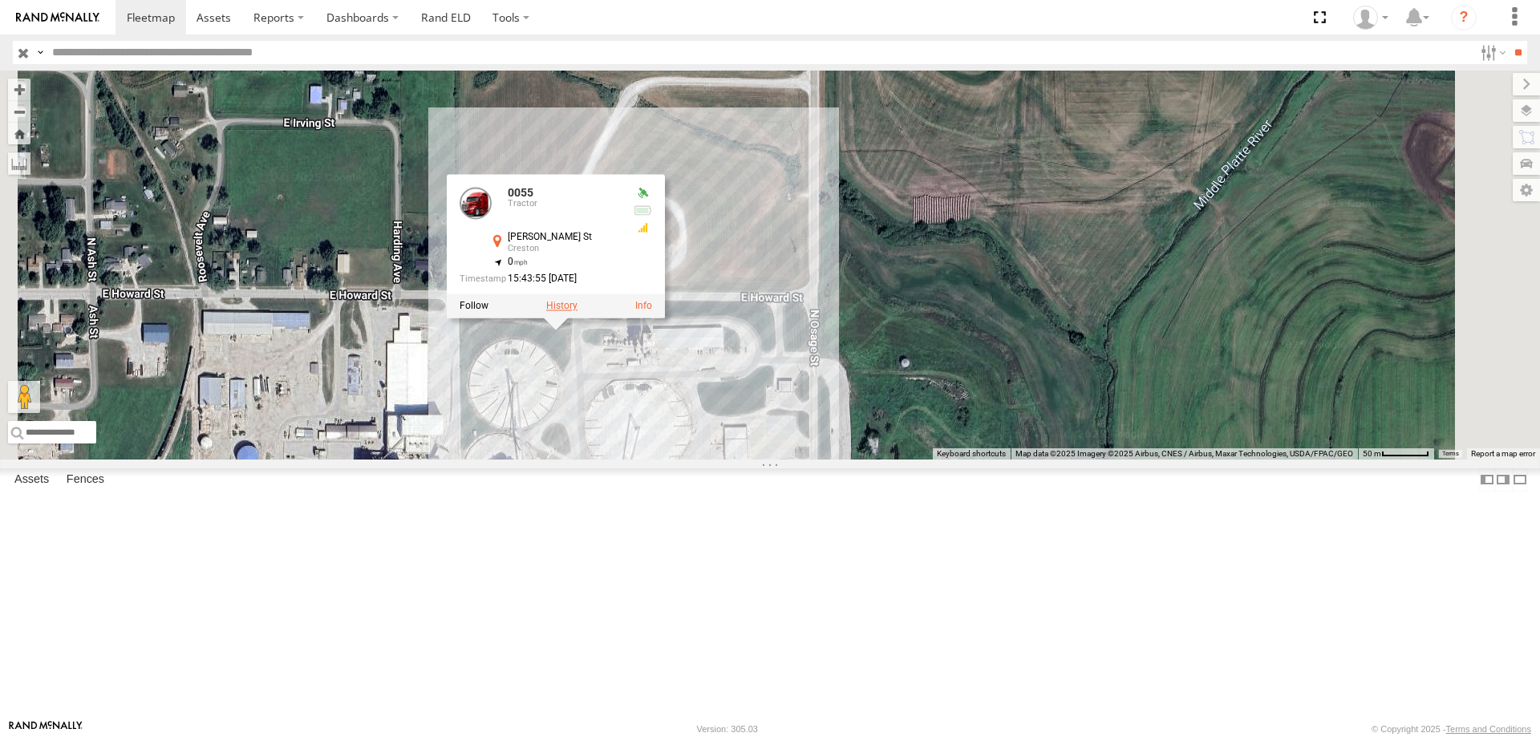
click at [577, 311] on label at bounding box center [561, 305] width 31 height 11
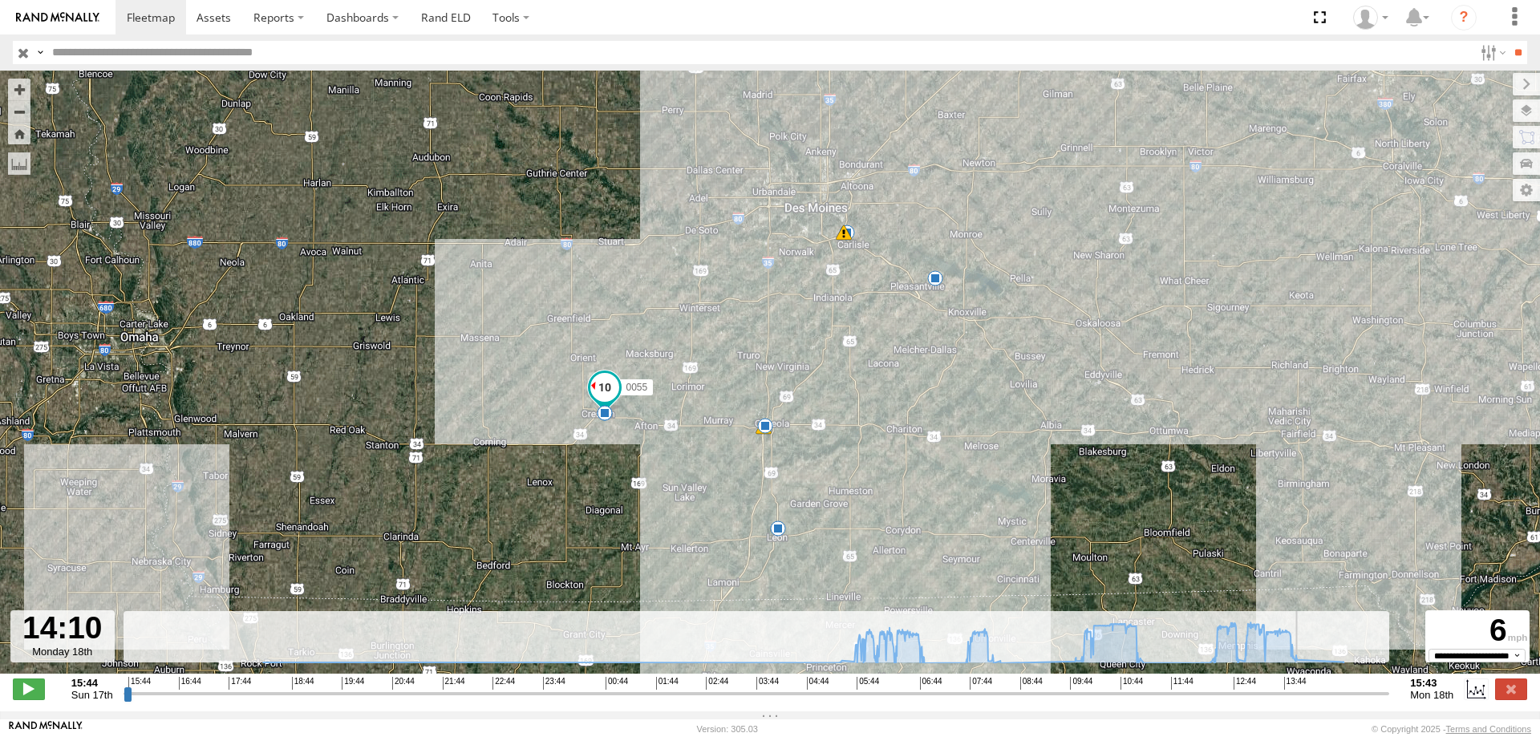
drag, startPoint x: 132, startPoint y: 704, endPoint x: 1302, endPoint y: 714, distance: 1169.9
click at [1302, 701] on input "range" at bounding box center [756, 693] width 1266 height 15
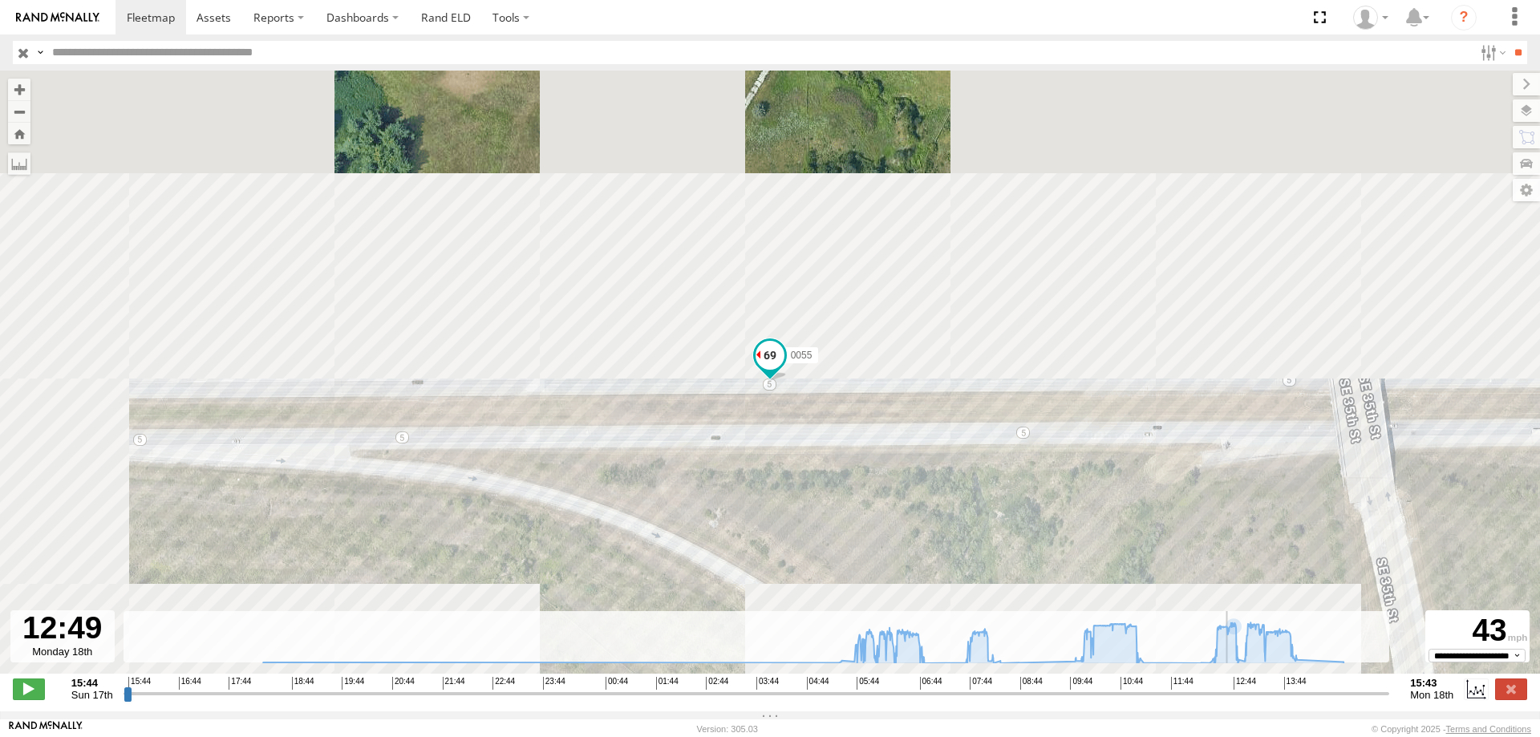
drag, startPoint x: 1302, startPoint y: 701, endPoint x: 1232, endPoint y: 691, distance: 71.2
type input "**********"
click at [1232, 691] on input "range" at bounding box center [756, 693] width 1266 height 15
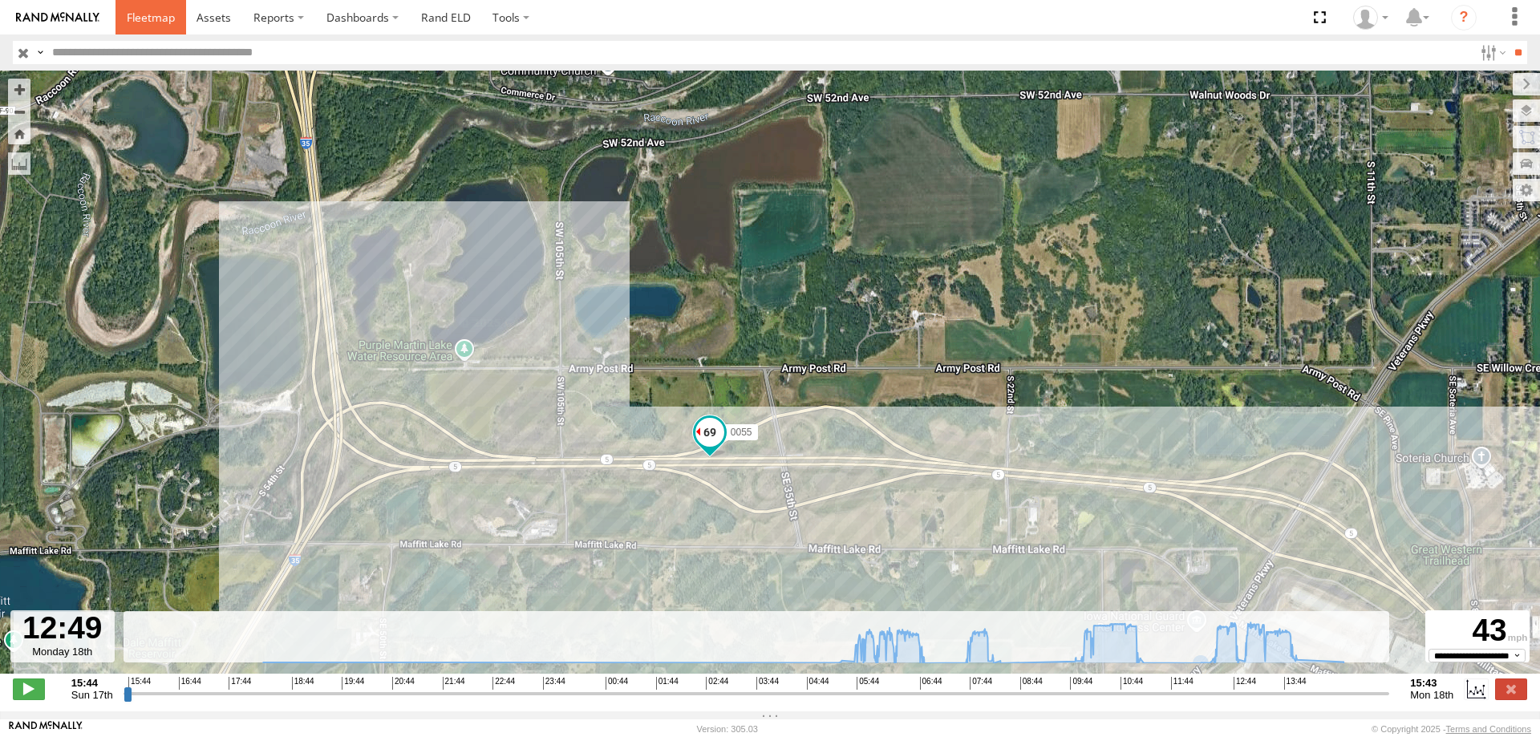
click at [143, 9] on link at bounding box center [150, 17] width 71 height 34
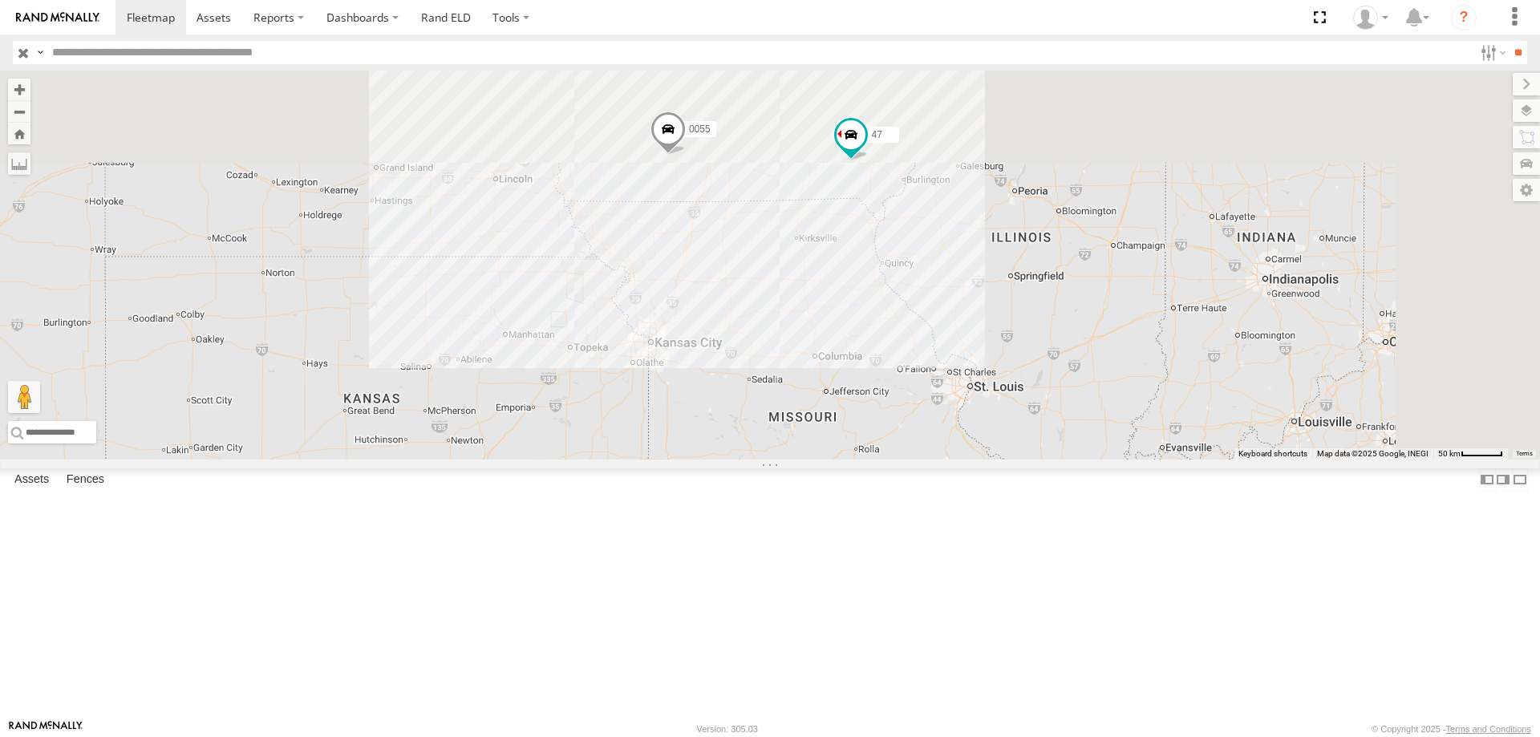
drag, startPoint x: 1066, startPoint y: 180, endPoint x: 892, endPoint y: 467, distance: 335.3
click at [892, 459] on div "545 0055 47" at bounding box center [770, 265] width 1540 height 389
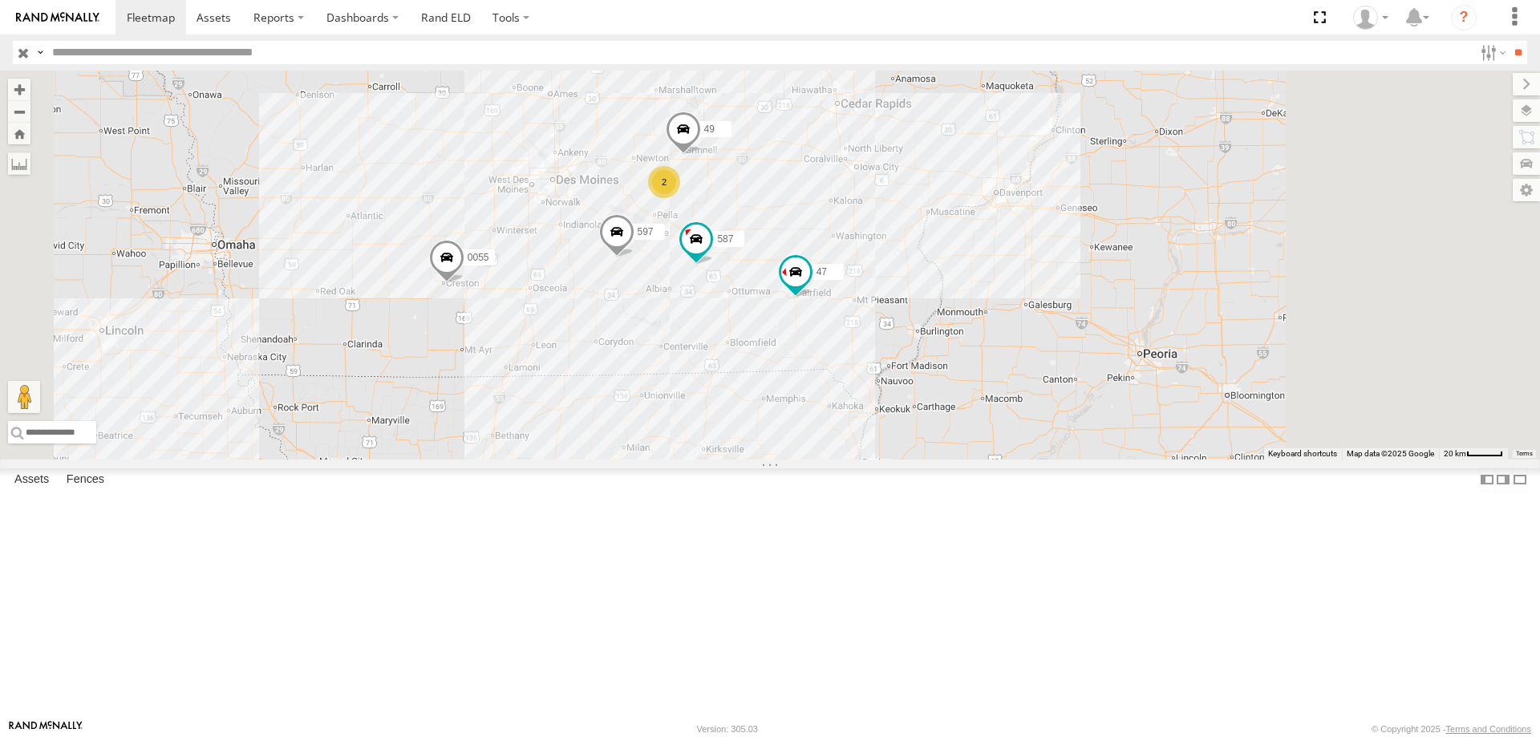
drag, startPoint x: 1172, startPoint y: 451, endPoint x: 1075, endPoint y: 472, distance: 99.2
click at [1075, 459] on div "0055 2 47 49 597 587" at bounding box center [770, 265] width 1540 height 389
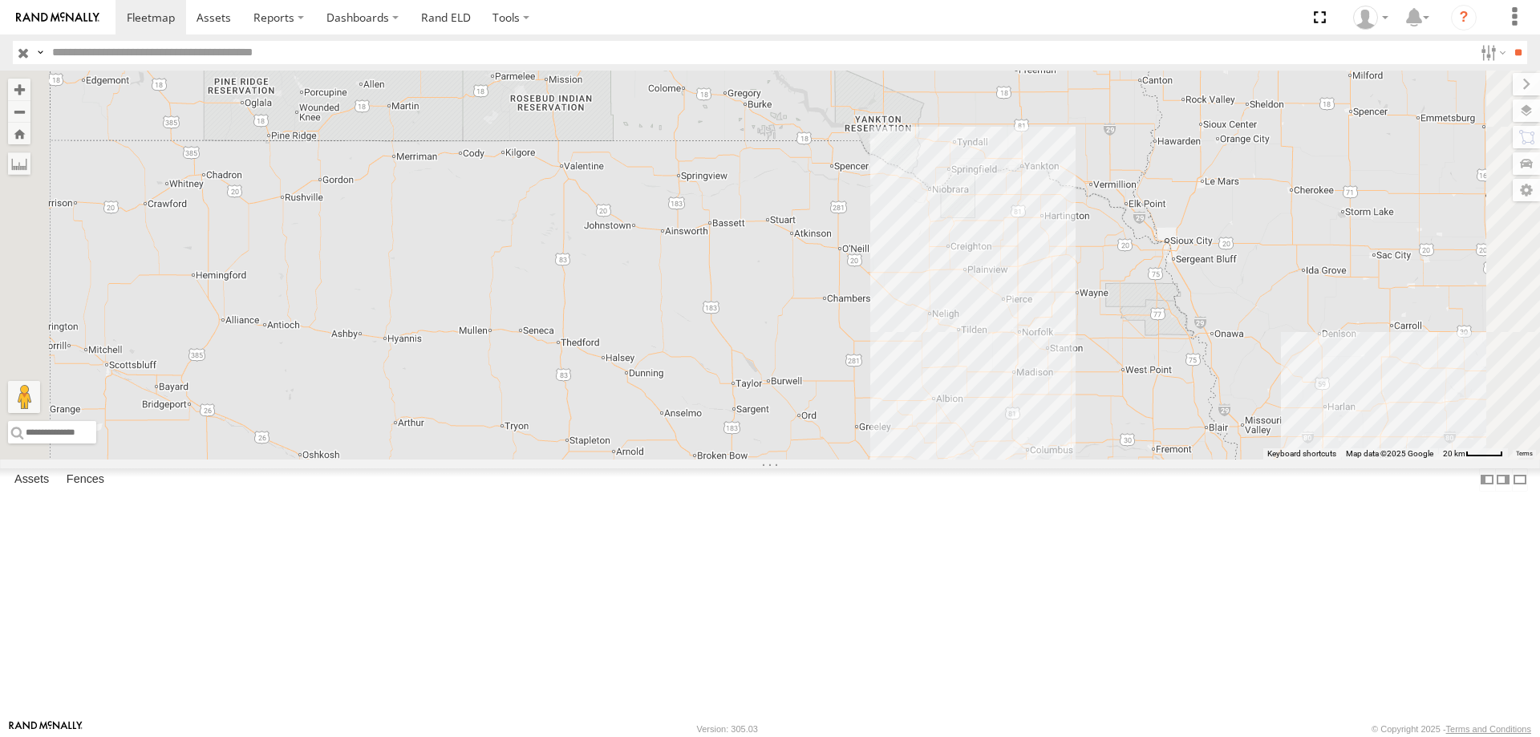
drag, startPoint x: 747, startPoint y: 354, endPoint x: 890, endPoint y: 373, distance: 144.0
click at [890, 373] on div "47 0055 597 587" at bounding box center [770, 265] width 1540 height 389
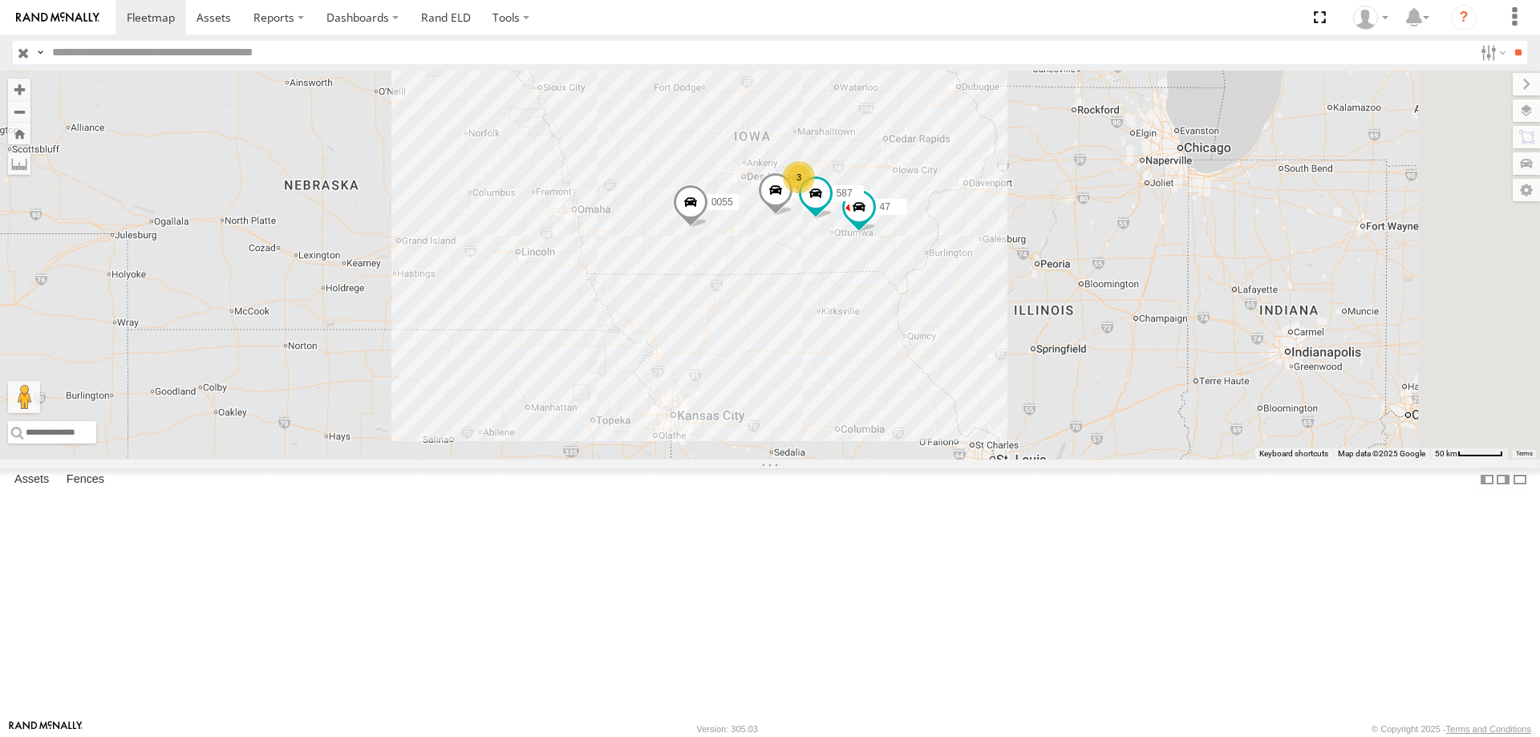
drag, startPoint x: 1064, startPoint y: 461, endPoint x: 734, endPoint y: 296, distance: 368.6
click at [734, 296] on div "47 0055 597 587 3" at bounding box center [770, 265] width 1540 height 389
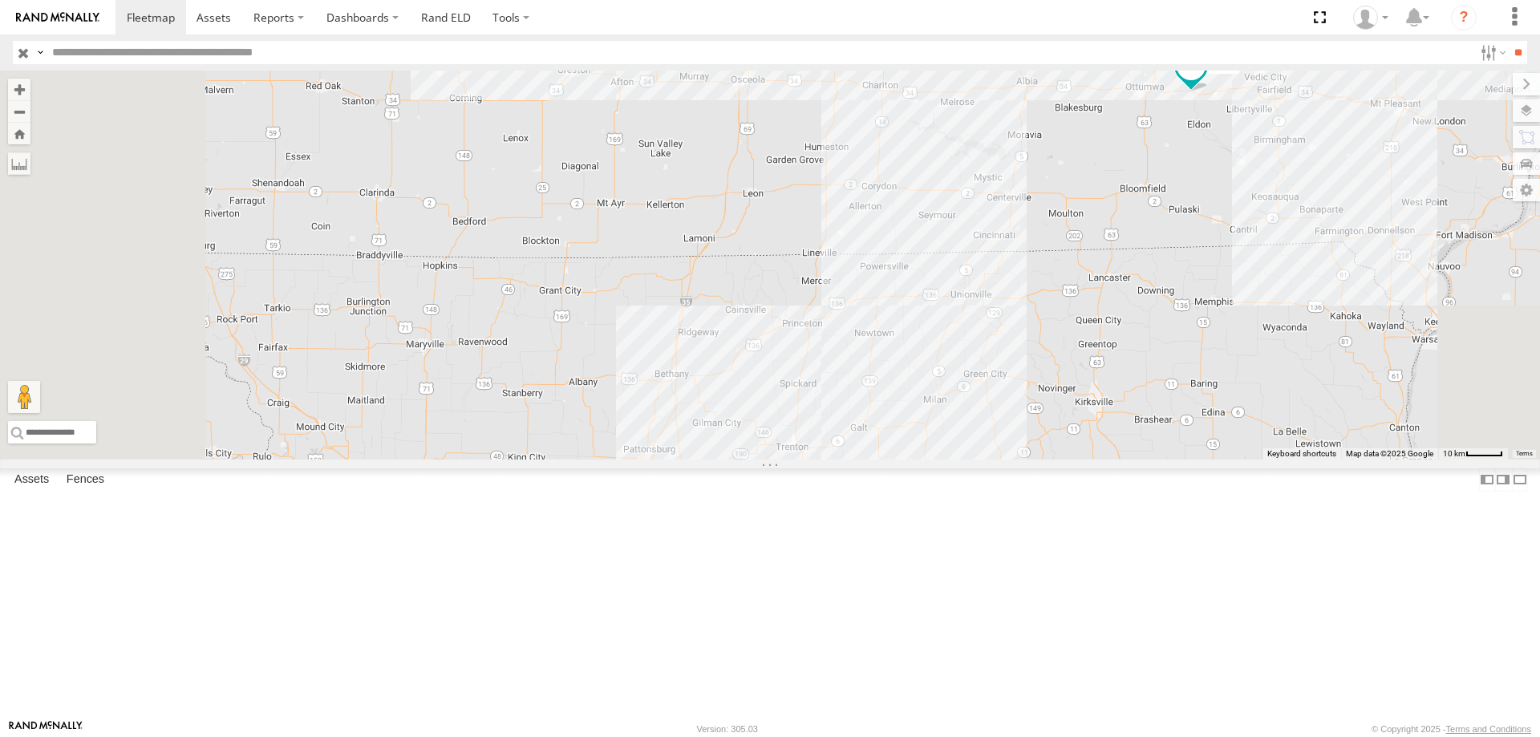
drag, startPoint x: 751, startPoint y: 485, endPoint x: 945, endPoint y: 71, distance: 457.3
click at [945, 71] on div "0055 47 597 587 49 2" at bounding box center [770, 265] width 1540 height 389
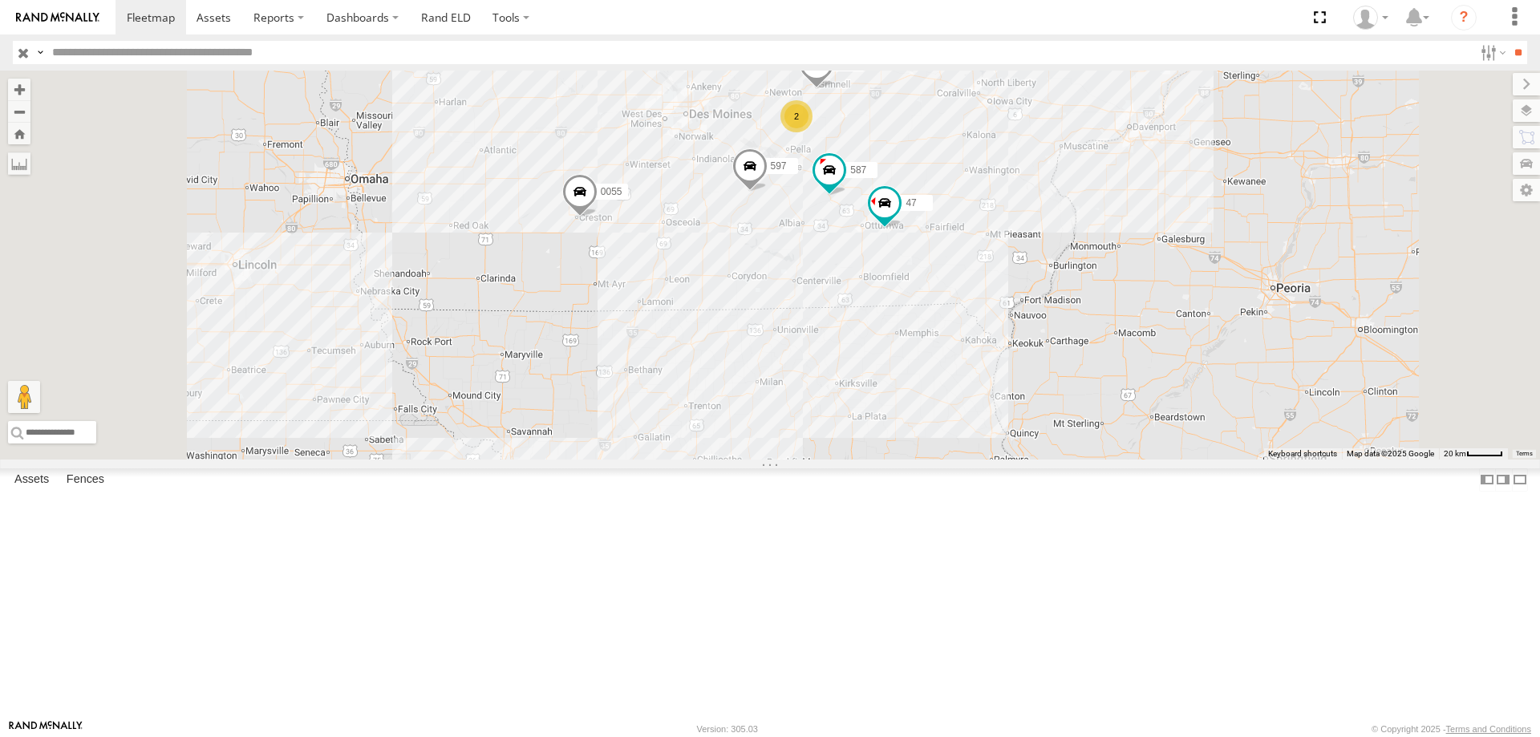
drag, startPoint x: 832, startPoint y: 332, endPoint x: 704, endPoint y: 436, distance: 165.3
click at [704, 436] on div "0055 2 47 49 597 587" at bounding box center [770, 265] width 1540 height 389
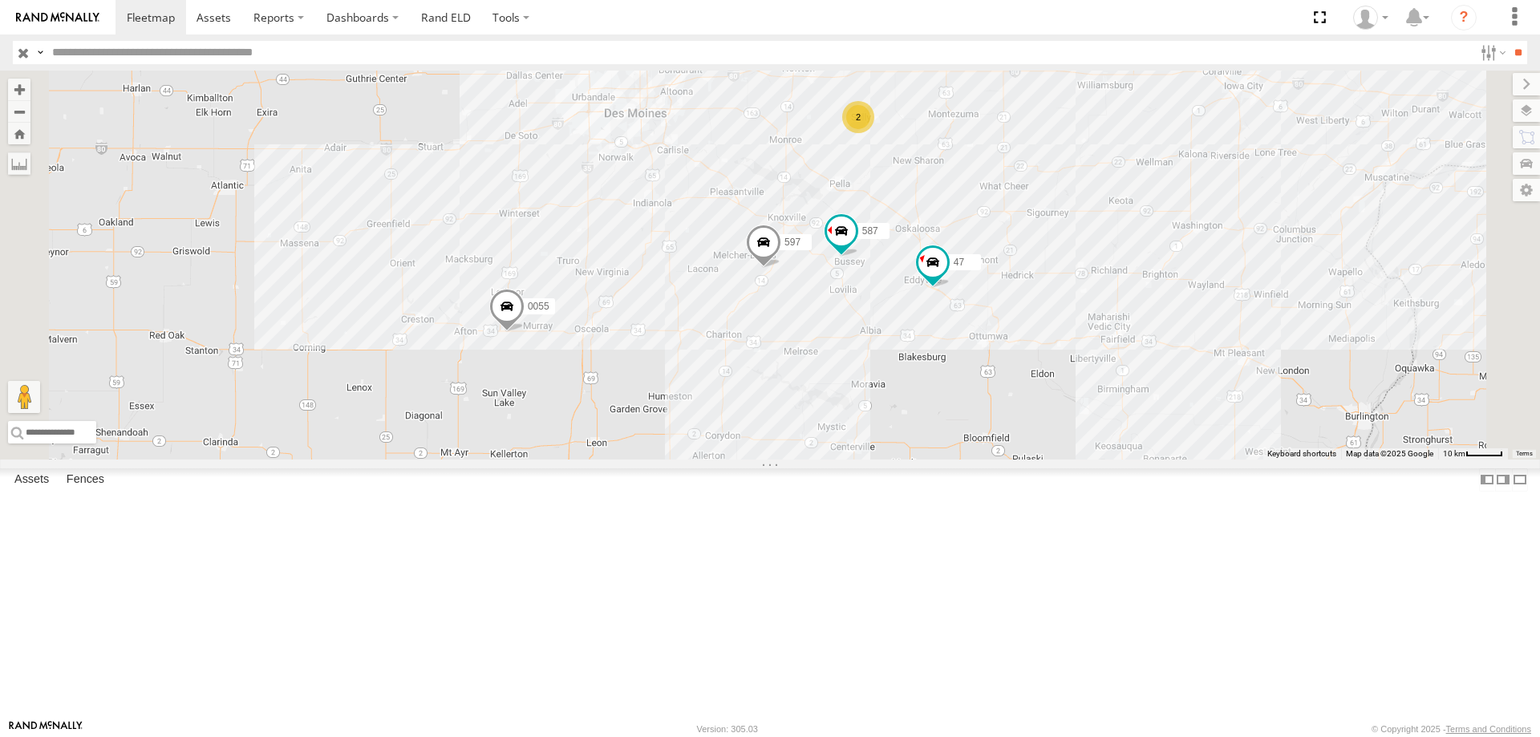
click at [524, 331] on span at bounding box center [506, 309] width 35 height 43
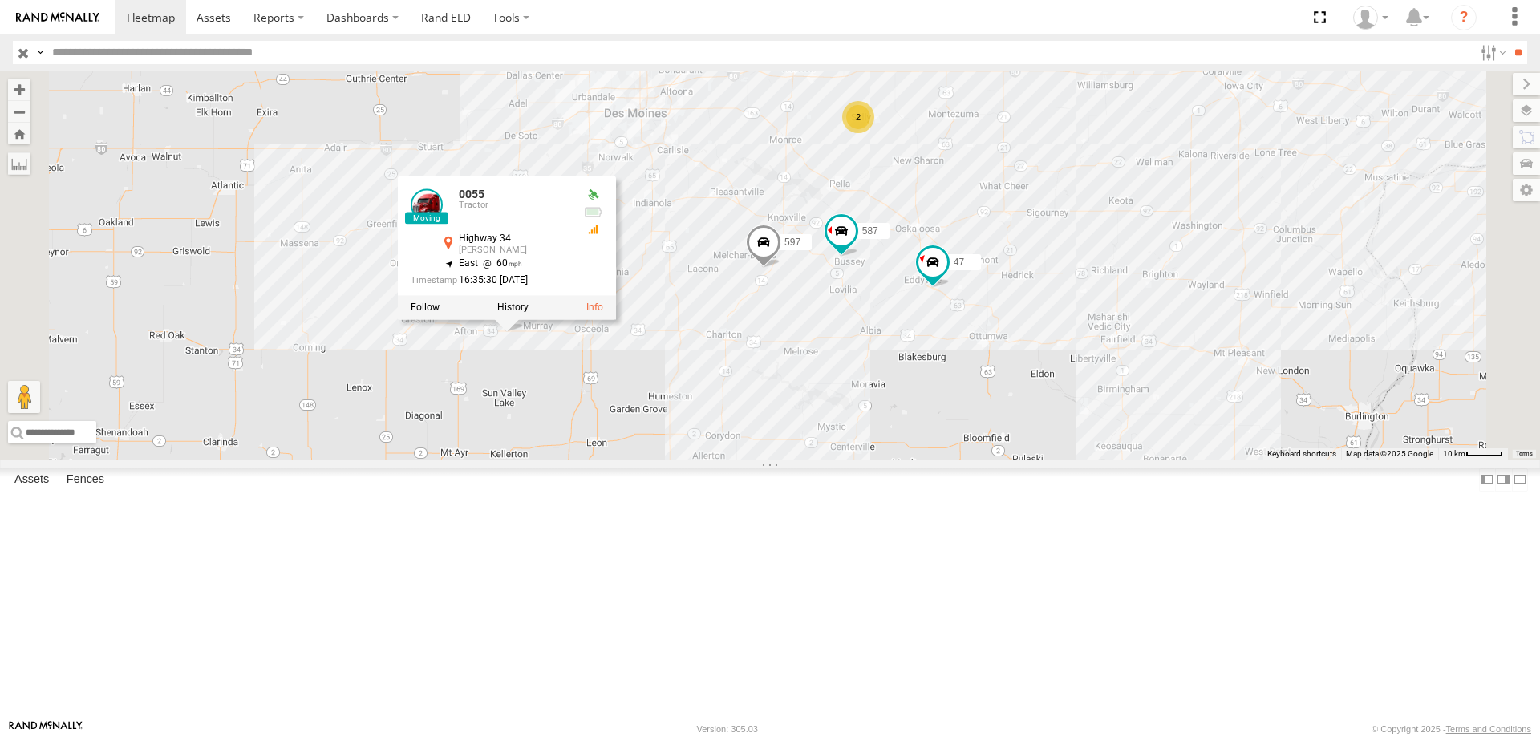
click at [892, 448] on div "0055 47 49 597 587 2 0055 Tractor Highway 34 Thayer 41.02629 , -94.05703 East 6…" at bounding box center [770, 265] width 1540 height 389
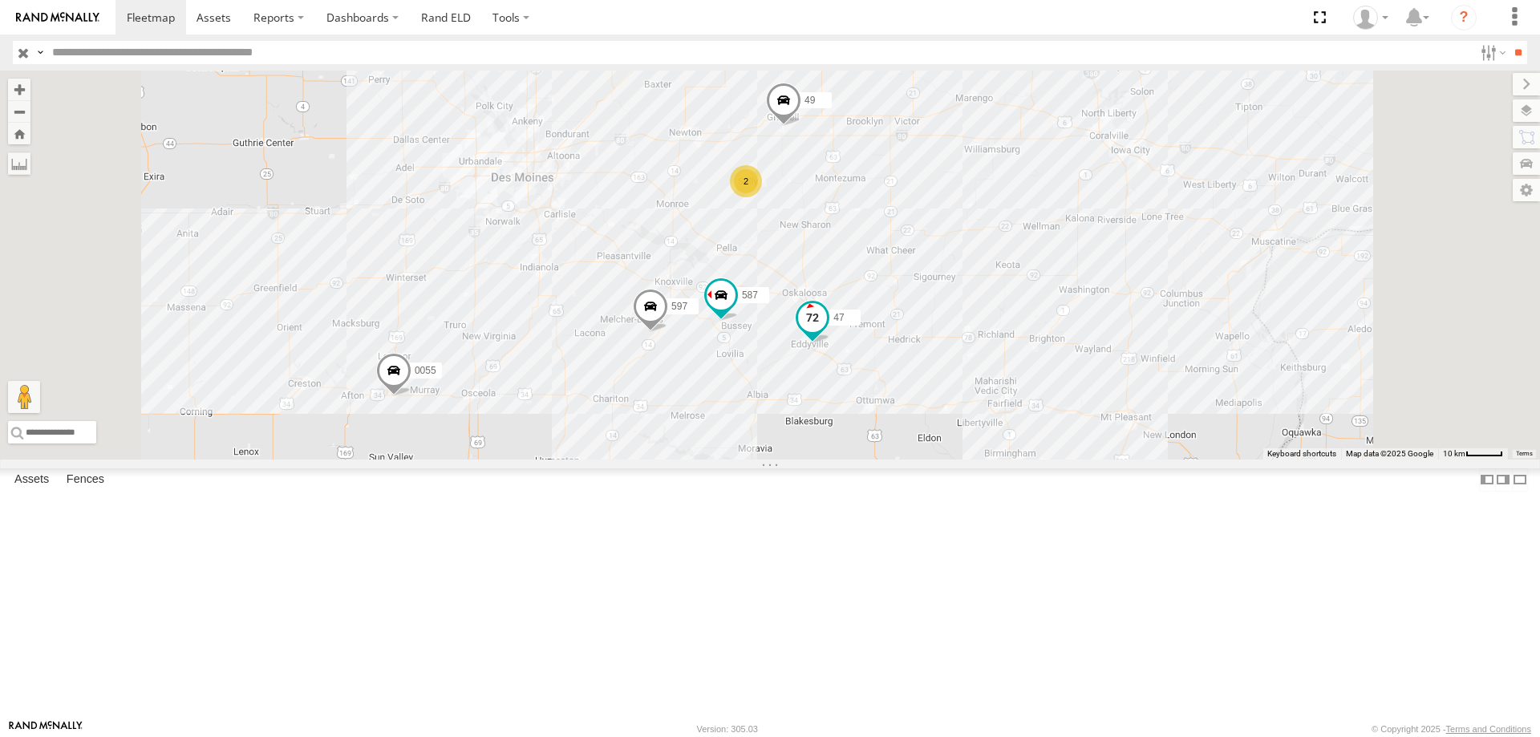
click at [830, 343] on span at bounding box center [812, 321] width 35 height 43
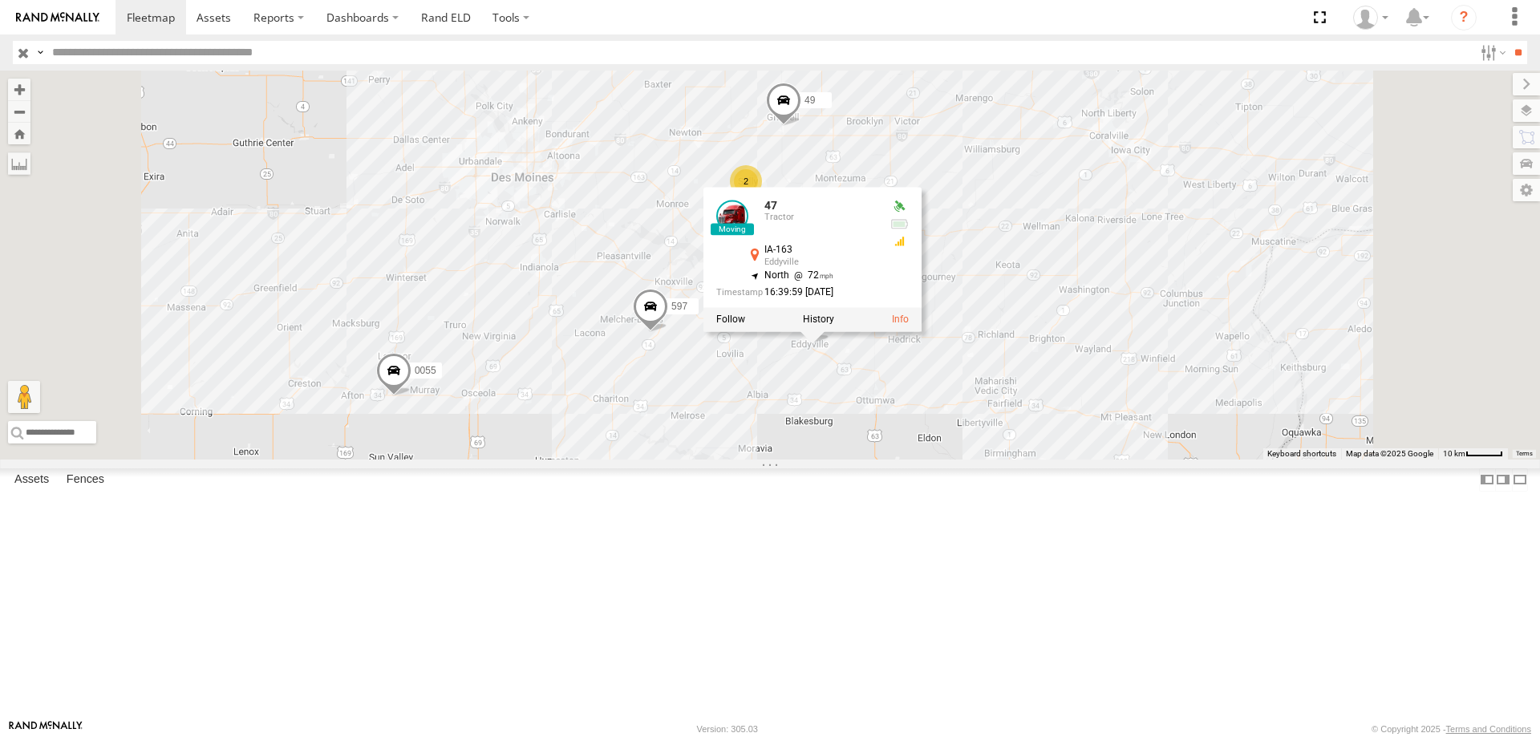
click at [1041, 459] on div "0055 47 49 597 587 2 47 Tractor IA-163 Eddyville 41.16138 , -92.62227 North 72 …" at bounding box center [770, 265] width 1540 height 389
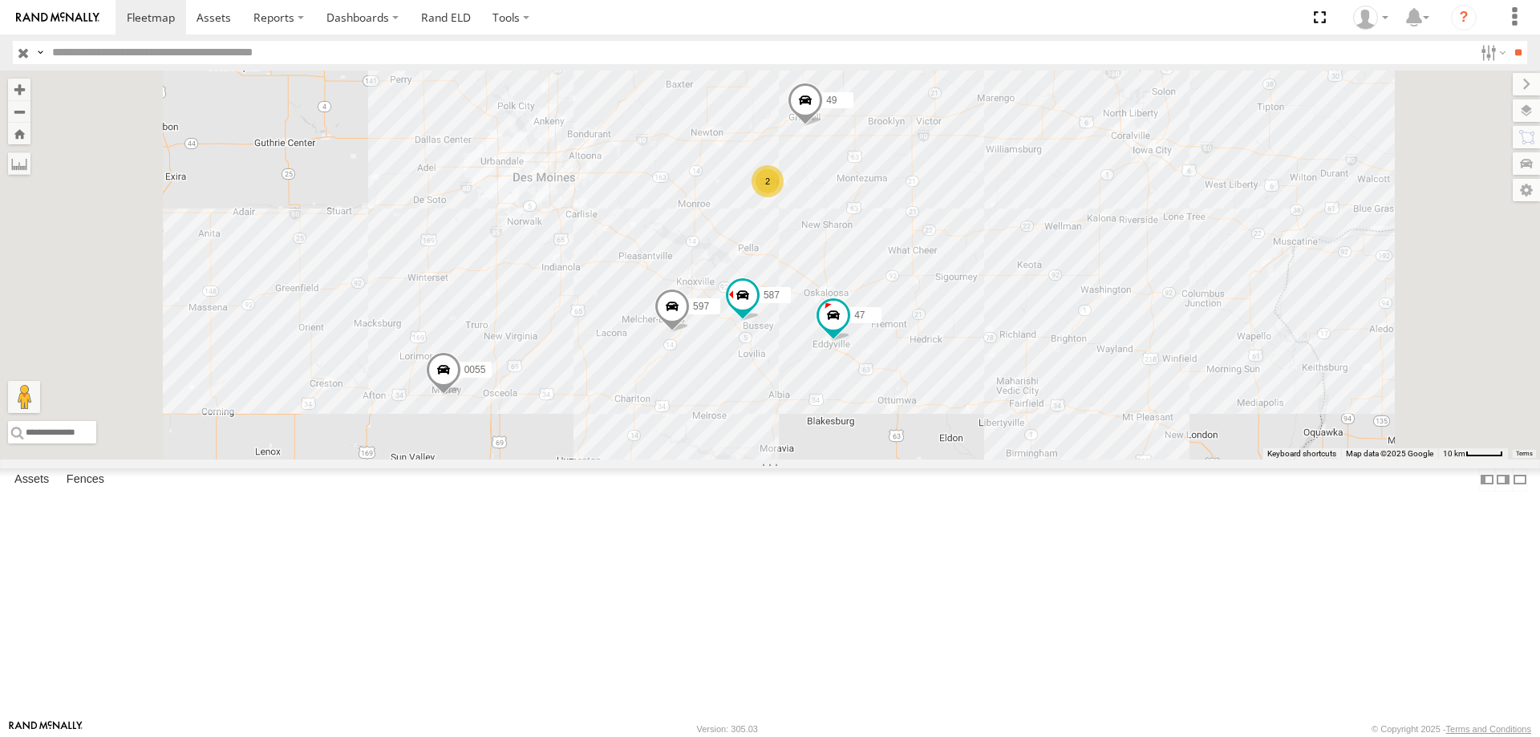
click at [461, 395] on span at bounding box center [443, 373] width 35 height 43
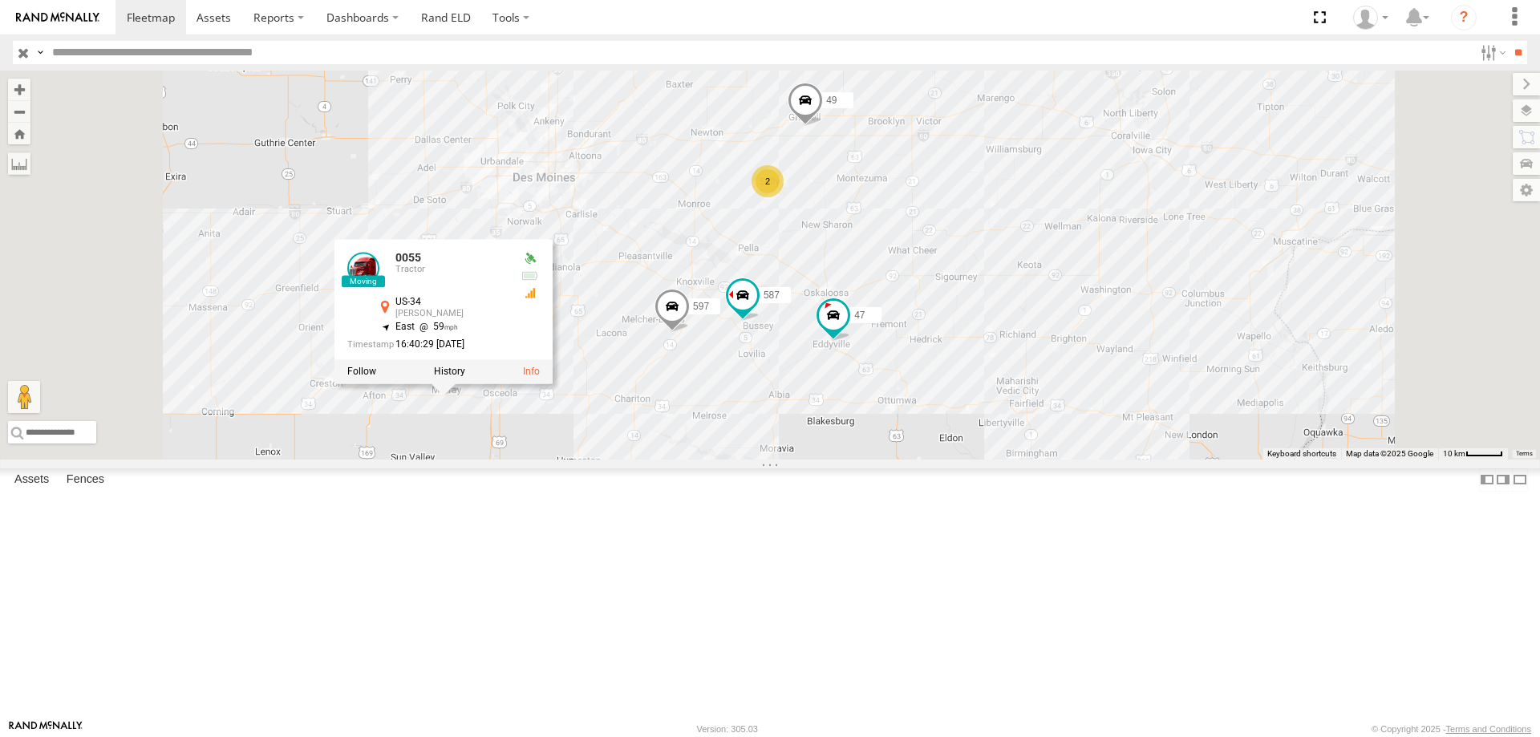
click at [838, 459] on div "0055 47 2 49 597 587 0055 Tractor US-34 Murray 41.02707 , -93.96157 East 59 16:…" at bounding box center [770, 265] width 1540 height 389
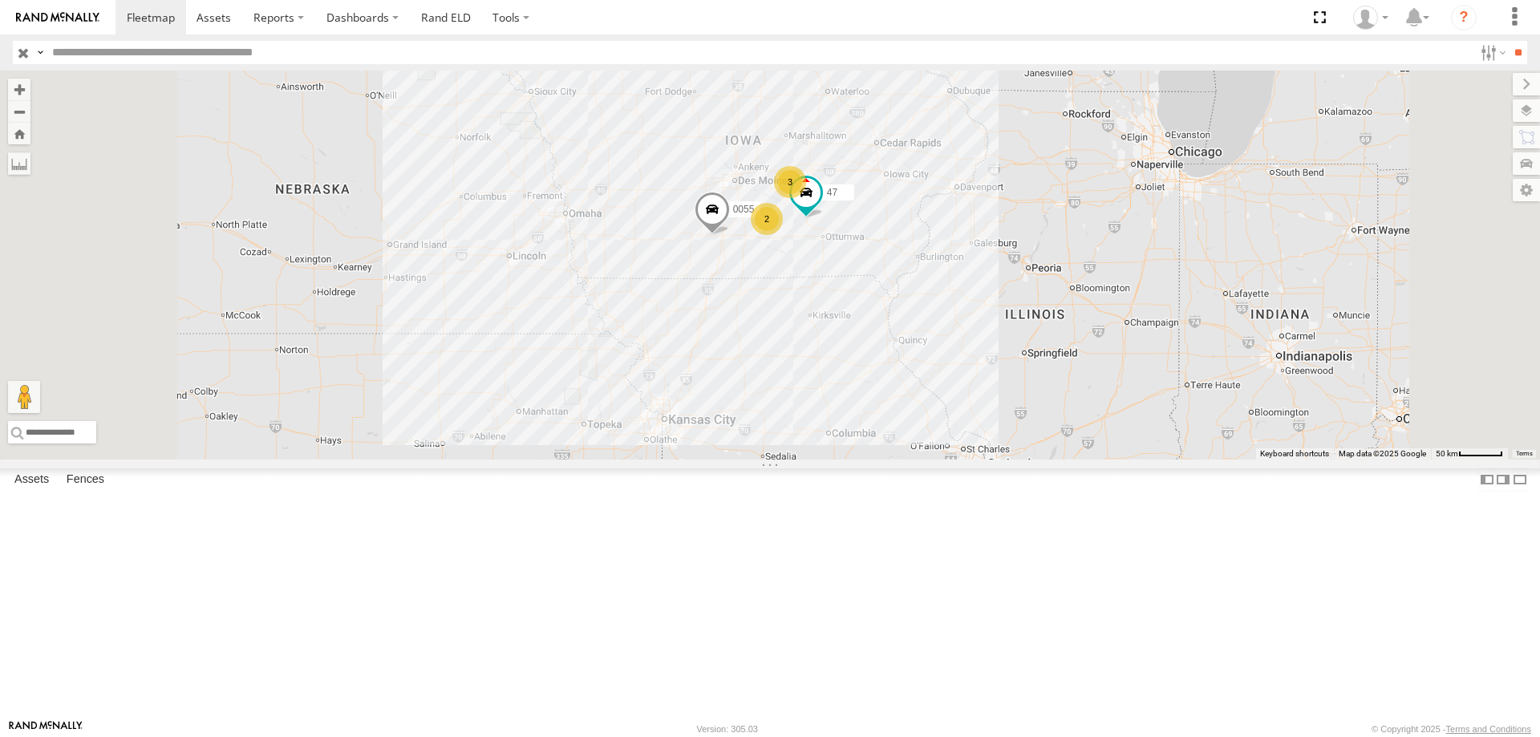
drag, startPoint x: 916, startPoint y: 517, endPoint x: 921, endPoint y: 437, distance: 80.3
click at [921, 437] on div "0055 47 3 2" at bounding box center [770, 265] width 1540 height 389
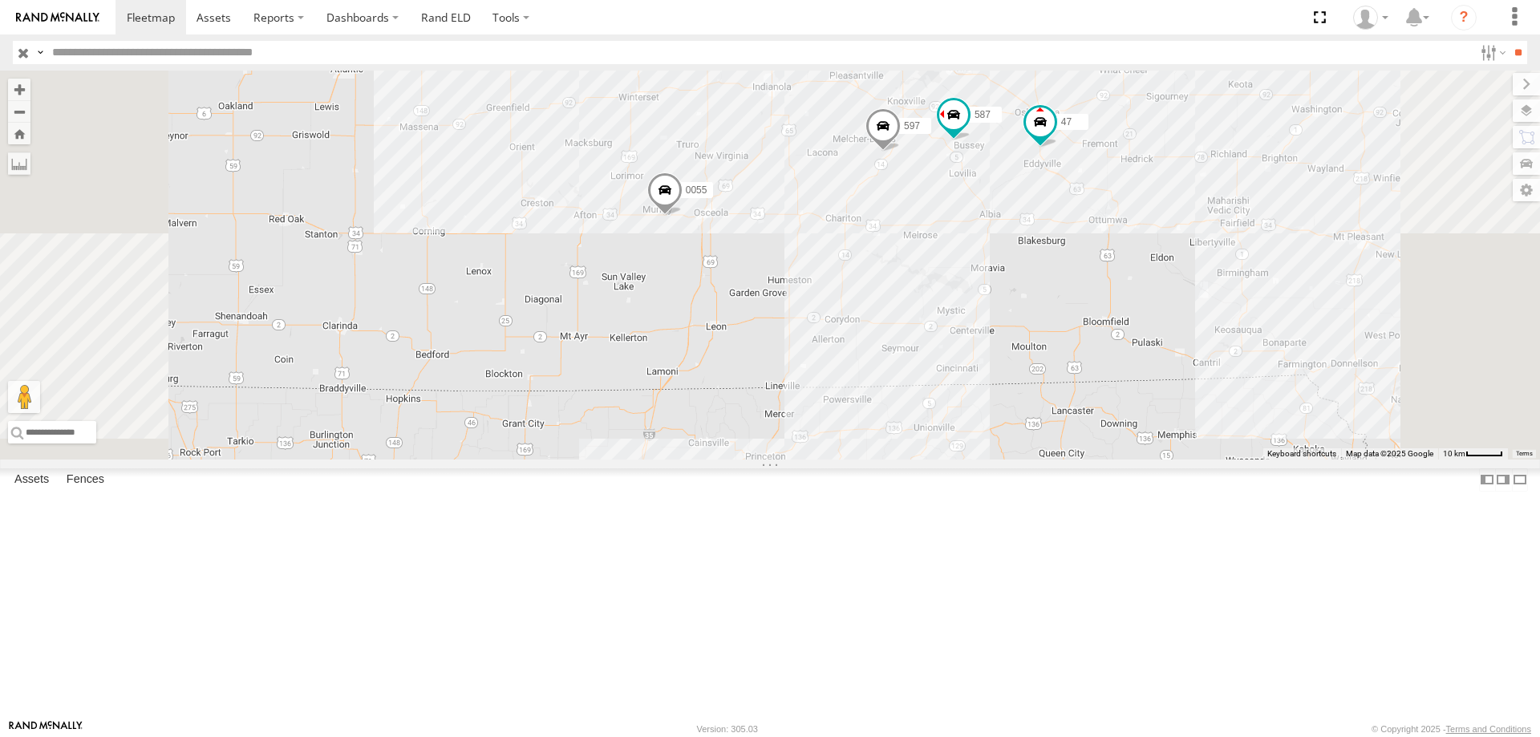
drag, startPoint x: 888, startPoint y: 455, endPoint x: 886, endPoint y: 472, distance: 17.8
click at [886, 459] on div "0055 47 597 587" at bounding box center [770, 265] width 1540 height 389
drag, startPoint x: 884, startPoint y: 378, endPoint x: 860, endPoint y: 508, distance: 133.0
click at [860, 459] on div "0055 47 597 587 2 49" at bounding box center [770, 265] width 1540 height 389
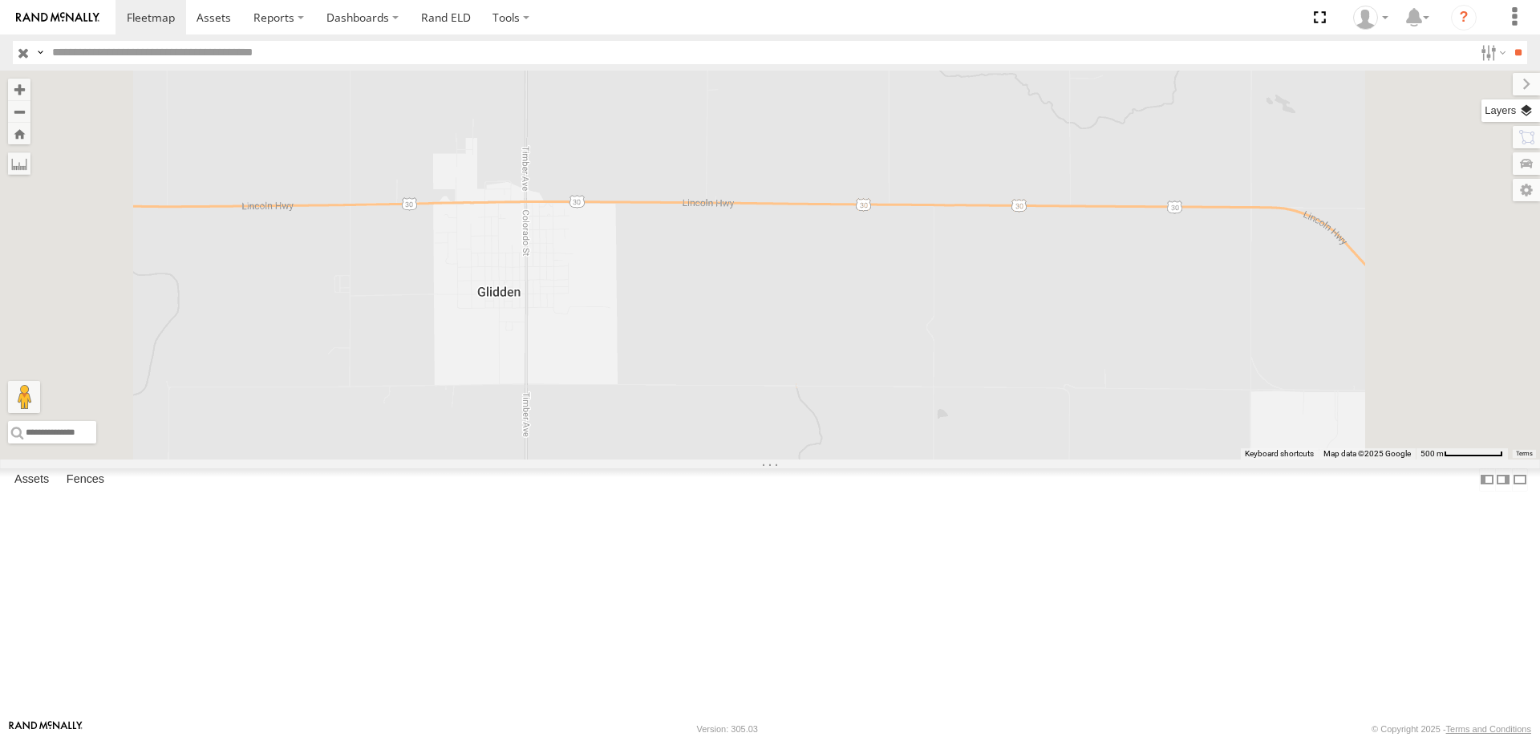
click at [1516, 114] on label at bounding box center [1510, 110] width 59 height 22
click at [0, 0] on span "Basemaps" at bounding box center [0, 0] width 0 height 0
click at [0, 0] on span "Satellite + Roadmap" at bounding box center [0, 0] width 0 height 0
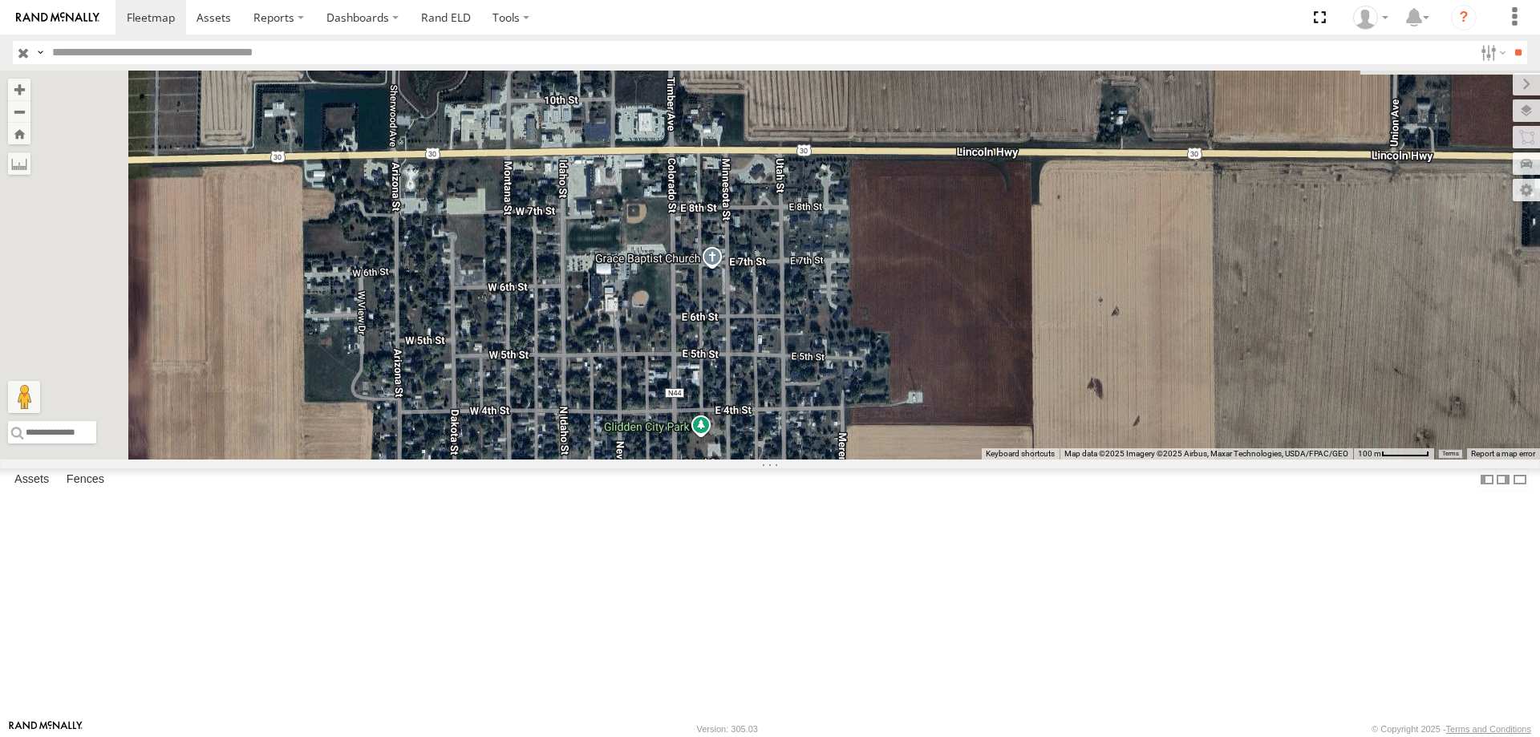
drag, startPoint x: 848, startPoint y: 441, endPoint x: 850, endPoint y: 582, distance: 141.1
click at [850, 459] on div "0055 47 597 587 49" at bounding box center [770, 265] width 1540 height 389
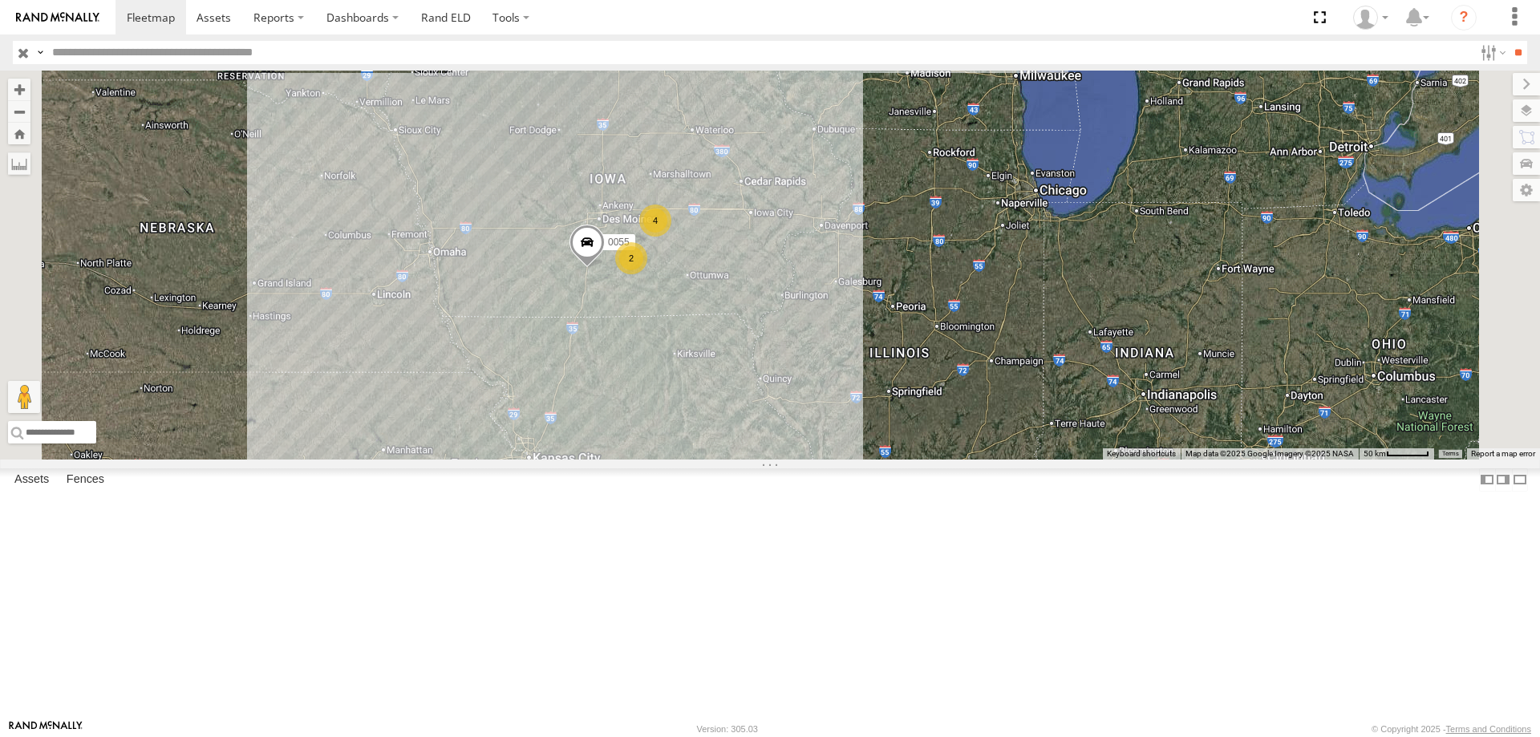
drag, startPoint x: 813, startPoint y: 435, endPoint x: 852, endPoint y: 511, distance: 85.0
click at [852, 459] on div "545 0055 4 2" at bounding box center [770, 265] width 1540 height 389
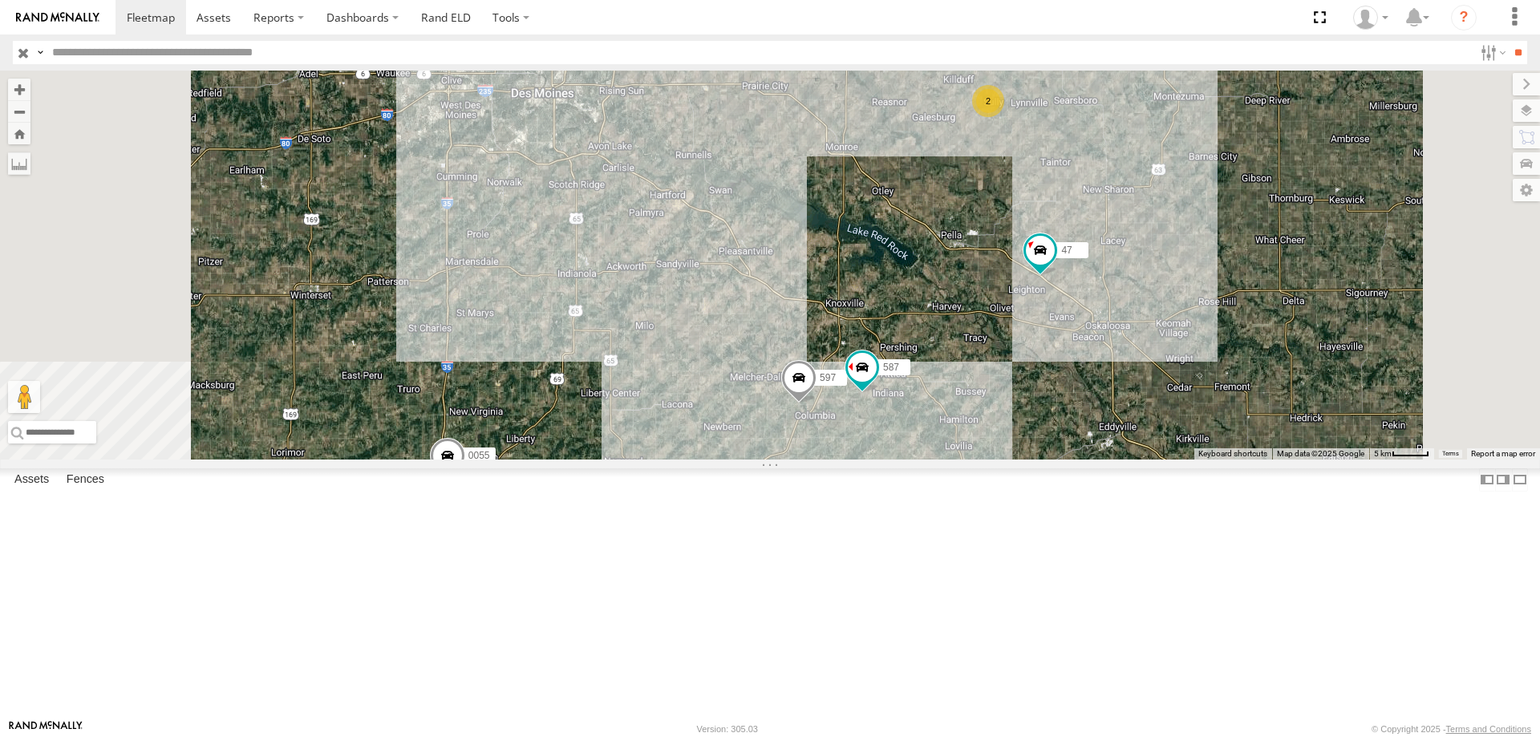
click at [465, 481] on span at bounding box center [447, 459] width 35 height 43
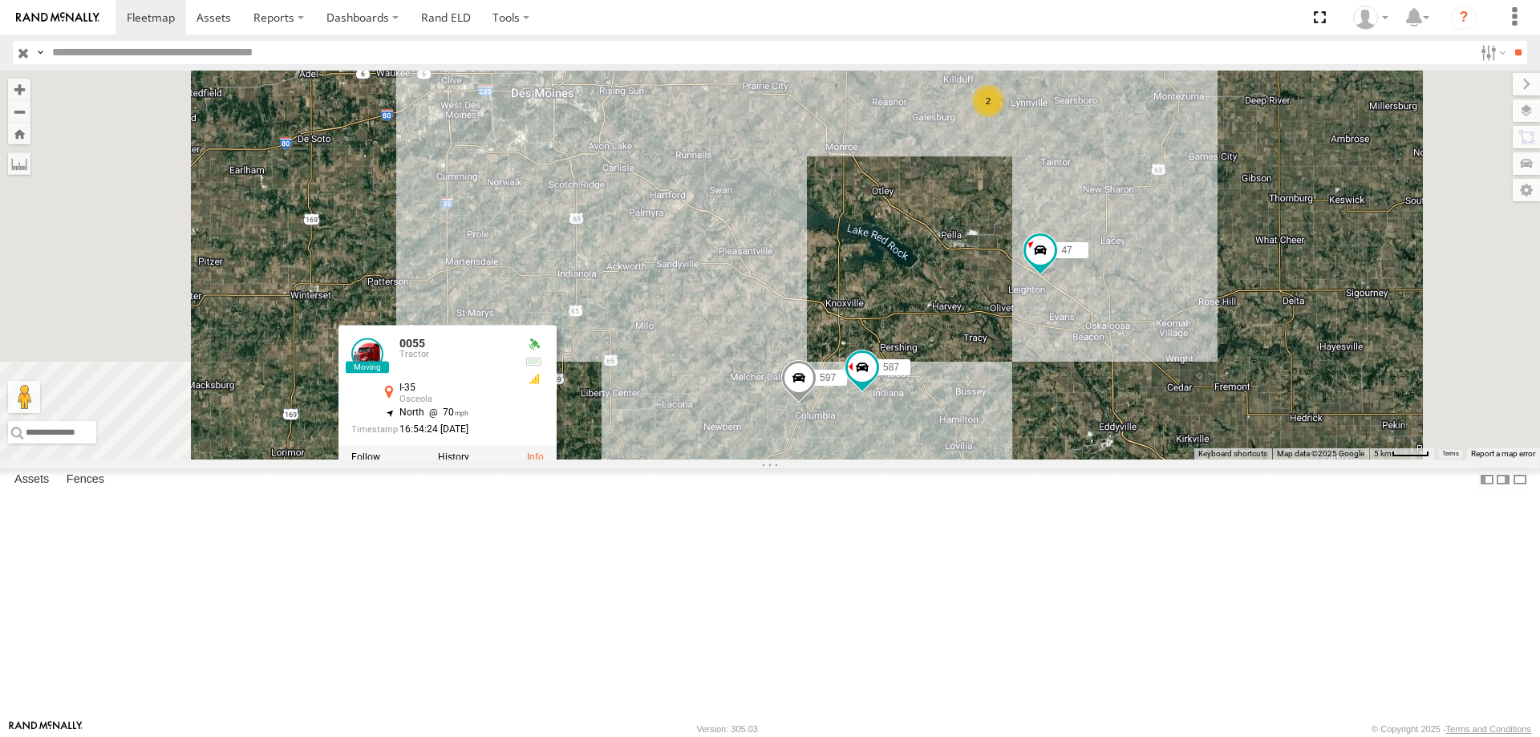
click at [794, 442] on div "545 0055 2 47 49 597 587 0055 Tractor I-35 Osceola 41.09075 , -93.77956 North 7…" at bounding box center [770, 265] width 1540 height 389
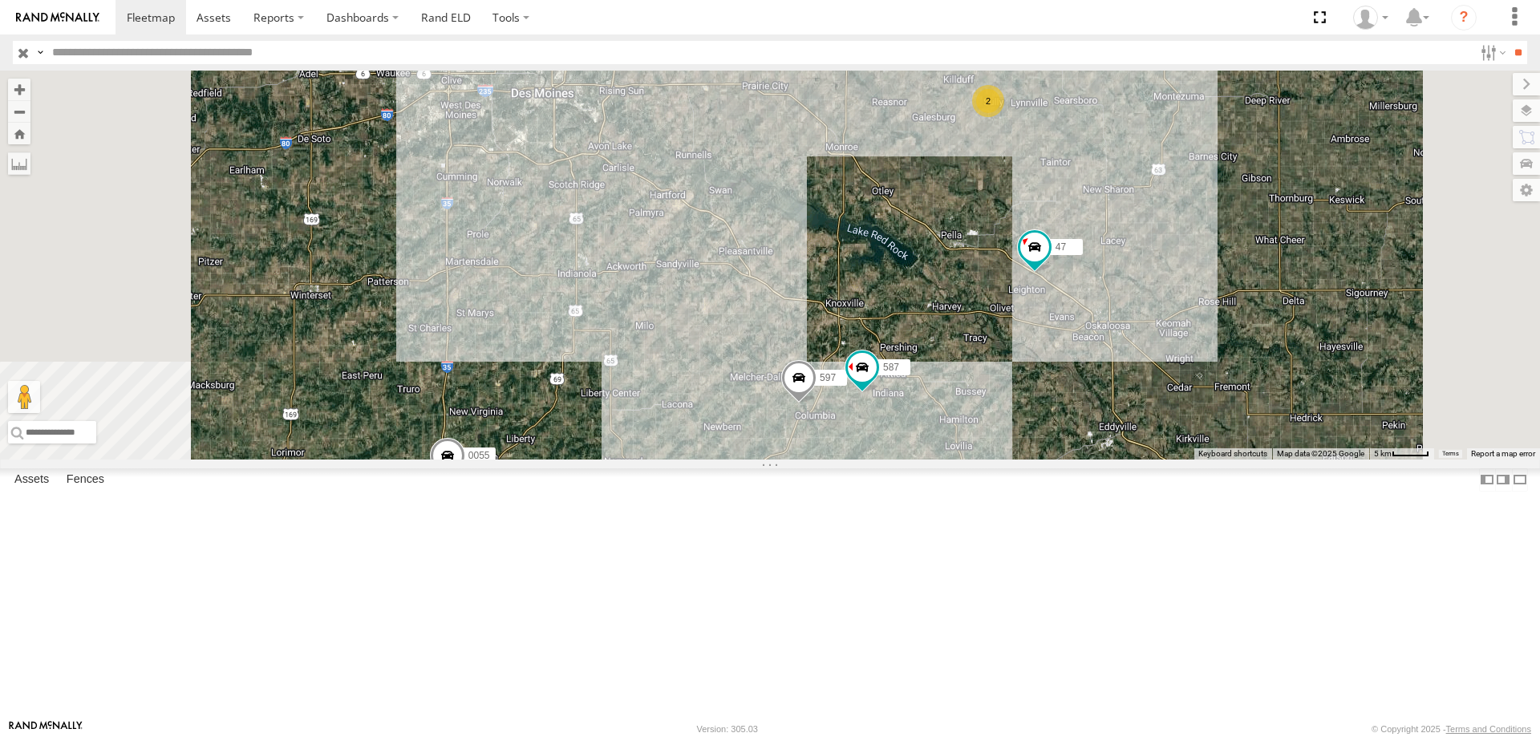
click at [465, 481] on span at bounding box center [447, 459] width 35 height 43
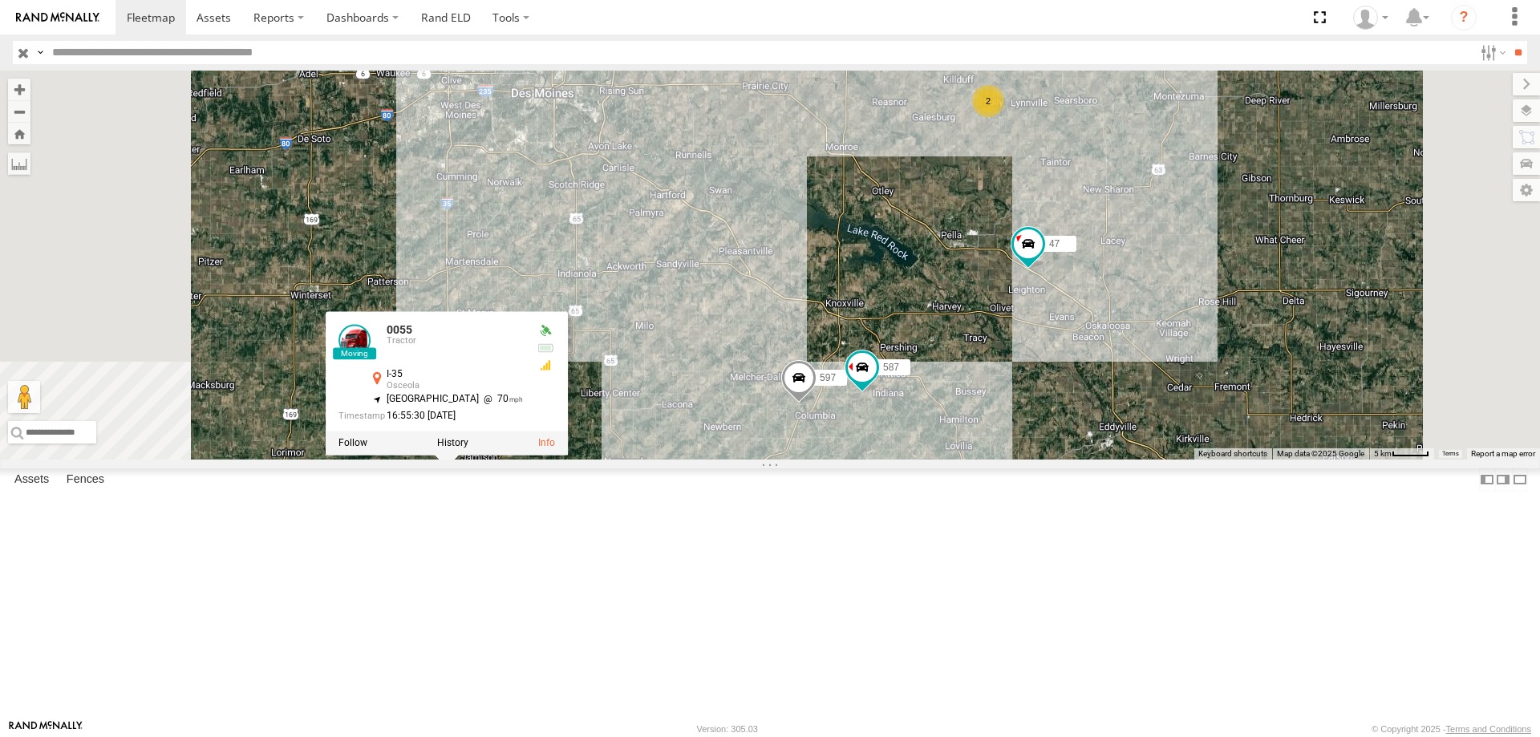
click at [883, 394] on div "545 0055 2 47 49 597 587 0055 Tractor I-35 Osceola 41.10842 , -93.78034 North W…" at bounding box center [770, 265] width 1540 height 389
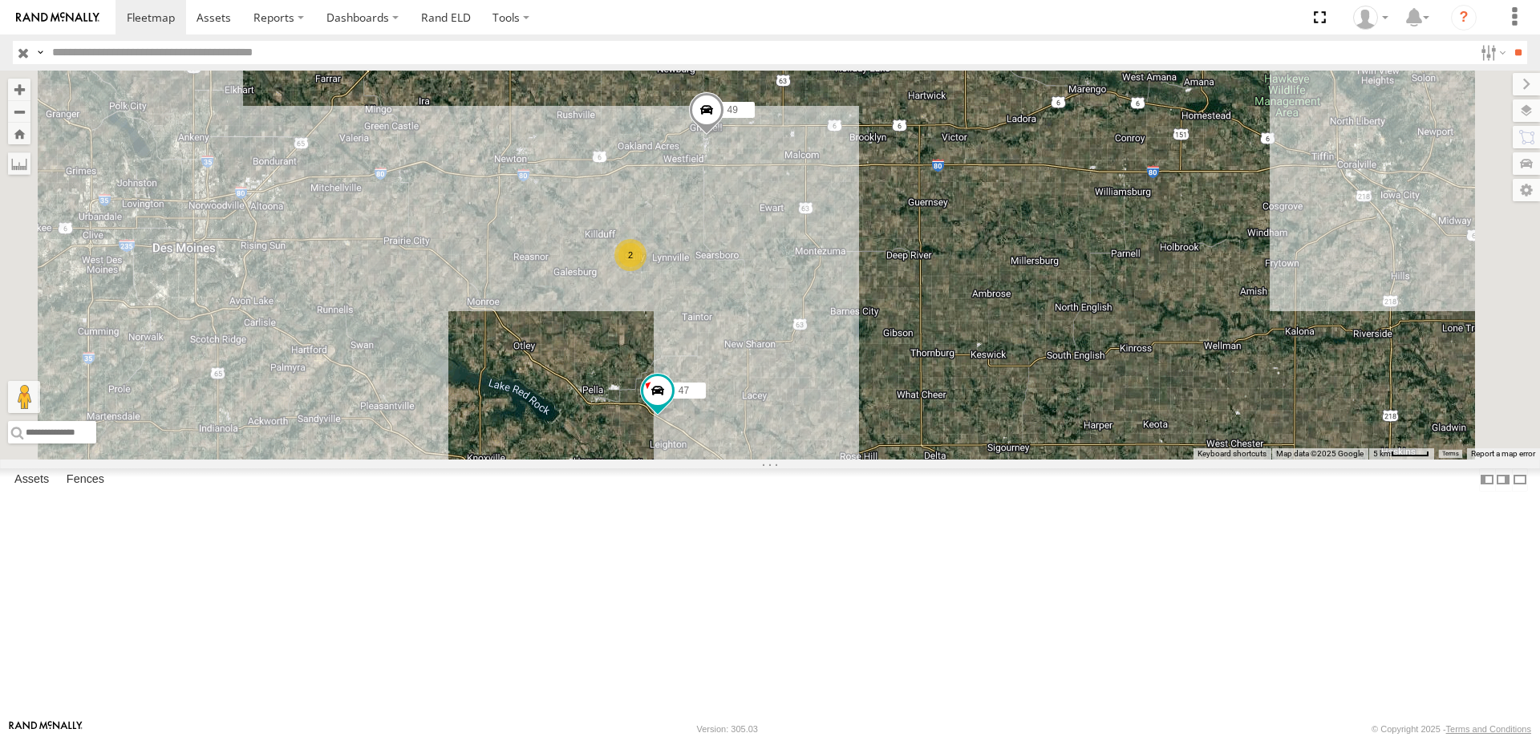
drag, startPoint x: 954, startPoint y: 382, endPoint x: 952, endPoint y: 333, distance: 49.0
click at [952, 333] on div "545 0055 47 49 597 587 2" at bounding box center [770, 265] width 1540 height 389
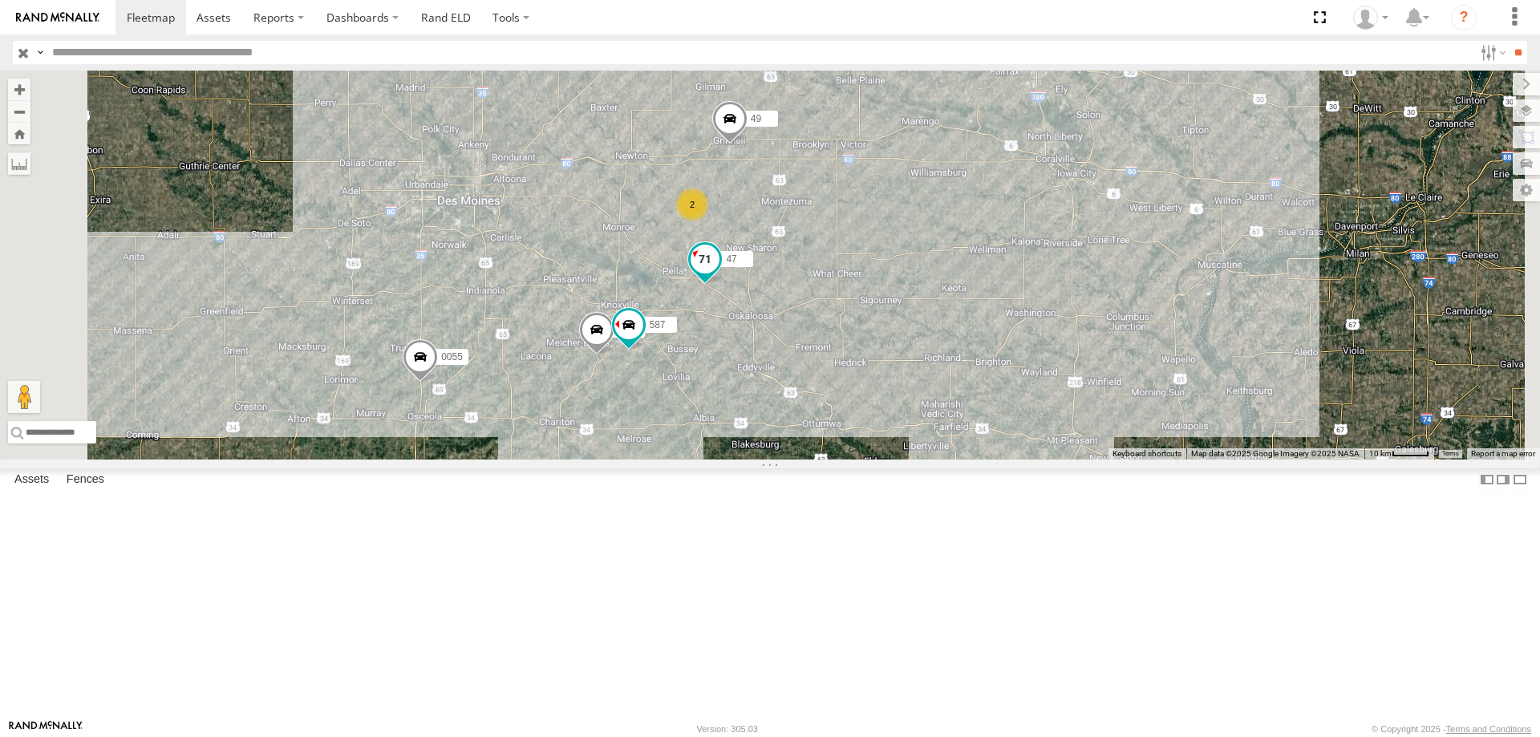
click at [719, 273] on span at bounding box center [704, 259] width 29 height 29
